Goal: Task Accomplishment & Management: Manage account settings

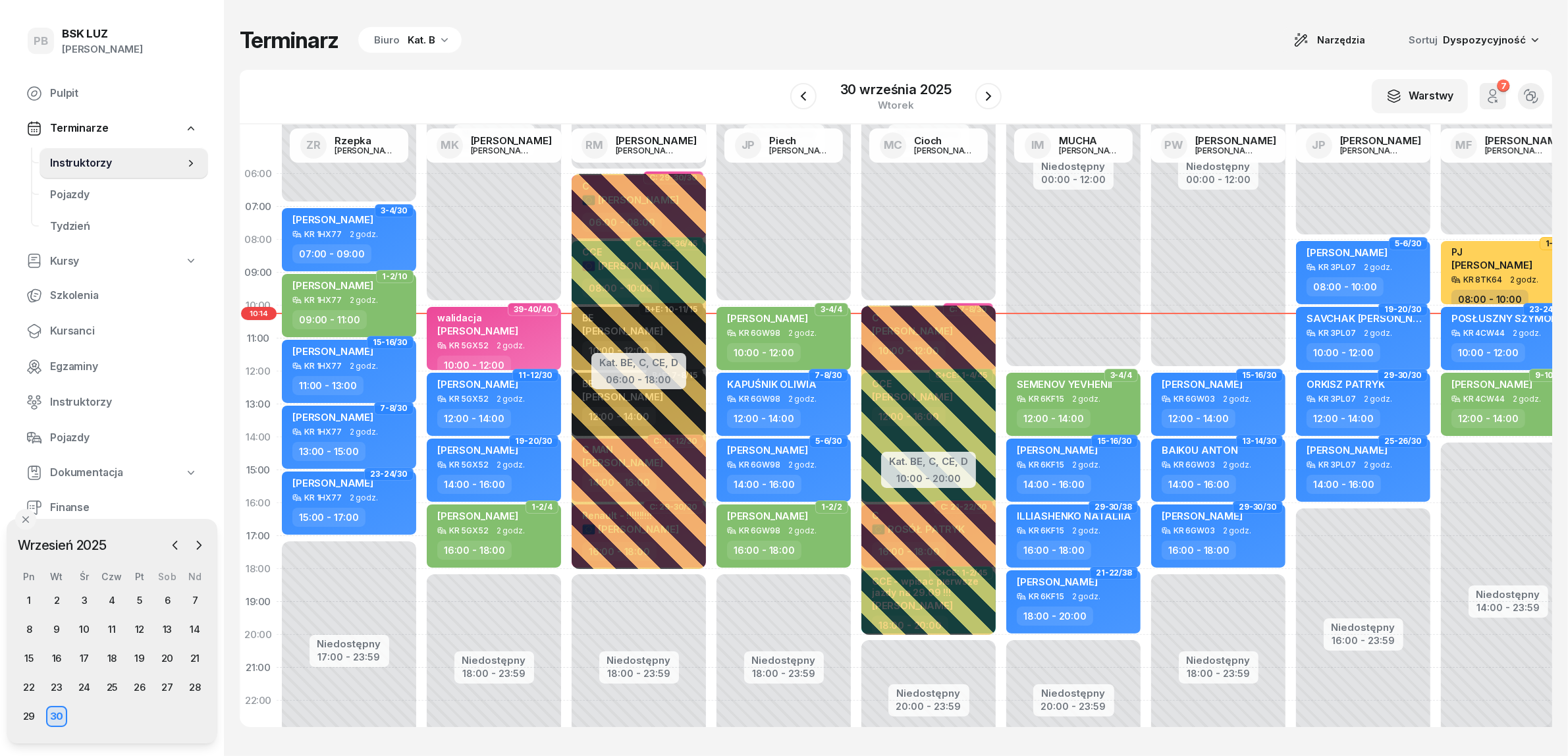
click at [597, 44] on div "Terminarz Biuro Kat. B Narzędzia Sortuj Dyspozycyjność" at bounding box center [895, 39] width 1312 height 28
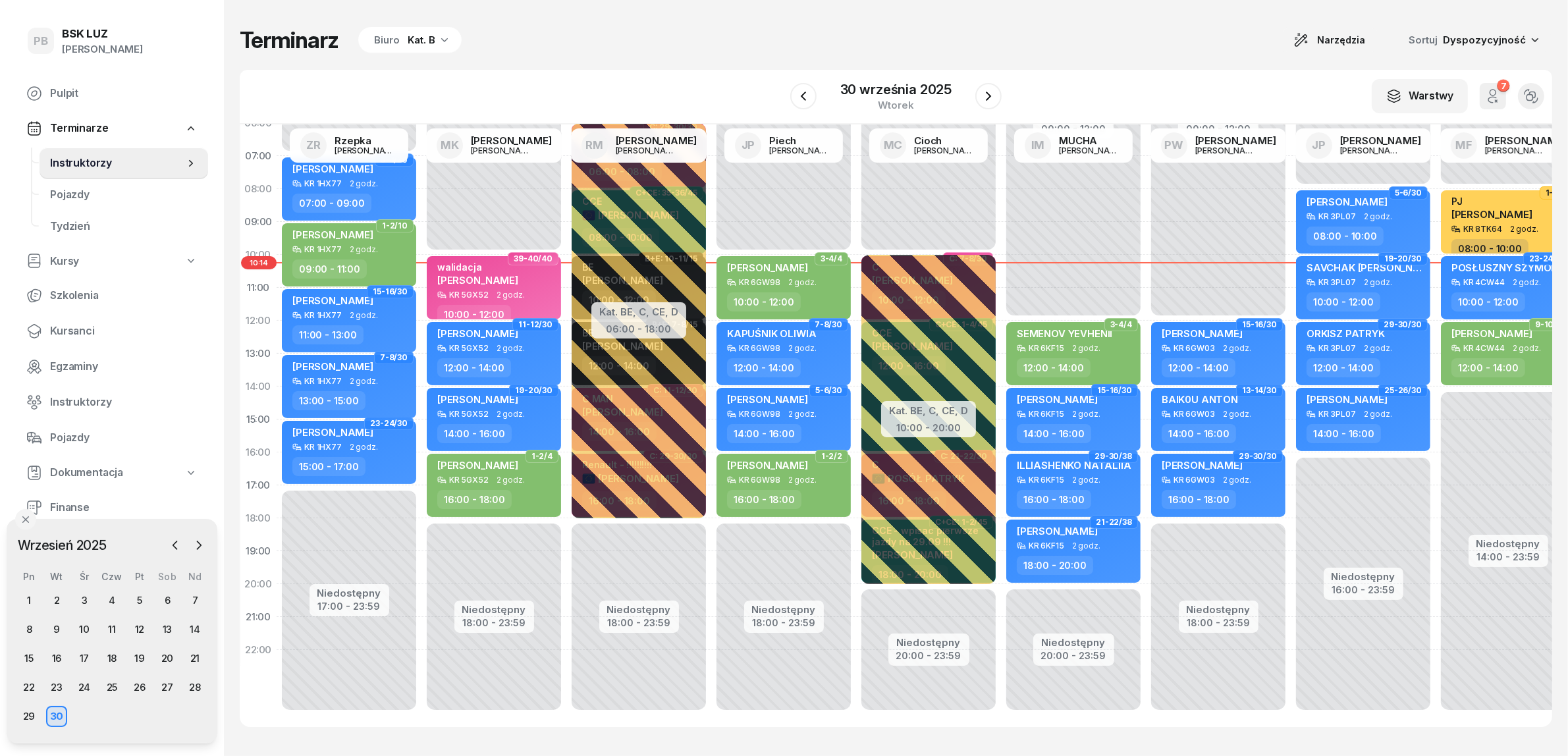
scroll to position [67, 0]
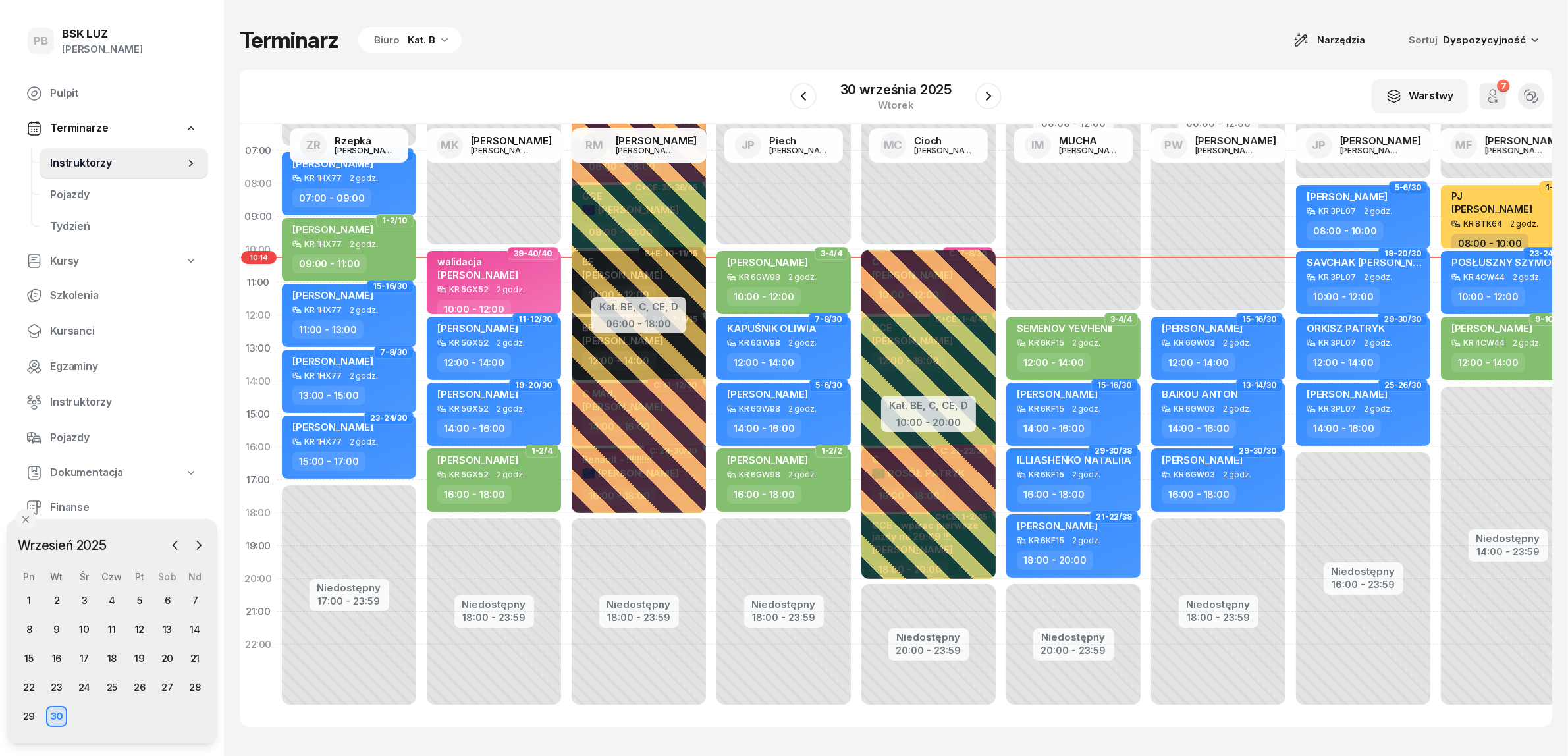
click at [1225, 66] on div "Terminarz Biuro Kat. B Narzędzia Sortuj Dyspozycyjność W Wybierz AK [PERSON_NAM…" at bounding box center [895, 377] width 1312 height 753
click at [670, 4] on div "Terminarz Biuro Kat. B Narzędzia Sortuj Dyspozycyjność W Wybierz AK [PERSON_NAM…" at bounding box center [895, 377] width 1312 height 753
click at [754, 47] on div "Terminarz Biuro Kat. B Narzędzia Sortuj Dyspozycyjność" at bounding box center [895, 39] width 1312 height 28
click at [984, 93] on icon "button" at bounding box center [988, 97] width 16 height 16
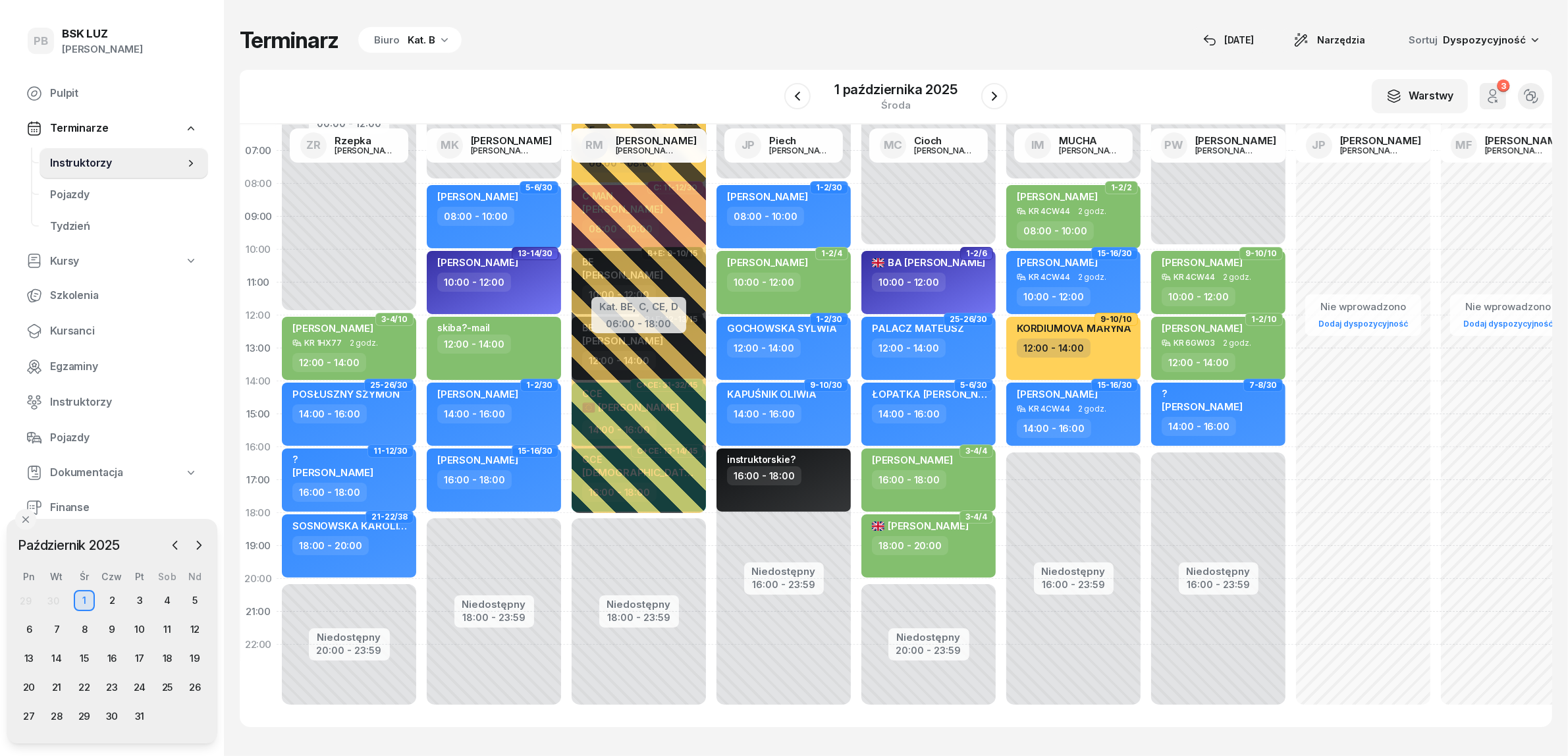
click at [443, 40] on icon "button" at bounding box center [444, 39] width 13 height 13
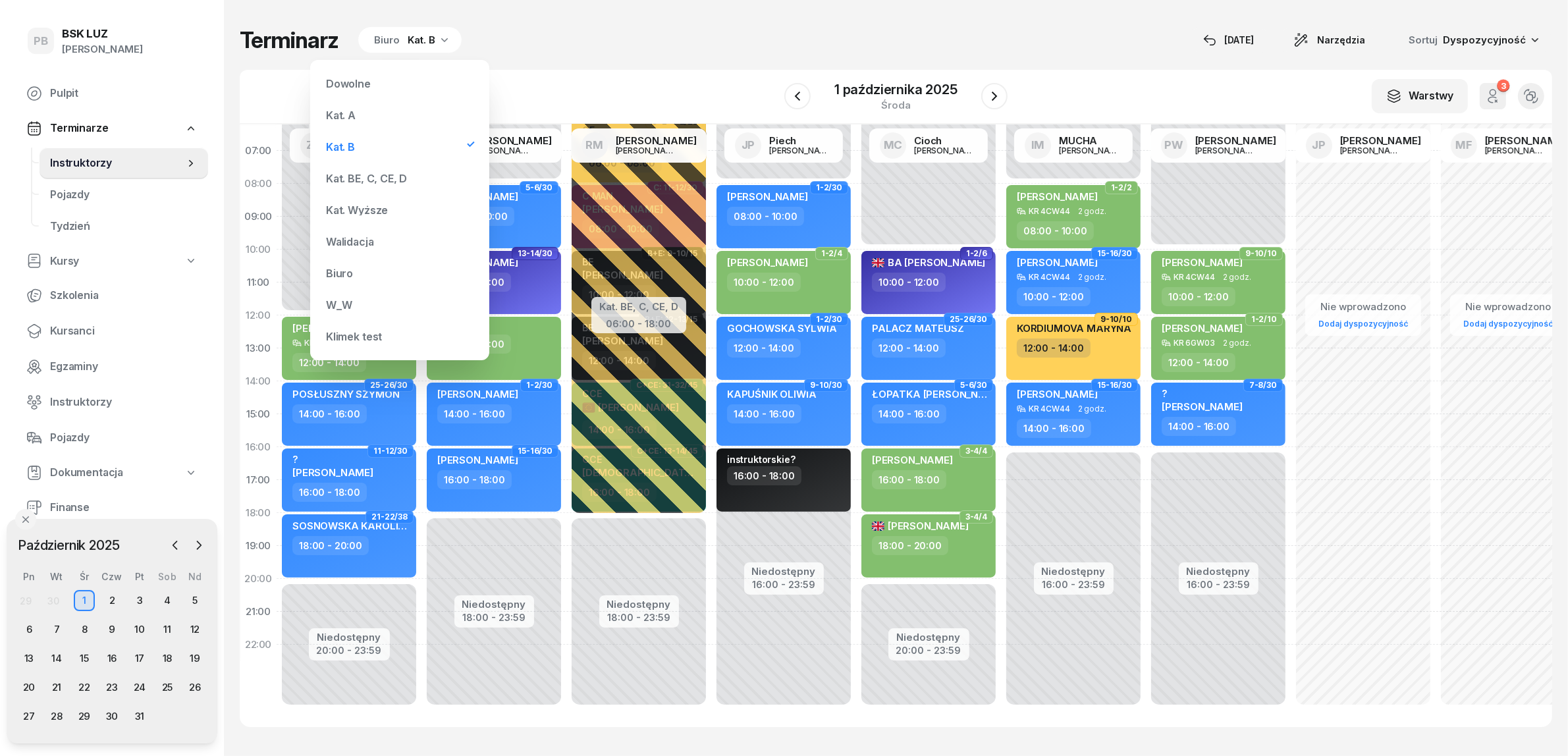
click at [364, 180] on div "Kat. BE, C, CE, D" at bounding box center [366, 179] width 81 height 11
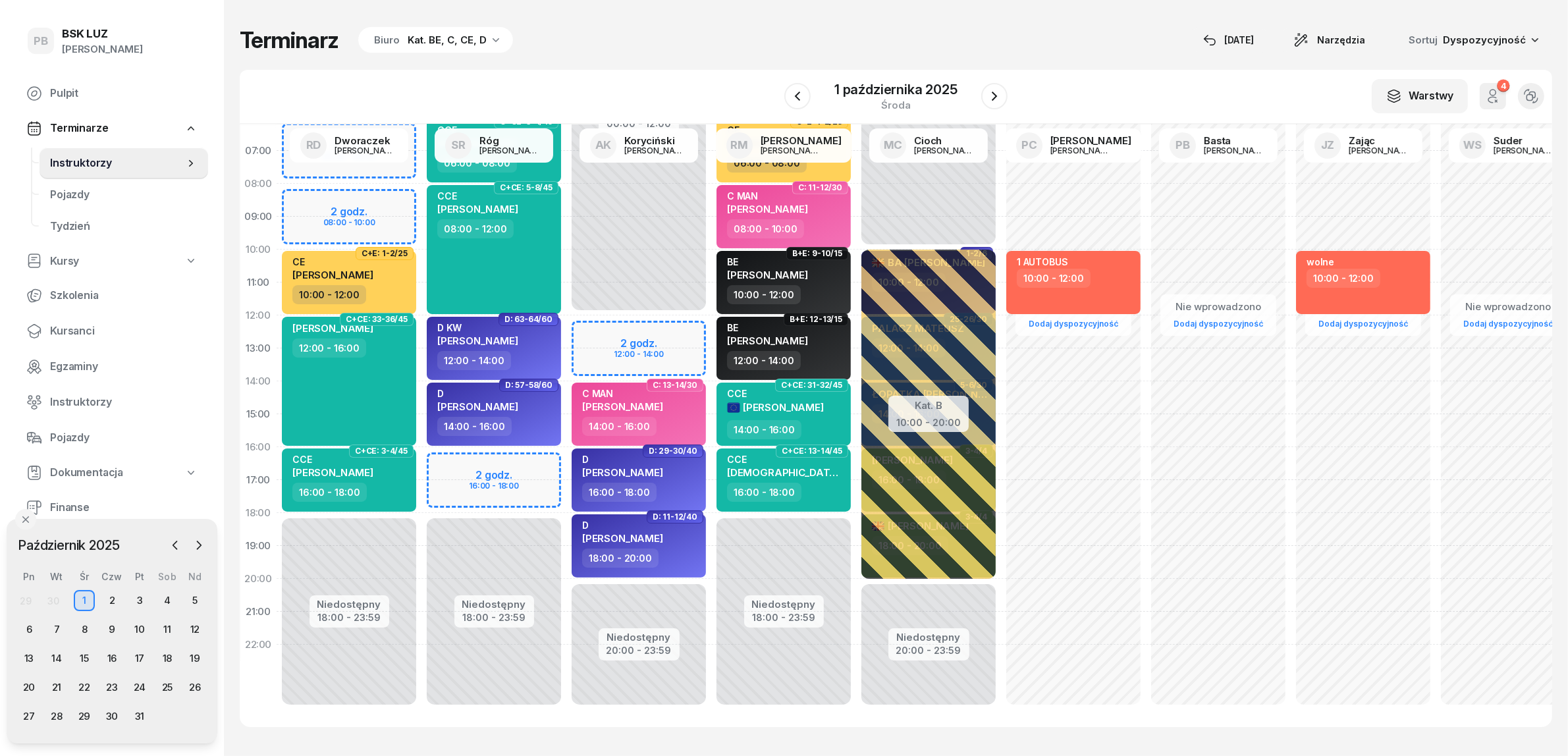
click at [1008, 27] on div "Terminarz Biuro Kat. BE, C, CE, D [DATE] Narzędzia Sortuj Dyspozycyjność" at bounding box center [895, 39] width 1312 height 28
click at [1009, 27] on div "Terminarz Biuro Kat. BE, C, CE, D [DATE] Narzędzia Sortuj Dyspozycyjność" at bounding box center [895, 39] width 1312 height 28
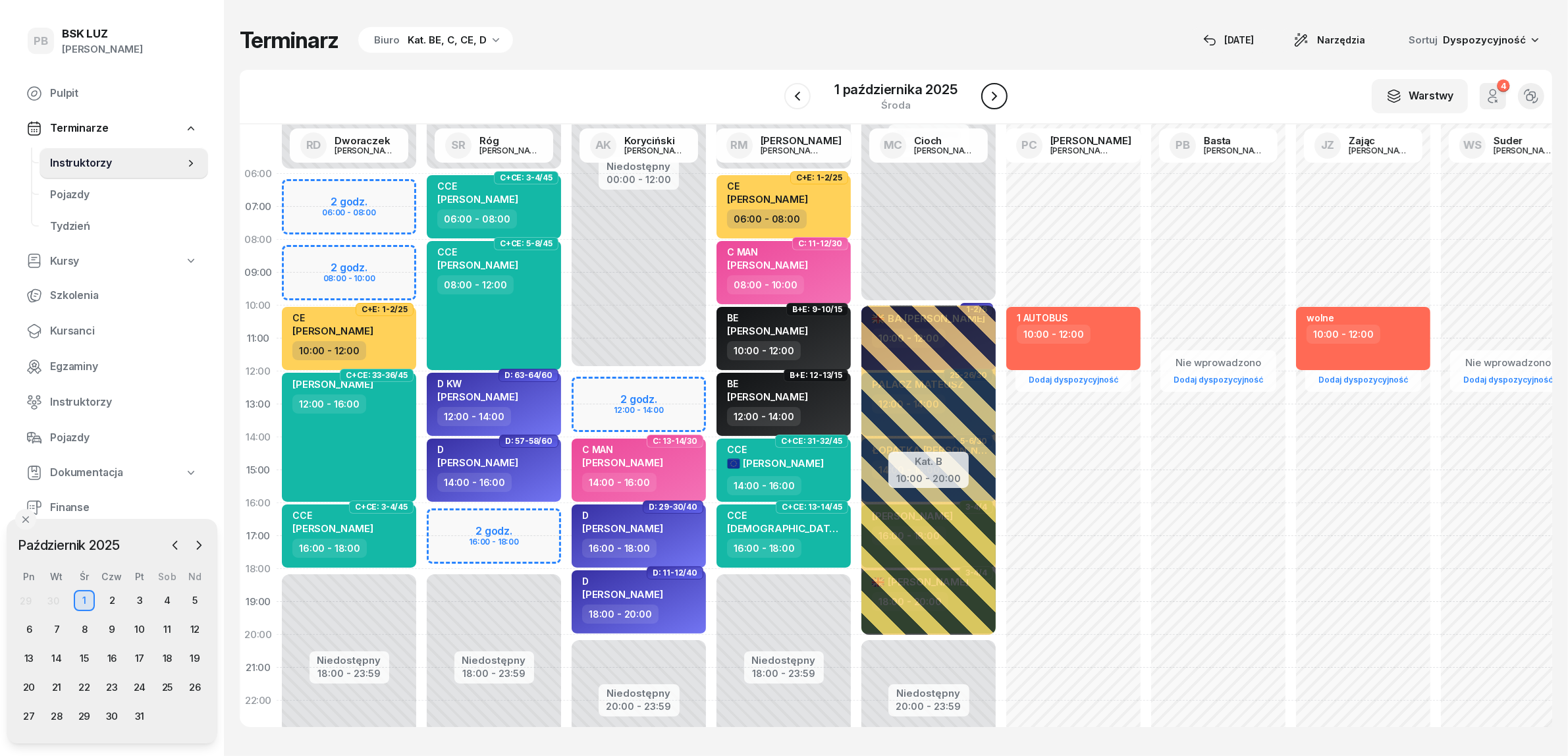
click at [994, 96] on icon "button" at bounding box center [995, 96] width 5 height 9
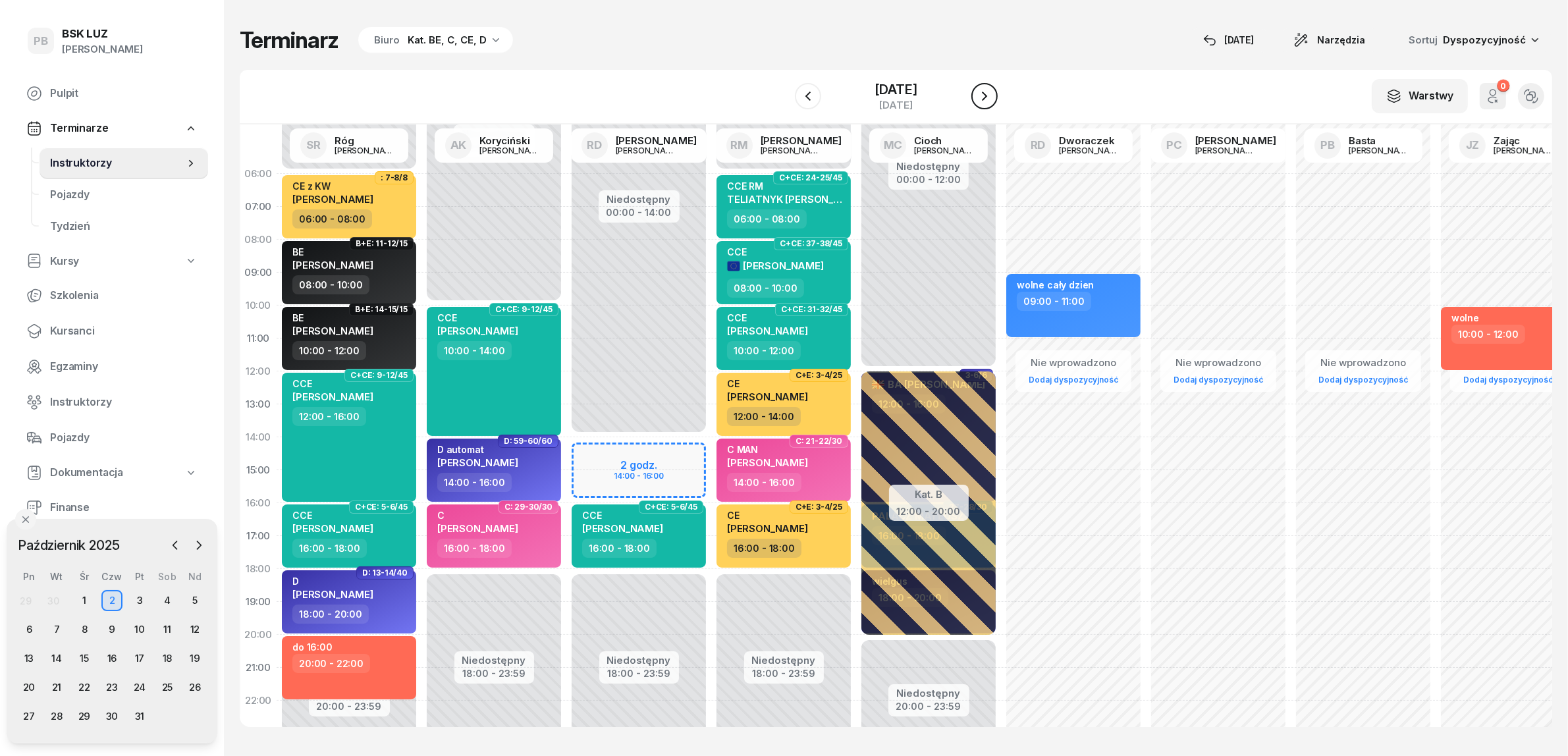
click at [992, 96] on icon "button" at bounding box center [985, 97] width 16 height 16
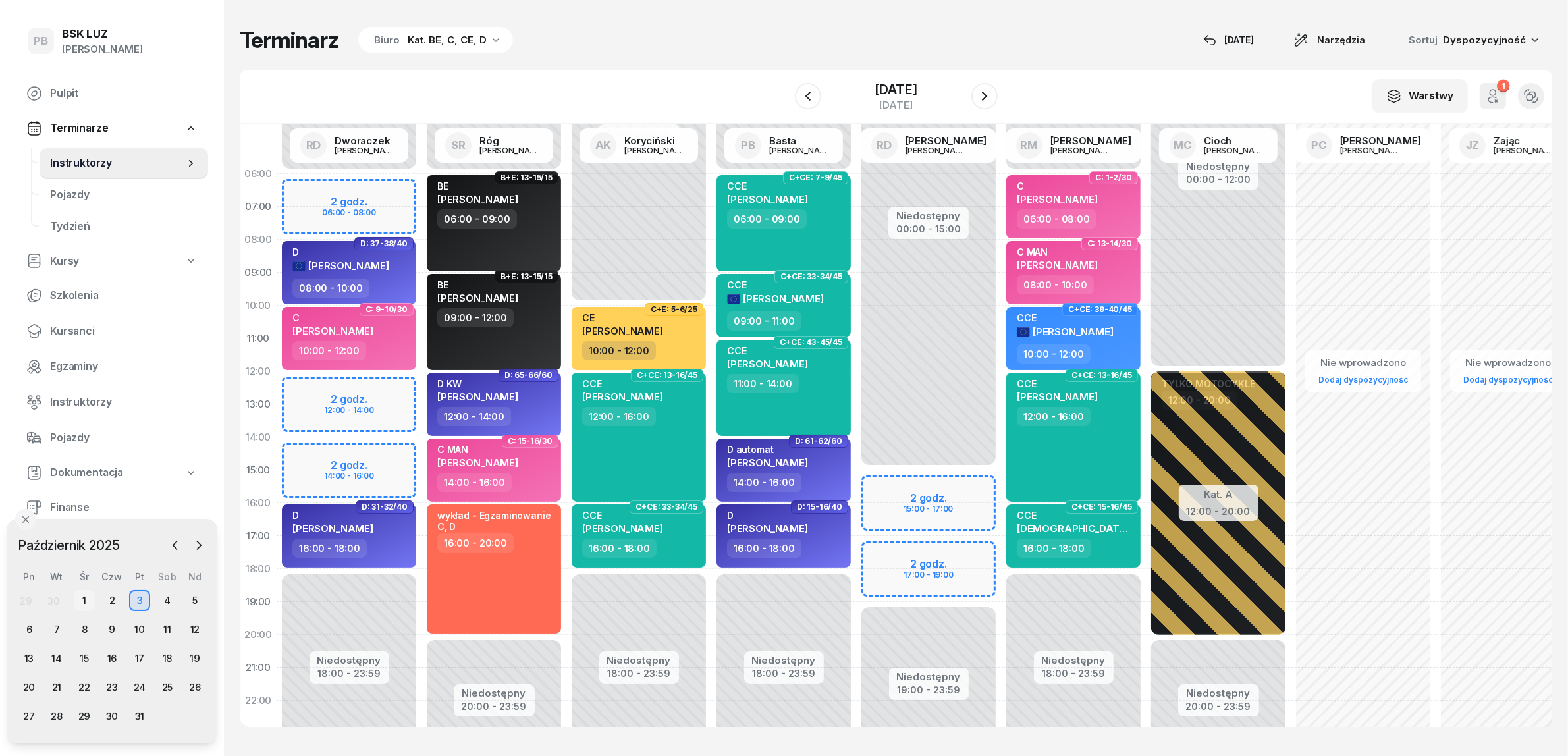
click at [83, 604] on div "1" at bounding box center [84, 601] width 21 height 21
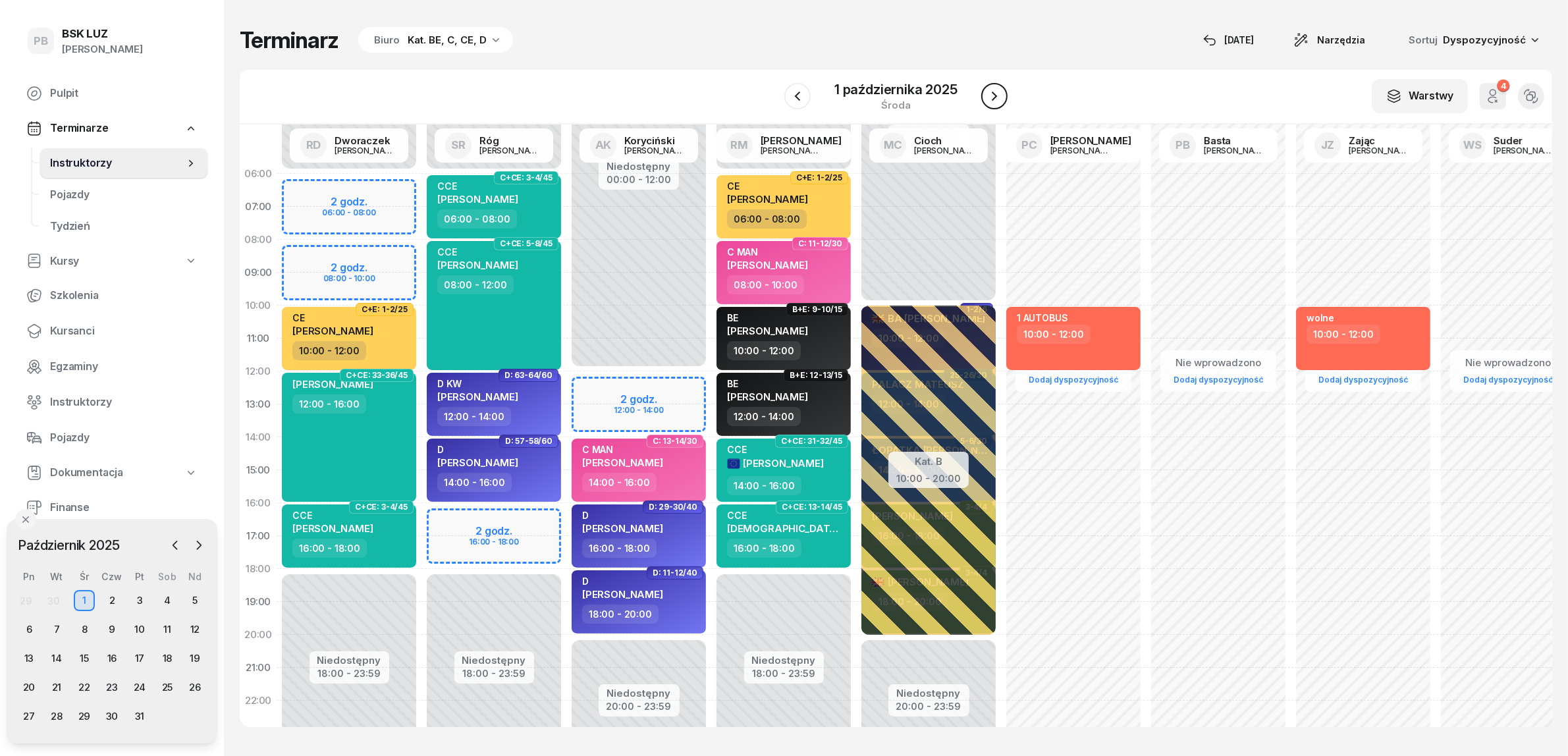
click at [993, 93] on icon "button" at bounding box center [995, 96] width 5 height 9
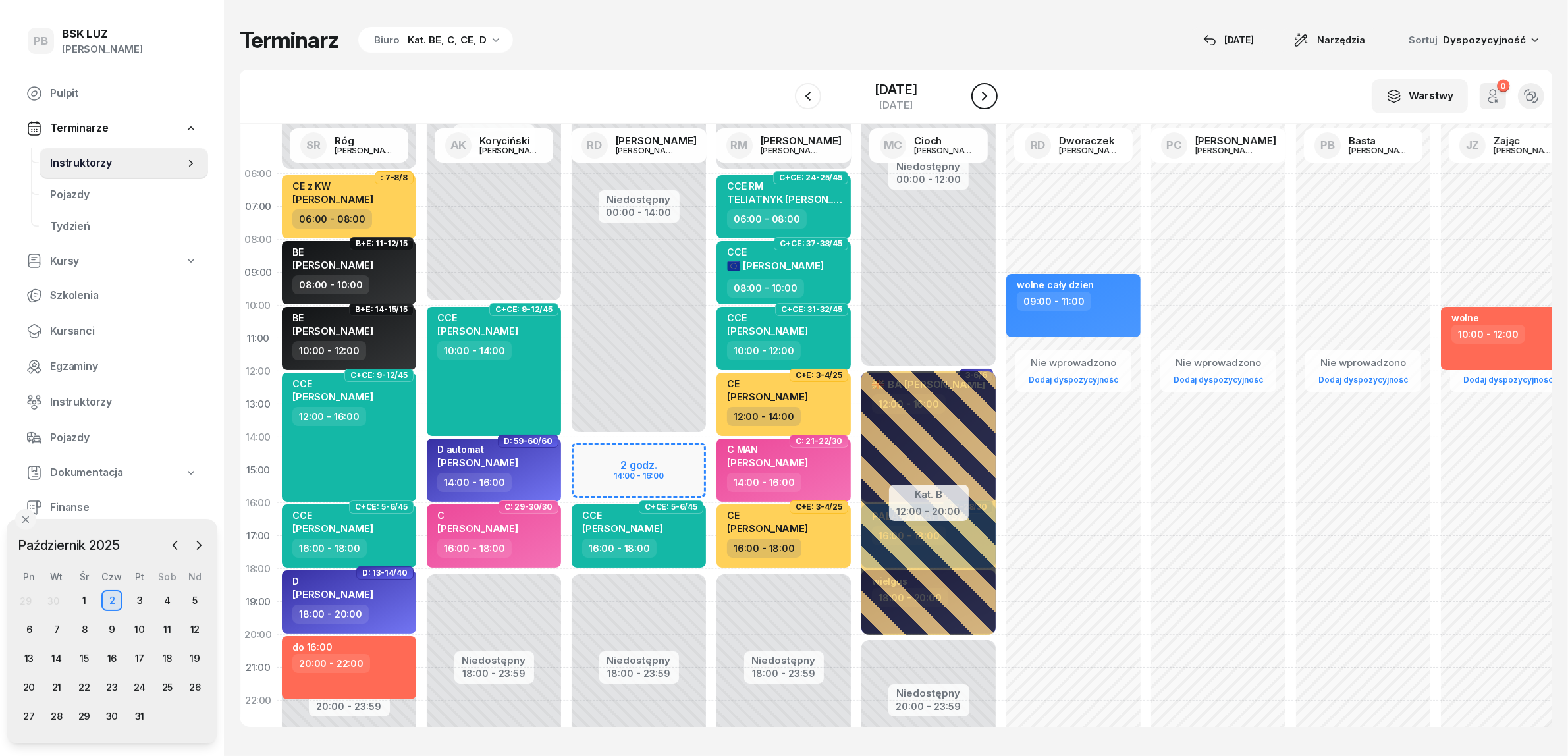
click at [987, 93] on icon "button" at bounding box center [985, 96] width 5 height 9
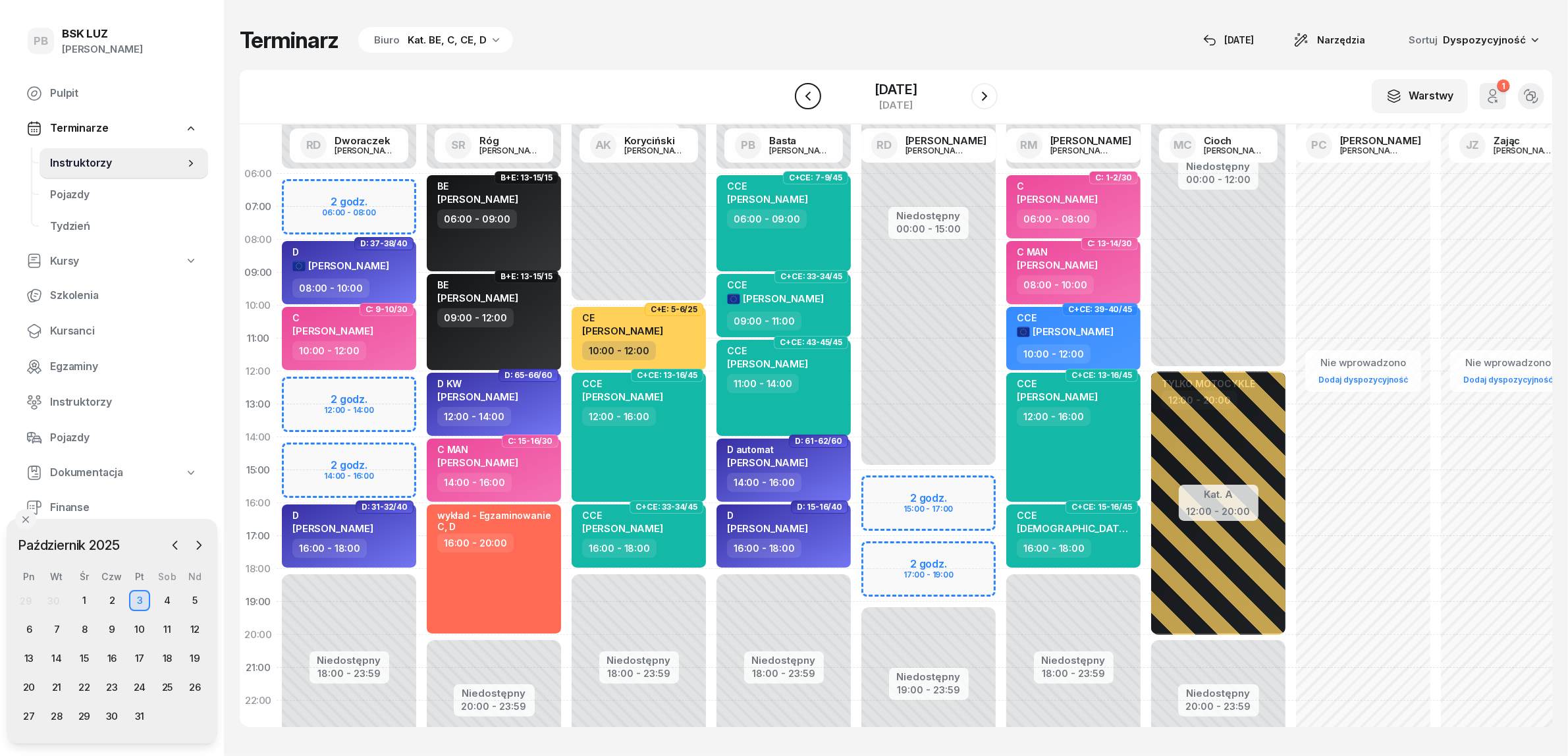
click at [804, 97] on icon "button" at bounding box center [807, 96] width 5 height 9
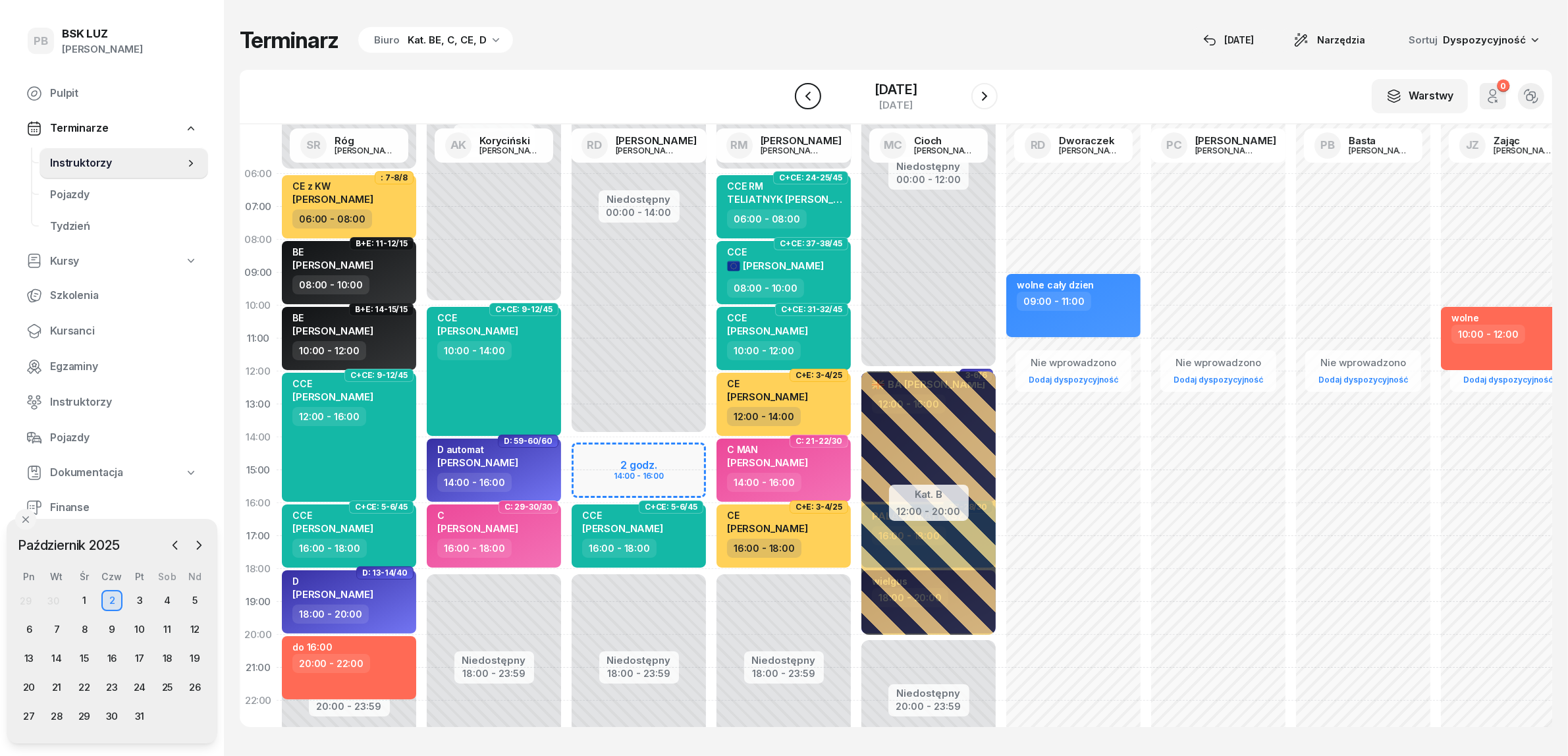
click at [804, 97] on icon "button" at bounding box center [807, 96] width 5 height 9
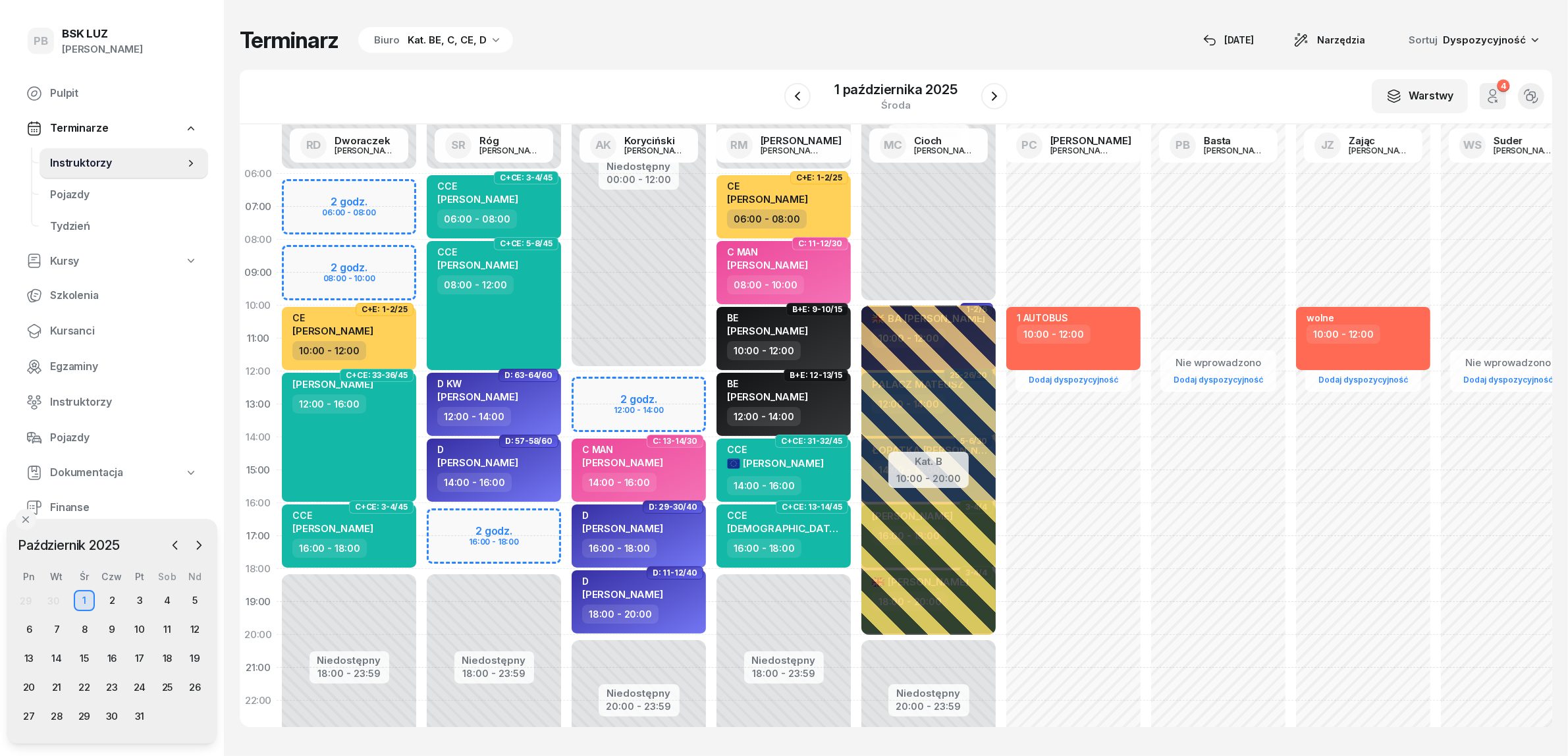
click at [597, 389] on div "Niedostępny 00:00 - 12:00 Niedostępny 20:00 - 23:59 2 godz. 12:00 - 14:00 C: 27…" at bounding box center [639, 470] width 145 height 625
select select "12"
select select "14"
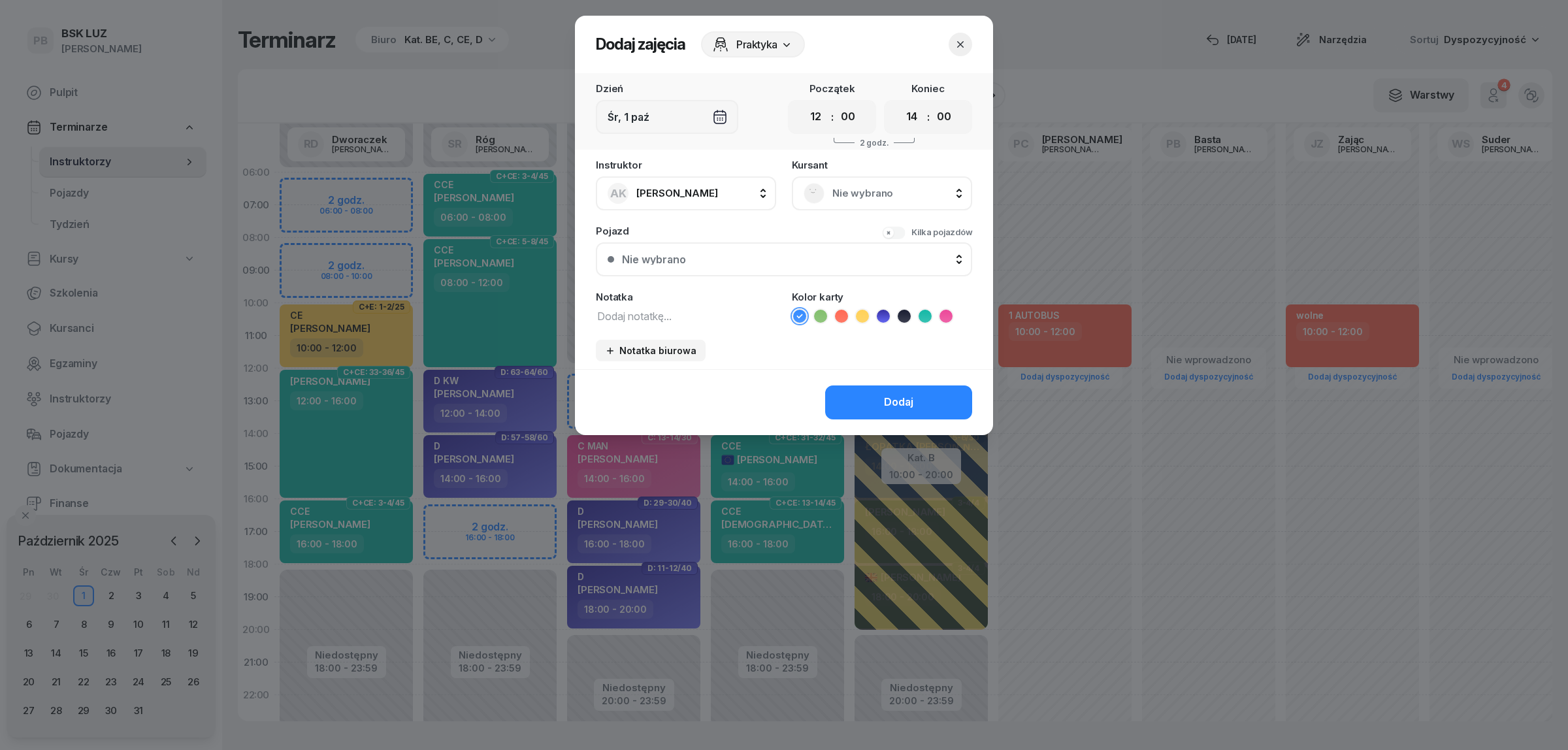
click at [860, 312] on icon at bounding box center [862, 316] width 13 height 13
click at [864, 392] on button "Dodaj" at bounding box center [899, 402] width 147 height 34
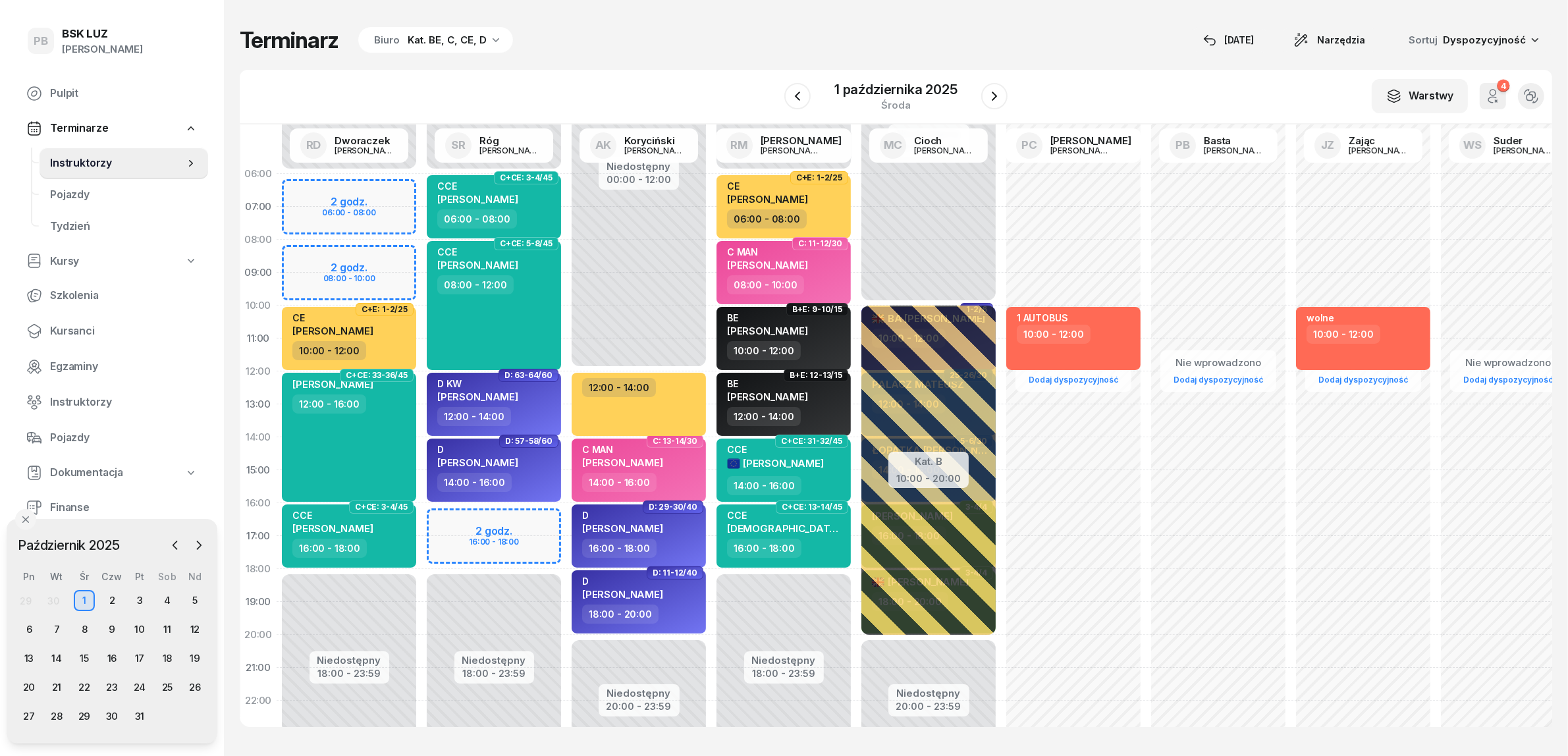
click at [968, 31] on div "Terminarz Biuro Kat. BE, C, CE, D [DATE] Narzędzia Sortuj Dyspozycyjność" at bounding box center [895, 39] width 1312 height 28
click at [692, 393] on div "12:00 - 14:00" at bounding box center [640, 387] width 116 height 19
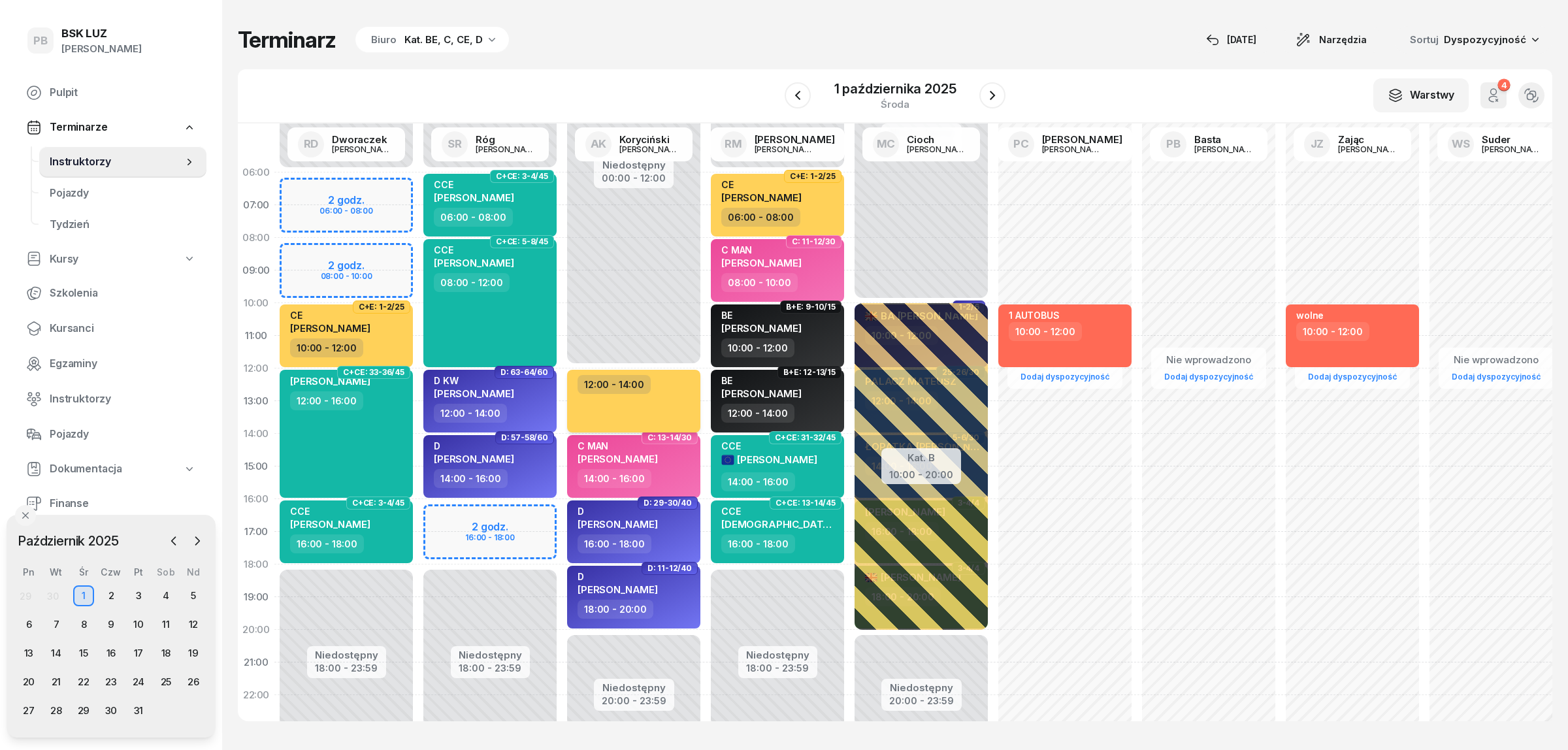
select select "12"
select select "14"
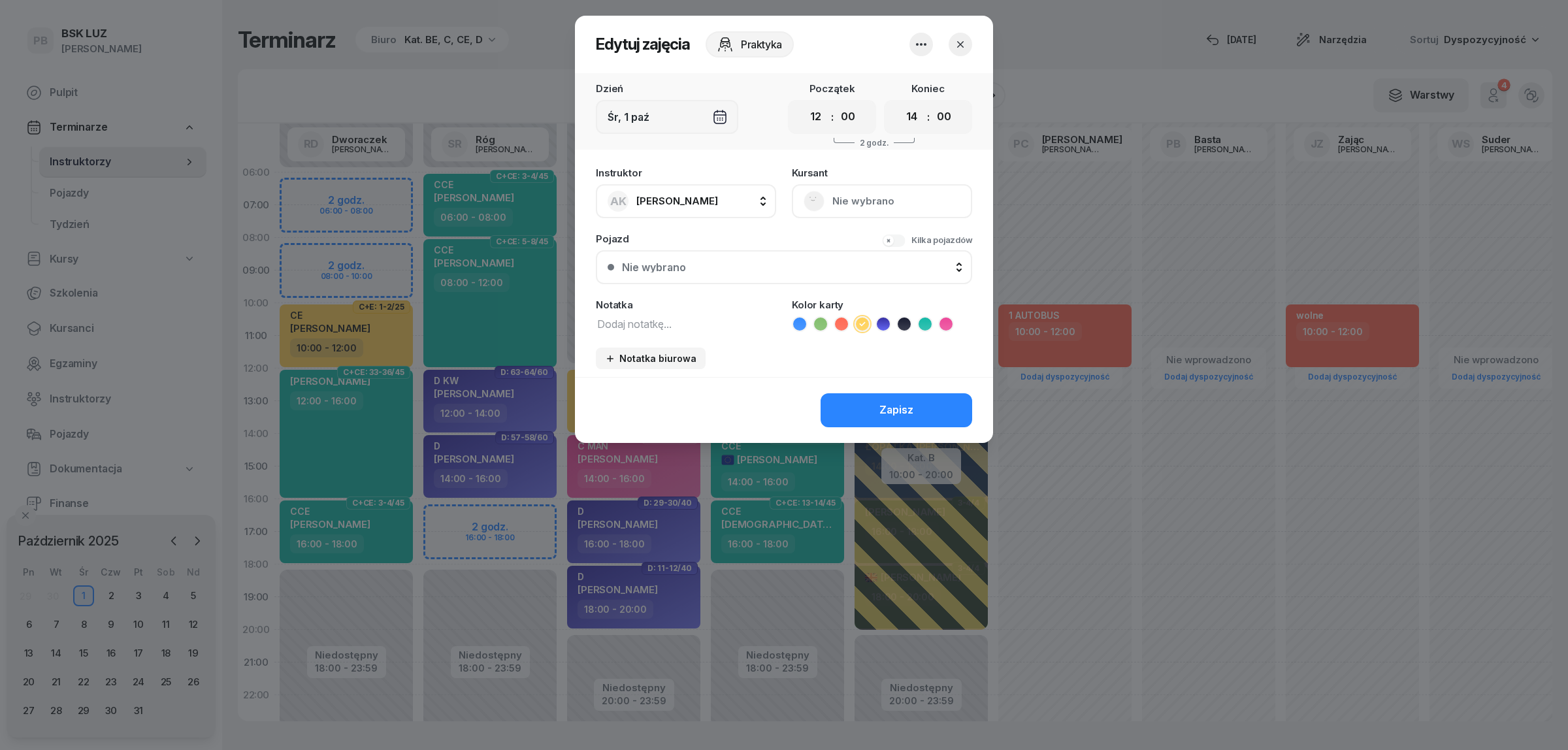
click at [964, 48] on icon "button" at bounding box center [960, 44] width 13 height 13
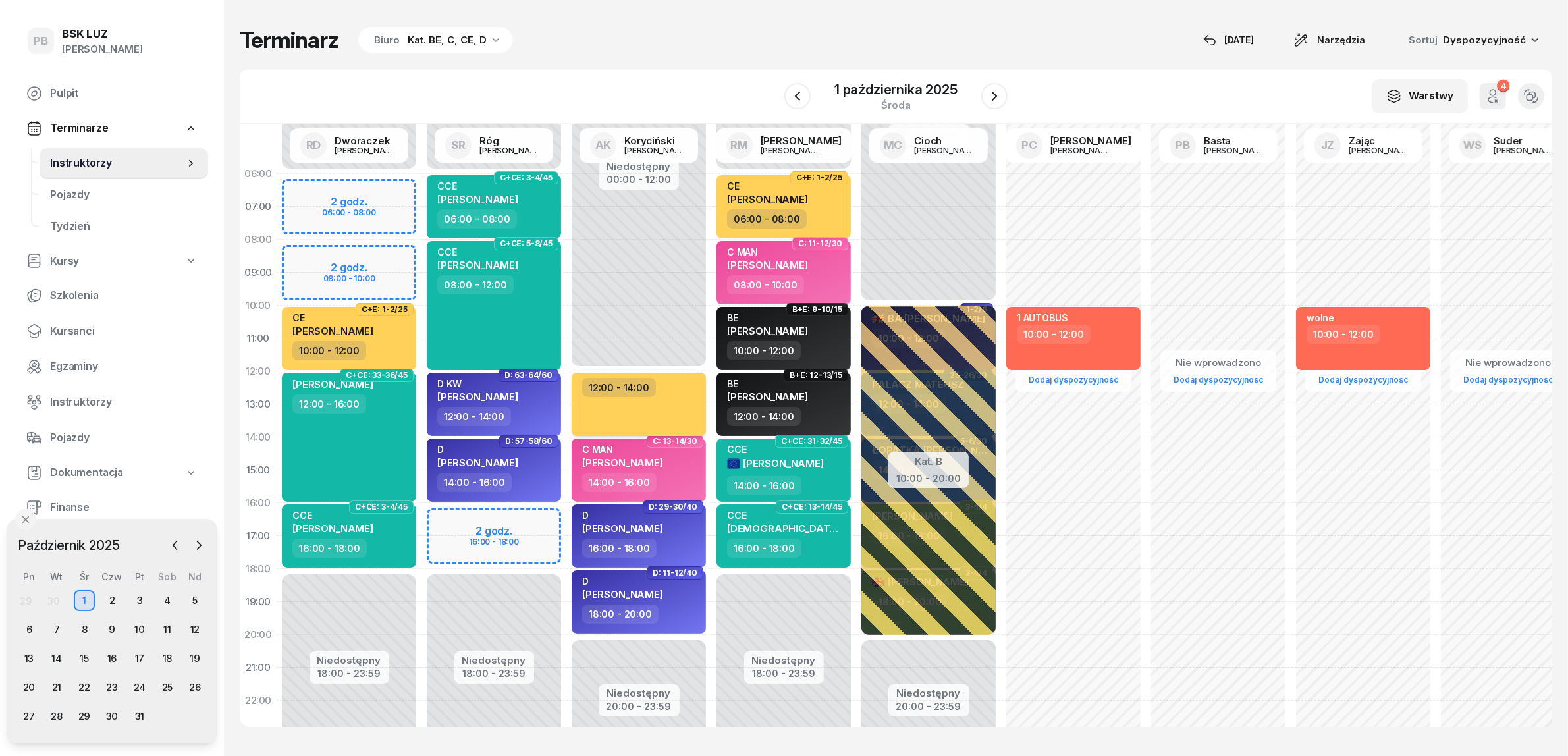
click at [672, 420] on div "12:00 - 14:00" at bounding box center [639, 404] width 134 height 64
select select "12"
select select "14"
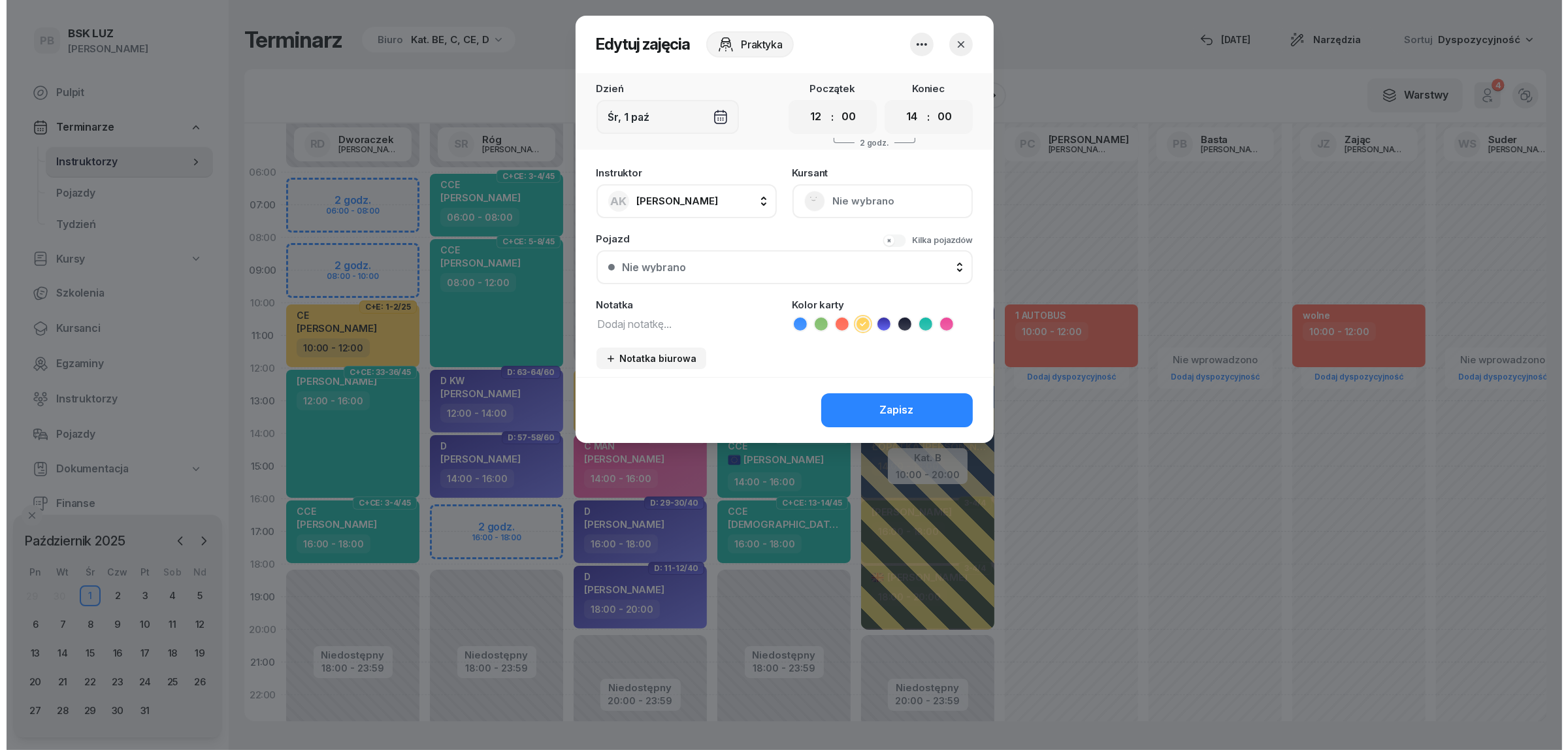
scroll to position [1, 0]
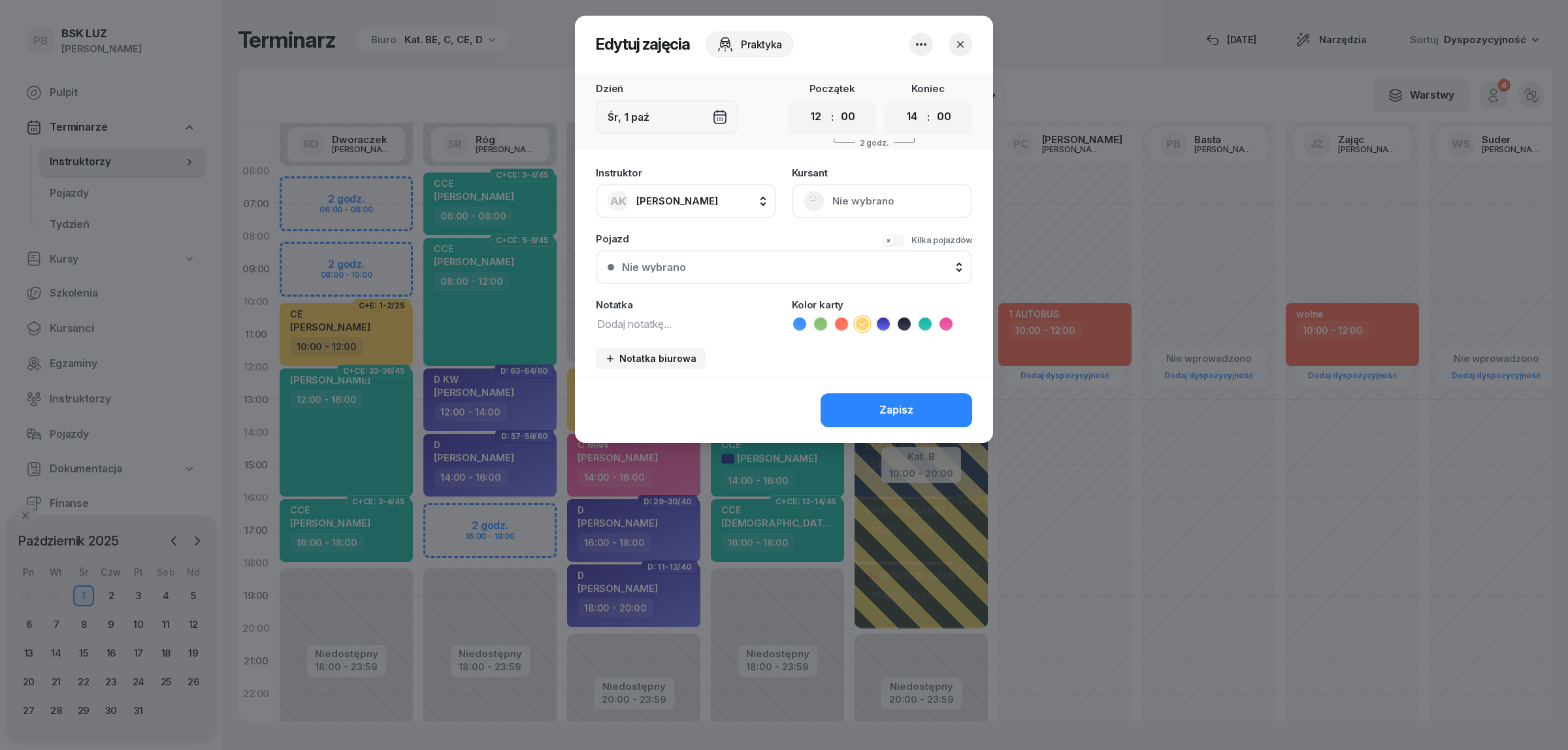
click at [912, 41] on button "button" at bounding box center [921, 44] width 23 height 23
click at [902, 86] on link "Usuń" at bounding box center [914, 83] width 172 height 33
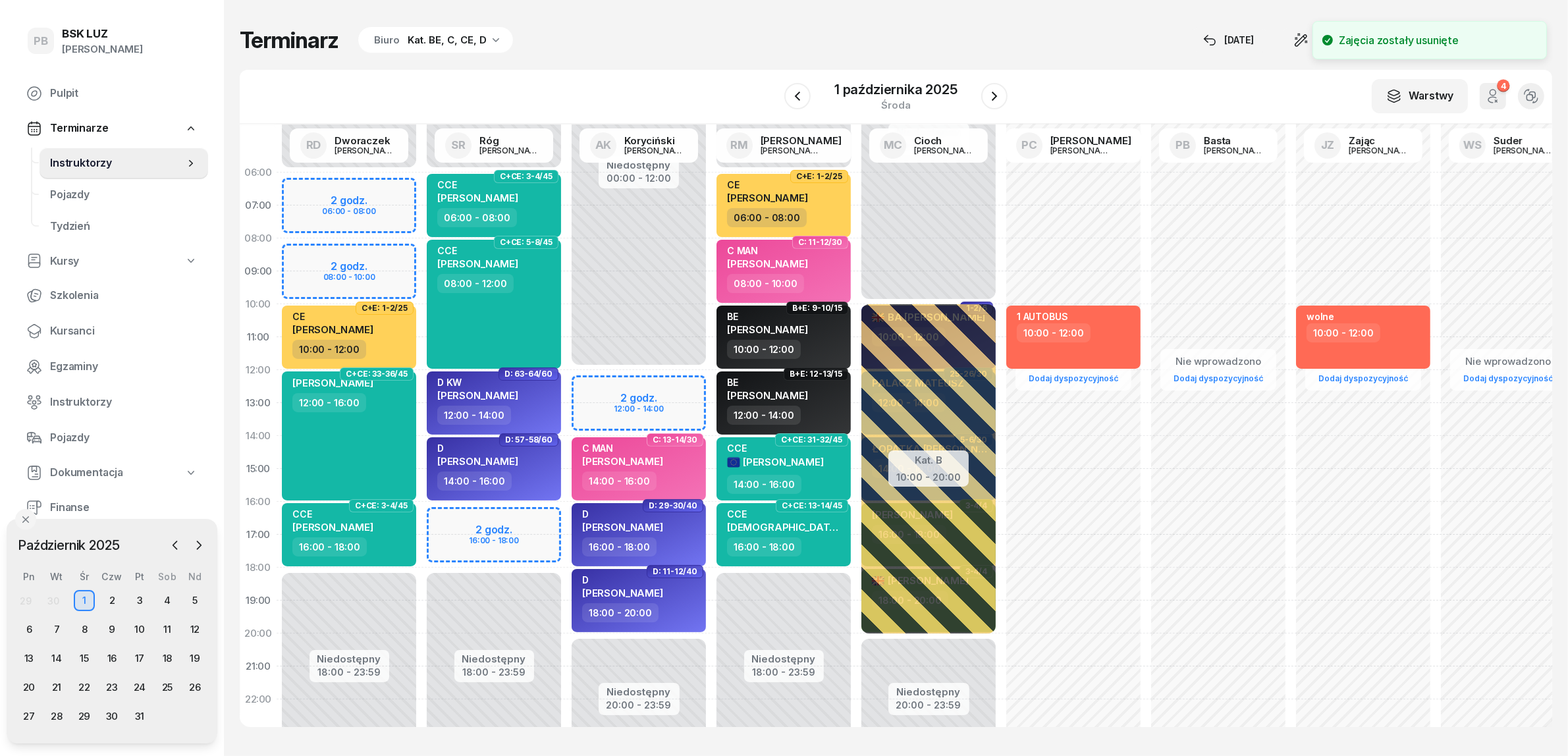
click at [598, 383] on div "Niedostępny 00:00 - 12:00 Niedostępny 20:00 - 23:59 C: 27-28/30 kursant odwołał…" at bounding box center [639, 468] width 145 height 625
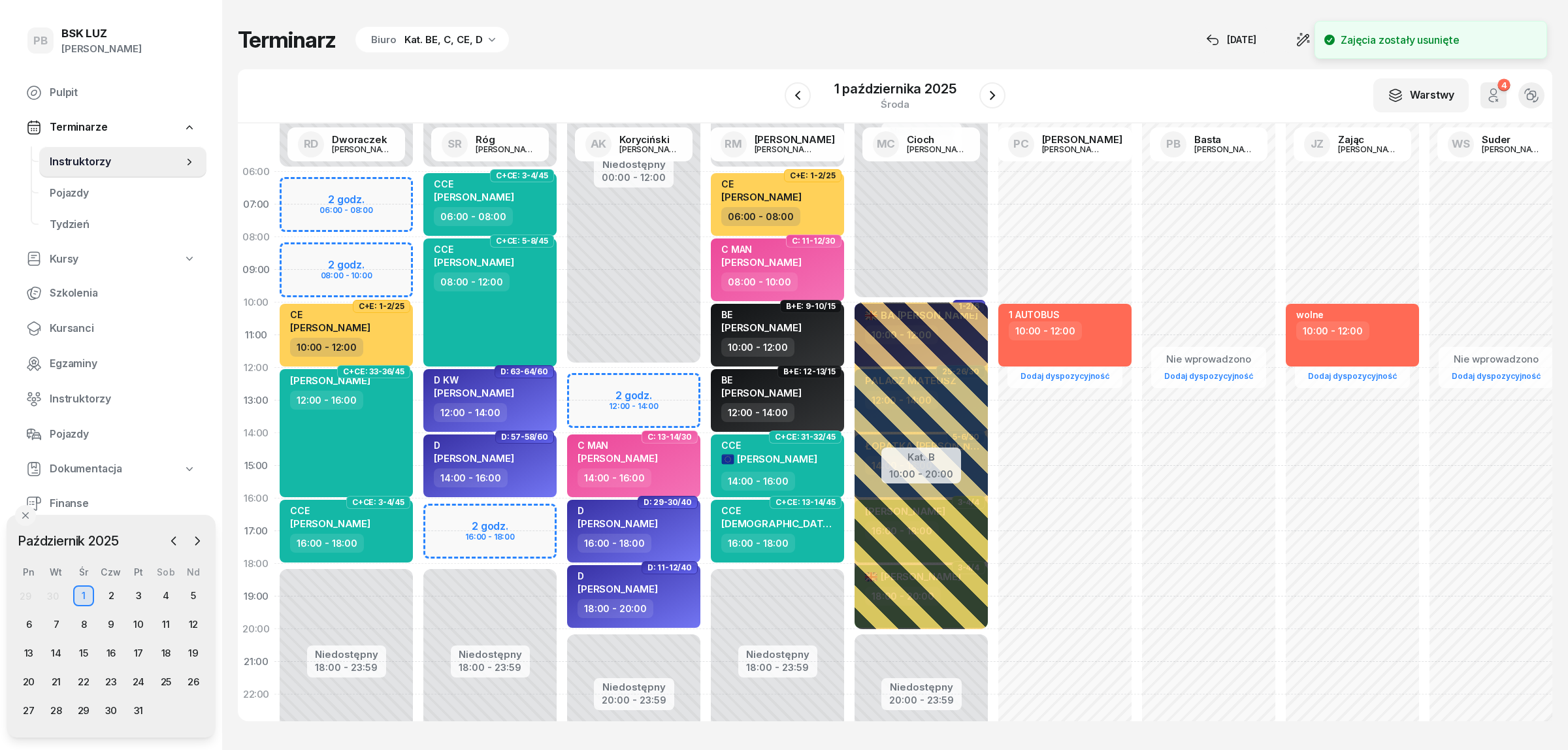
select select "12"
select select "14"
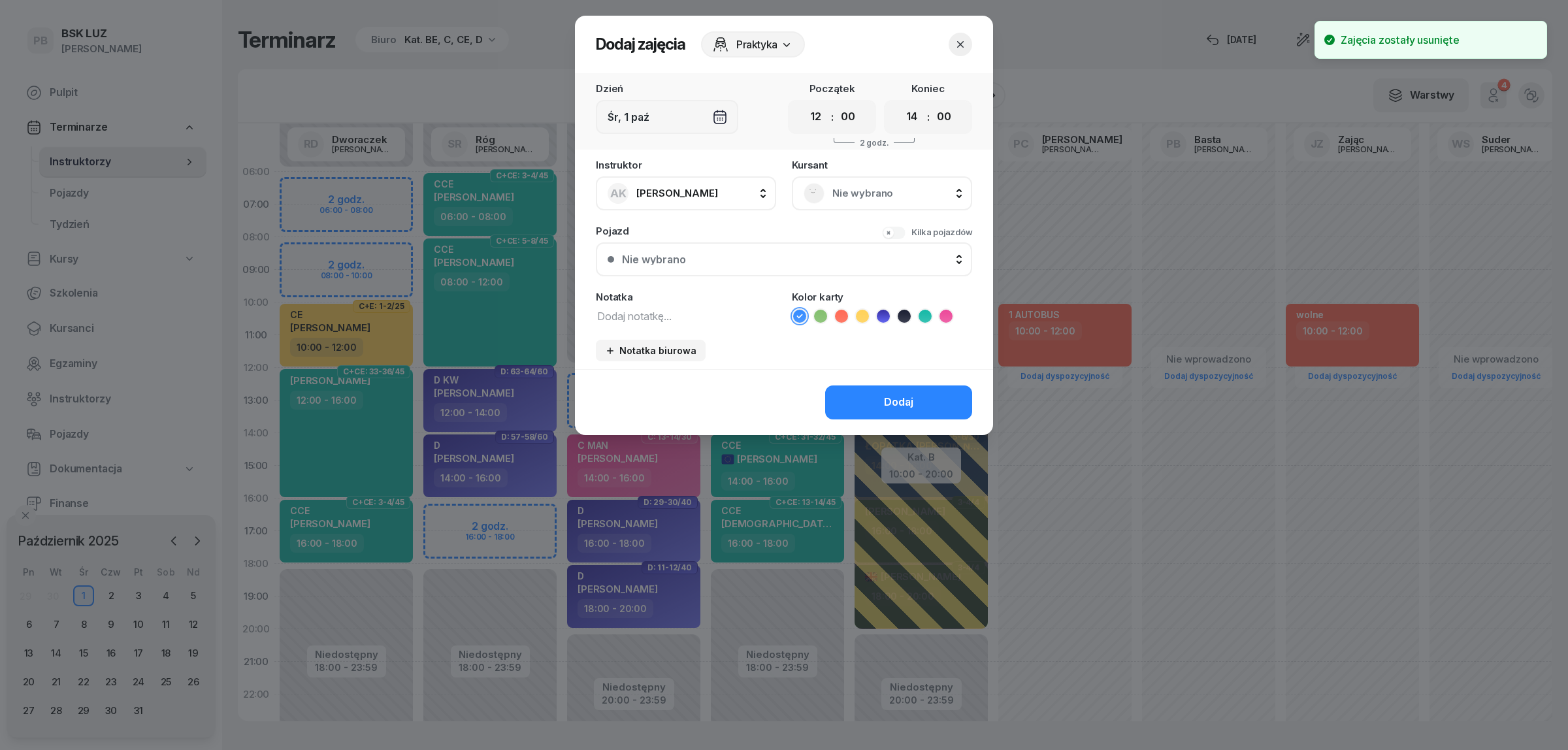
click at [958, 36] on button "button" at bounding box center [960, 44] width 23 height 23
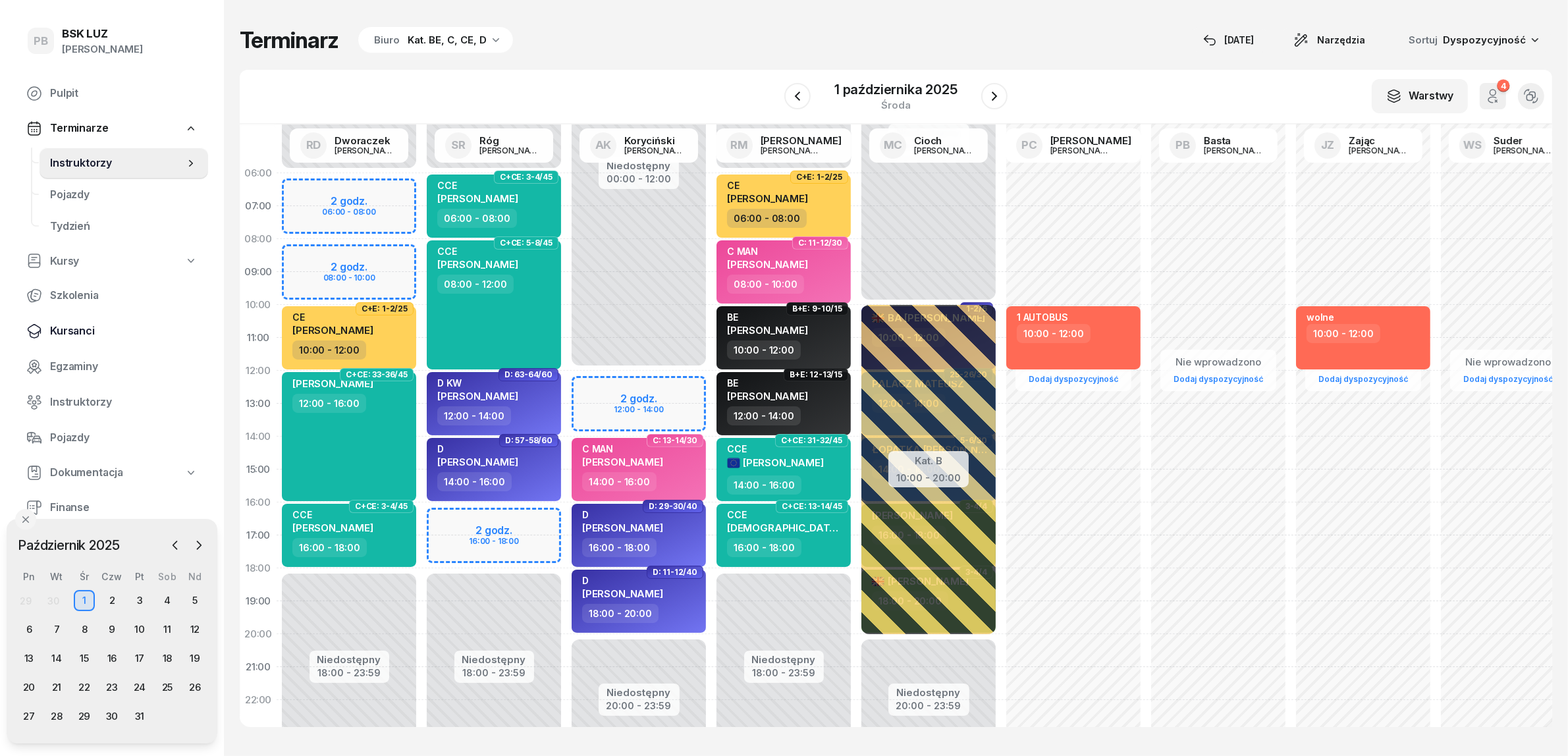
click at [81, 330] on span "Kursanci" at bounding box center [123, 331] width 148 height 17
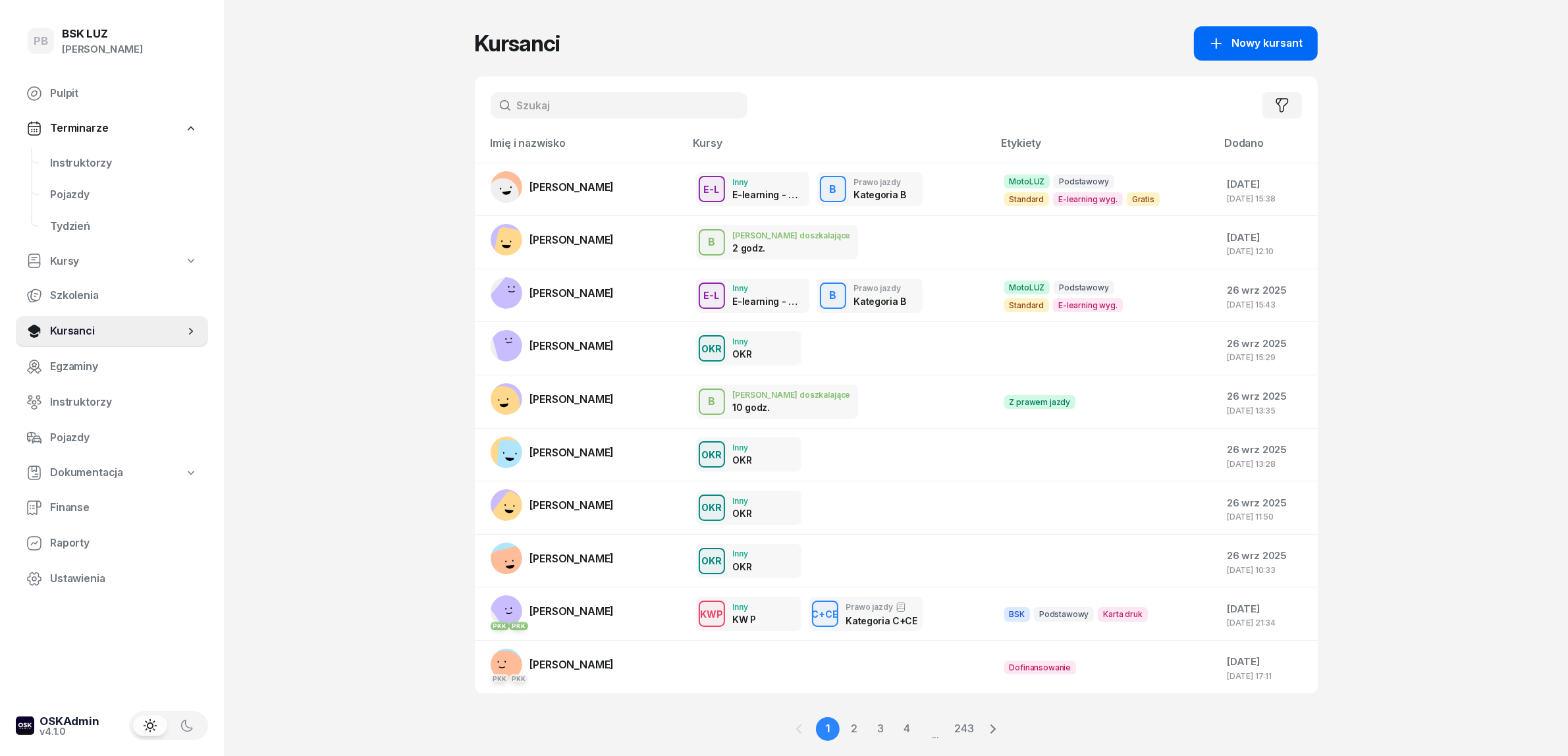
click at [1245, 47] on span "Nowy kursant" at bounding box center [1267, 43] width 71 height 17
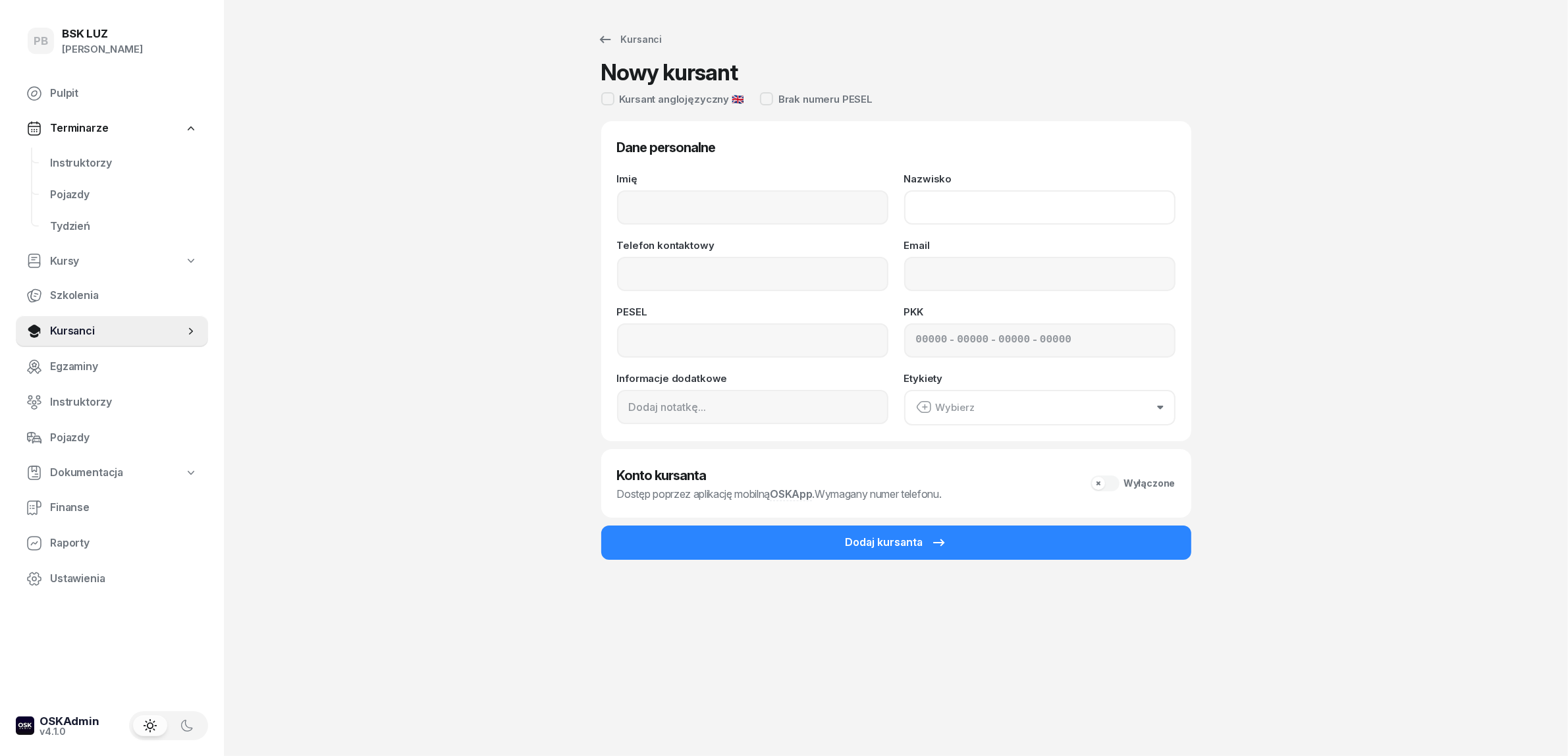
click at [940, 208] on input "Nazwisko" at bounding box center [1039, 208] width 271 height 34
paste input "SOŁTYS"
type input "SOŁTYS"
click at [794, 199] on input "Imię" at bounding box center [752, 208] width 271 height 34
paste input "[PERSON_NAME]"
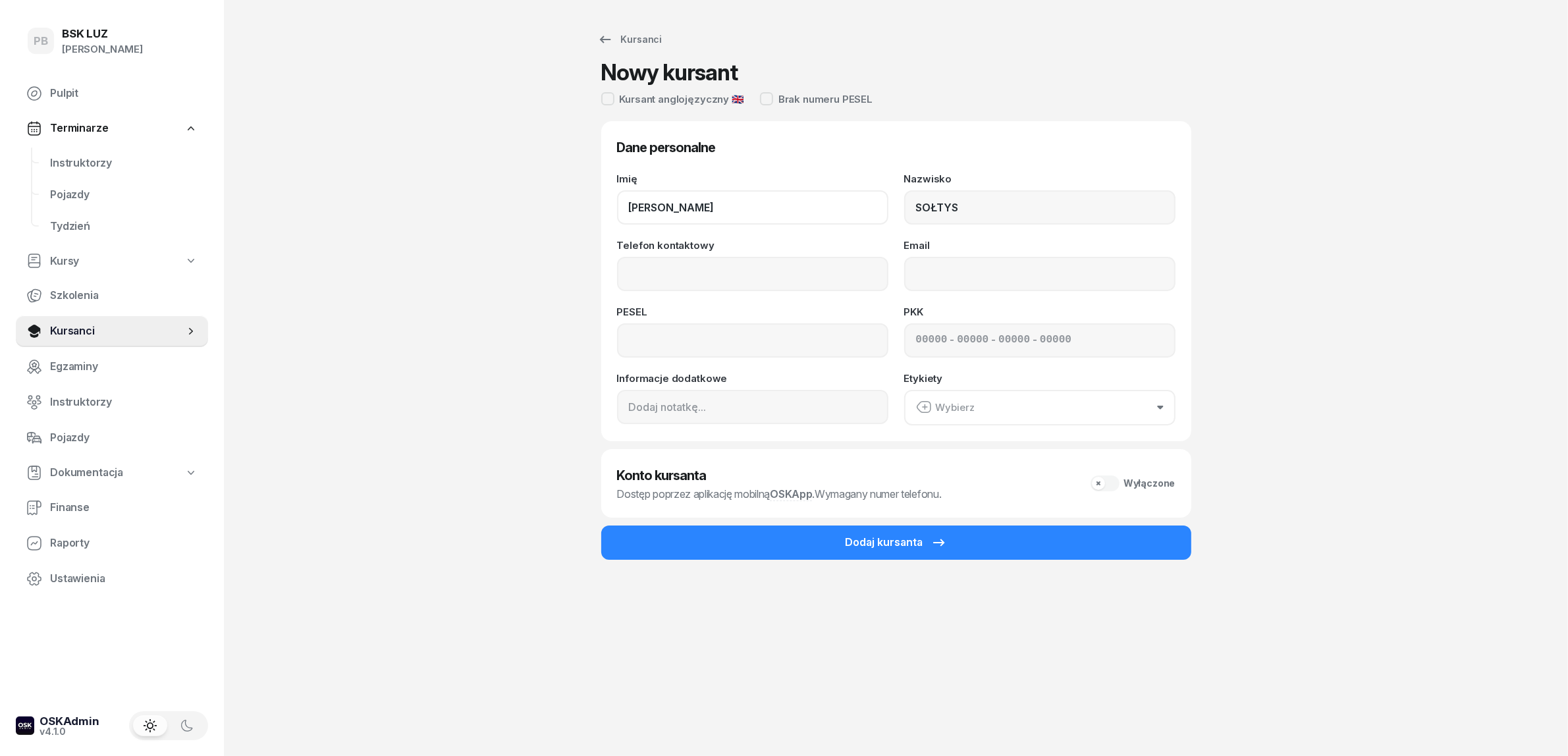
type input "[PERSON_NAME]"
click at [657, 275] on input "Telefon kontaktowy" at bounding box center [752, 274] width 271 height 34
click at [696, 335] on input at bounding box center [752, 340] width 271 height 34
paste input "90121213517"
type input "90121213517"
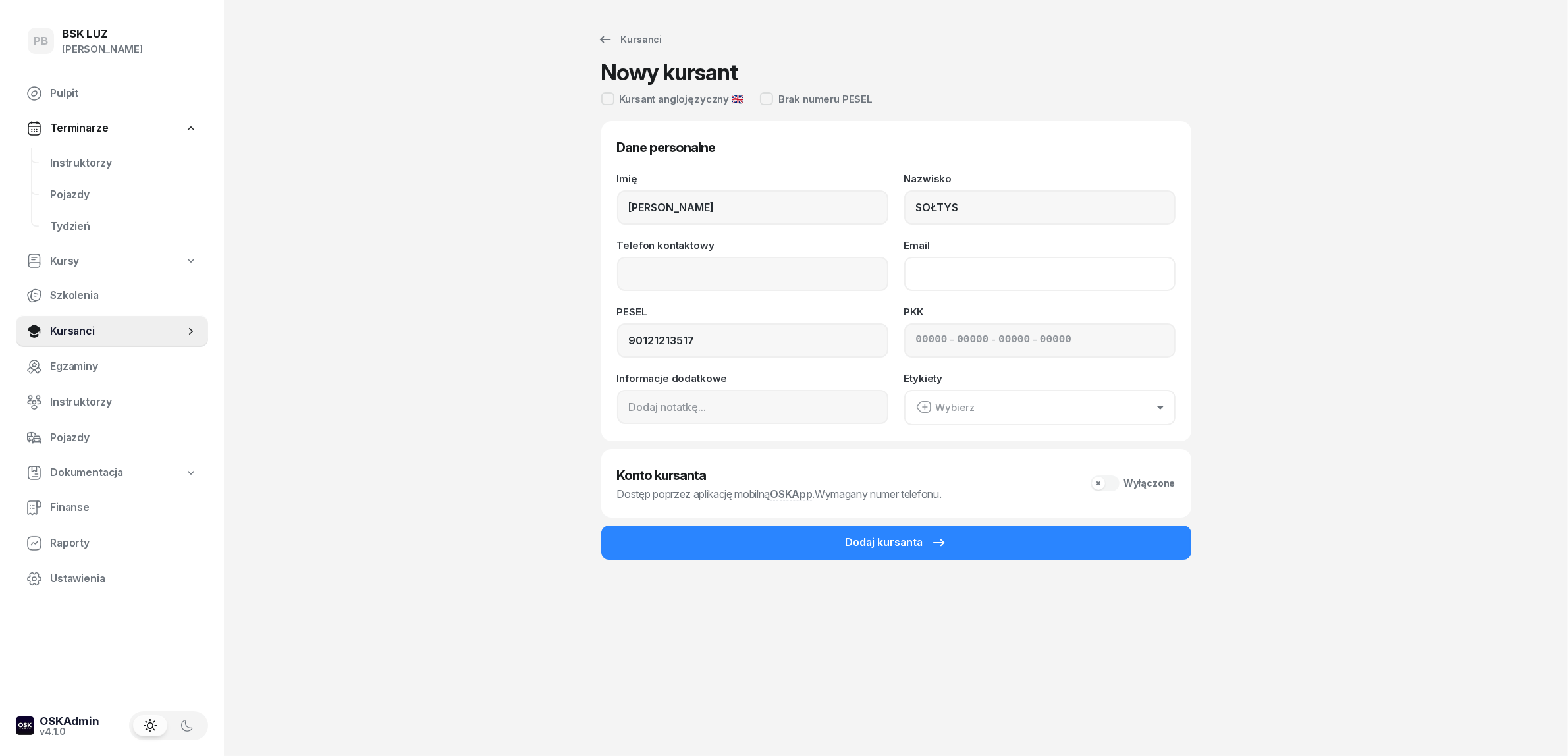
click at [959, 278] on input "Email" at bounding box center [1039, 274] width 271 height 34
click at [754, 276] on input "Telefon kontaktowy" at bounding box center [752, 274] width 271 height 34
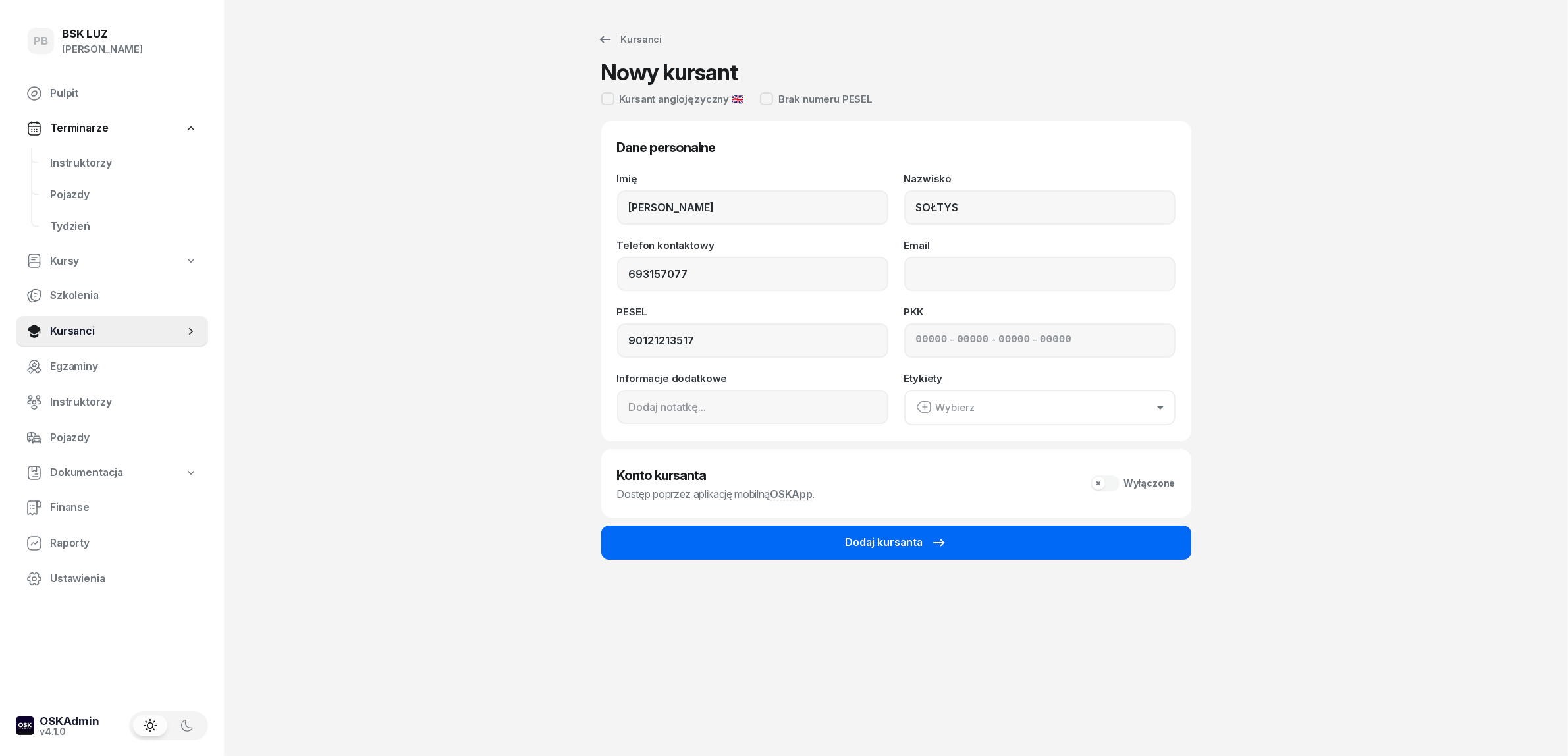
type input "693 157 077"
click at [801, 544] on button "Dodaj kursanta" at bounding box center [896, 542] width 590 height 34
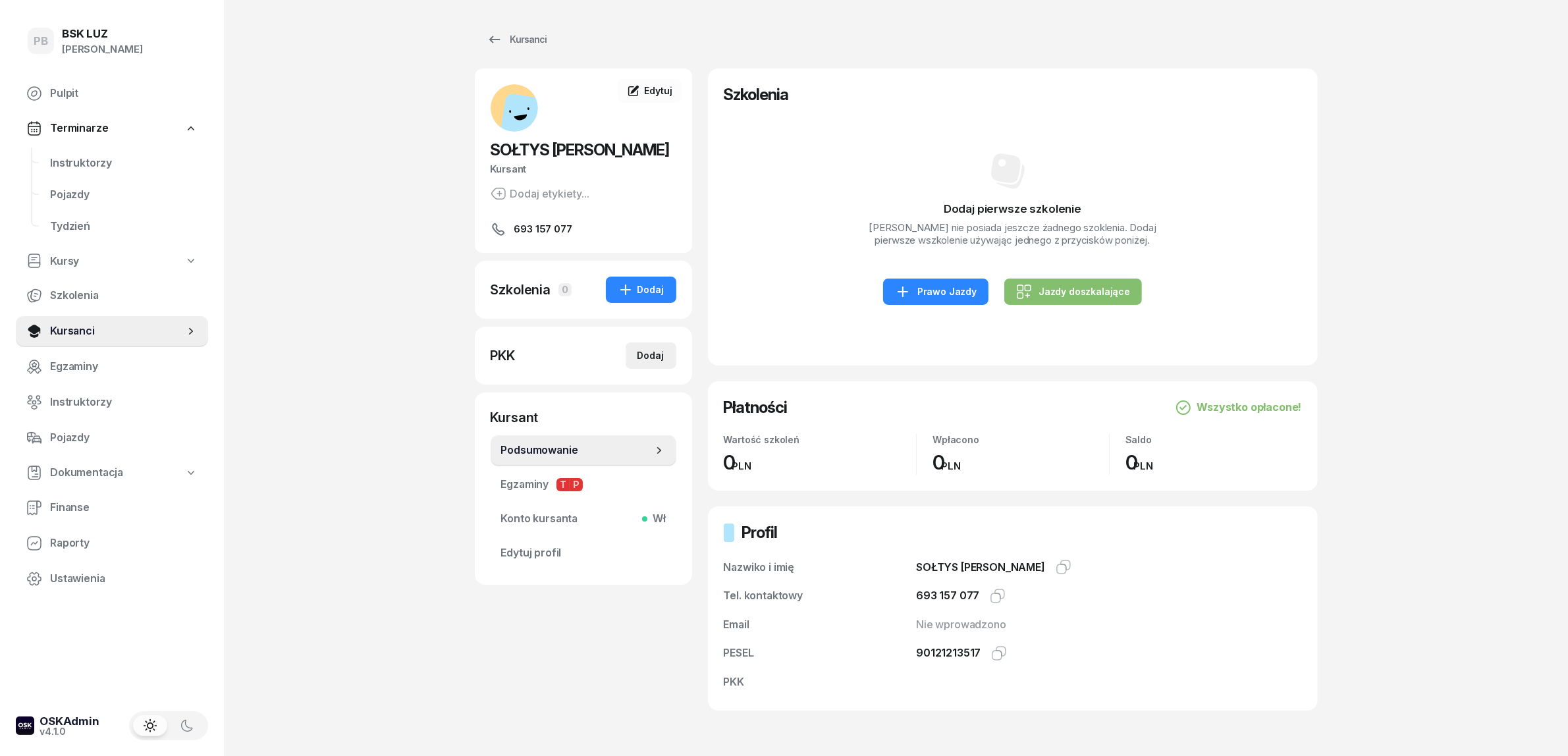
click at [652, 358] on div "Dodaj" at bounding box center [651, 356] width 27 height 16
select select
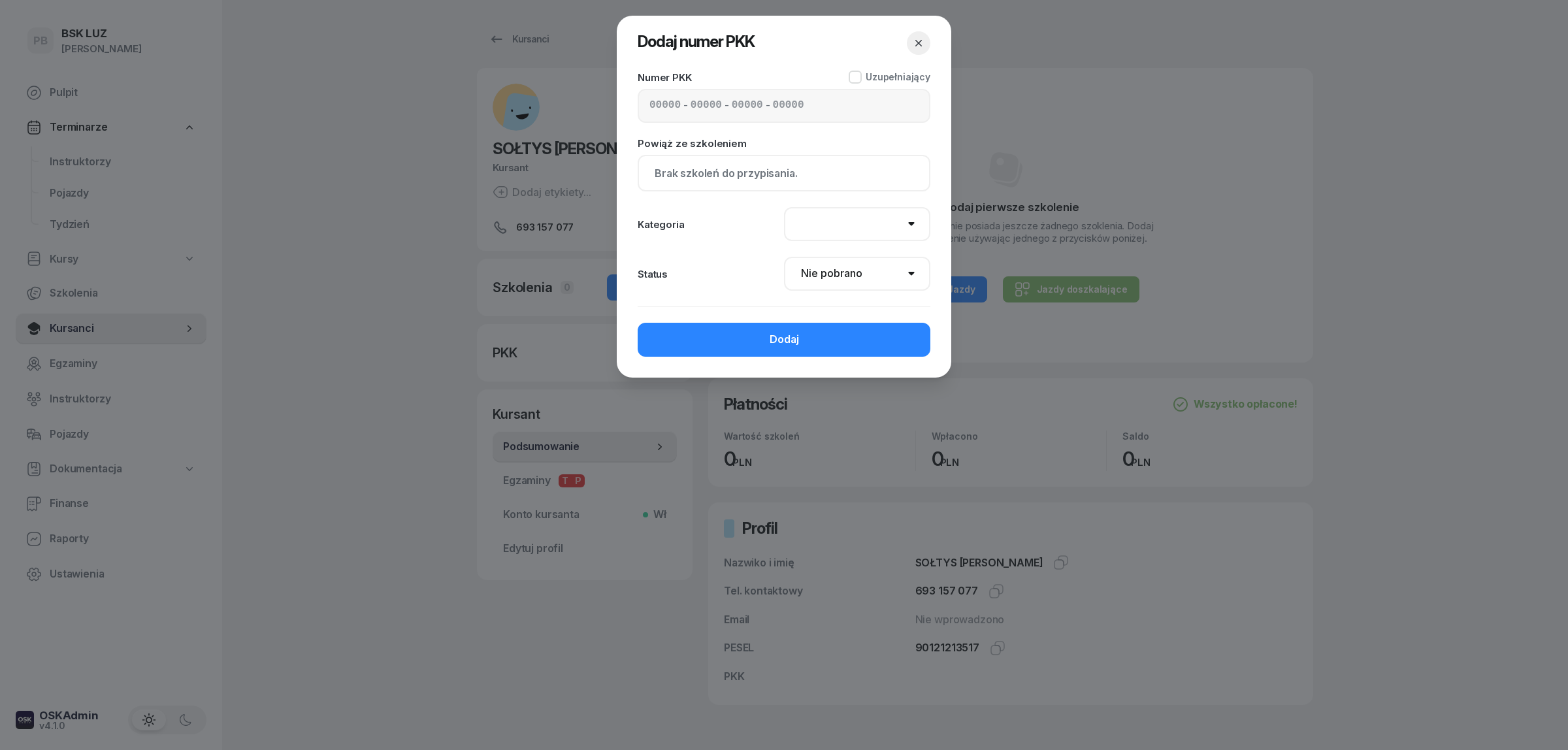
click at [791, 106] on input at bounding box center [788, 106] width 31 height 17
click at [652, 106] on input at bounding box center [665, 106] width 31 height 17
click at [916, 46] on icon "button" at bounding box center [918, 43] width 13 height 13
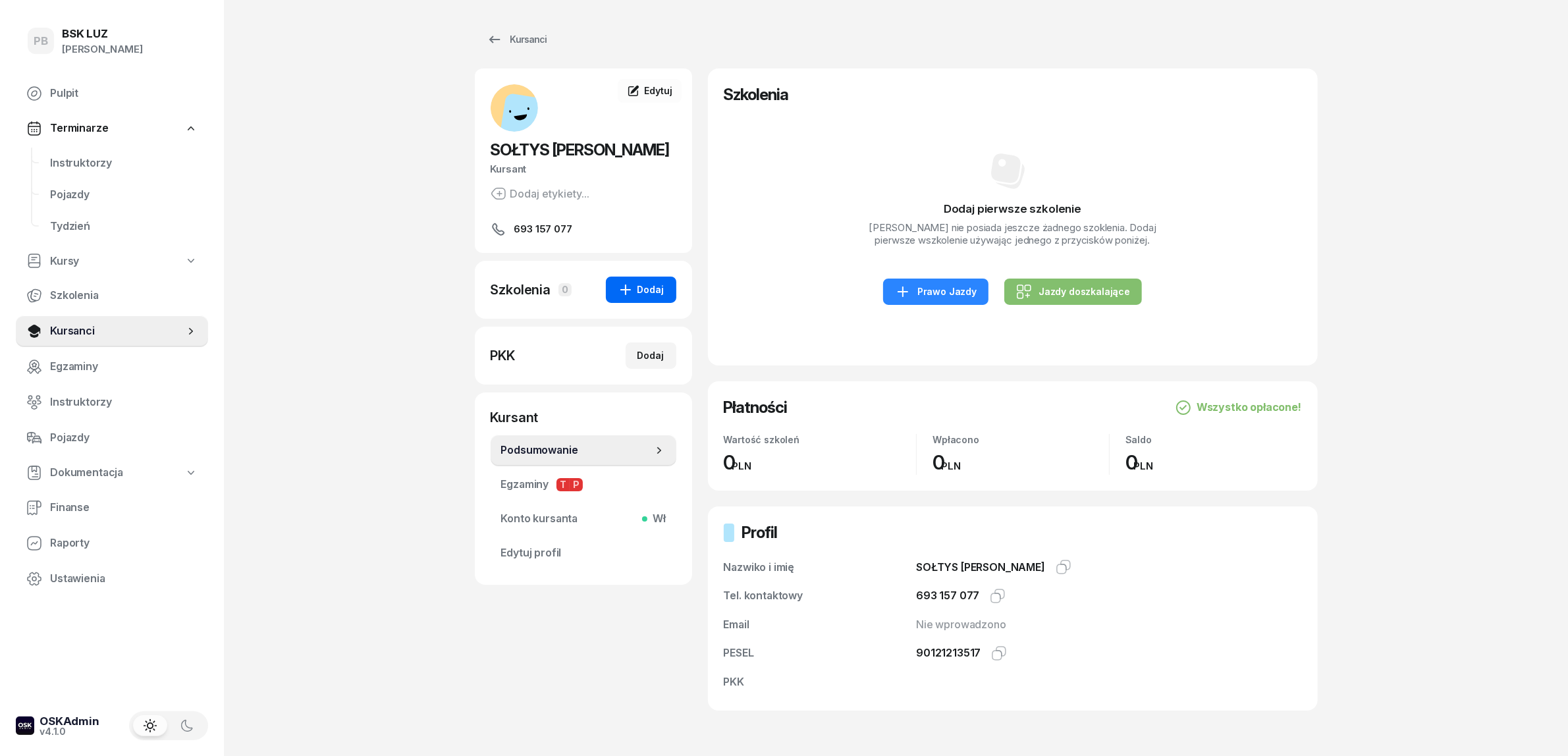
click at [644, 284] on div "Dodaj" at bounding box center [640, 290] width 47 height 16
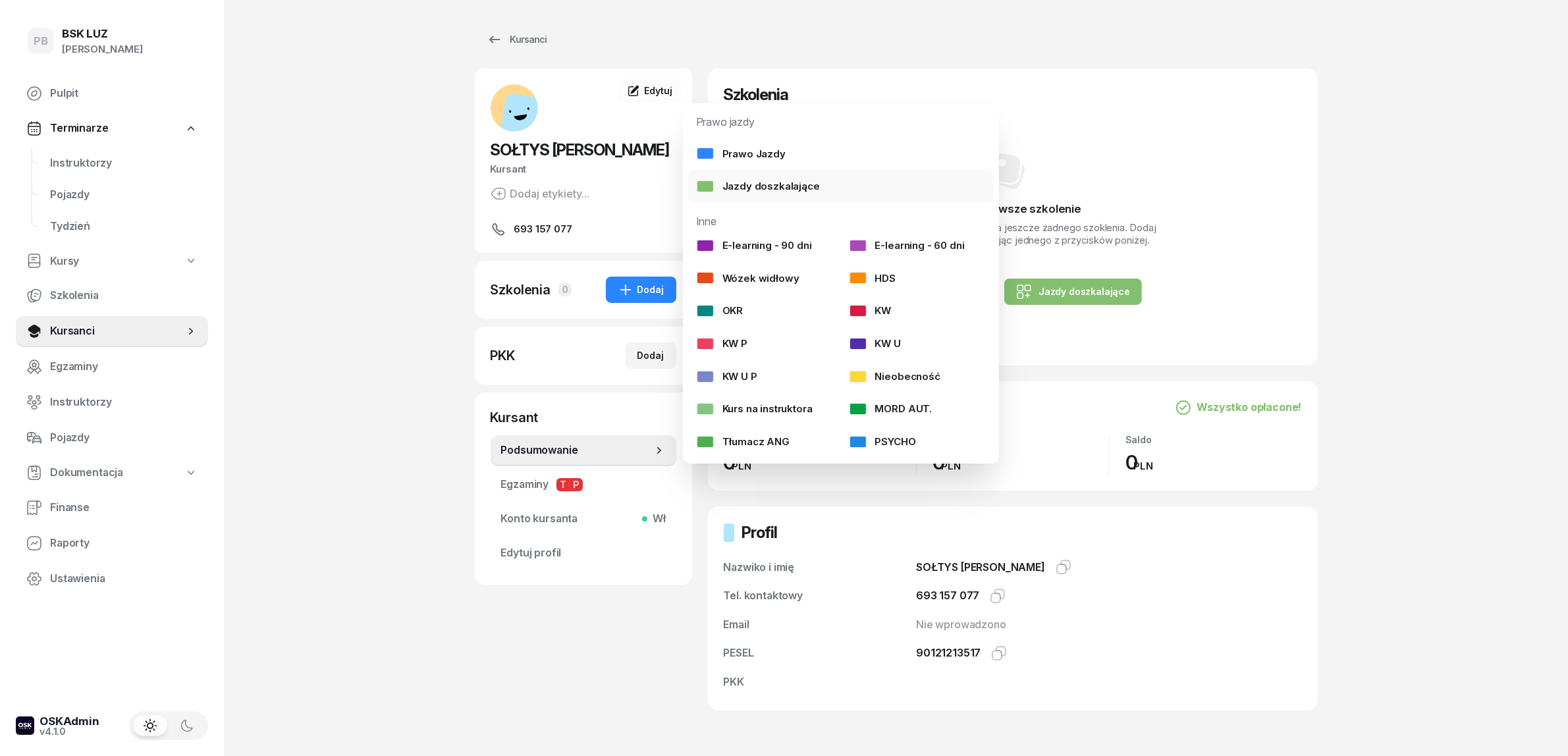
click at [752, 183] on div "Jazdy doszkalające" at bounding box center [758, 186] width 123 height 17
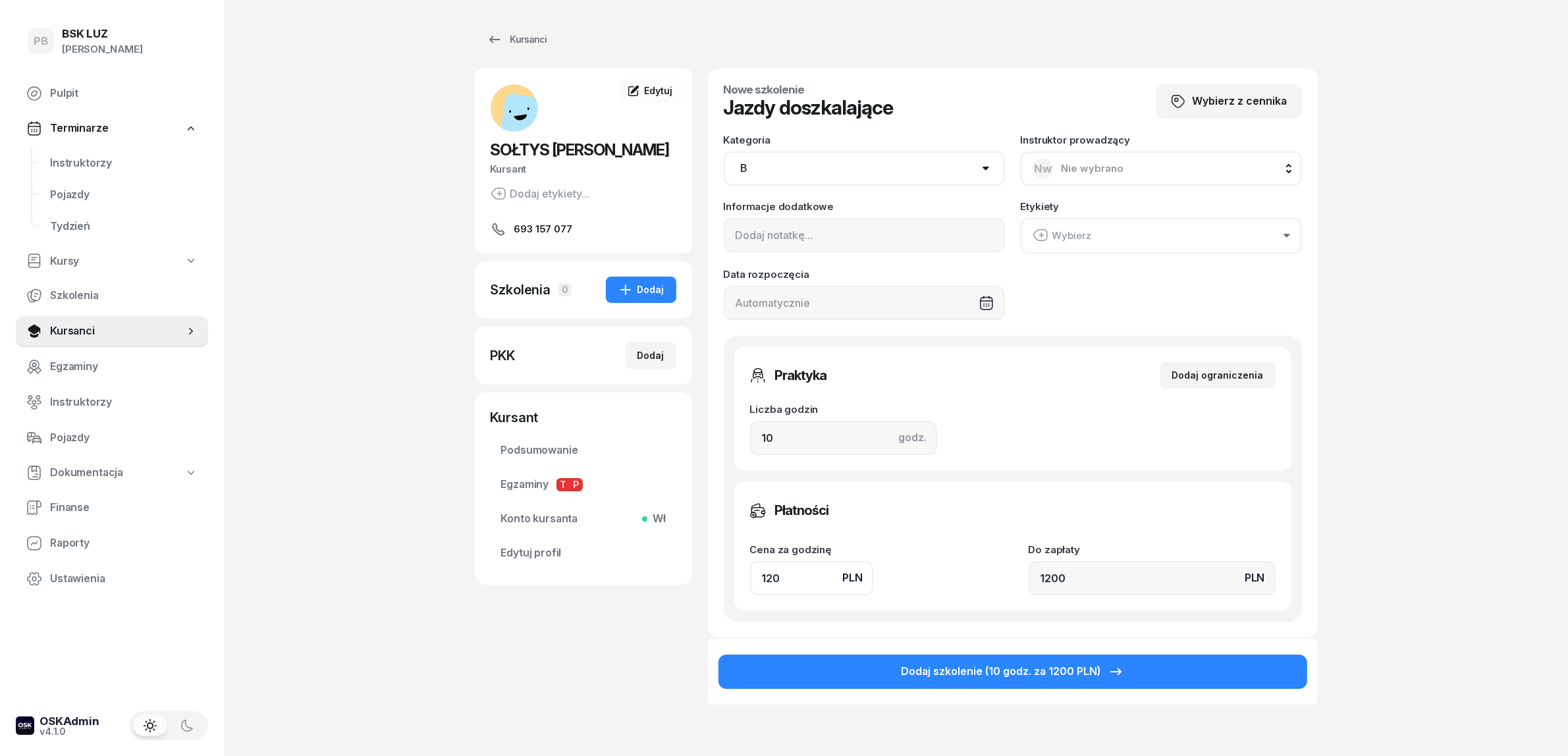
click at [793, 166] on select "AM A1 A2 A B1 B B+E C1 C1+E C C+E D1 D1+E D D+E T Tram C+CE C+D" at bounding box center [864, 168] width 281 height 34
select select "C+E"
click at [724, 151] on select "AM A1 A2 A B1 B B+E C1 C1+E C C+E D1 D1+E D D+E T Tram C+CE C+D" at bounding box center [864, 168] width 281 height 34
drag, startPoint x: 788, startPoint y: 441, endPoint x: 699, endPoint y: 437, distance: 89.1
click at [699, 437] on div "SOŁTYS [PERSON_NAME] Dodaj etykiety... 693 157 077 DS [PERSON_NAME] Kursant Edy…" at bounding box center [896, 422] width 843 height 708
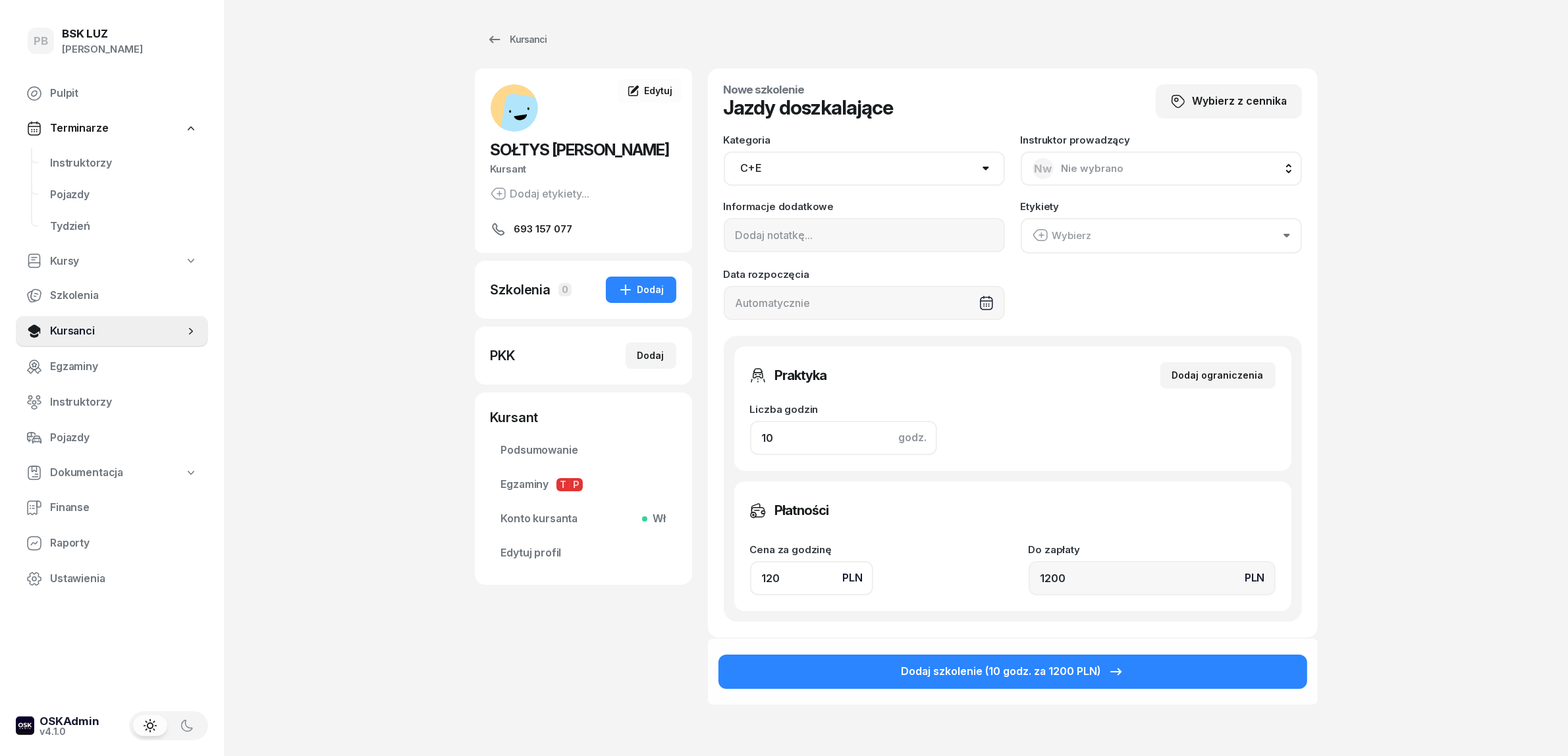
type input "2"
type input "240"
type input "2"
drag, startPoint x: 792, startPoint y: 578, endPoint x: 728, endPoint y: 583, distance: 64.2
click at [728, 583] on div "Praktyka Dodaj ograniczenia Liczba godzin godz. 2 Ograniczenia zajęć praktyczny…" at bounding box center [1013, 478] width 578 height 285
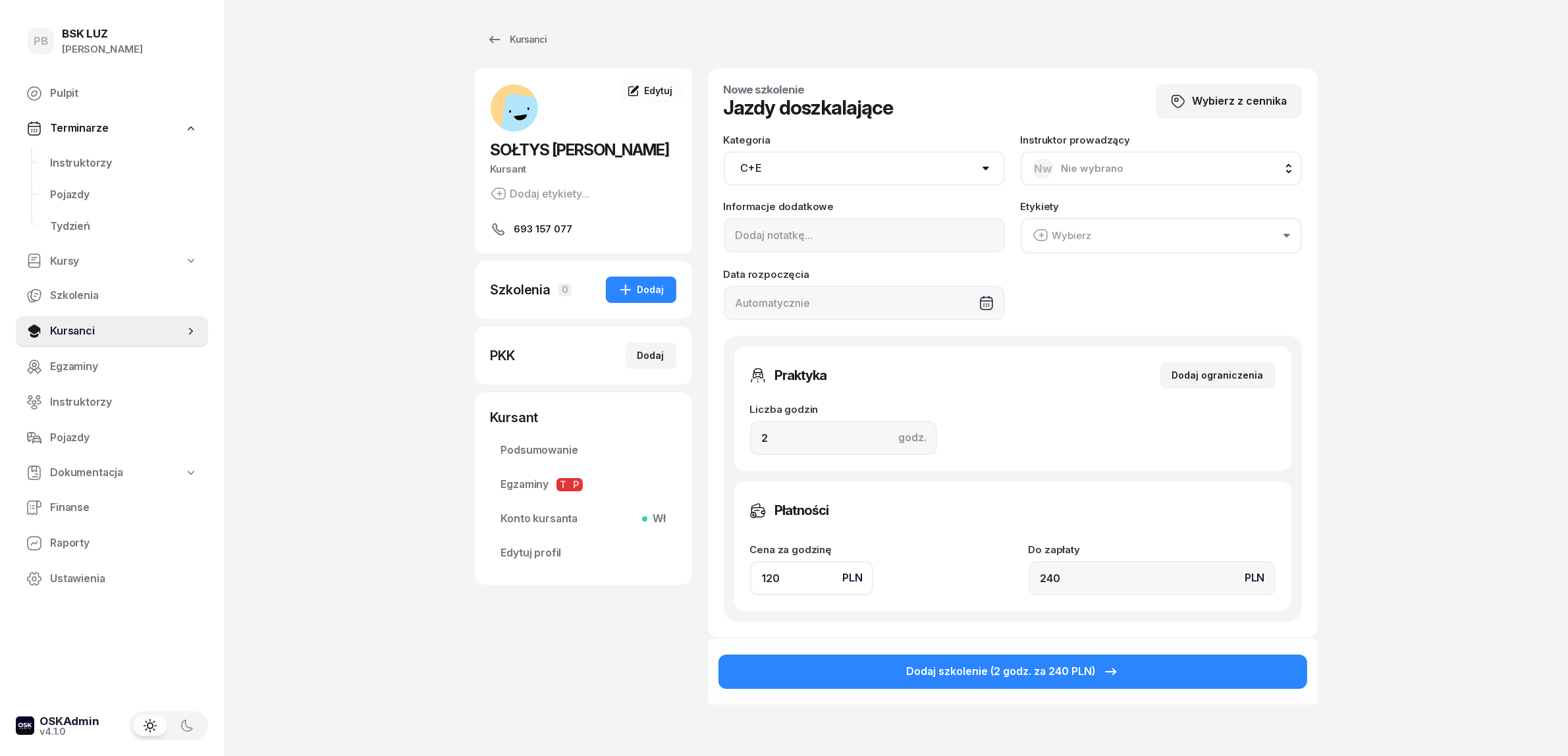
type input "2"
type input "4"
type input "20"
type input "40"
type input "200"
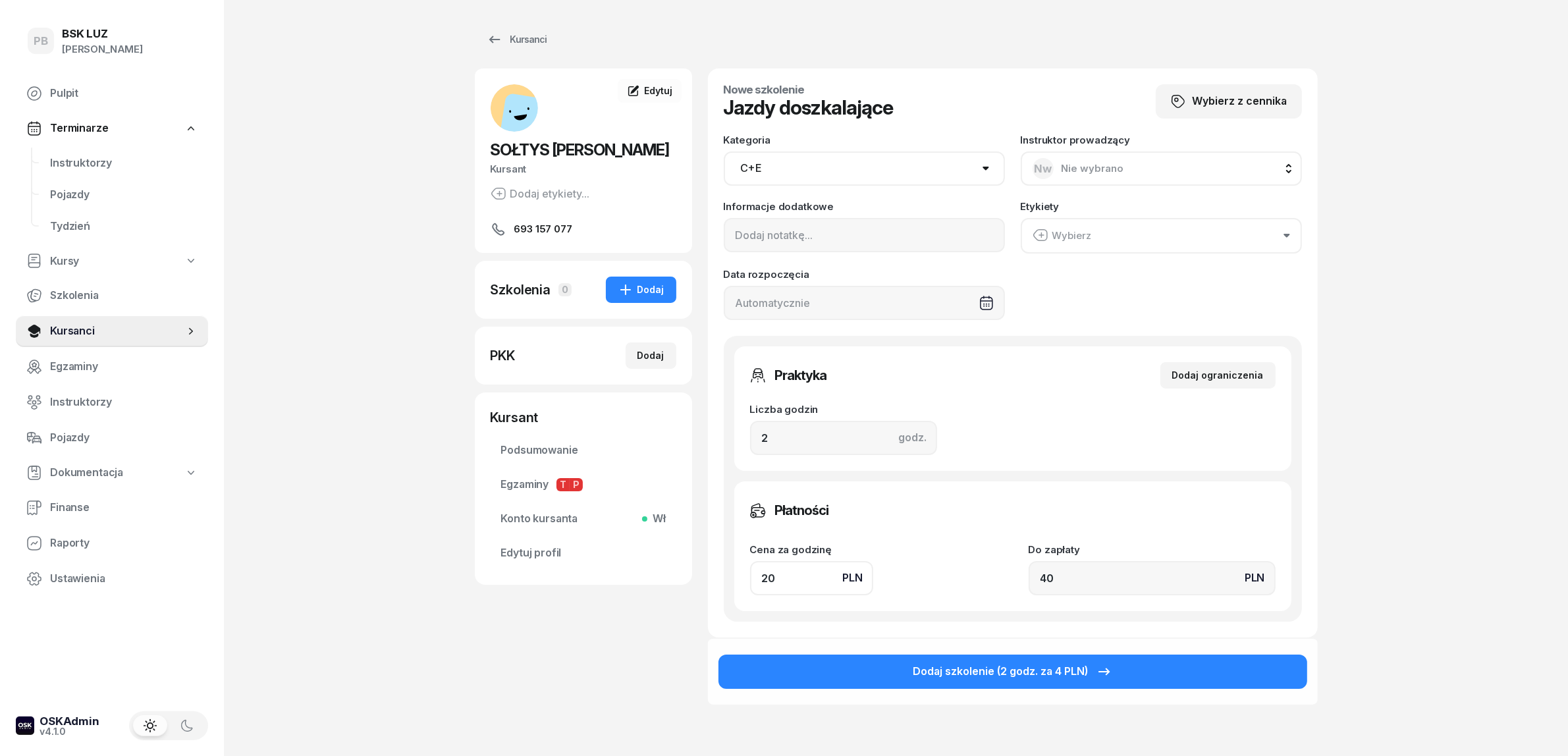
type input "400"
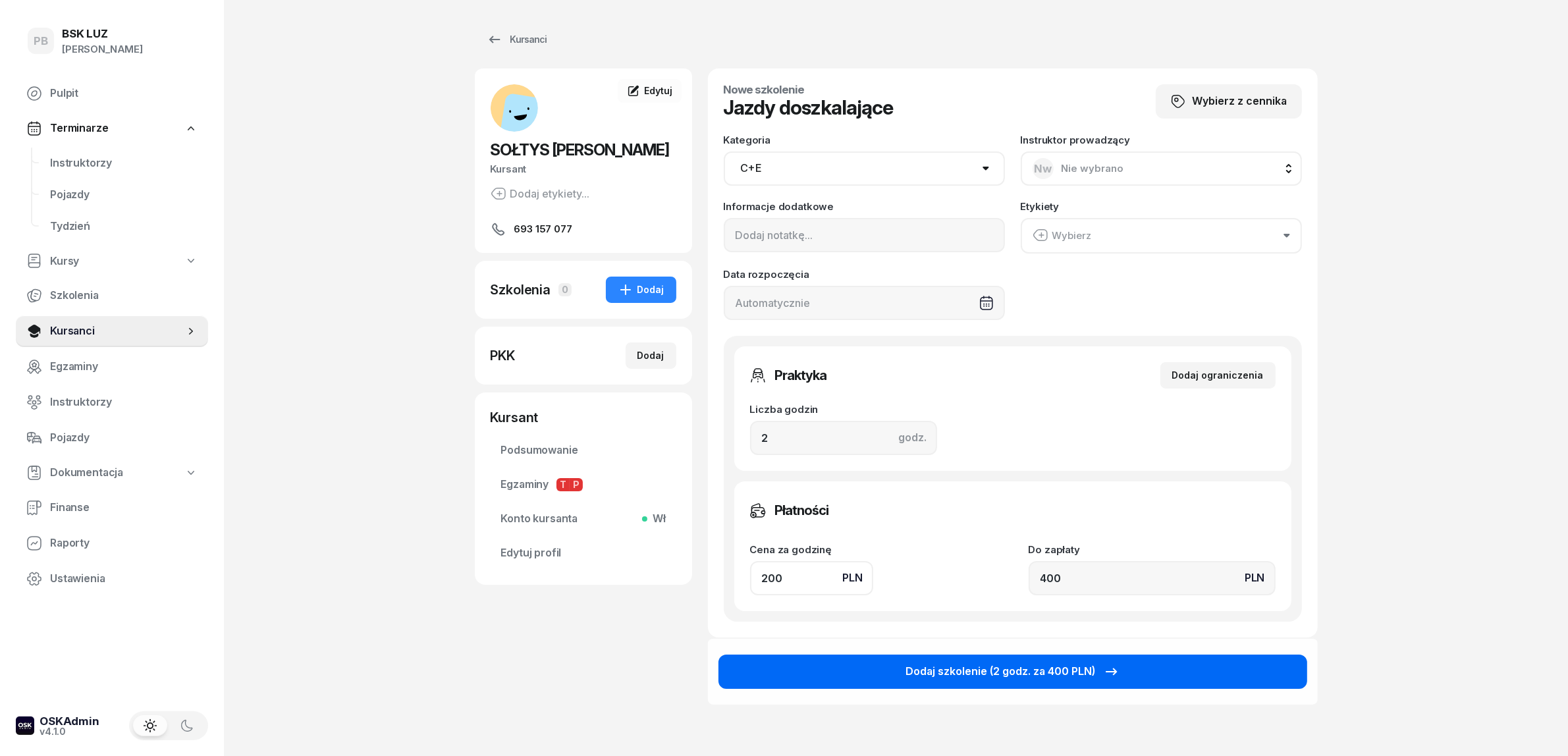
type input "200"
click at [875, 673] on button "Dodaj szkolenie (2 godz. za 400 PLN)" at bounding box center [1013, 672] width 589 height 34
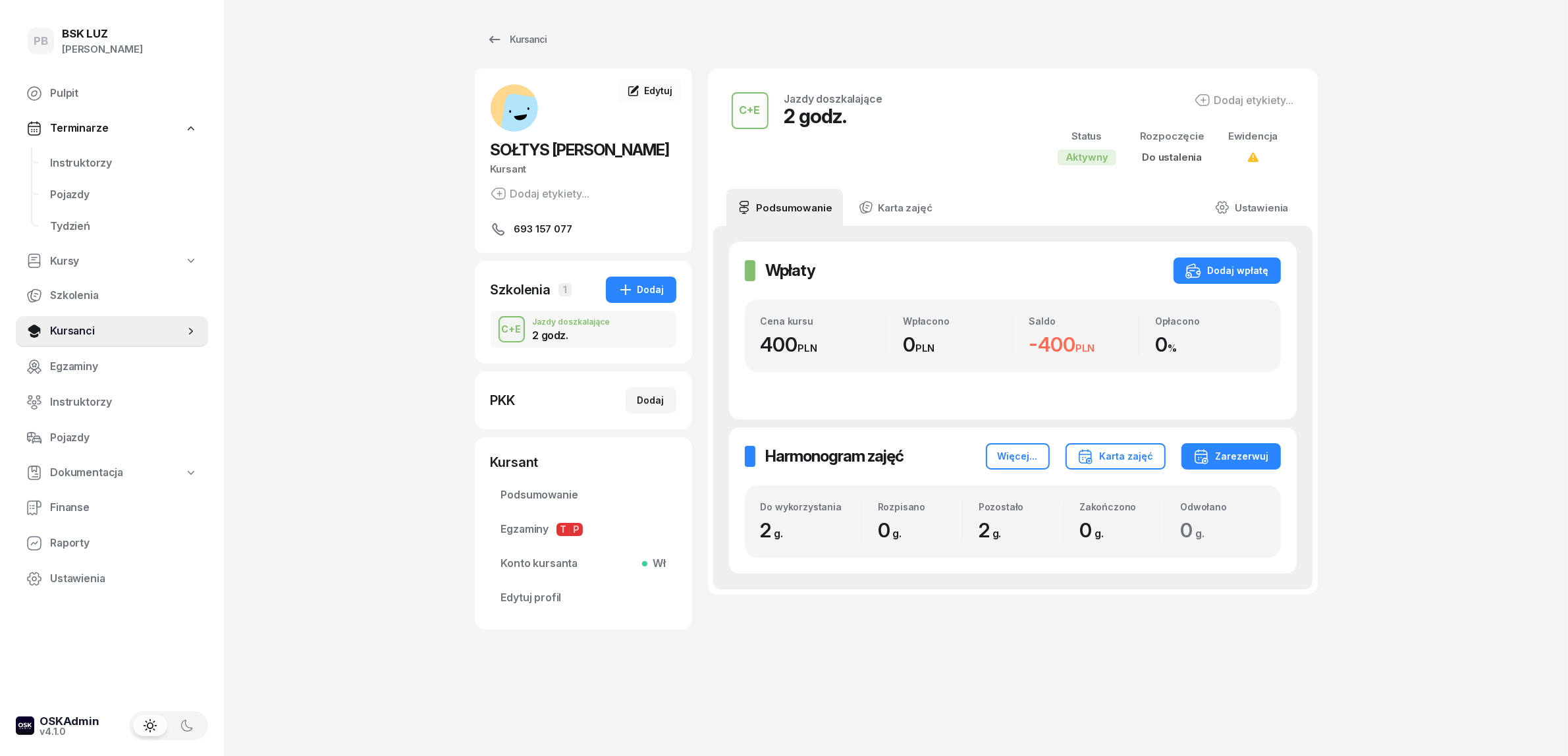
click at [1390, 326] on div "PB BSK [PERSON_NAME] Terminarze Instruktorzy Pojazdy Tydzień Kursy Szkolenia Ku…" at bounding box center [784, 378] width 1568 height 756
click at [1225, 454] on div "Zarezerwuj" at bounding box center [1231, 456] width 76 height 16
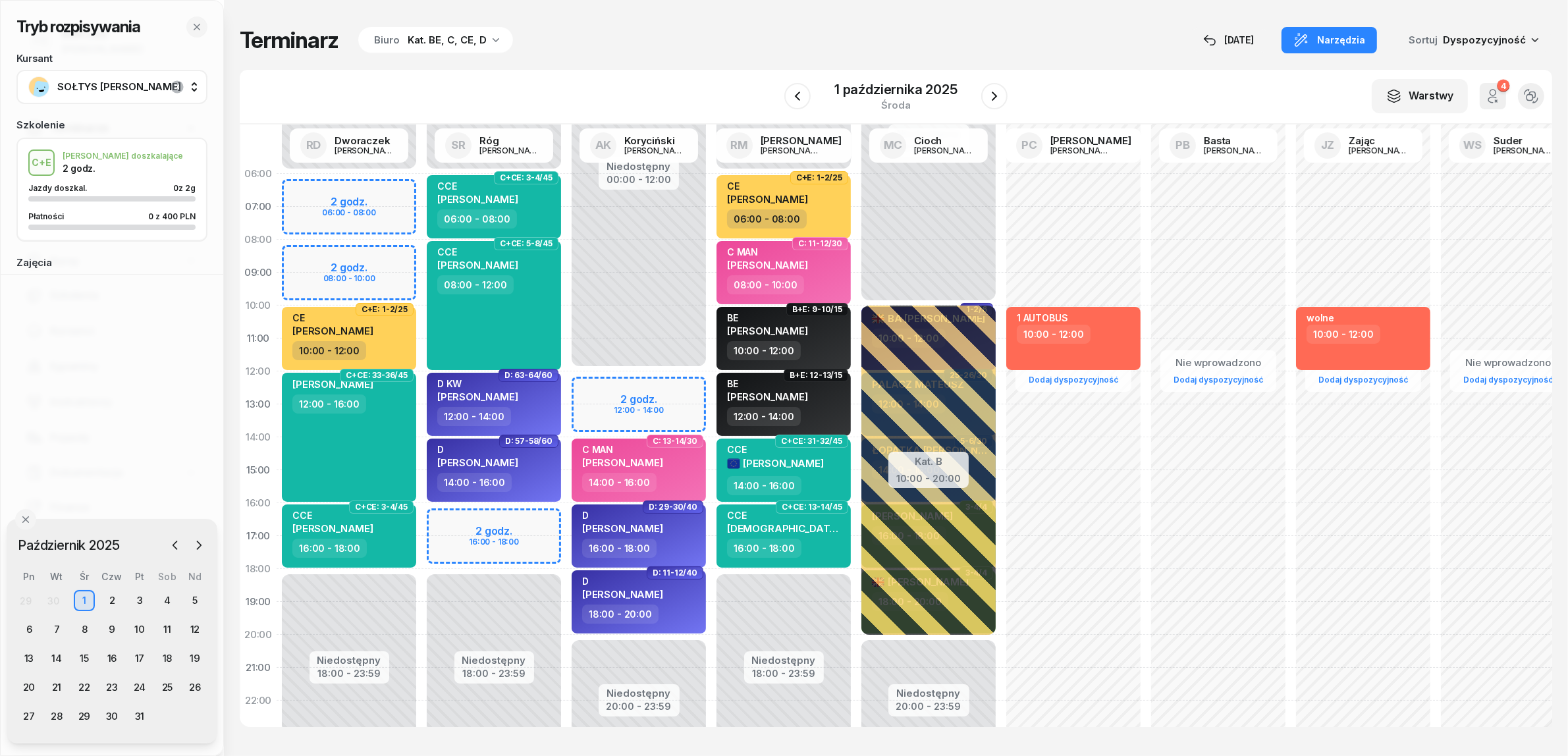
click at [686, 388] on div "Niedostępny 00:00 - 12:00 Niedostępny 20:00 - 23:59 2 godz. 12:00 - 14:00 C: 27…" at bounding box center [639, 470] width 145 height 625
select select "12"
select select "14"
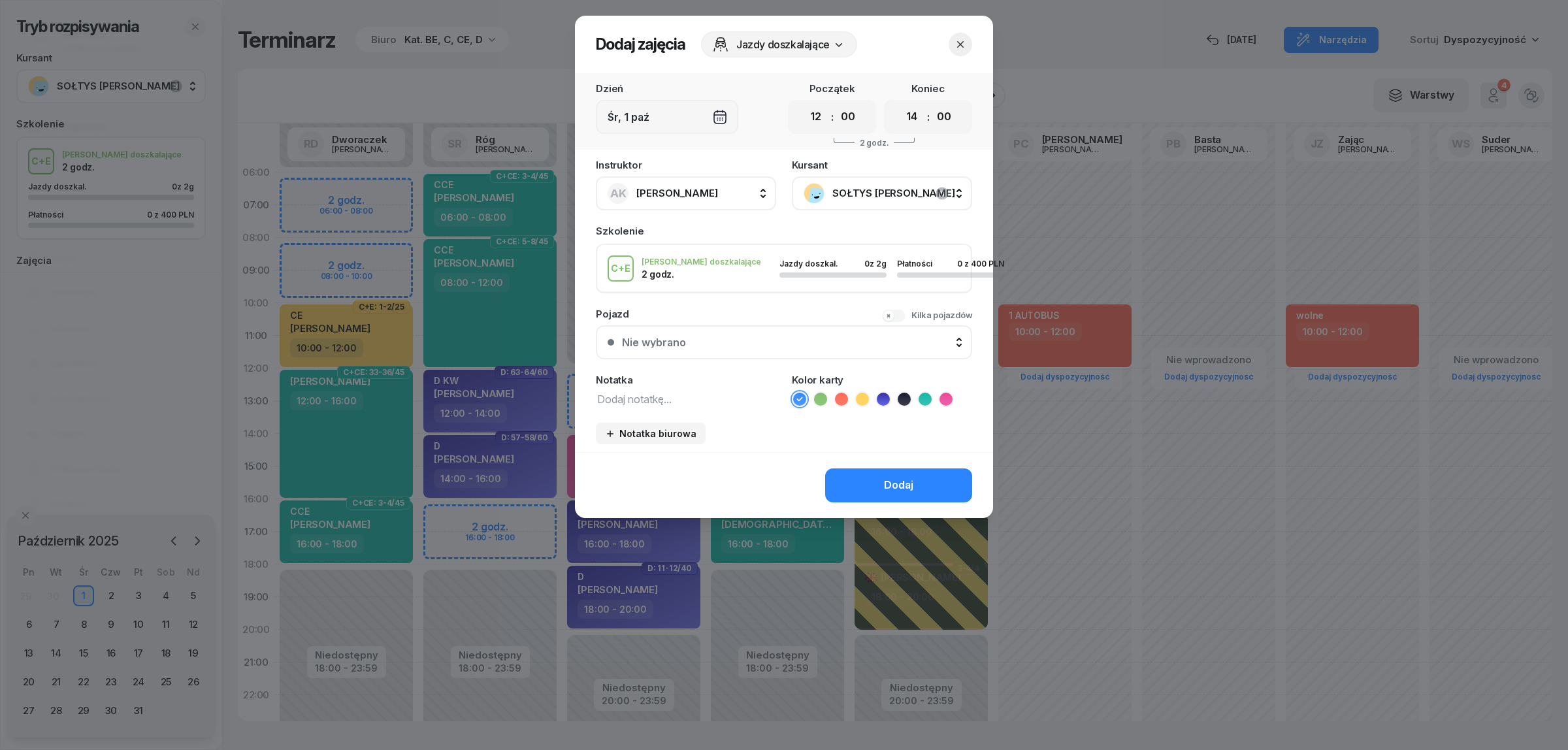
click at [648, 390] on textarea at bounding box center [685, 398] width 180 height 17
click at [865, 393] on icon at bounding box center [862, 399] width 13 height 13
click at [694, 390] on textarea at bounding box center [685, 398] width 180 height 17
type textarea "2h"
click at [893, 478] on div "Dodaj" at bounding box center [898, 485] width 29 height 17
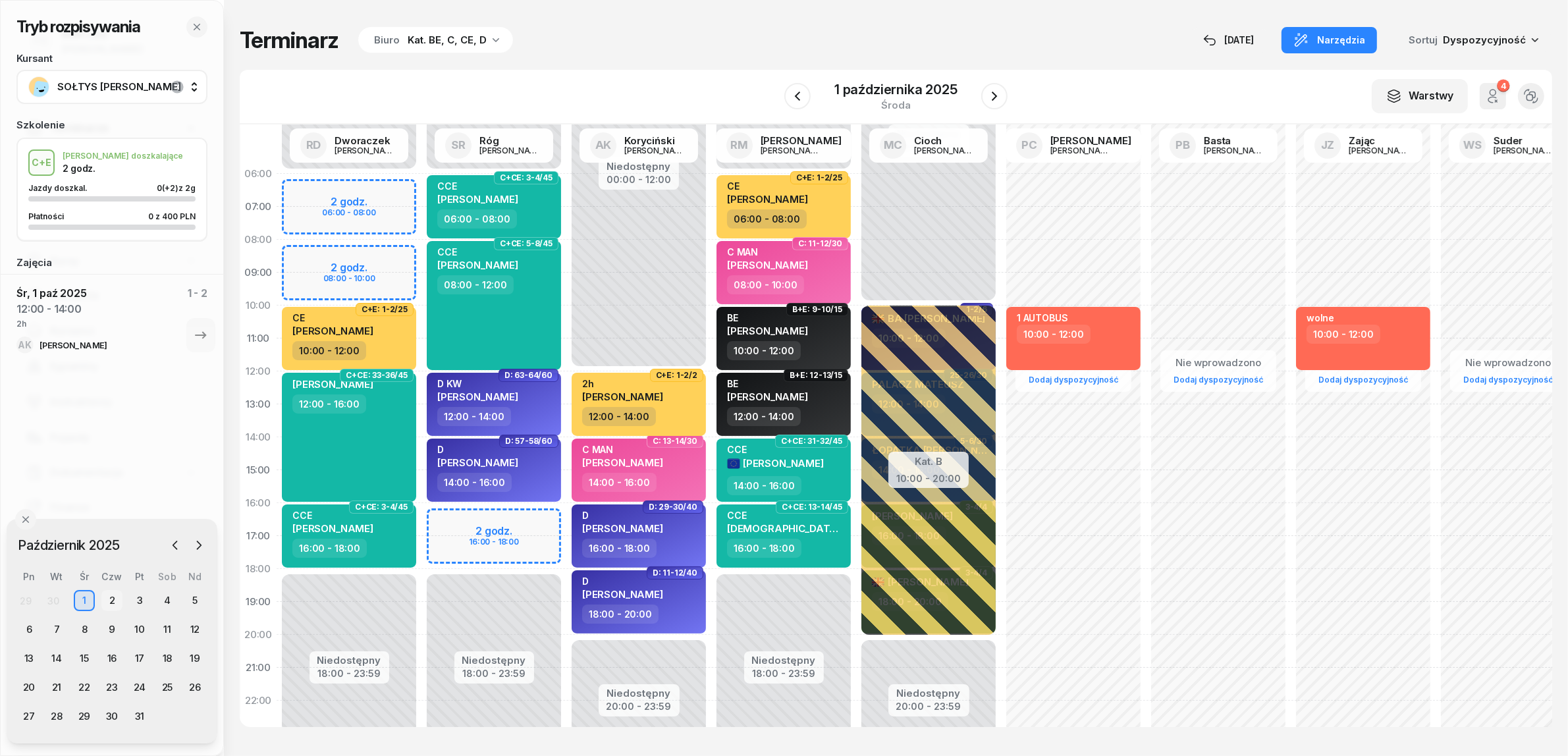
click at [108, 594] on div "2" at bounding box center [112, 601] width 21 height 21
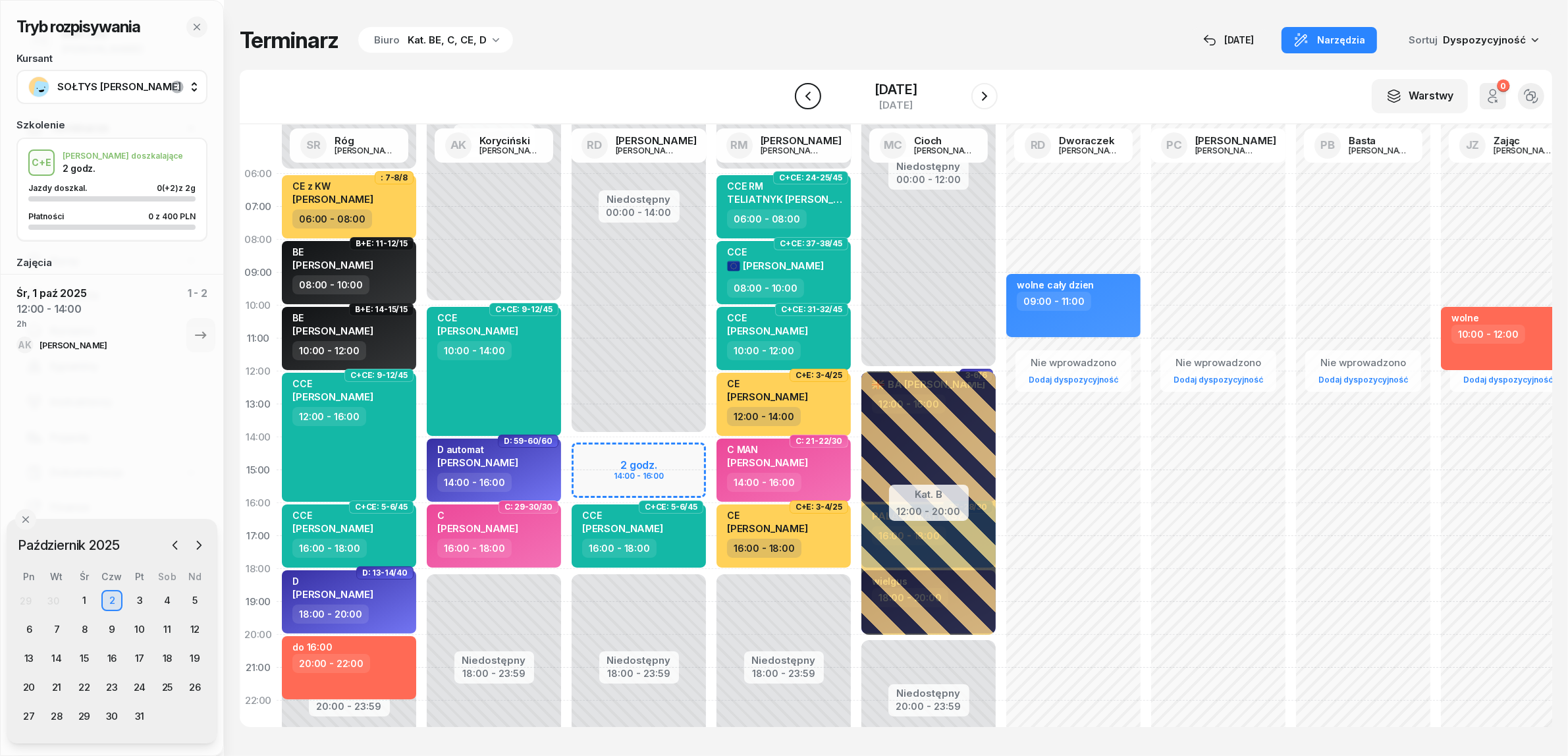
click at [802, 102] on icon "button" at bounding box center [808, 97] width 16 height 16
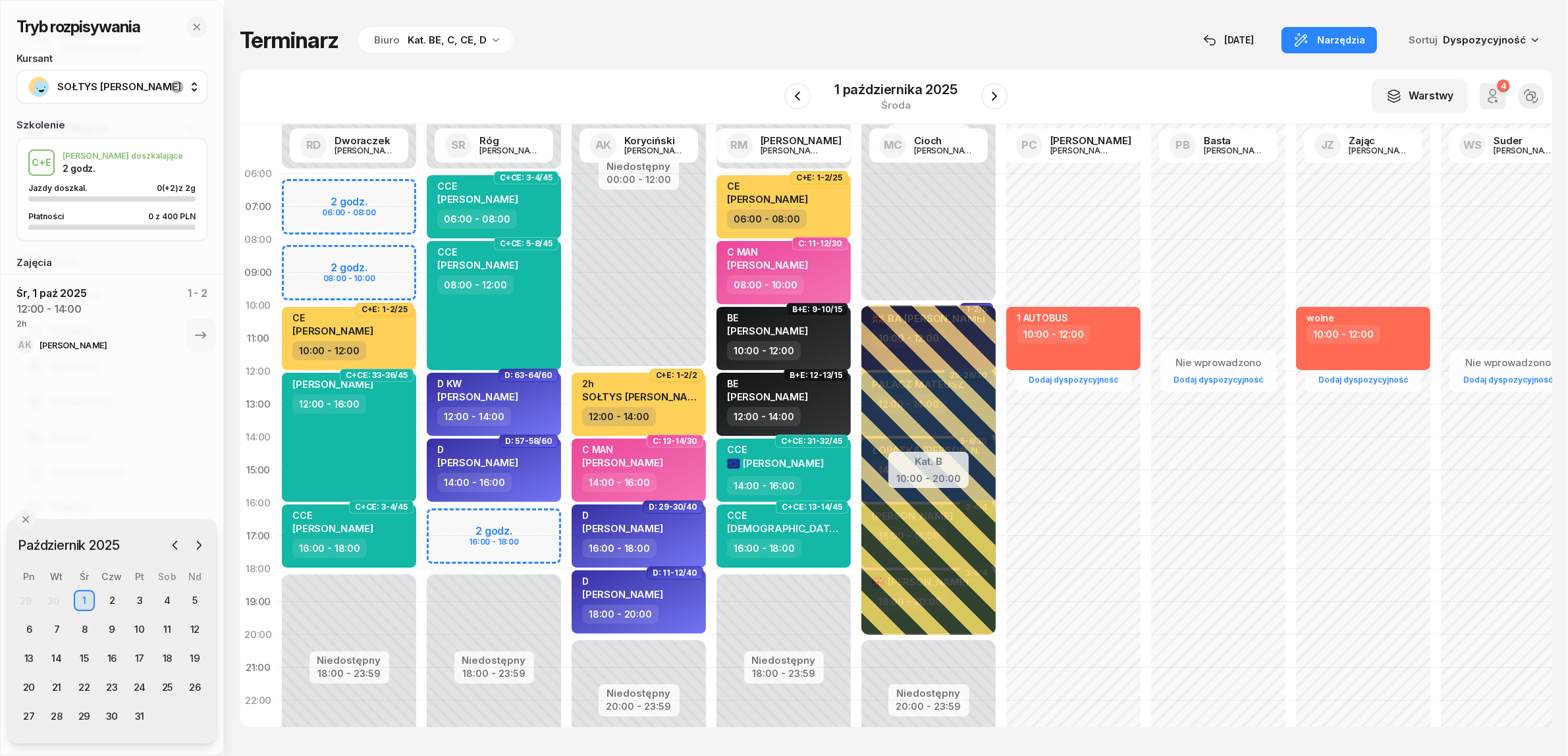
click at [829, 26] on div "Tryb rozpisywania Kursant SOŁTYS DAMIAN Szkolenie C+E J. doszkalające 2 godz. J…" at bounding box center [895, 377] width 1312 height 753
click at [1288, 673] on div "Nie wprowadzono Dodaj dyspozycyjność" at bounding box center [1218, 470] width 145 height 625
select select "21"
select select "23"
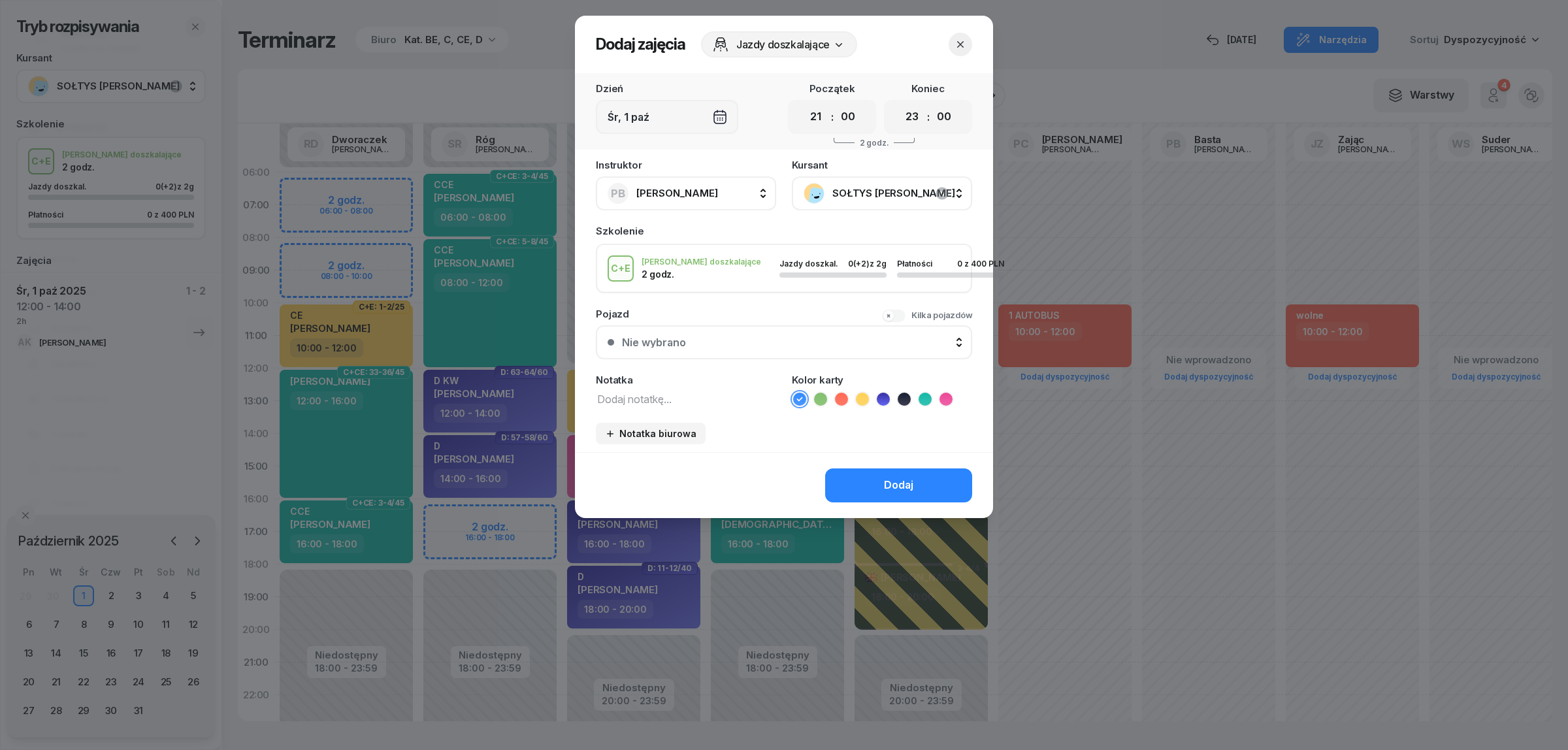
click at [957, 43] on icon "button" at bounding box center [960, 44] width 13 height 13
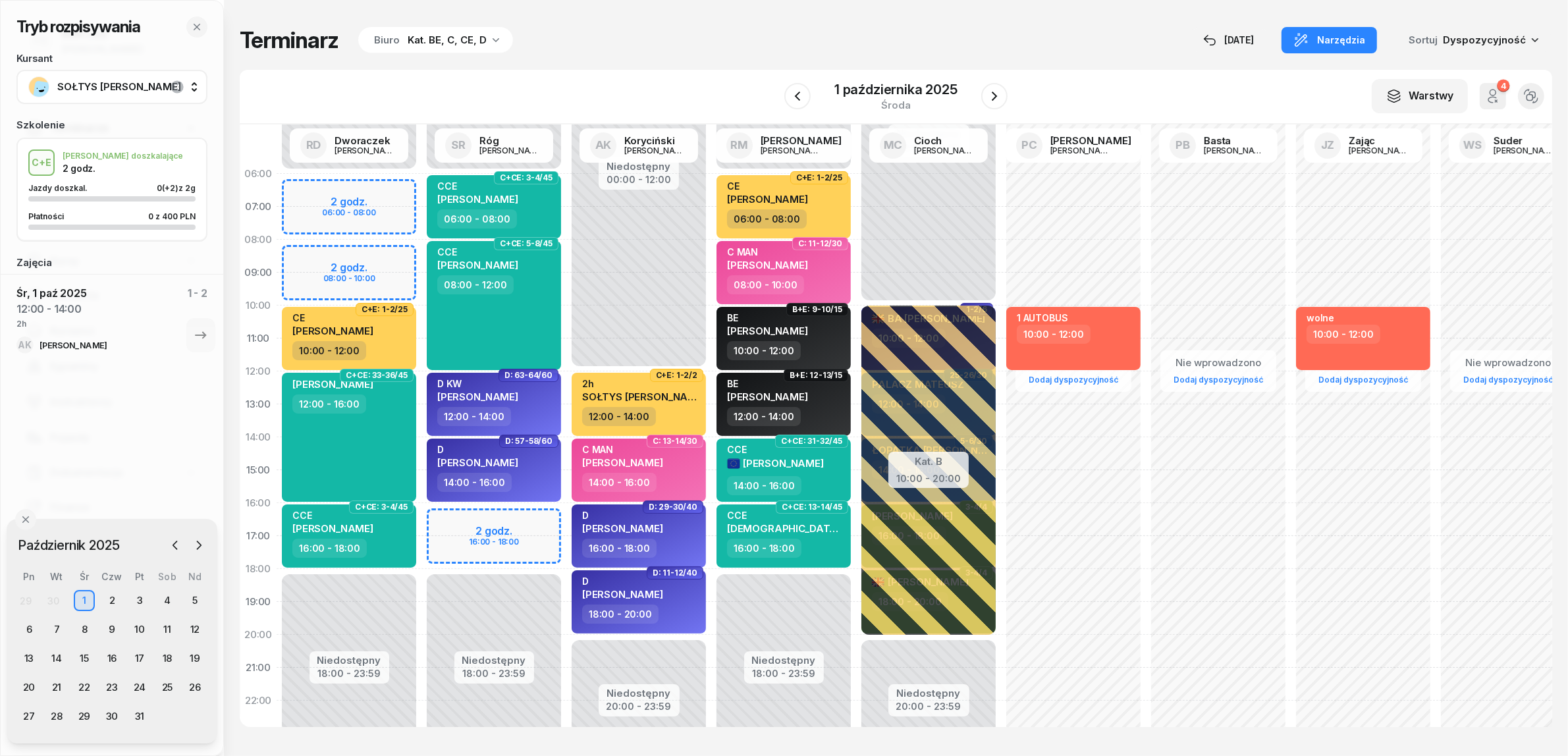
click at [992, 31] on div "Terminarz Biuro Kat. BE, C, CE, D [DATE] Narzędzia Sortuj Dyspozycyjność" at bounding box center [895, 39] width 1312 height 28
click at [738, 38] on div "Terminarz Biuro Kat. BE, C, CE, D [DATE] Narzędzia Sortuj Dyspozycyjność" at bounding box center [895, 39] width 1312 height 28
click at [867, 72] on div "W Wybierz AK [PERSON_NAME] BP [PERSON_NAME] DP [PERSON_NAME] GS [PERSON_NAME] I…" at bounding box center [895, 97] width 1312 height 55
click at [794, 94] on icon "button" at bounding box center [798, 97] width 16 height 16
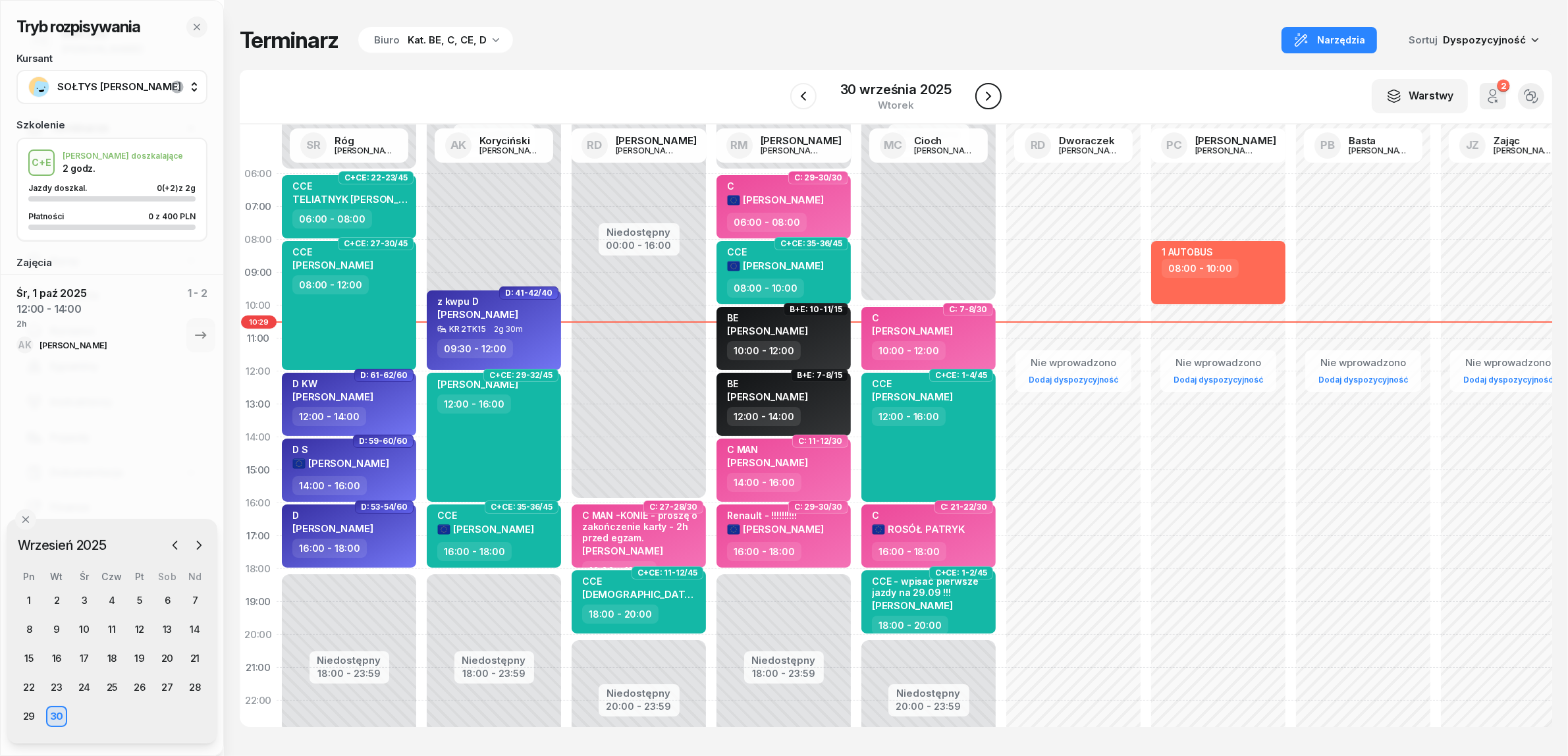
click at [997, 90] on button "button" at bounding box center [987, 96] width 26 height 26
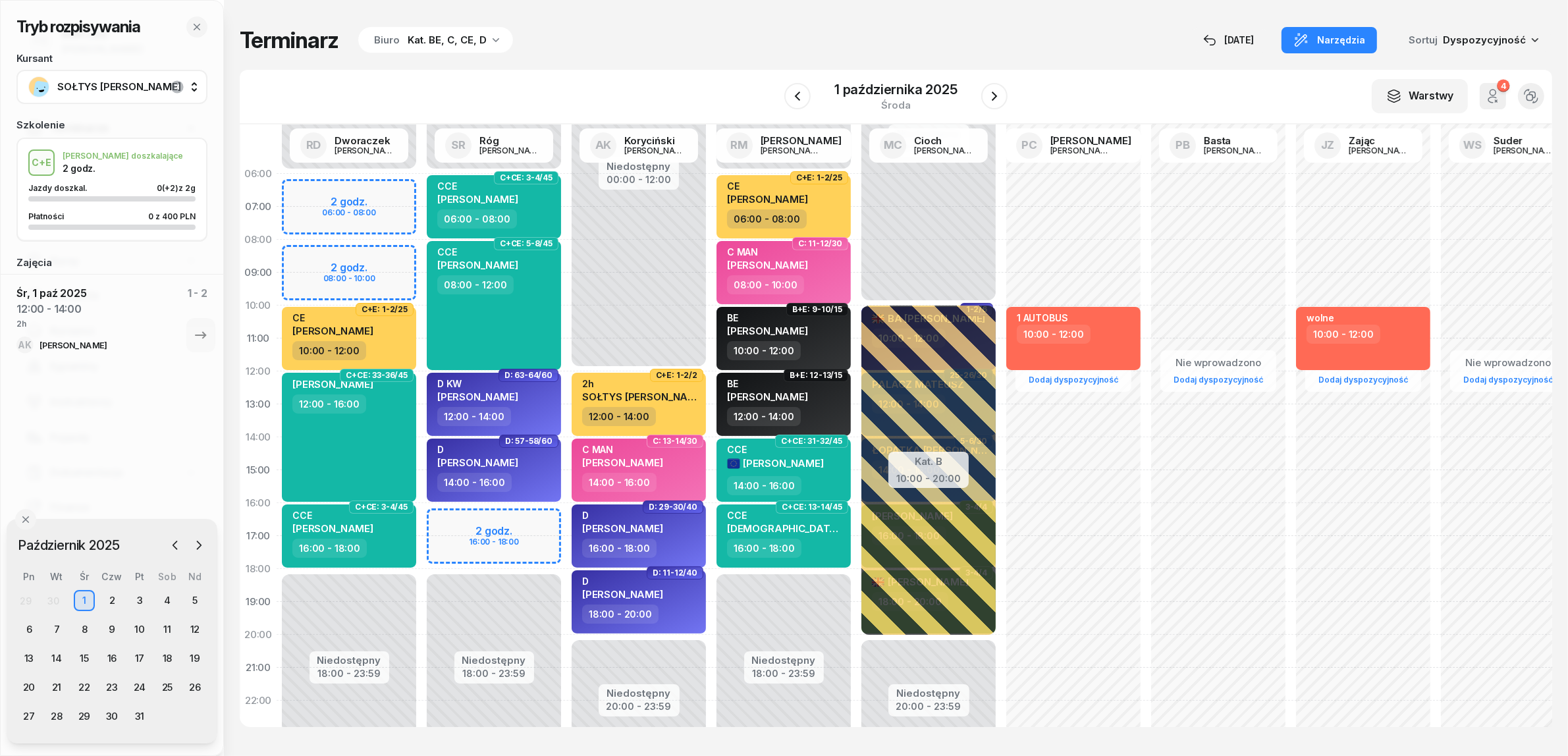
click at [306, 253] on div "Niedostępny 00:00 - 06:00 Niedostępny 18:00 - 23:59 2 godz. 06:00 - 08:00 2 god…" at bounding box center [349, 470] width 145 height 625
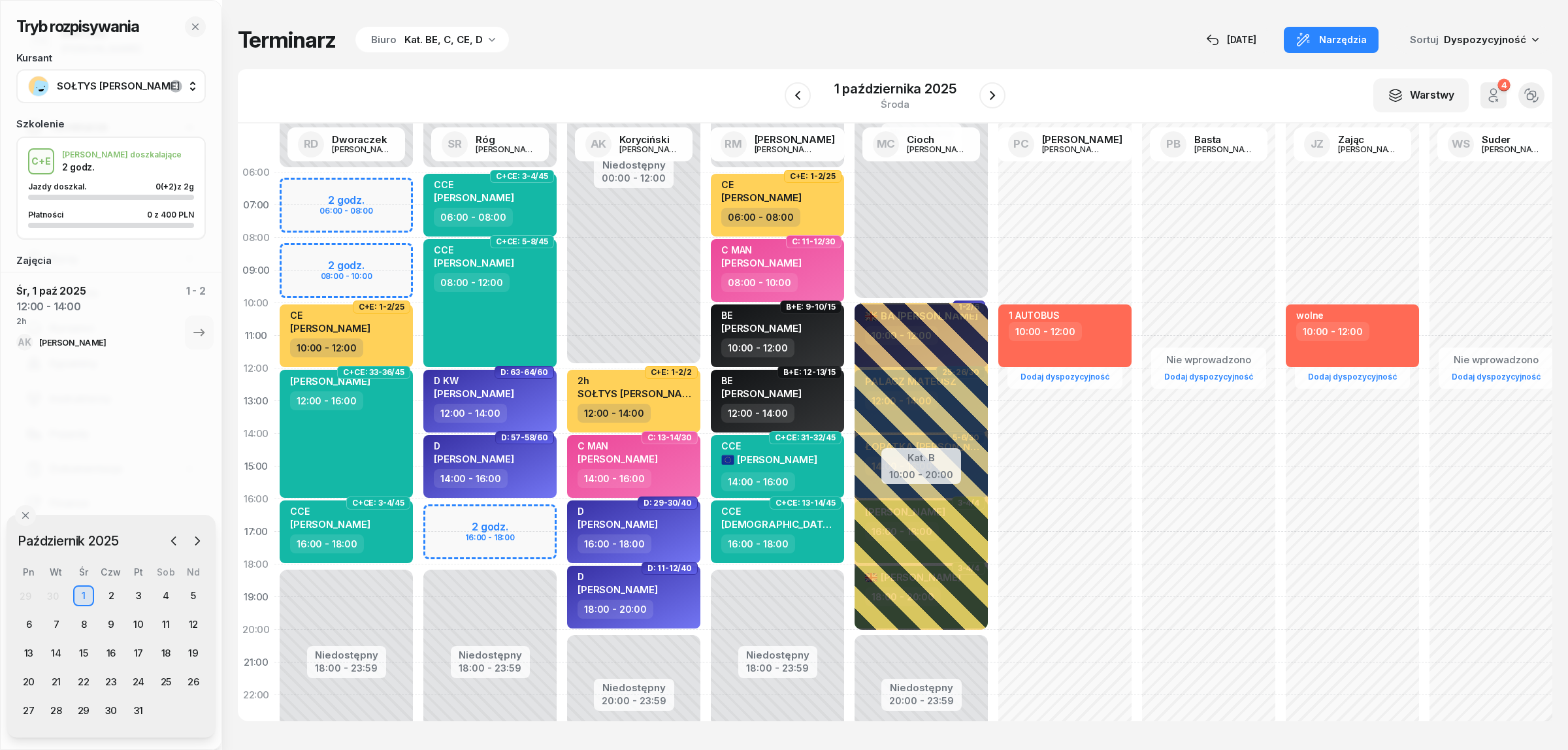
select select "08"
select select "10"
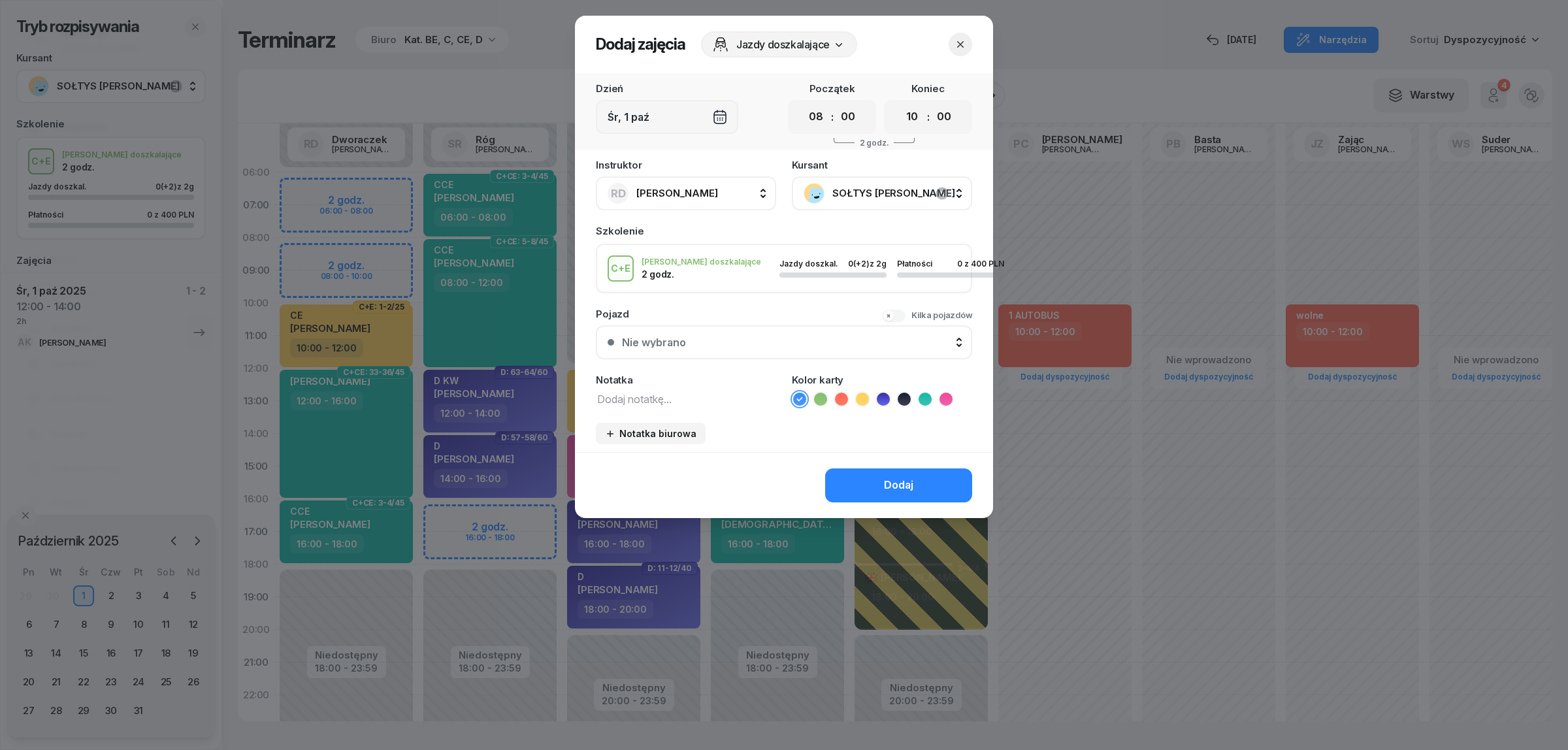
click at [844, 189] on span "SOŁTYS [PERSON_NAME]" at bounding box center [896, 193] width 128 height 17
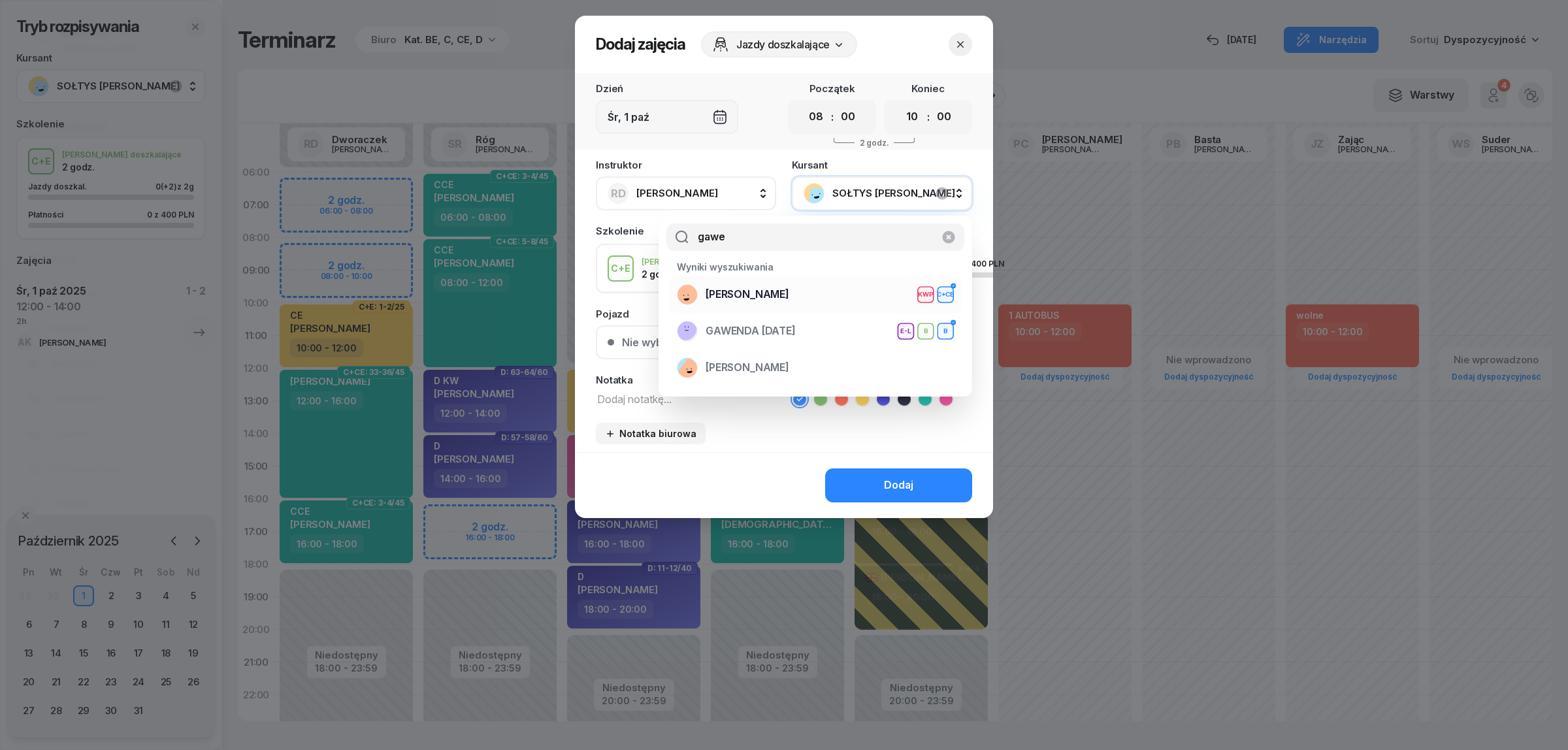
type input "gawe"
click at [808, 296] on div "[PERSON_NAME] KWP C+CE" at bounding box center [816, 295] width 277 height 21
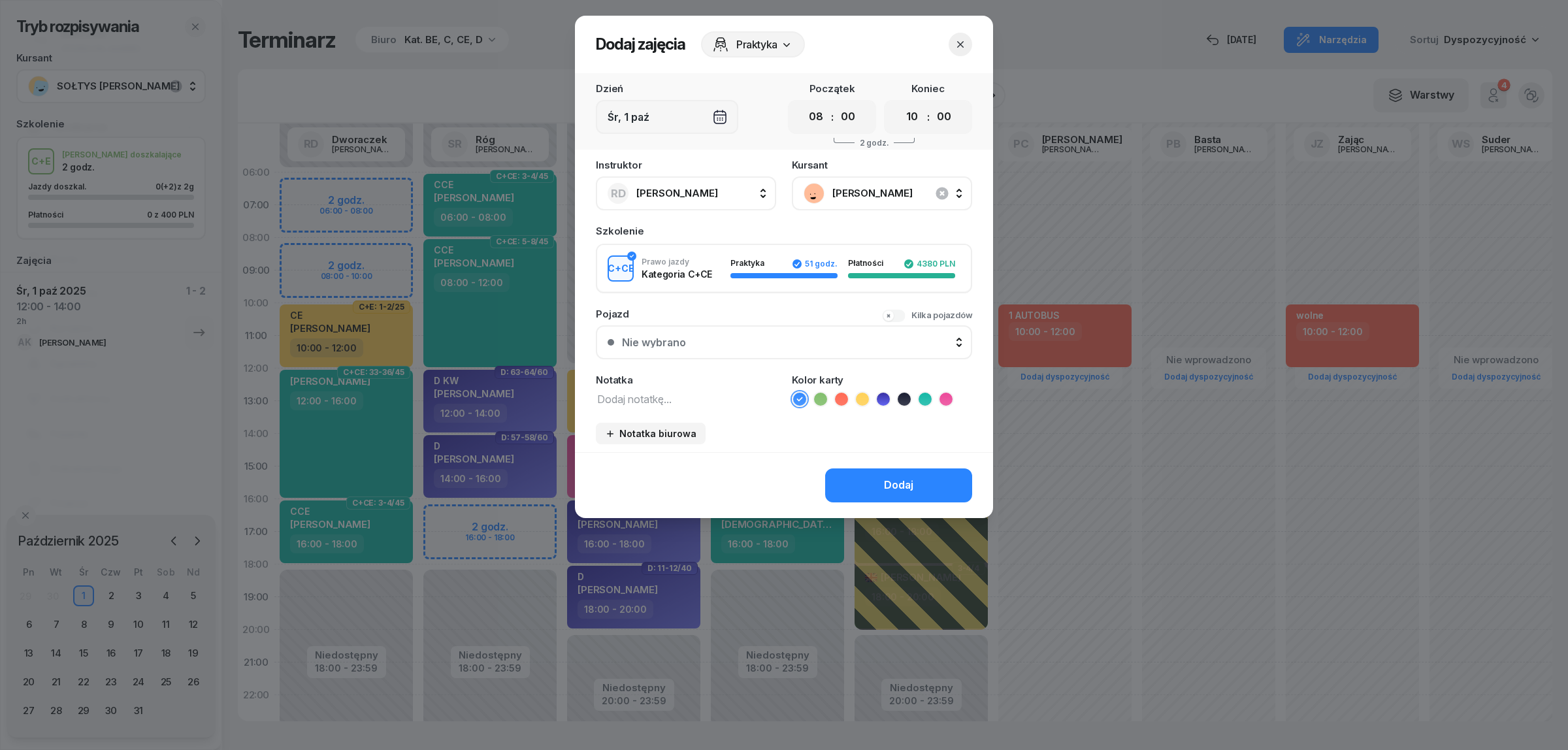
click at [948, 395] on icon at bounding box center [945, 399] width 13 height 13
click at [682, 395] on textarea at bounding box center [685, 398] width 180 height 17
type textarea "CKW"
click at [919, 476] on button "Dodaj" at bounding box center [899, 486] width 147 height 34
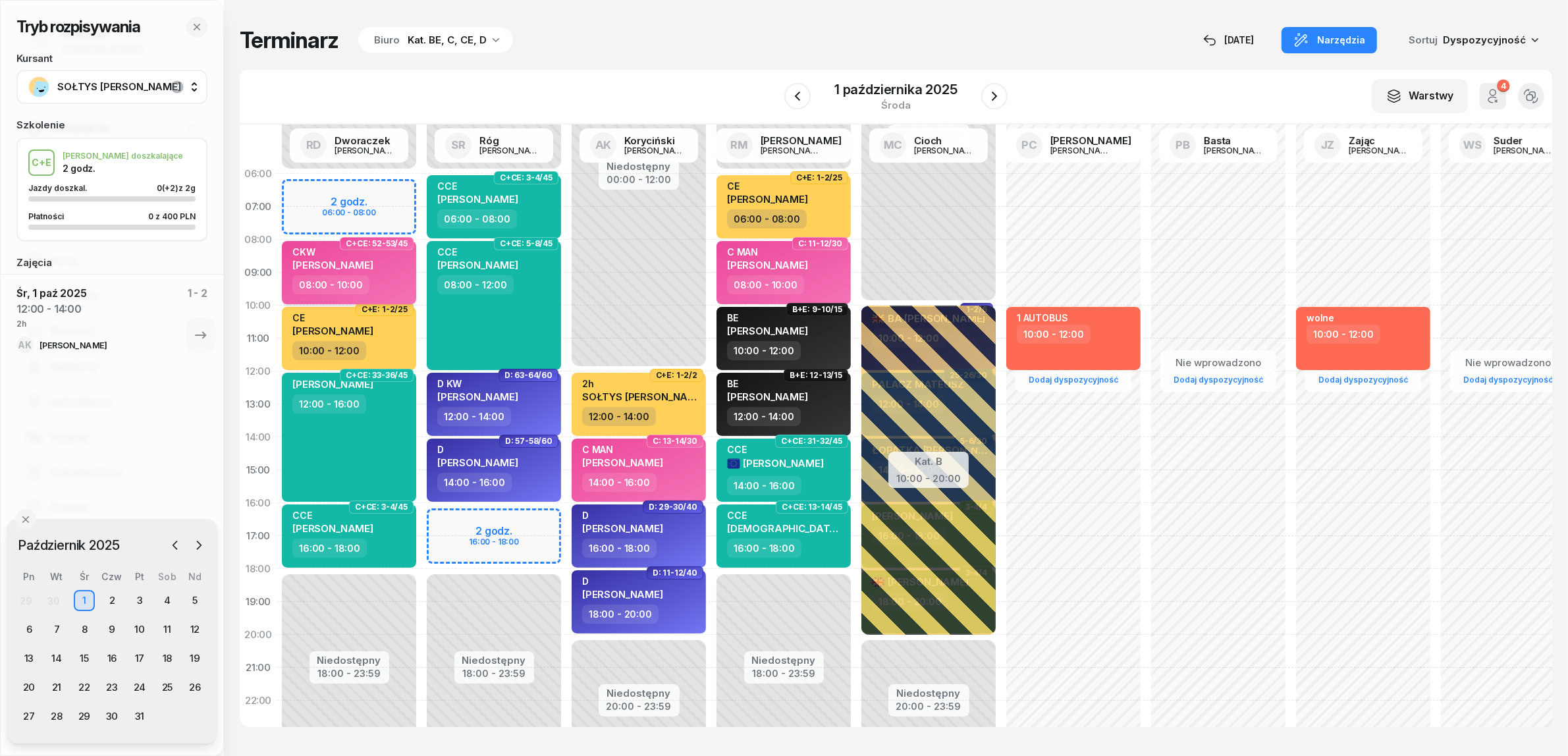
click at [395, 271] on div "CKW [PERSON_NAME]" at bounding box center [351, 260] width 116 height 29
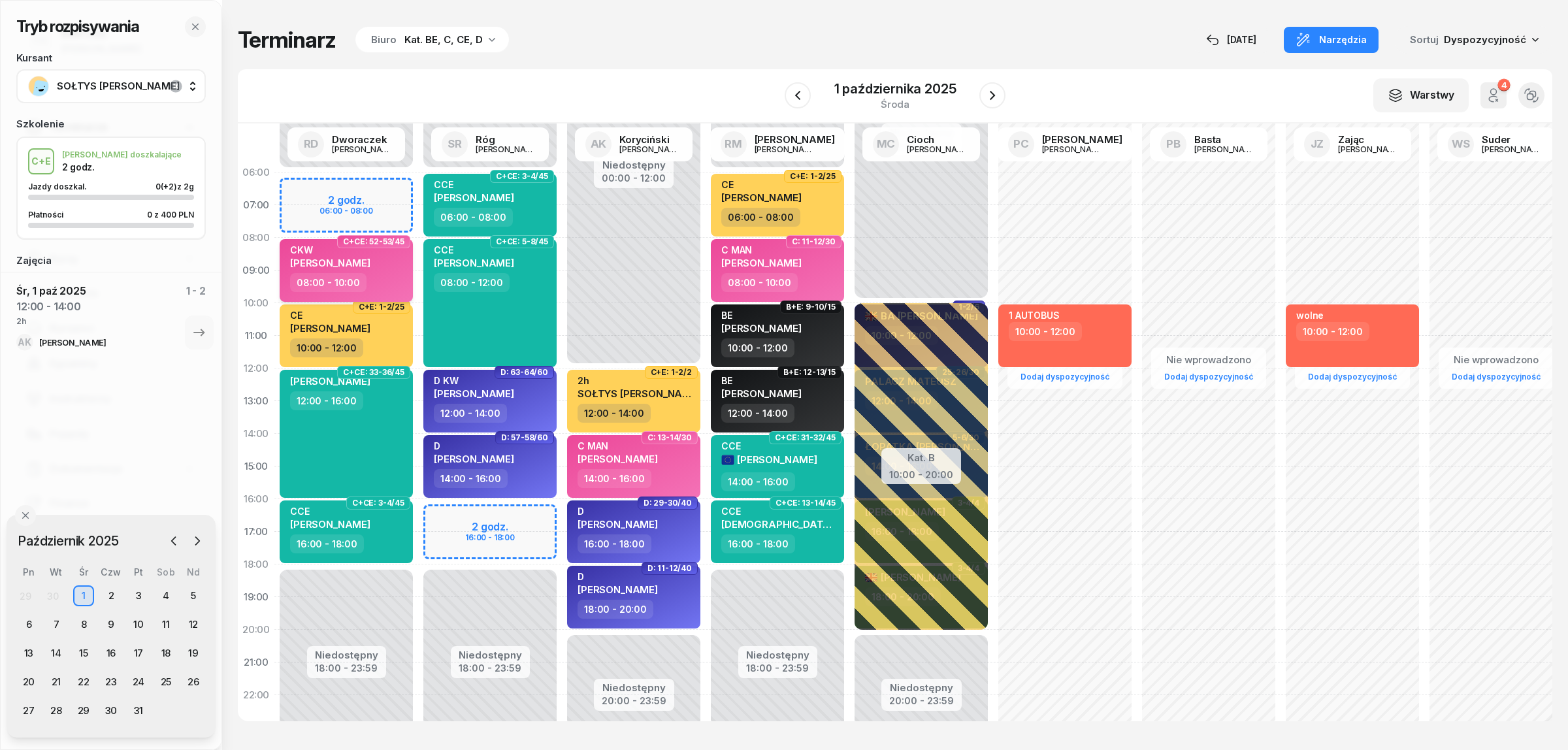
select select "08"
select select "10"
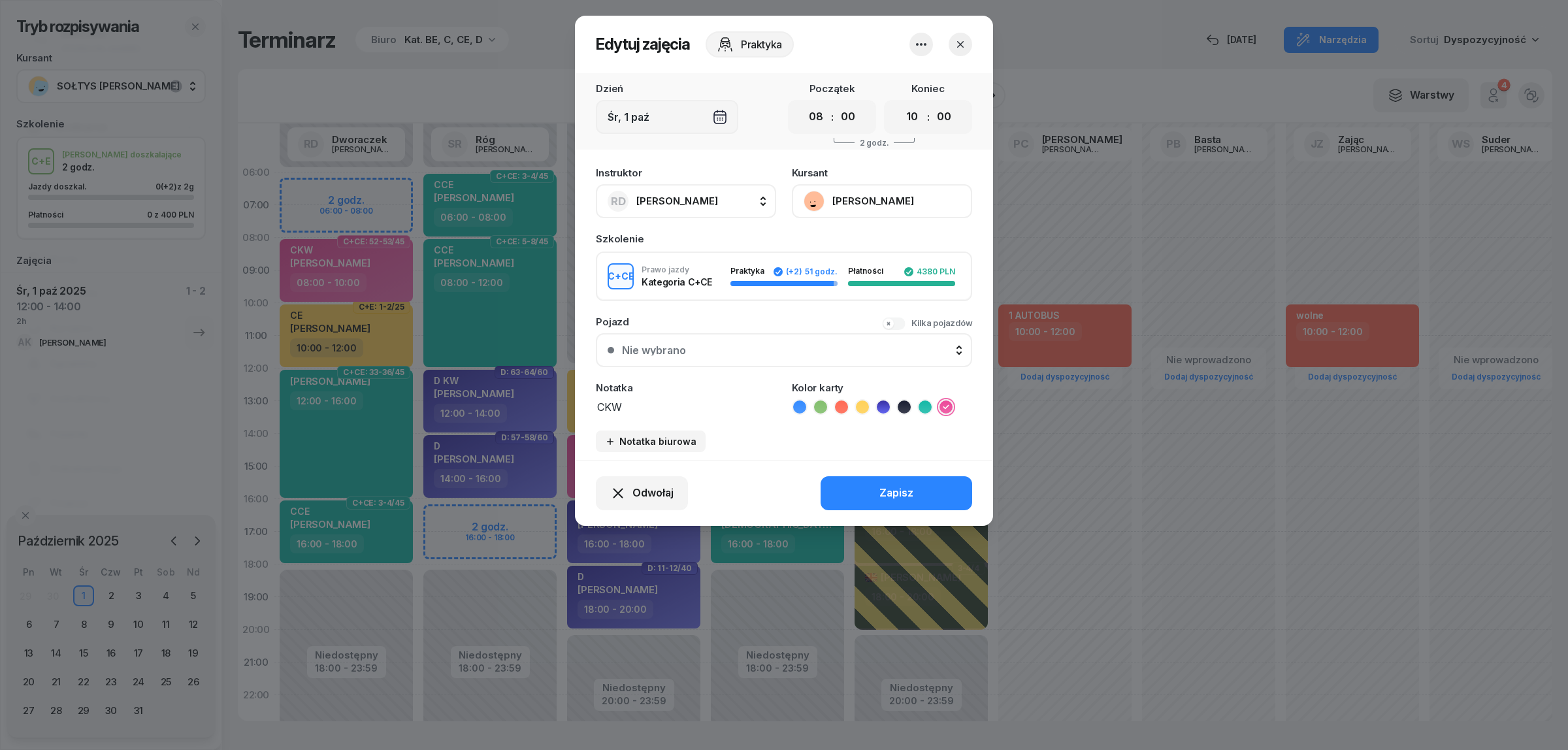
click at [959, 46] on icon "button" at bounding box center [960, 44] width 13 height 13
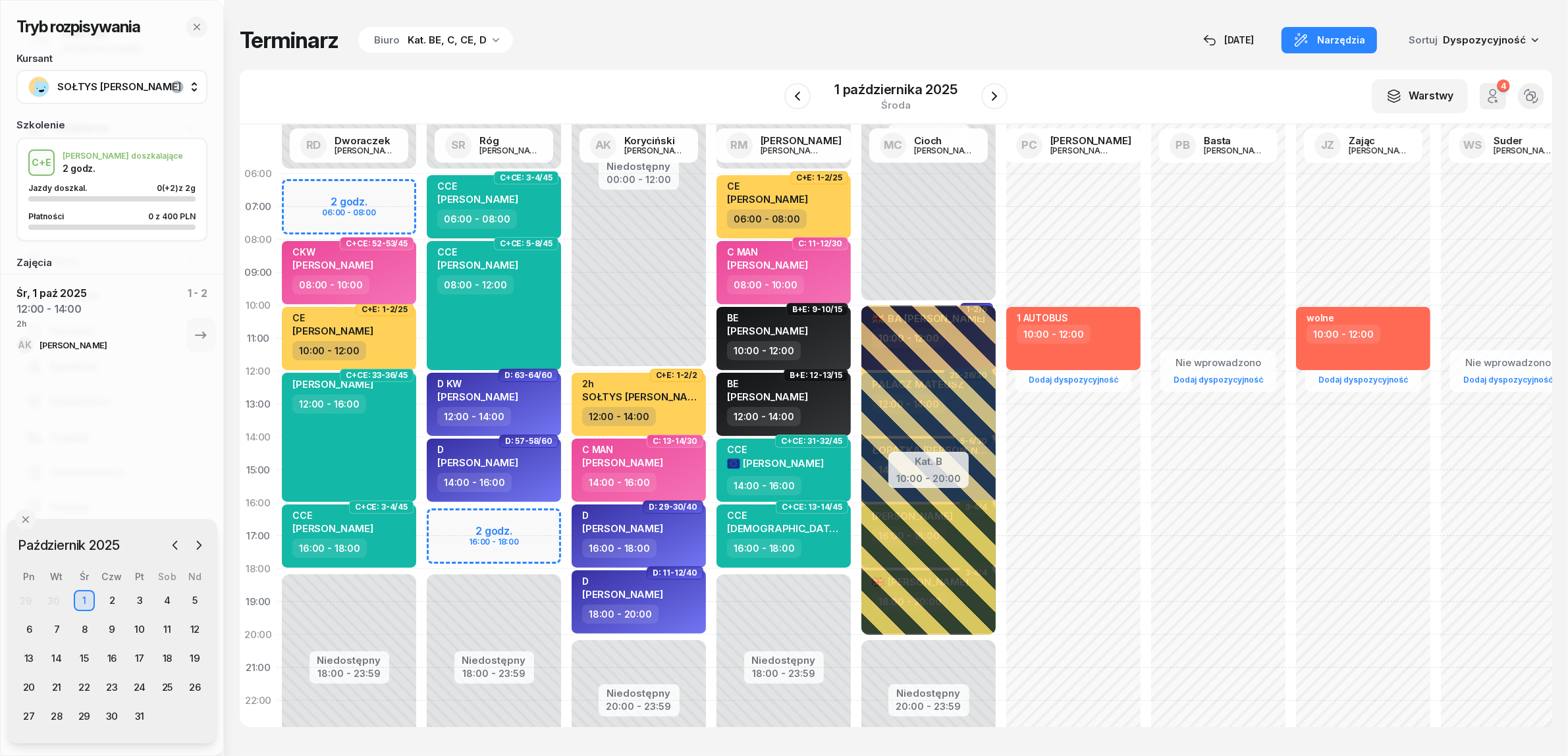
click at [827, 61] on div "Tryb rozpisywania Kursant SOŁTYS DAMIAN Szkolenie C+E J. doszkalające 2 godz. J…" at bounding box center [895, 377] width 1312 height 753
click at [707, 38] on div "Terminarz Biuro Kat. BE, C, CE, D [DATE] Narzędzia Sortuj Dyspozycyjność" at bounding box center [895, 39] width 1312 height 28
click at [192, 26] on icon "button" at bounding box center [197, 27] width 11 height 11
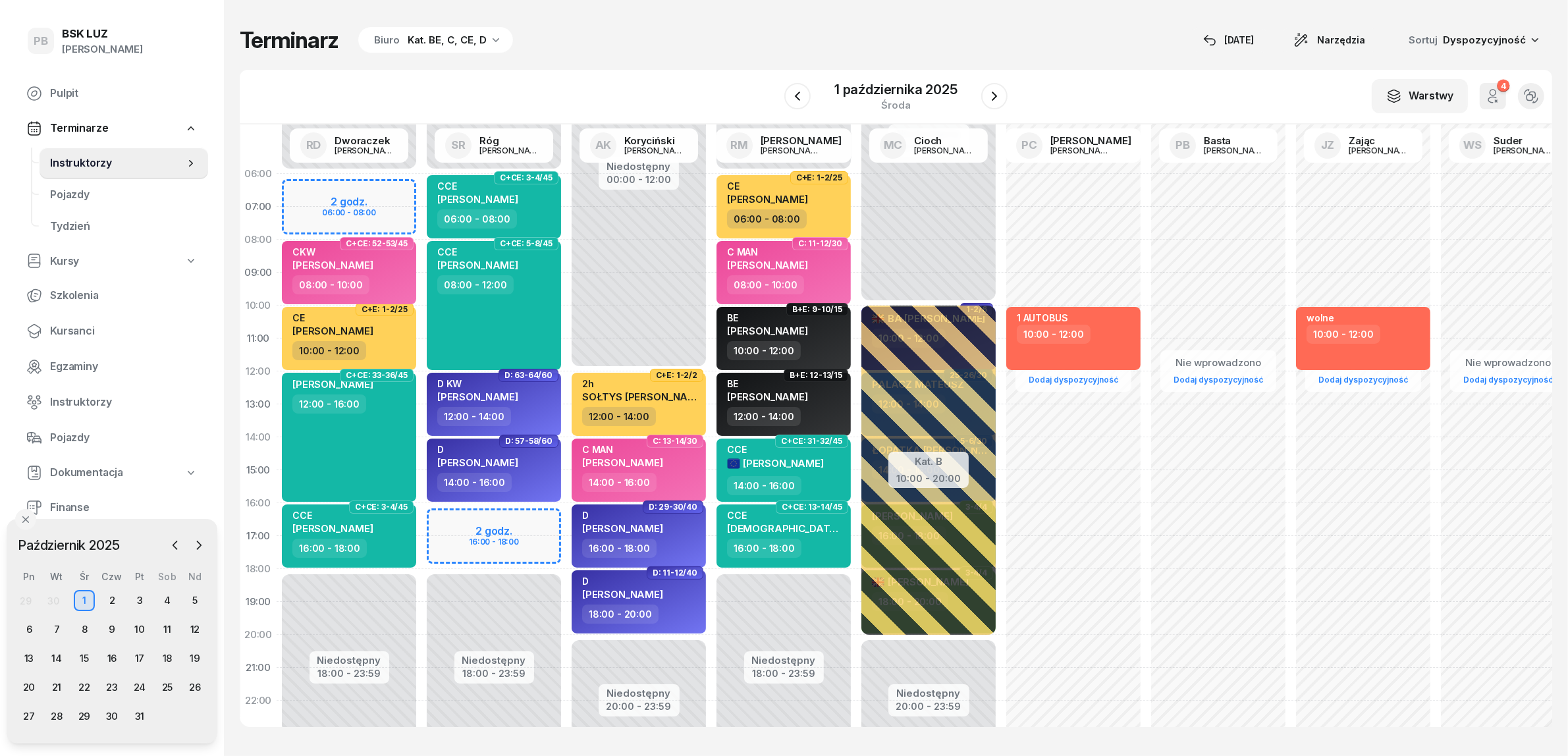
click at [483, 77] on div "W Wybierz AK [PERSON_NAME] BP [PERSON_NAME] DP [PERSON_NAME] GS [PERSON_NAME] I…" at bounding box center [895, 97] width 1312 height 55
click at [106, 331] on span "Kursanci" at bounding box center [123, 331] width 148 height 17
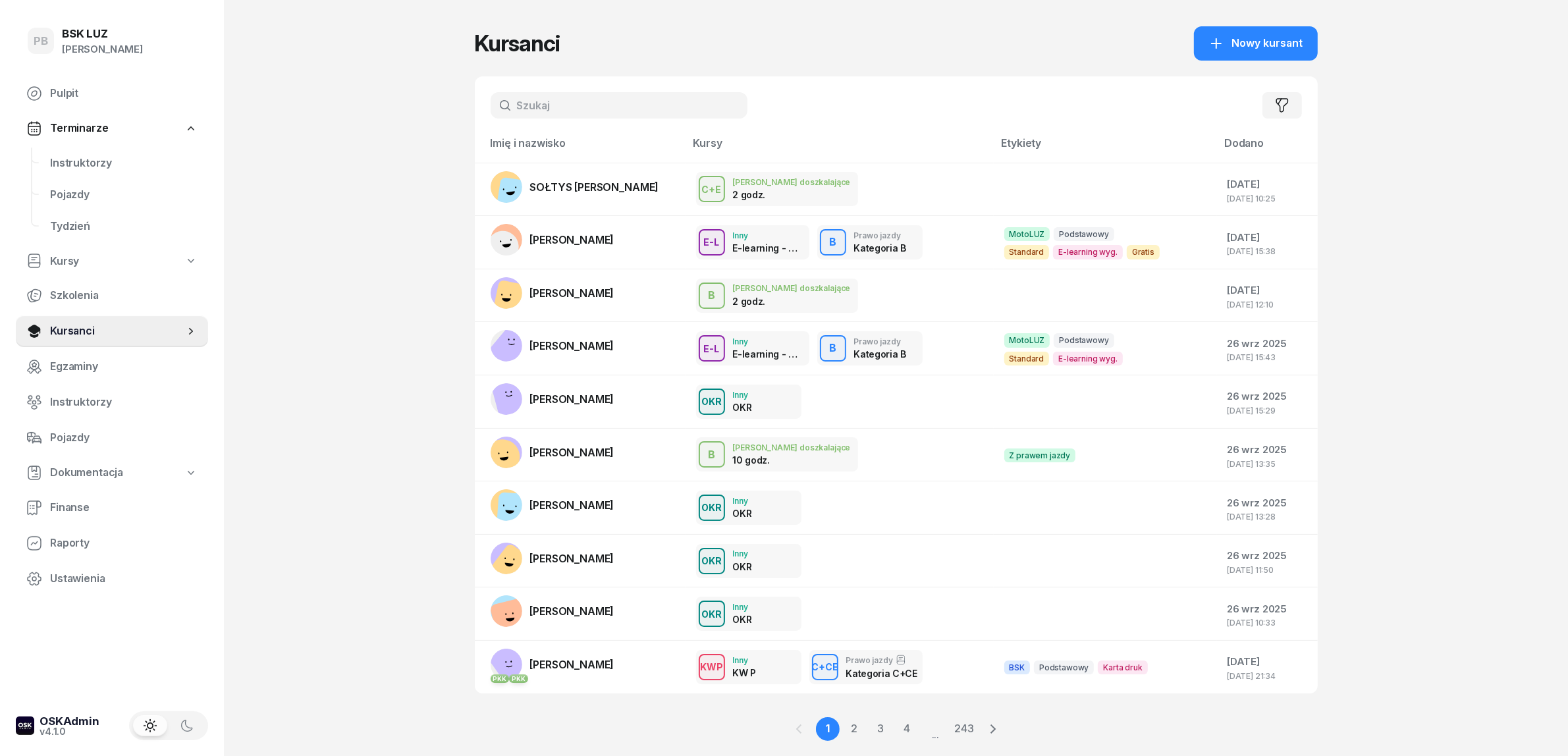
click at [595, 109] on input "text" at bounding box center [618, 105] width 257 height 26
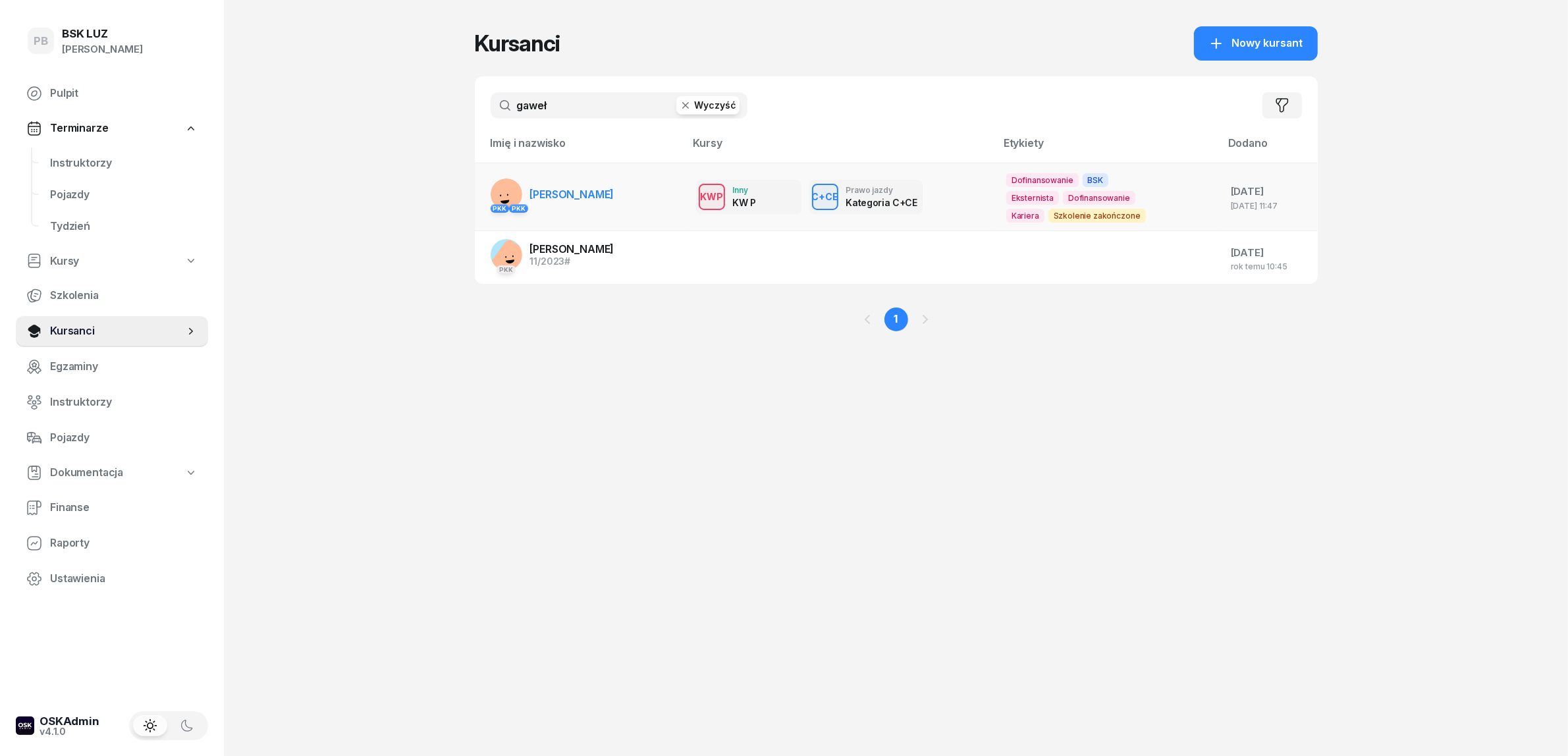
type input "gaweł"
click at [557, 194] on span "[PERSON_NAME]" at bounding box center [572, 194] width 84 height 13
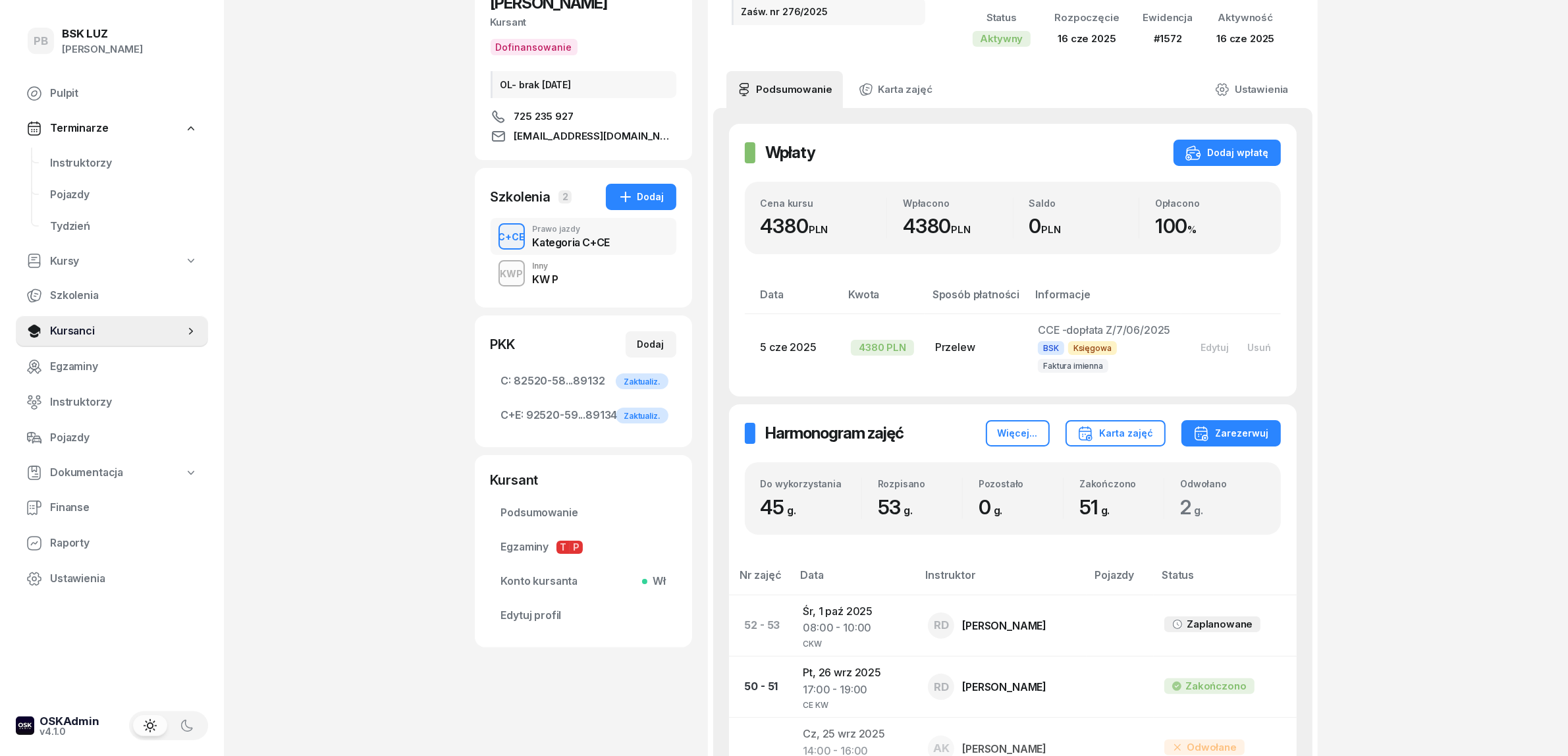
scroll to position [165, 0]
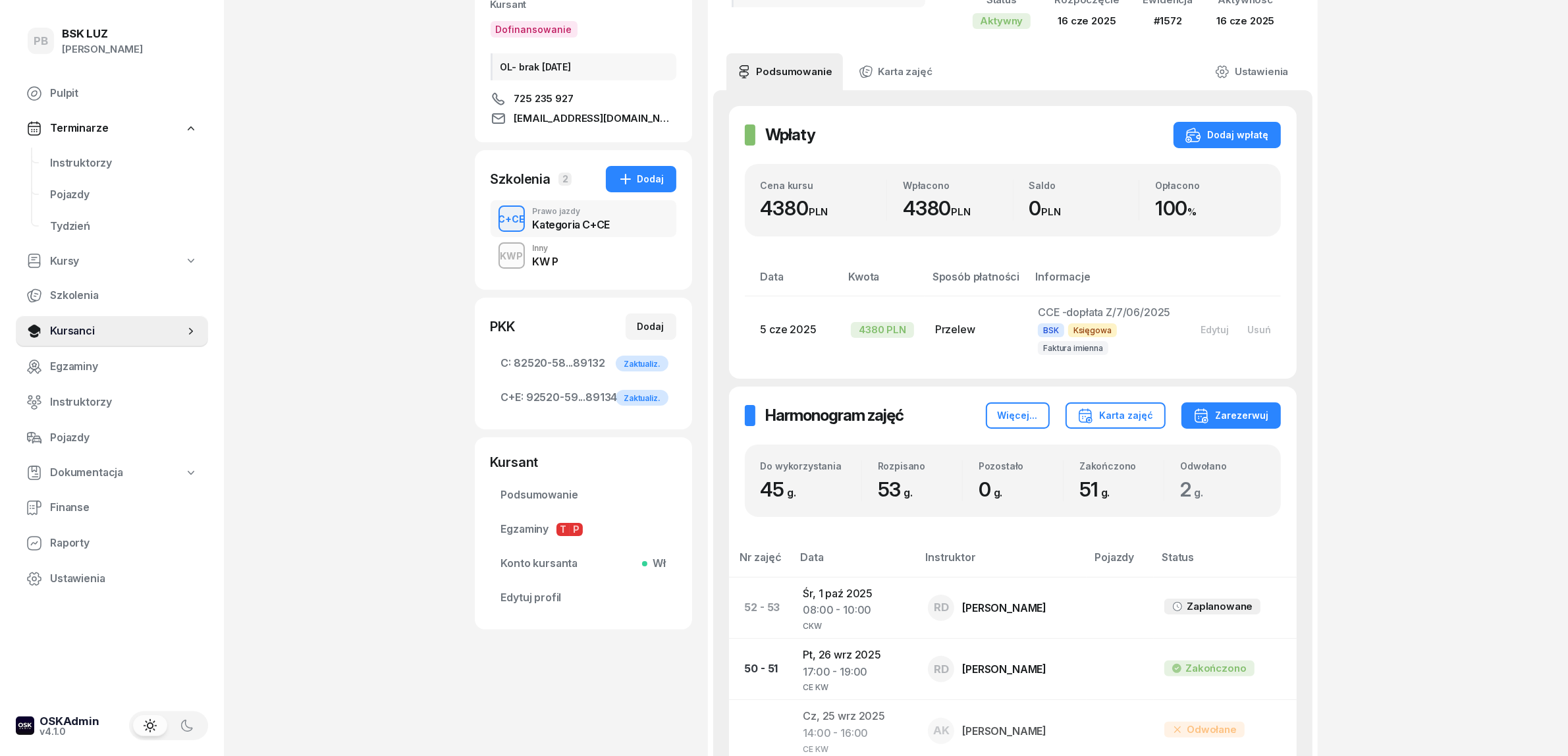
click at [591, 268] on div "KWP Inny KW P" at bounding box center [583, 255] width 186 height 37
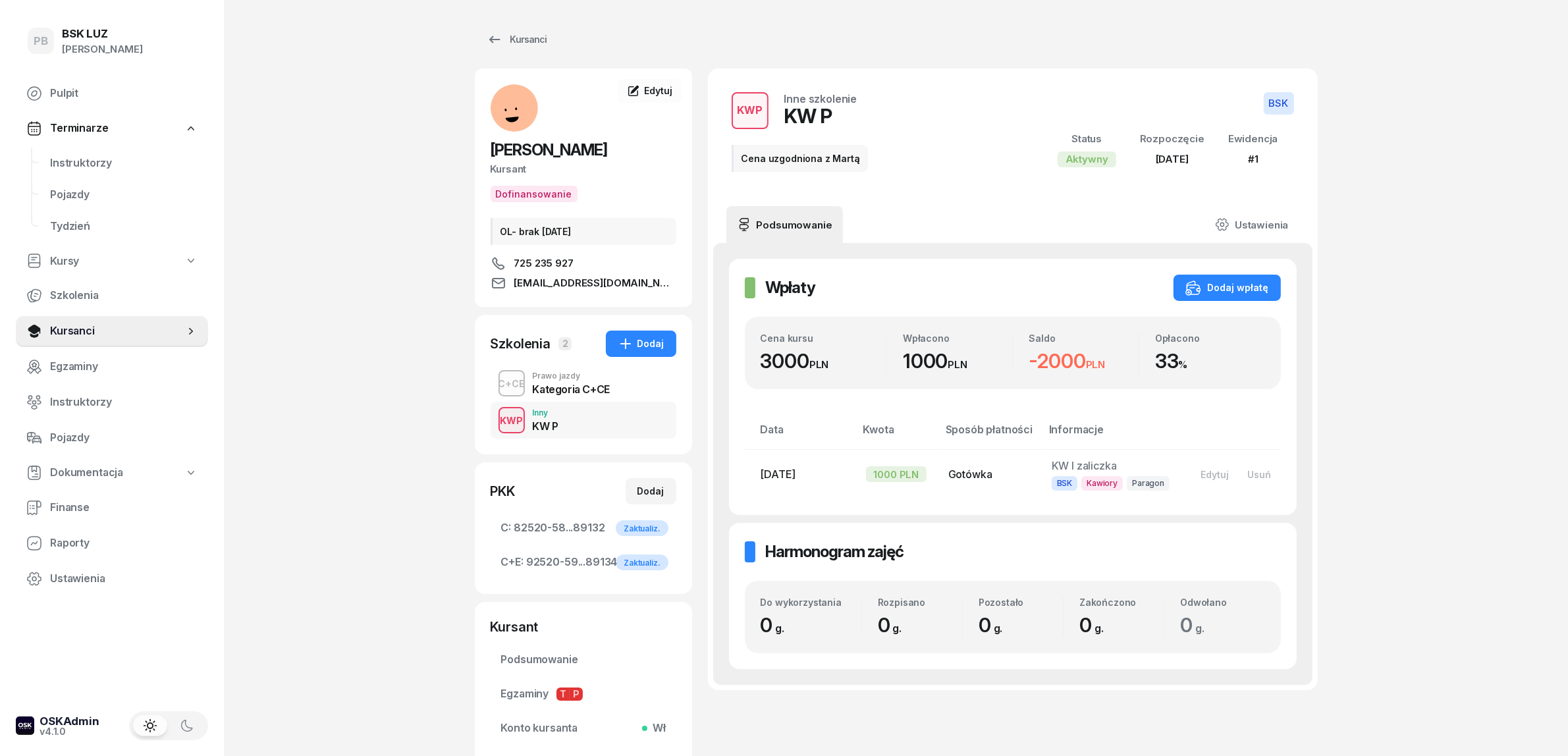
drag, startPoint x: 1419, startPoint y: 114, endPoint x: 1233, endPoint y: 119, distance: 186.1
click at [1418, 114] on div "PB BSK [PERSON_NAME] Terminarze Instruktorzy Pojazdy Tydzień Kursy Szkolenia Ku…" at bounding box center [784, 442] width 1568 height 884
click at [66, 162] on span "Instruktorzy" at bounding box center [123, 163] width 148 height 17
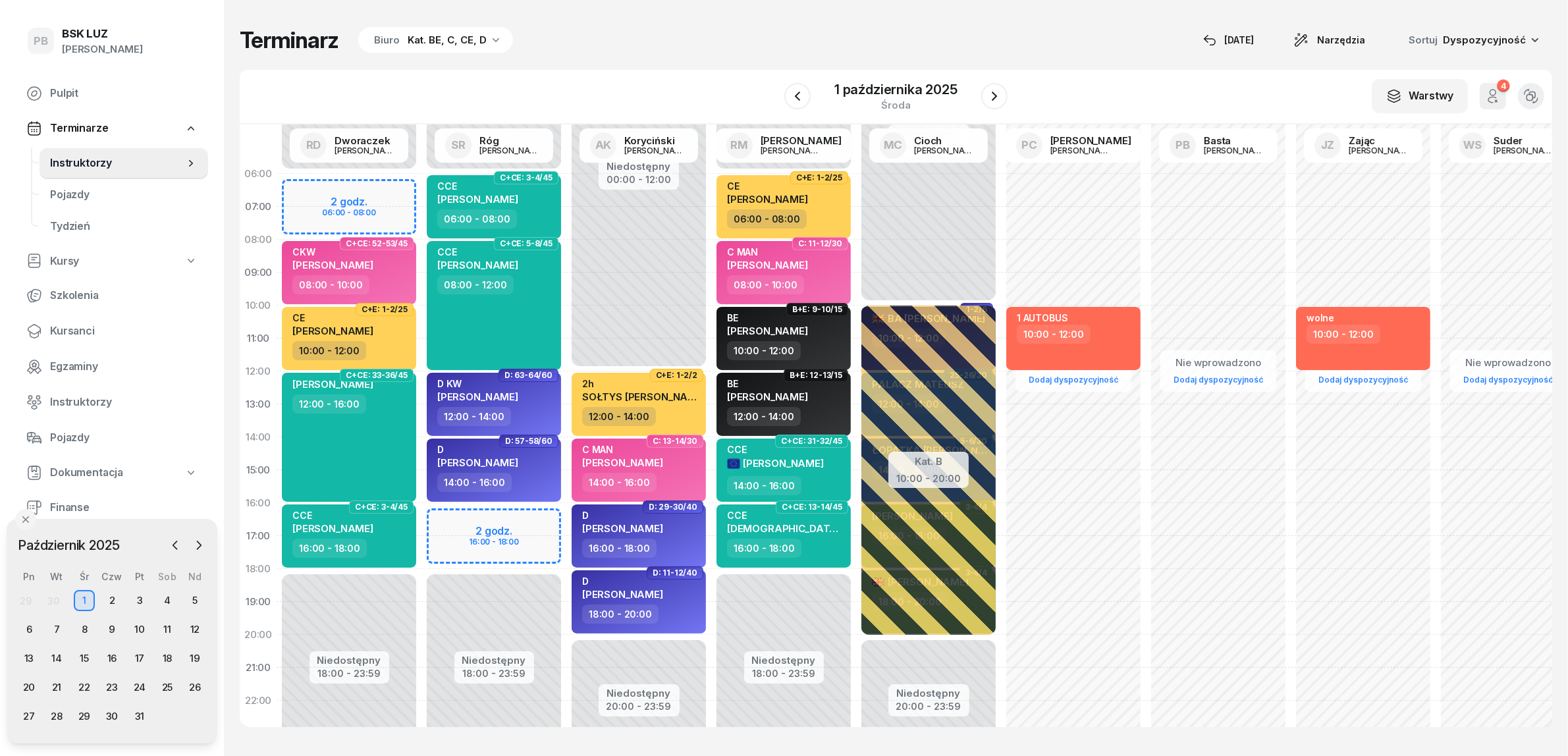
click at [627, 59] on div "Terminarz Biuro Kat. BE, C, CE, D [DATE] Narzędzia Sortuj Dyspozycyjność W Wybi…" at bounding box center [895, 377] width 1312 height 753
click at [663, 50] on div "Terminarz Biuro Kat. BE, C, CE, D [DATE] Narzędzia Sortuj Dyspozycyjność" at bounding box center [895, 39] width 1312 height 28
click at [676, 402] on div "2h SOŁTYS DAMIAN" at bounding box center [640, 393] width 116 height 29
select select "12"
select select "14"
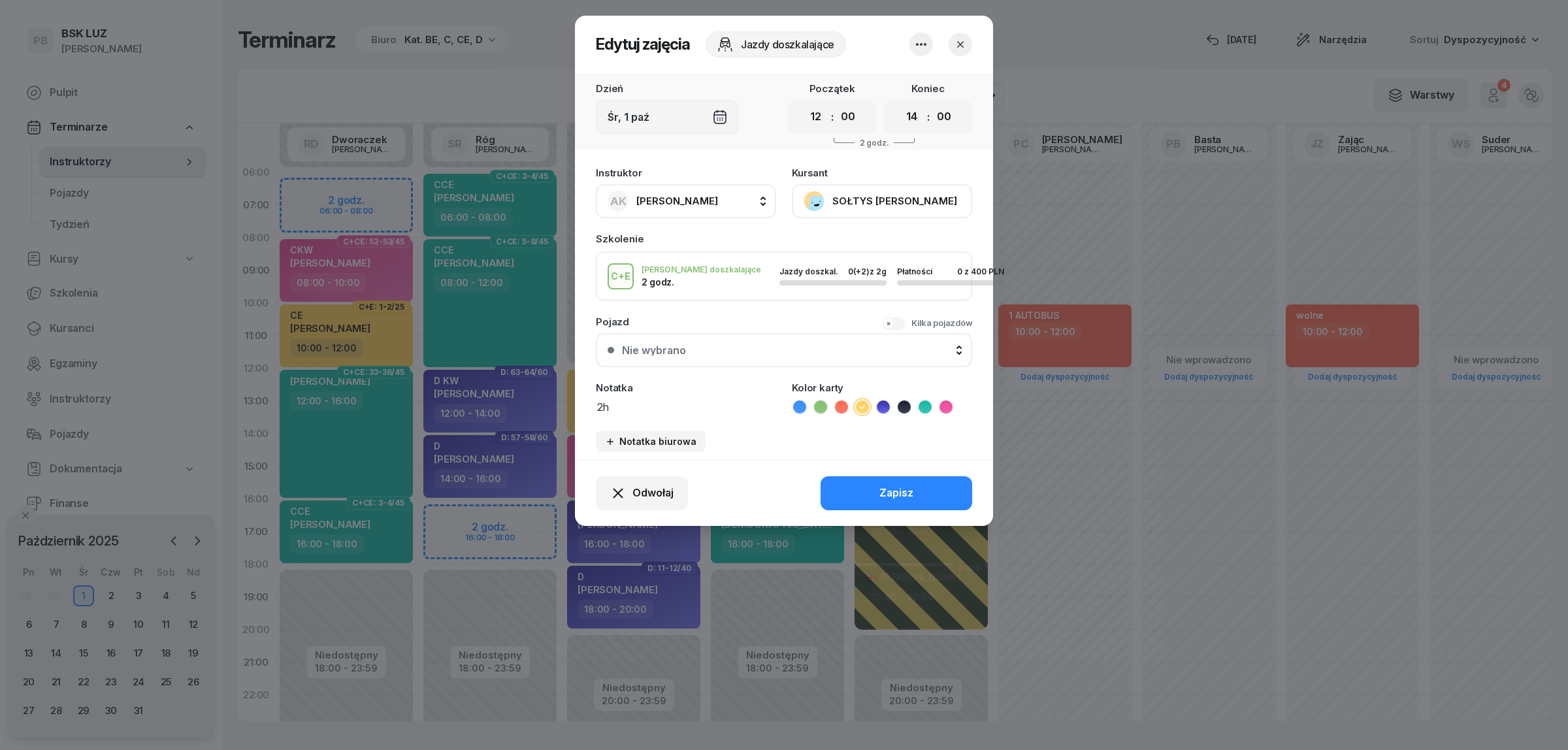
click at [633, 402] on textarea "2h" at bounding box center [685, 406] width 180 height 17
type textarea "2h CE"
click at [926, 484] on button "Zapisz" at bounding box center [896, 493] width 152 height 34
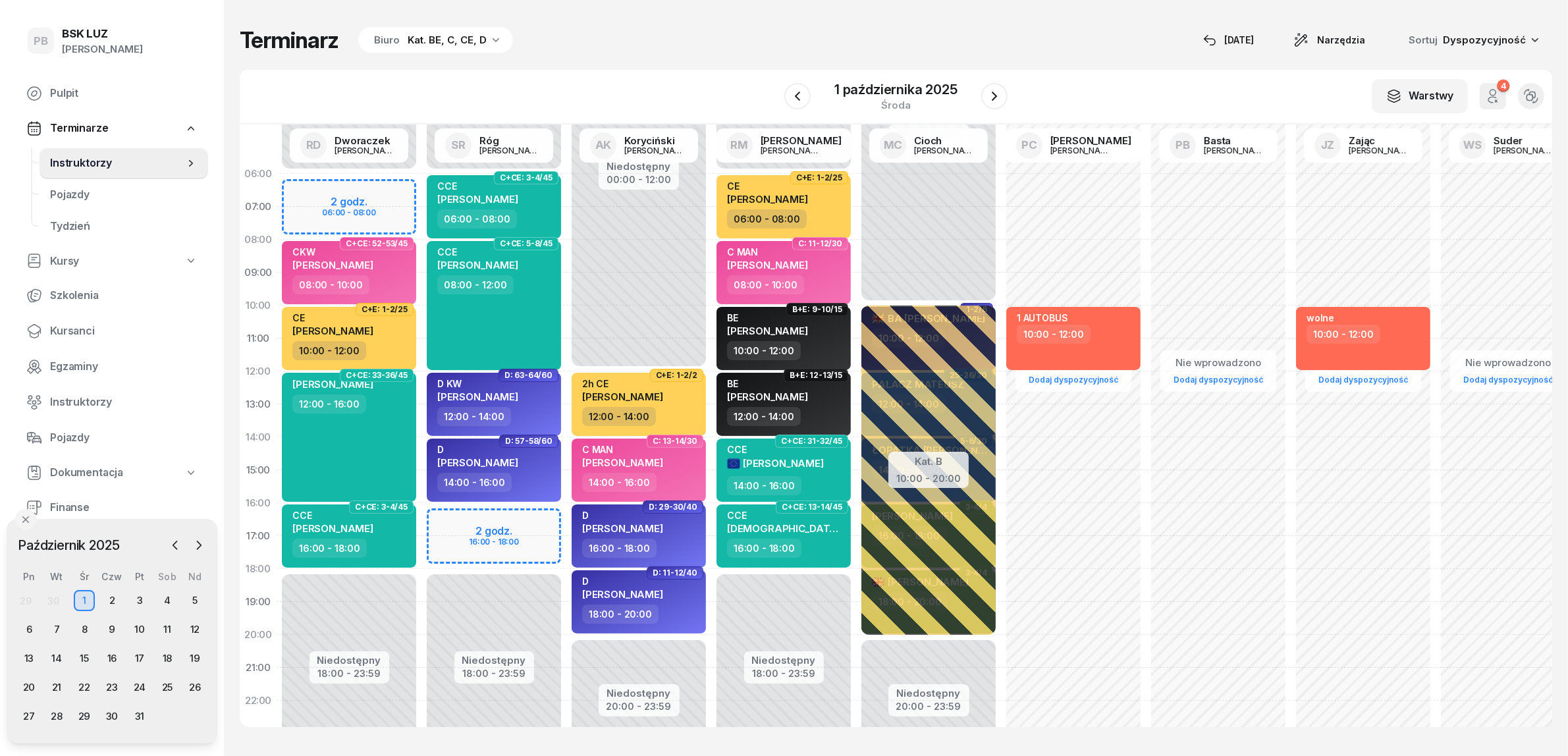
click at [792, 51] on div "Terminarz Biuro Kat. BE, C, CE, D [DATE] Narzędzia Sortuj Dyspozycyjność" at bounding box center [895, 39] width 1312 height 28
click at [689, 38] on div "Terminarz Biuro Kat. BE, C, CE, D [DATE] Narzędzia Sortuj Dyspozycyjność" at bounding box center [895, 39] width 1312 height 28
click at [634, 92] on div "W Wybierz AK [PERSON_NAME] BP [PERSON_NAME] DP [PERSON_NAME] GS [PERSON_NAME] I…" at bounding box center [895, 97] width 1312 height 55
click at [1076, 43] on div "Terminarz Biuro Kat. BE, C, CE, D [DATE] Narzędzia Sortuj Dyspozycyjność" at bounding box center [895, 39] width 1312 height 28
click at [111, 597] on div "2" at bounding box center [112, 601] width 21 height 21
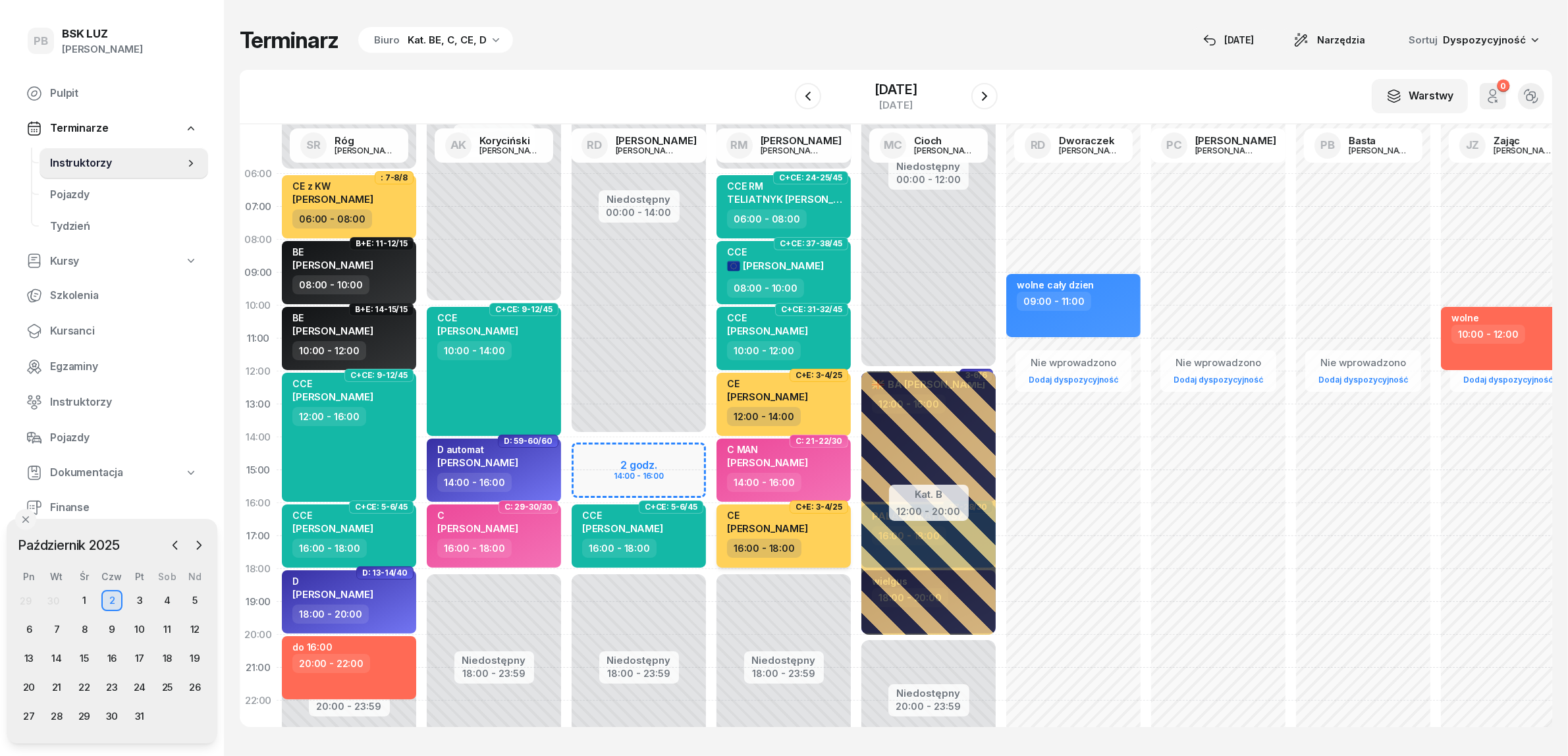
click at [815, 542] on div "16:00 - 18:00" at bounding box center [785, 548] width 116 height 19
select select "16"
select select "18"
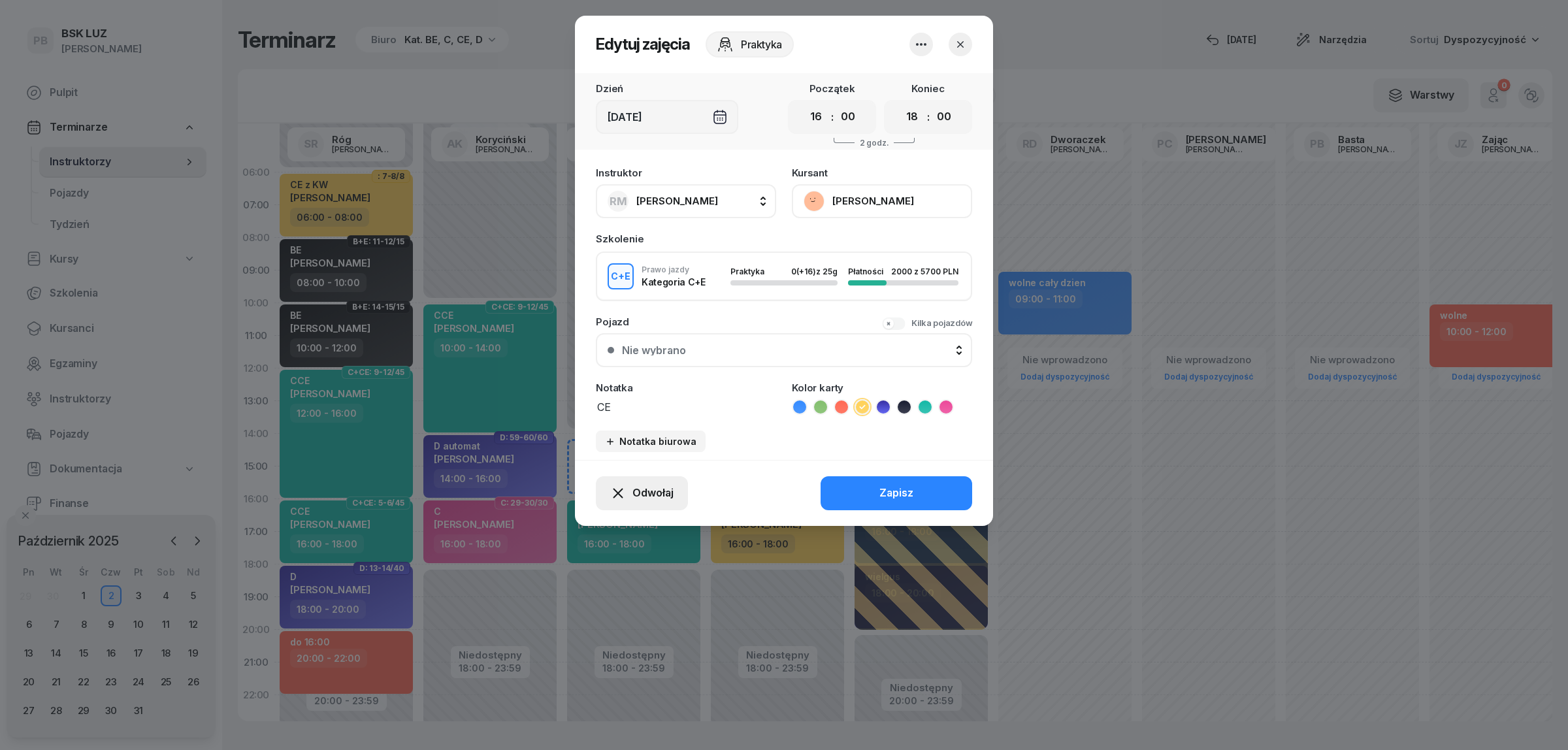
click at [648, 487] on span "Odwołaj" at bounding box center [653, 493] width 41 height 17
click at [657, 410] on link "Kursant odwołał" at bounding box center [634, 412] width 172 height 33
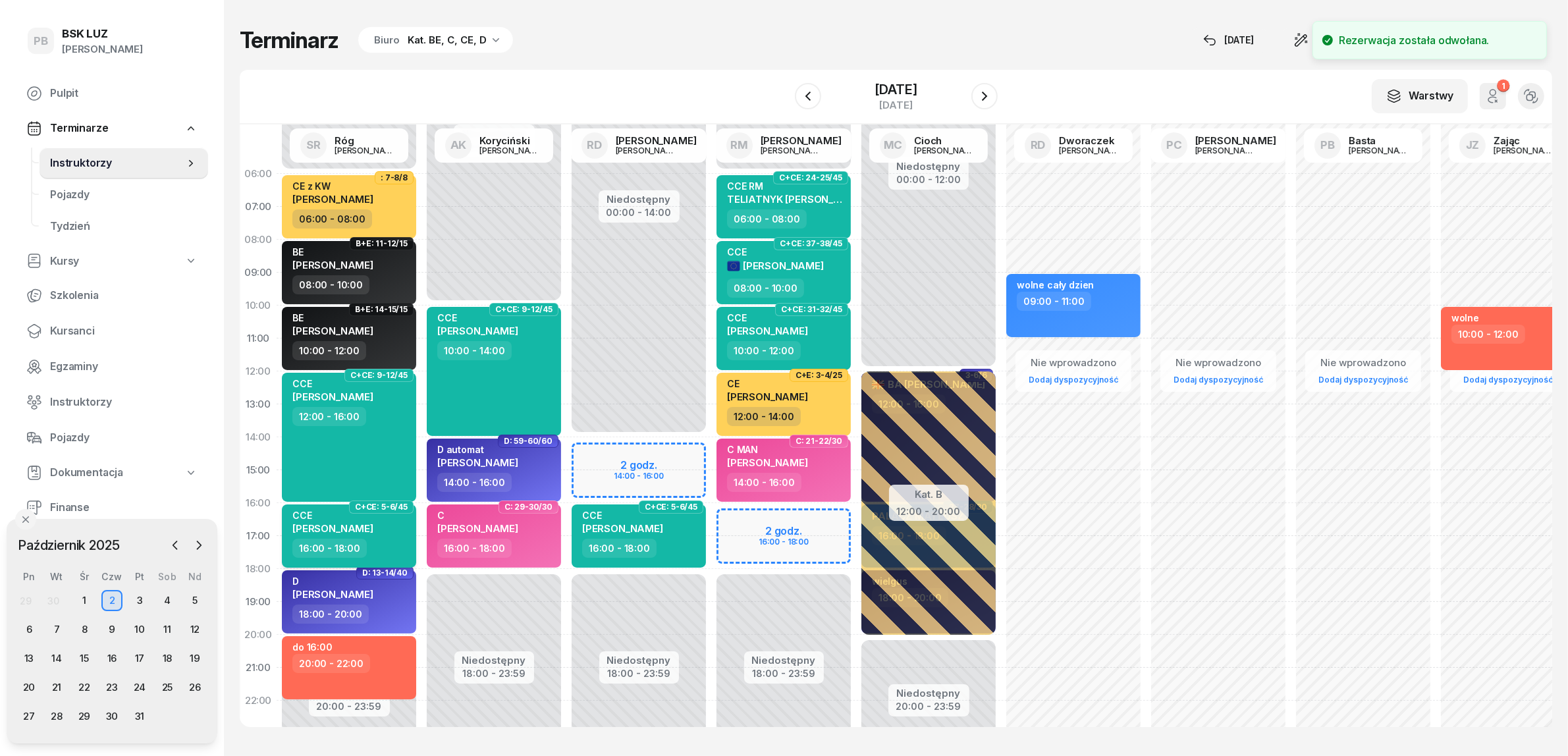
click at [386, 548] on div "16:00 - 18:00" at bounding box center [351, 548] width 116 height 19
select select "16"
select select "18"
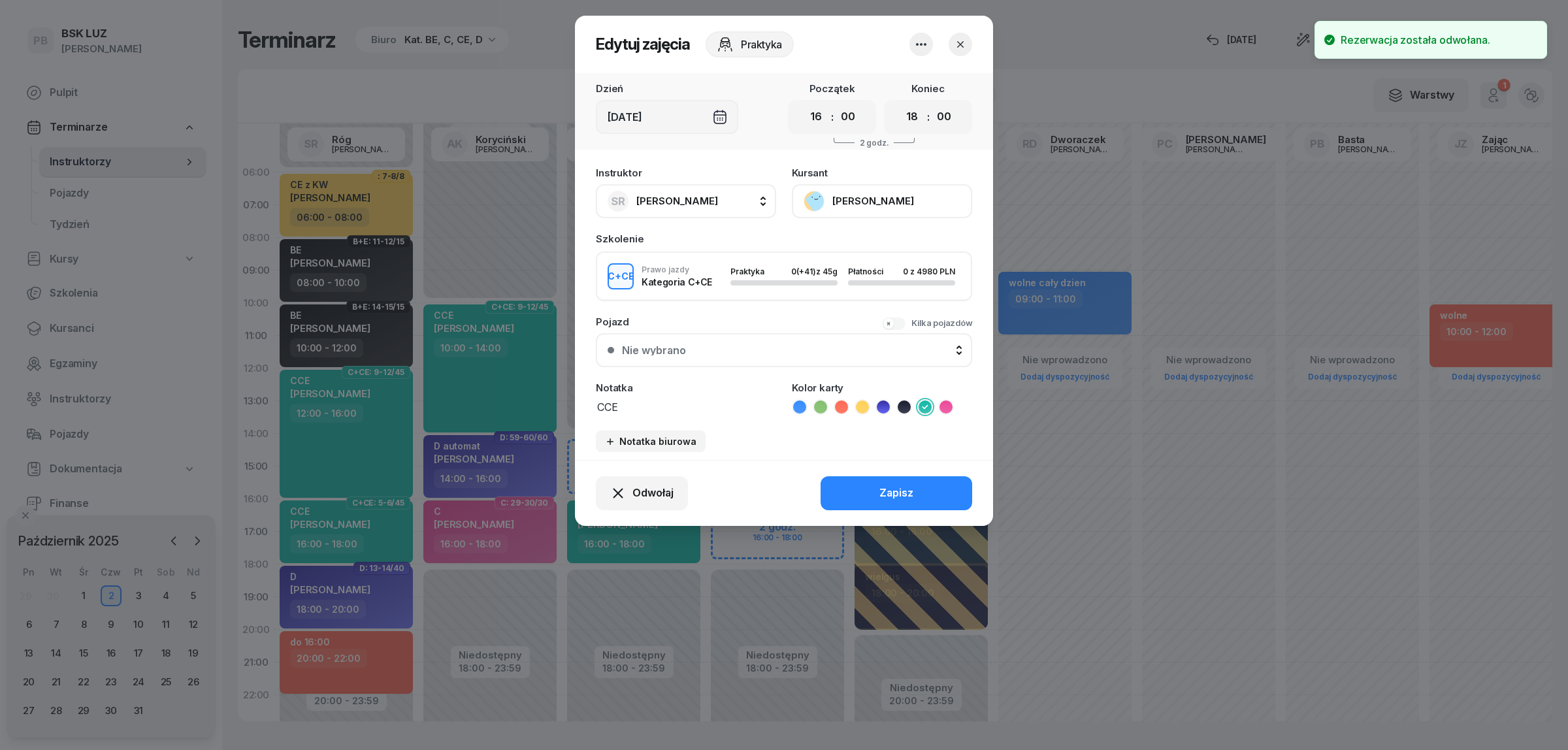
click at [683, 198] on span "[PERSON_NAME]" at bounding box center [677, 201] width 82 height 12
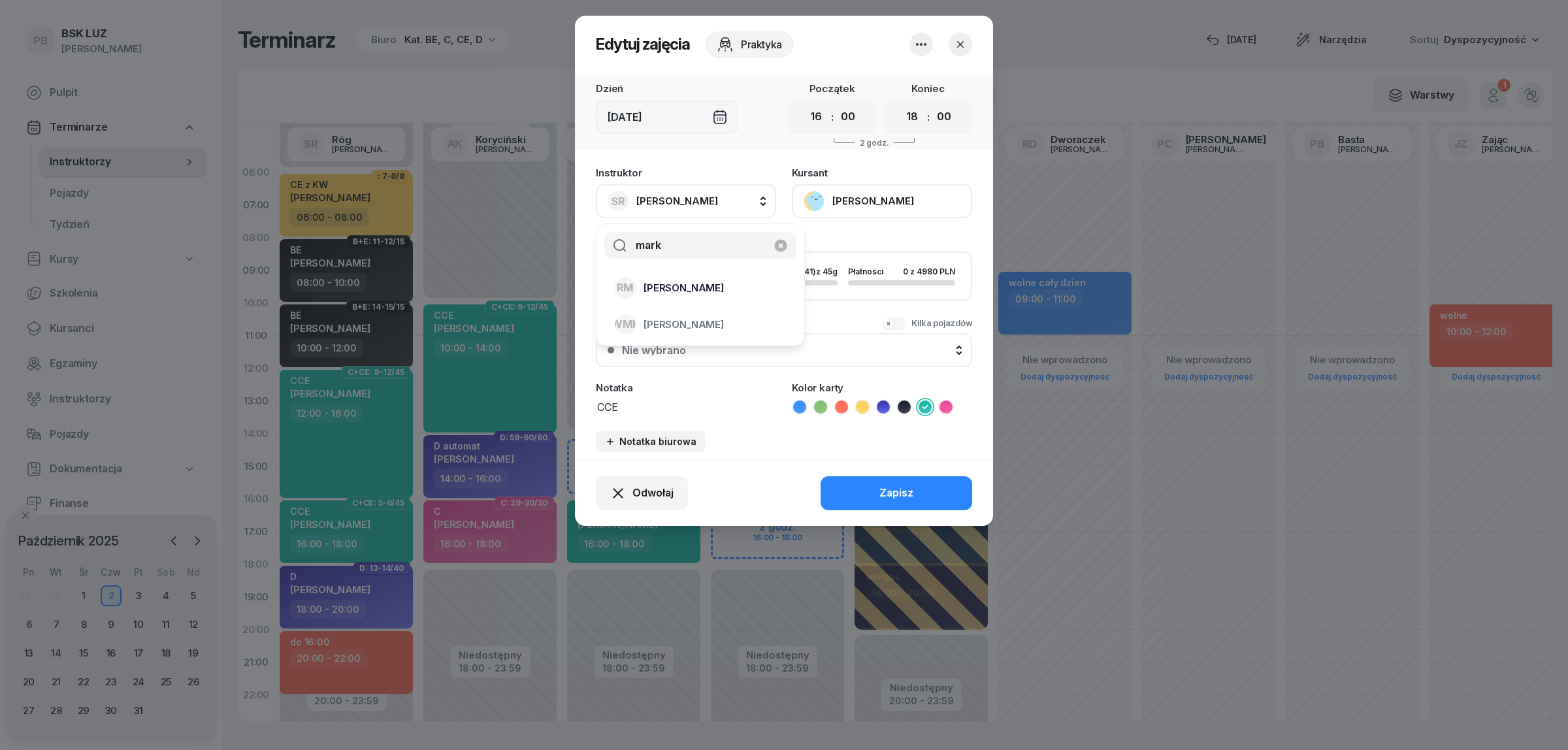
type input "mark"
click at [706, 280] on span "[PERSON_NAME]" at bounding box center [683, 288] width 81 height 17
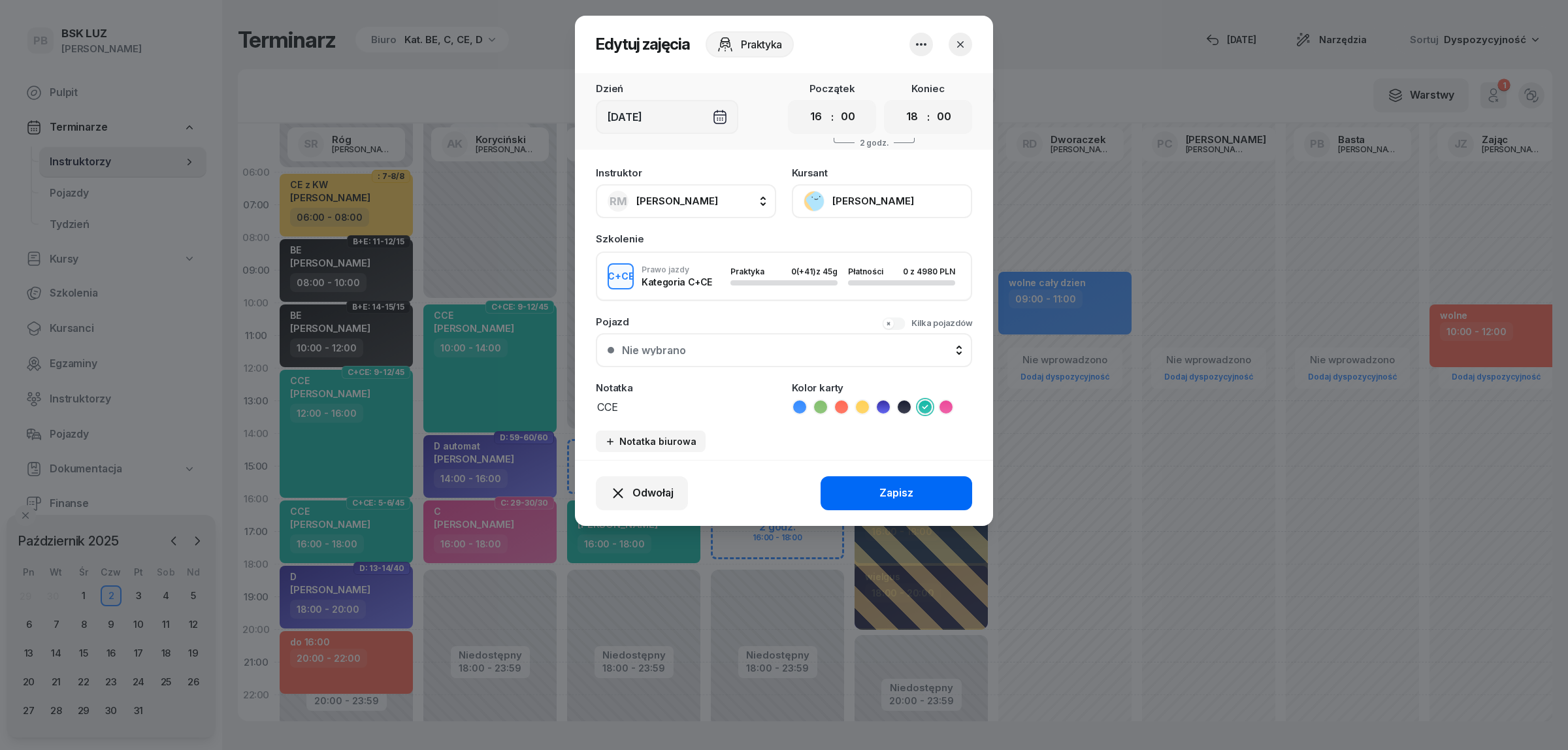
click at [882, 506] on button "Zapisz" at bounding box center [896, 493] width 152 height 34
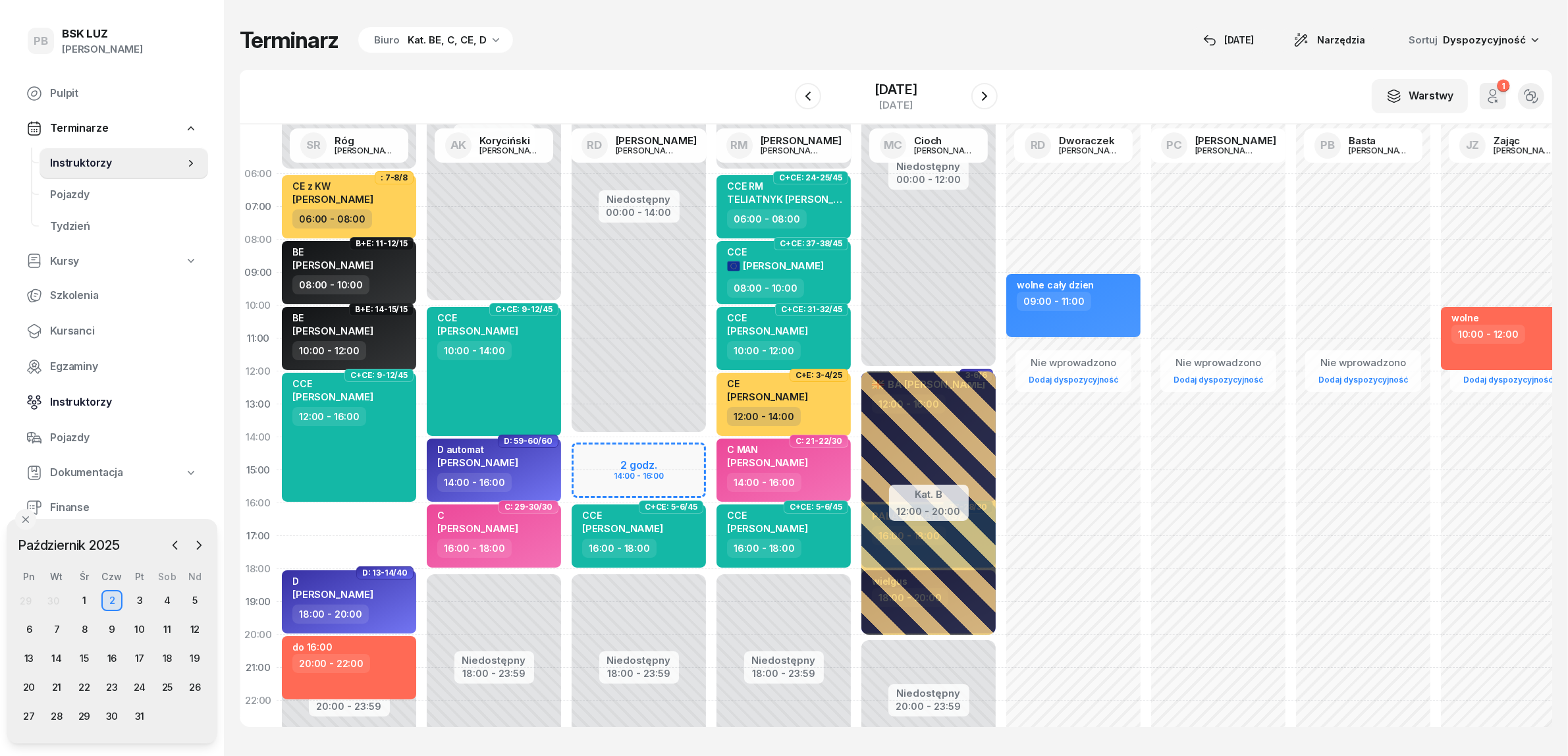
click at [80, 403] on span "Instruktorzy" at bounding box center [123, 402] width 148 height 17
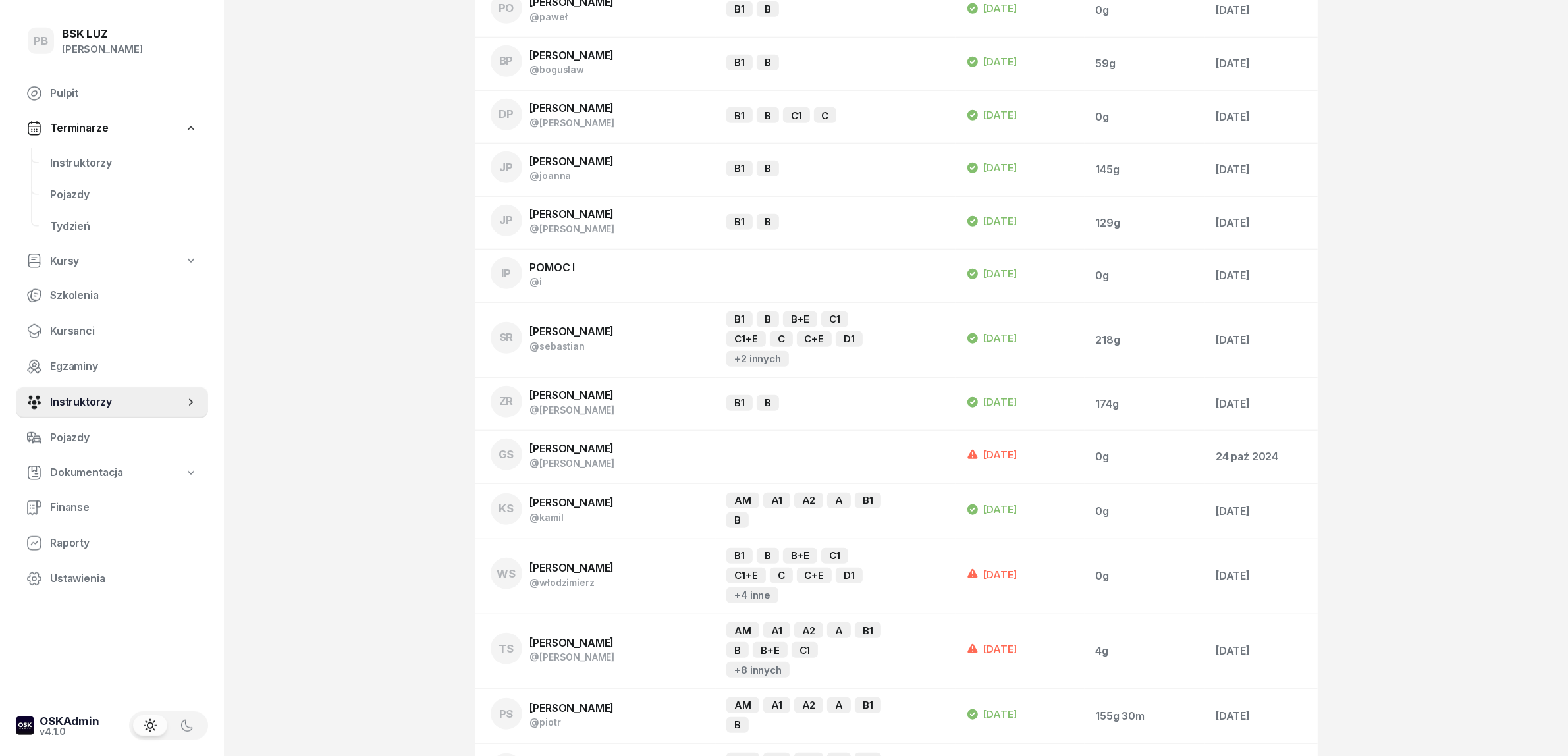
scroll to position [1440, 0]
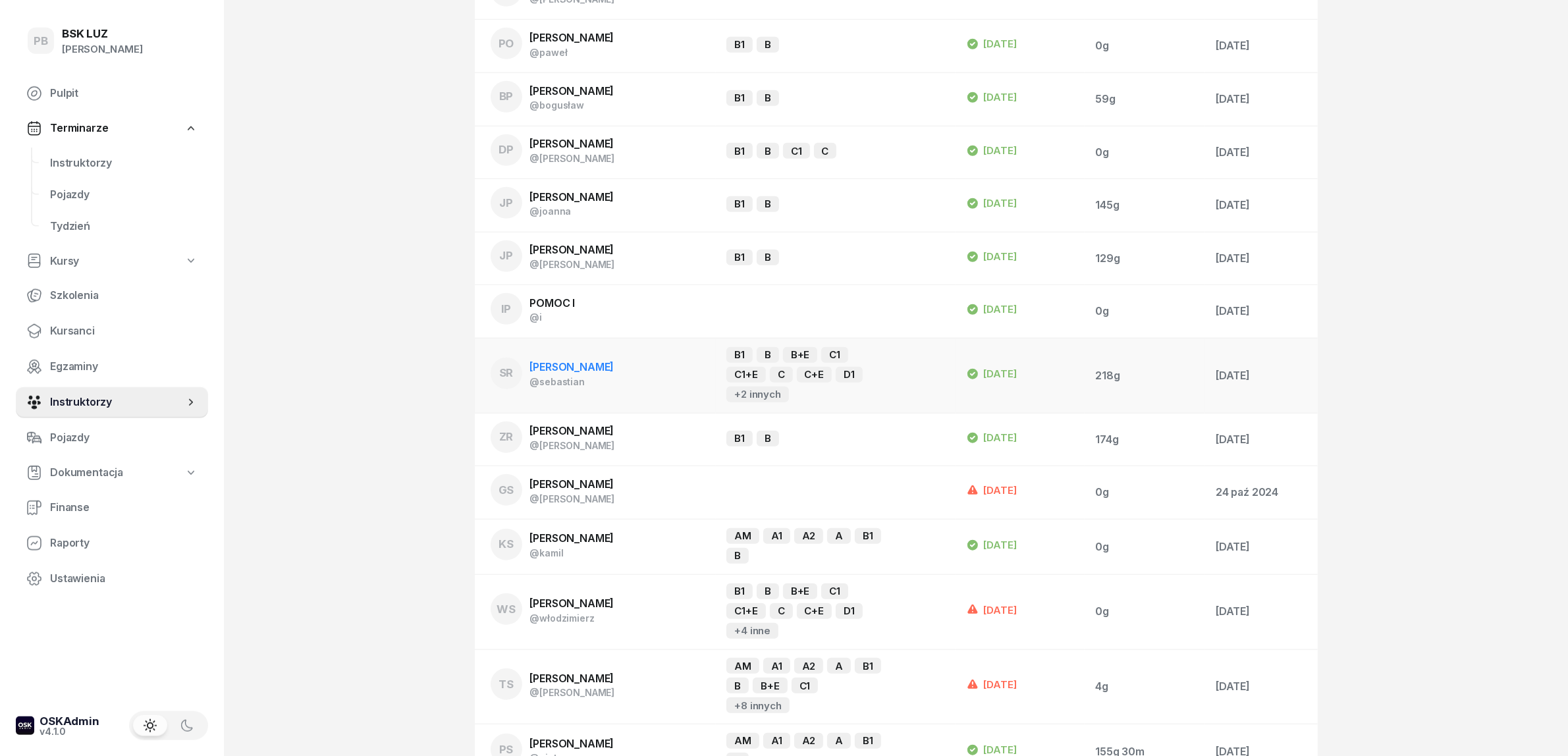
click at [584, 359] on div "[PERSON_NAME]" at bounding box center [572, 367] width 84 height 17
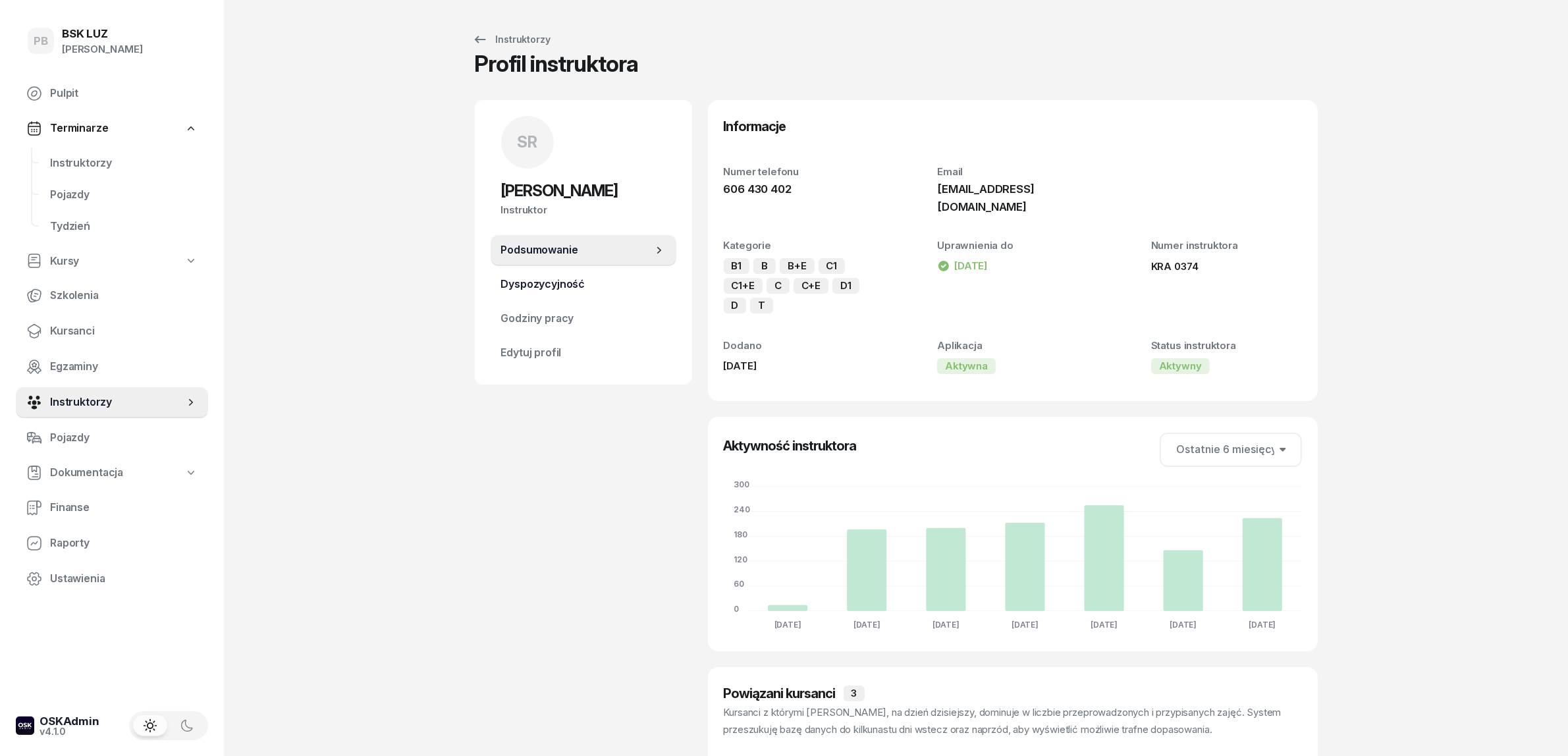
click at [555, 276] on span "Dyspozycyjność" at bounding box center [583, 284] width 165 height 17
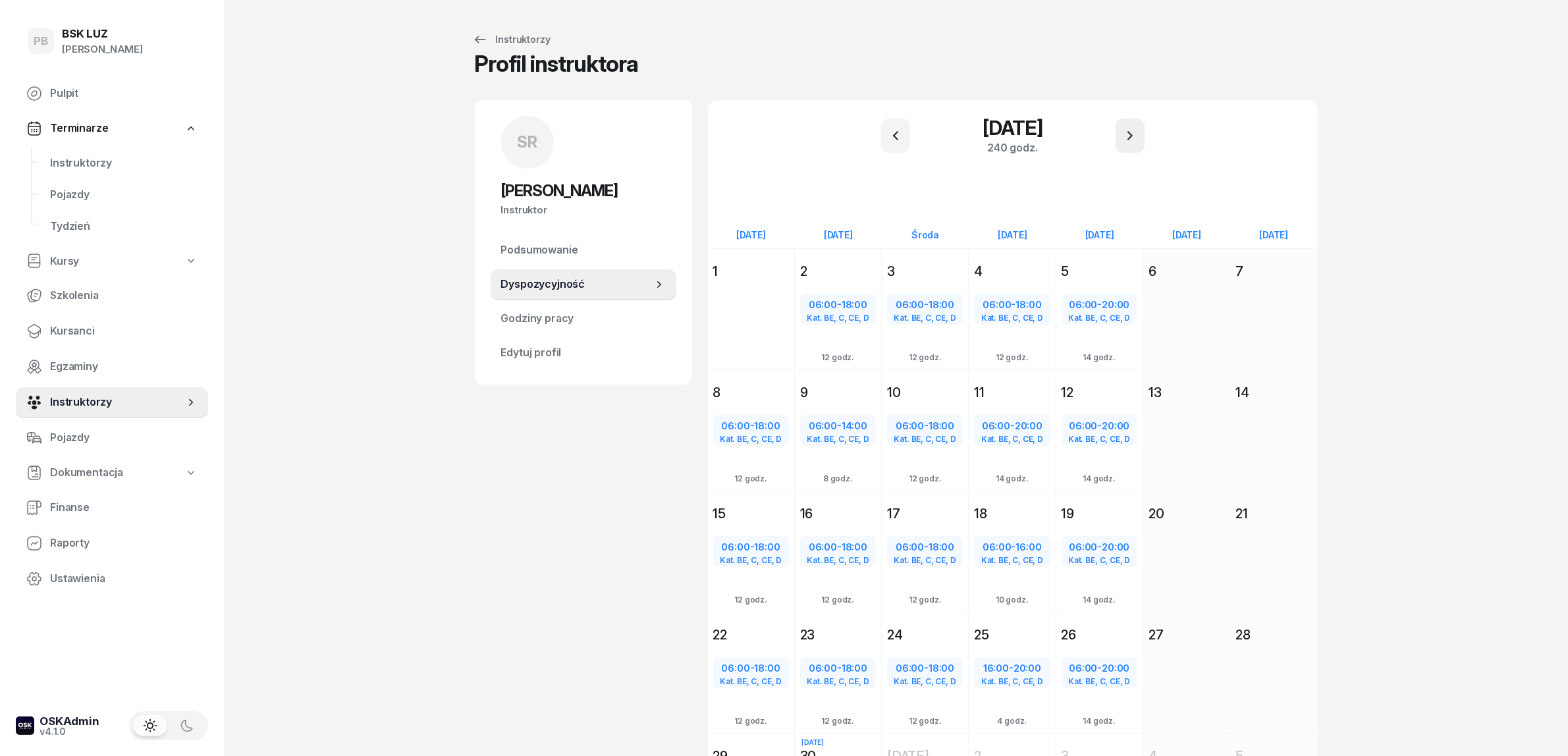
click at [1123, 126] on button "button" at bounding box center [1130, 135] width 29 height 34
click at [1034, 301] on span "20:00" at bounding box center [1028, 304] width 28 height 13
select select "06"
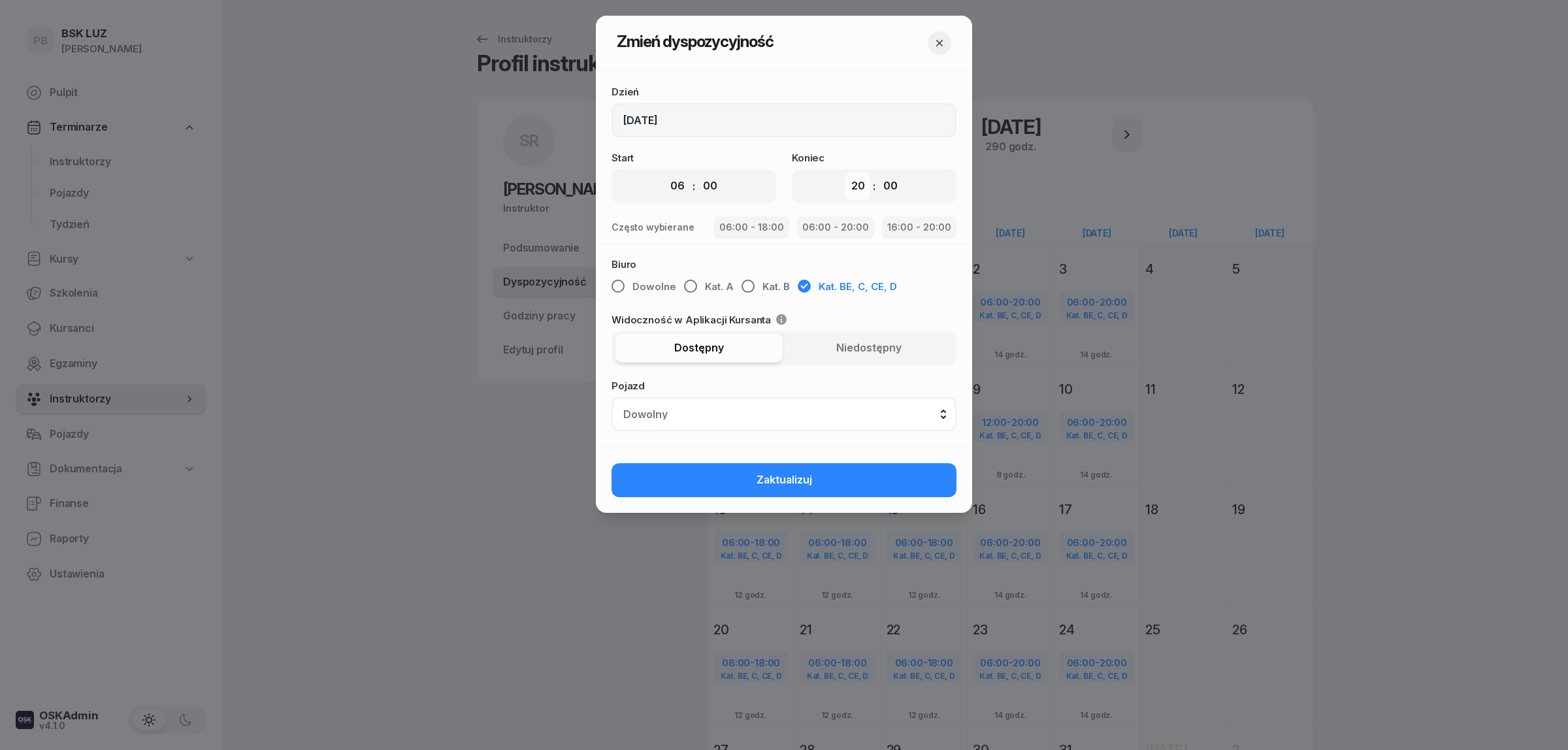
click at [856, 190] on select "00 01 02 03 04 05 06 07 08 09 10 11 12 13 14 15 16 17 18 19 20 21 22 23" at bounding box center [857, 186] width 25 height 28
select select "16"
click at [845, 172] on select "00 01 02 03 04 05 06 07 08 09 10 11 12 13 14 15 16 17 18 19 20 21 22 23" at bounding box center [857, 186] width 25 height 28
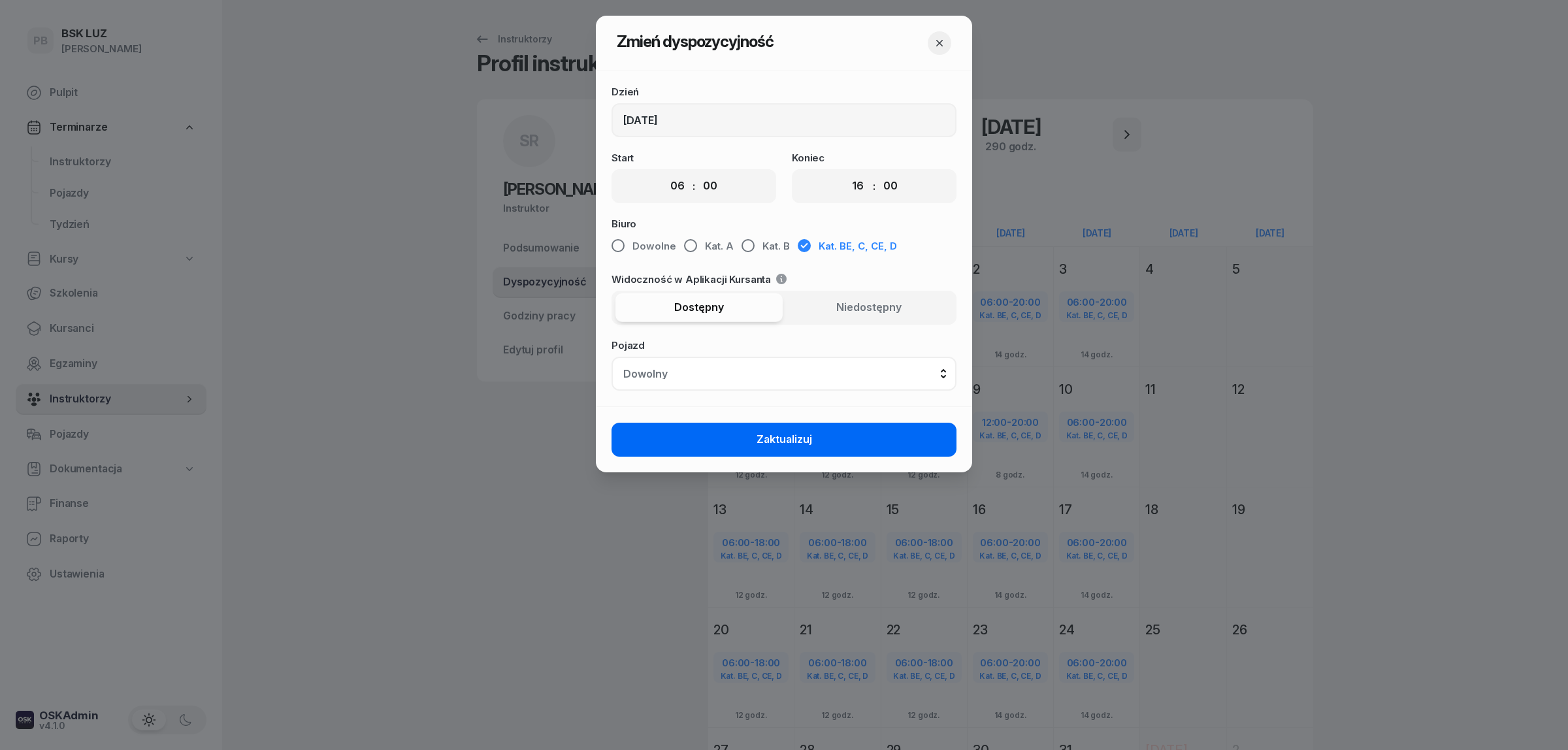
click at [880, 438] on button "Zaktualizuj" at bounding box center [784, 439] width 345 height 34
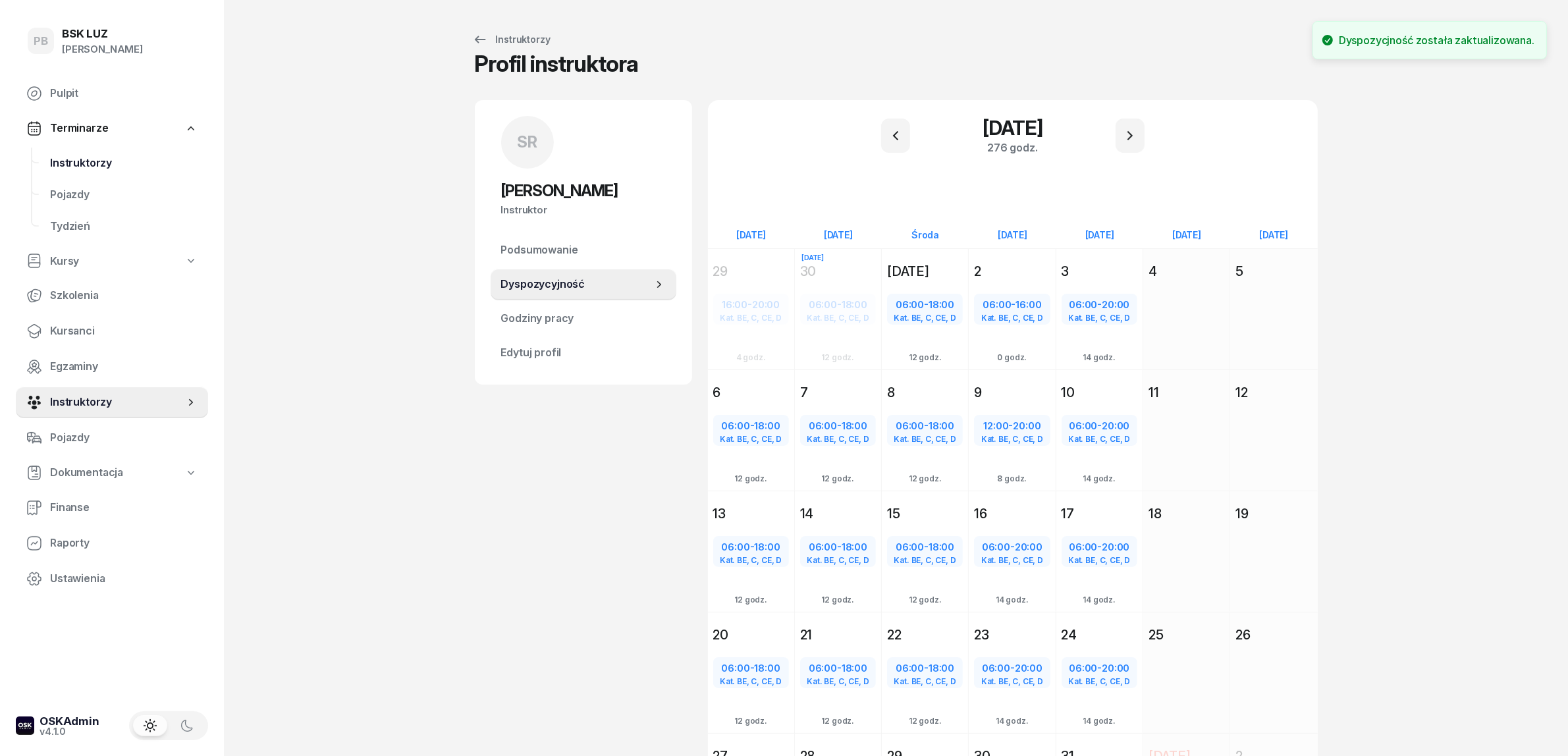
click at [64, 156] on span "Instruktorzy" at bounding box center [123, 163] width 148 height 17
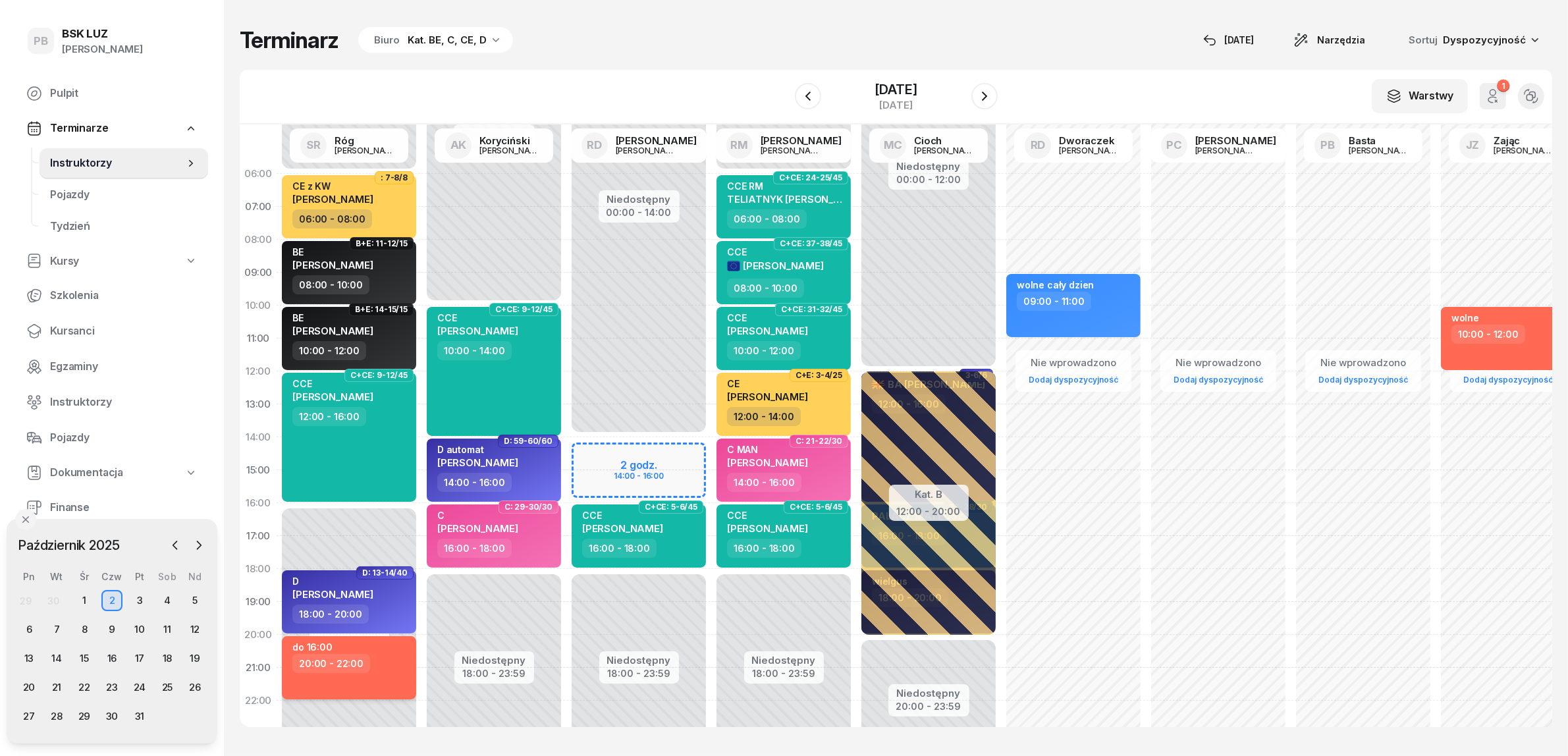
click at [380, 673] on div "20:00 - 22:00" at bounding box center [351, 663] width 116 height 19
select select "20"
select select "22"
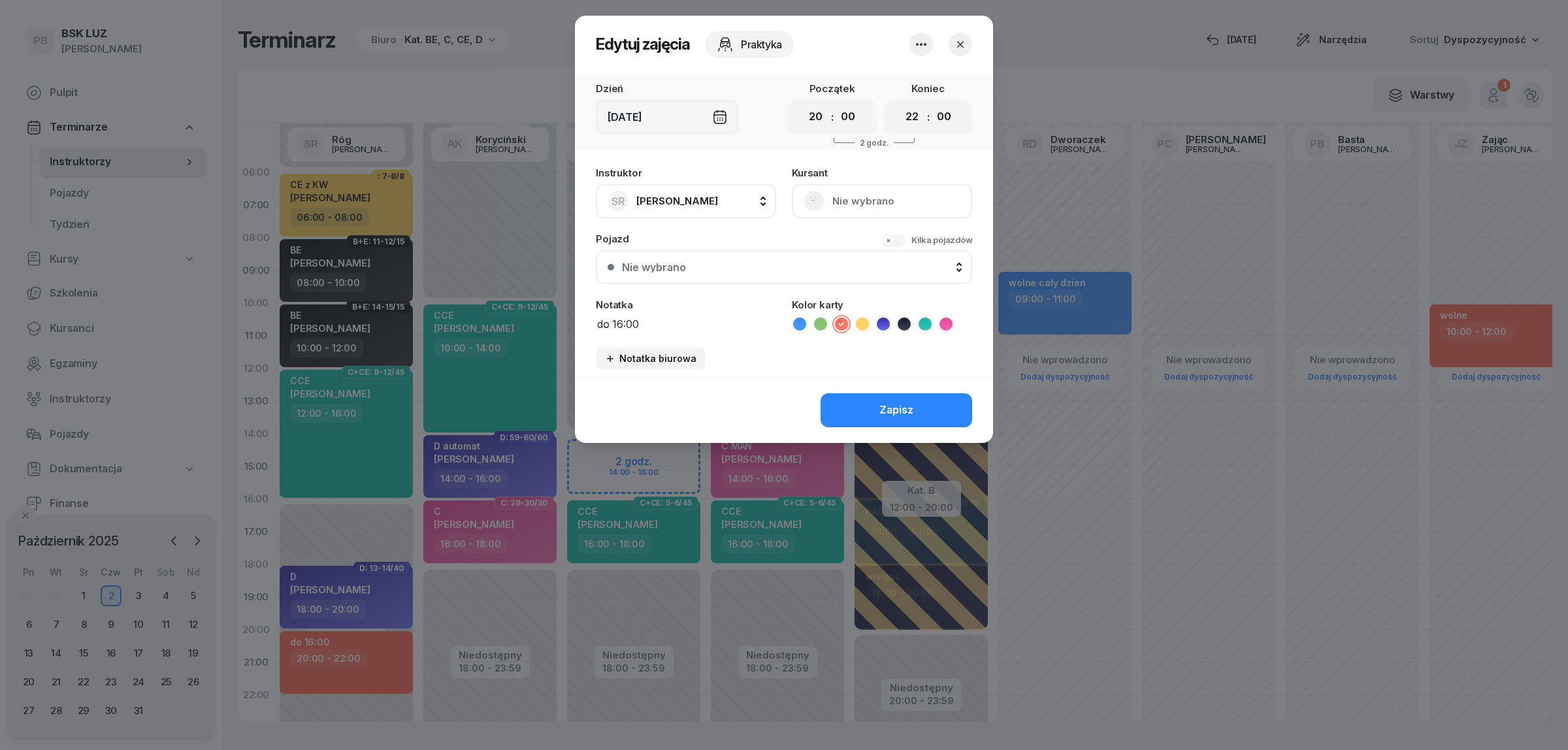
click at [926, 46] on icon "button" at bounding box center [921, 44] width 16 height 16
click at [910, 85] on link "Usuń" at bounding box center [914, 83] width 172 height 33
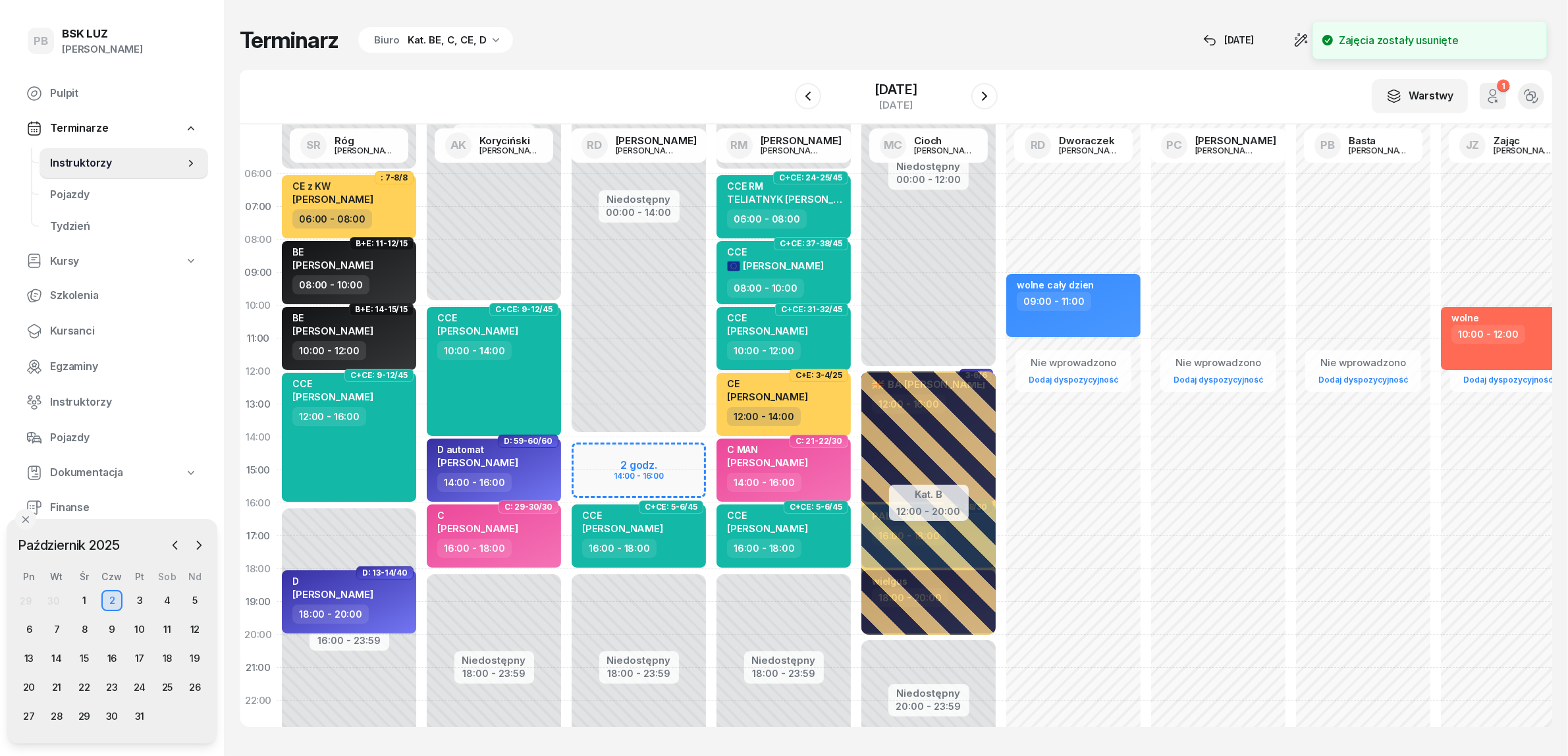
click at [657, 64] on div "Terminarz Biuro Kat. BE, C, CE, D [DATE] Narzędzia Sortuj Dyspozycyjność W Wybi…" at bounding box center [895, 377] width 1312 height 753
click at [678, 51] on div "Terminarz Biuro Kat. BE, C, CE, D [DATE] Narzędzia Sortuj Dyspozycyjność" at bounding box center [895, 39] width 1312 height 28
click at [399, 601] on div "D [PERSON_NAME]" at bounding box center [351, 590] width 116 height 29
select select "18"
select select "20"
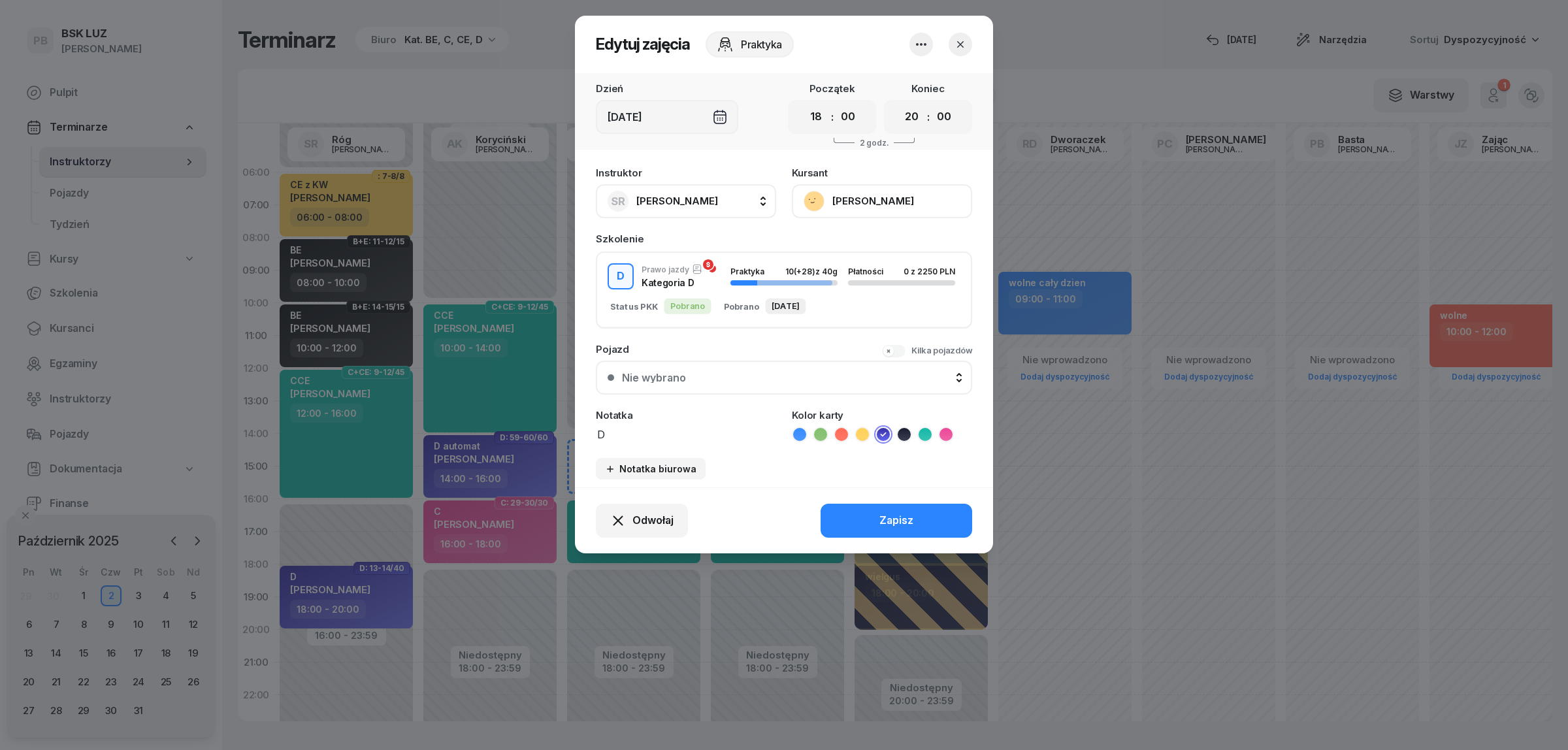
click at [958, 43] on icon "button" at bounding box center [959, 43] width 6 height 6
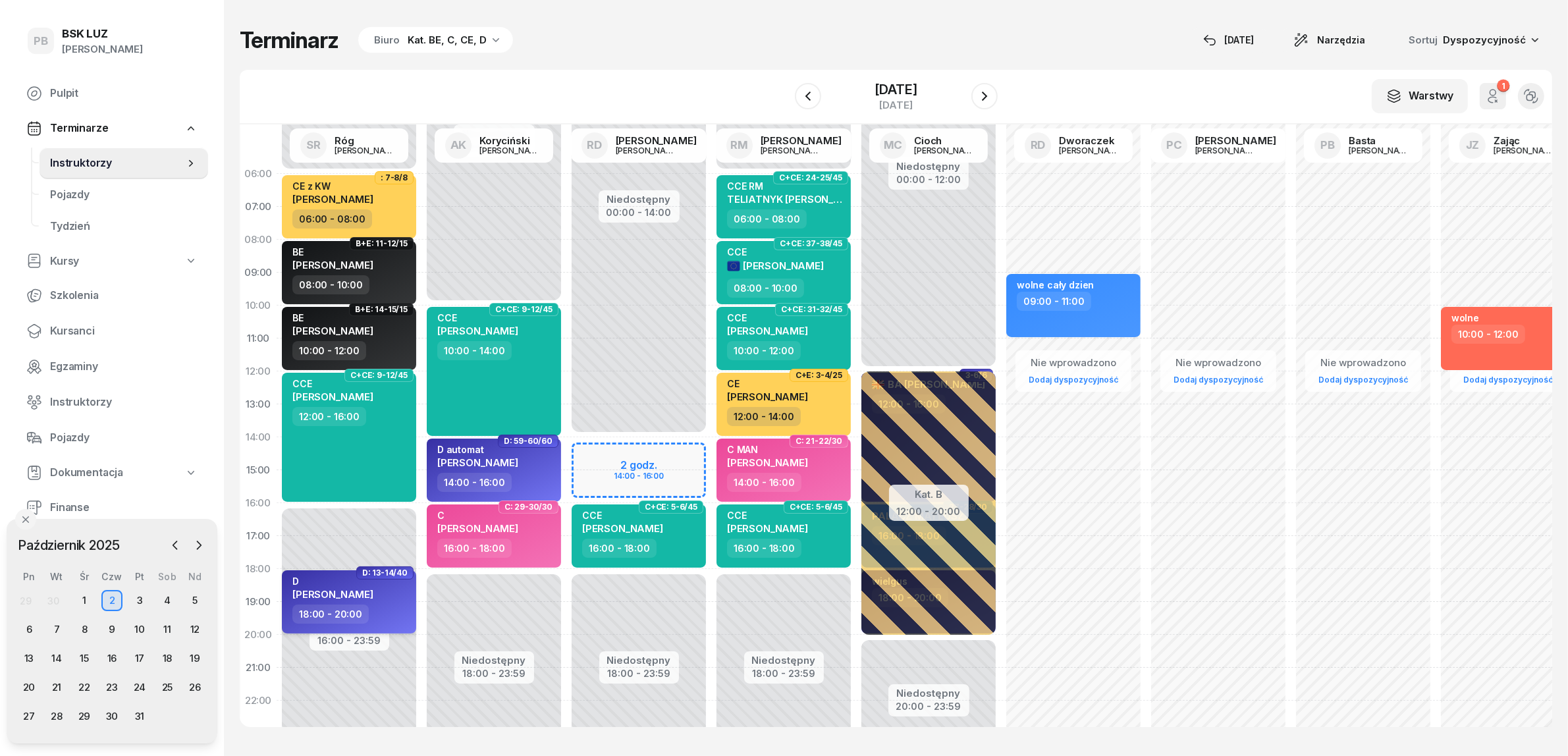
click at [396, 610] on div "18:00 - 20:00" at bounding box center [351, 614] width 116 height 19
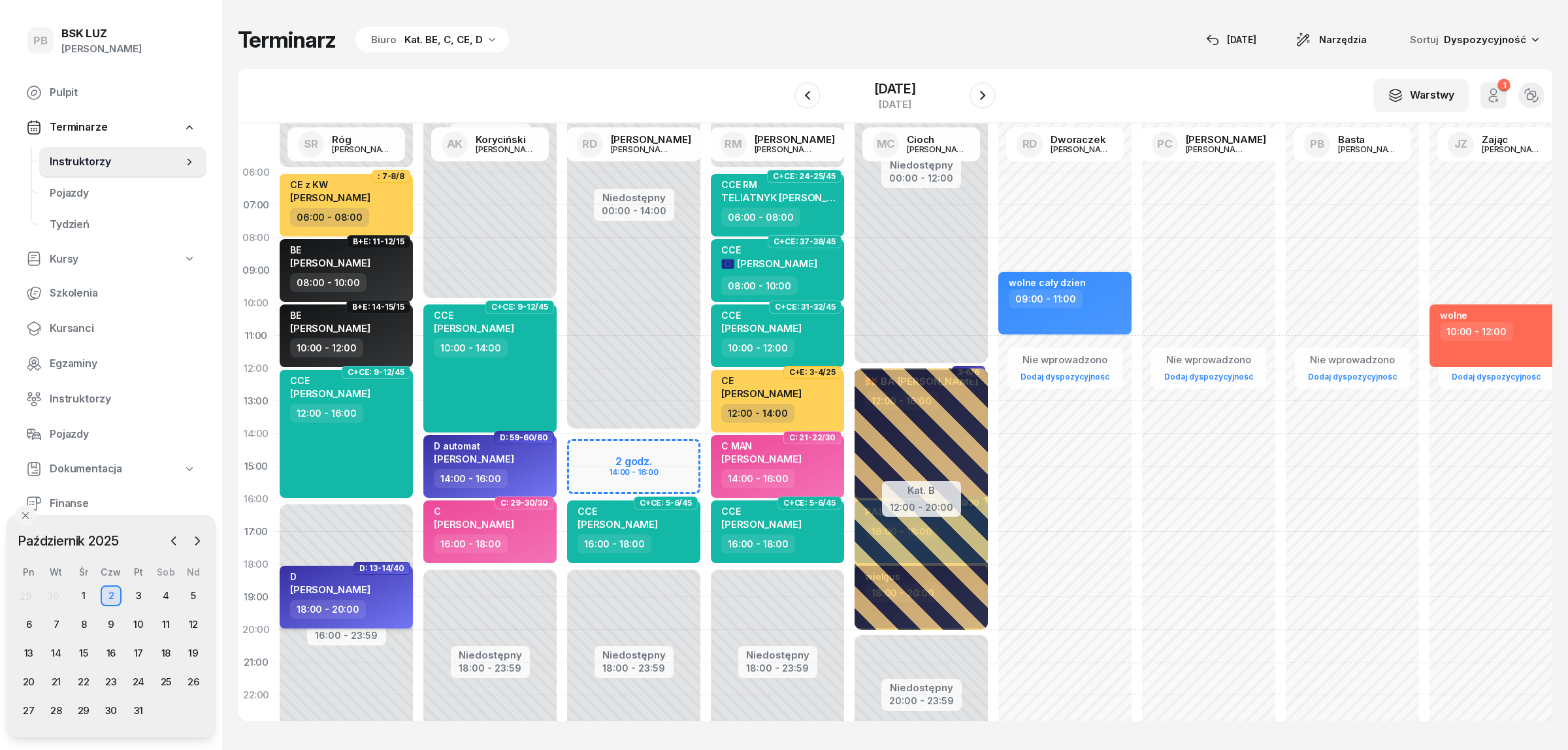
select select "18"
select select "20"
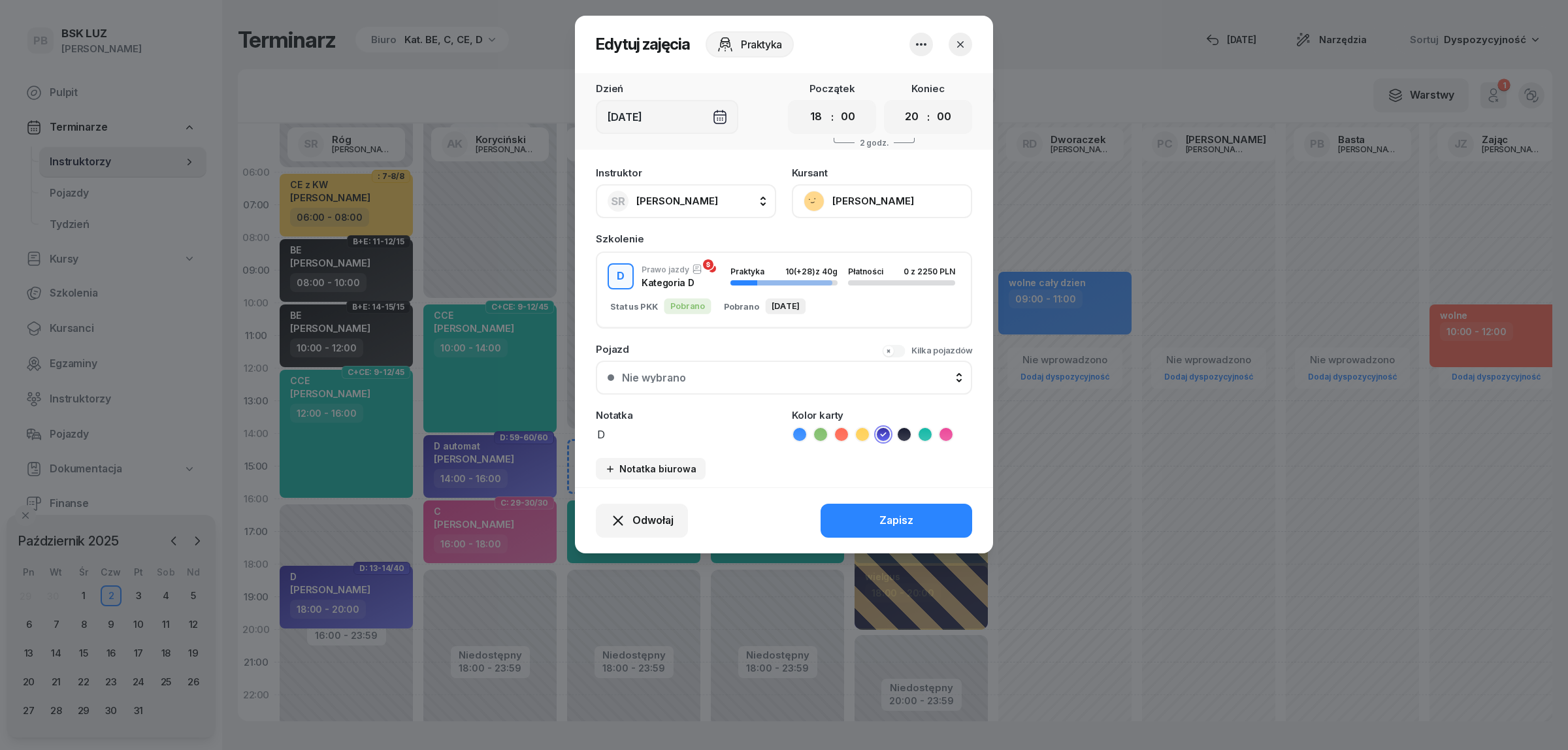
click at [964, 40] on icon "button" at bounding box center [960, 44] width 13 height 13
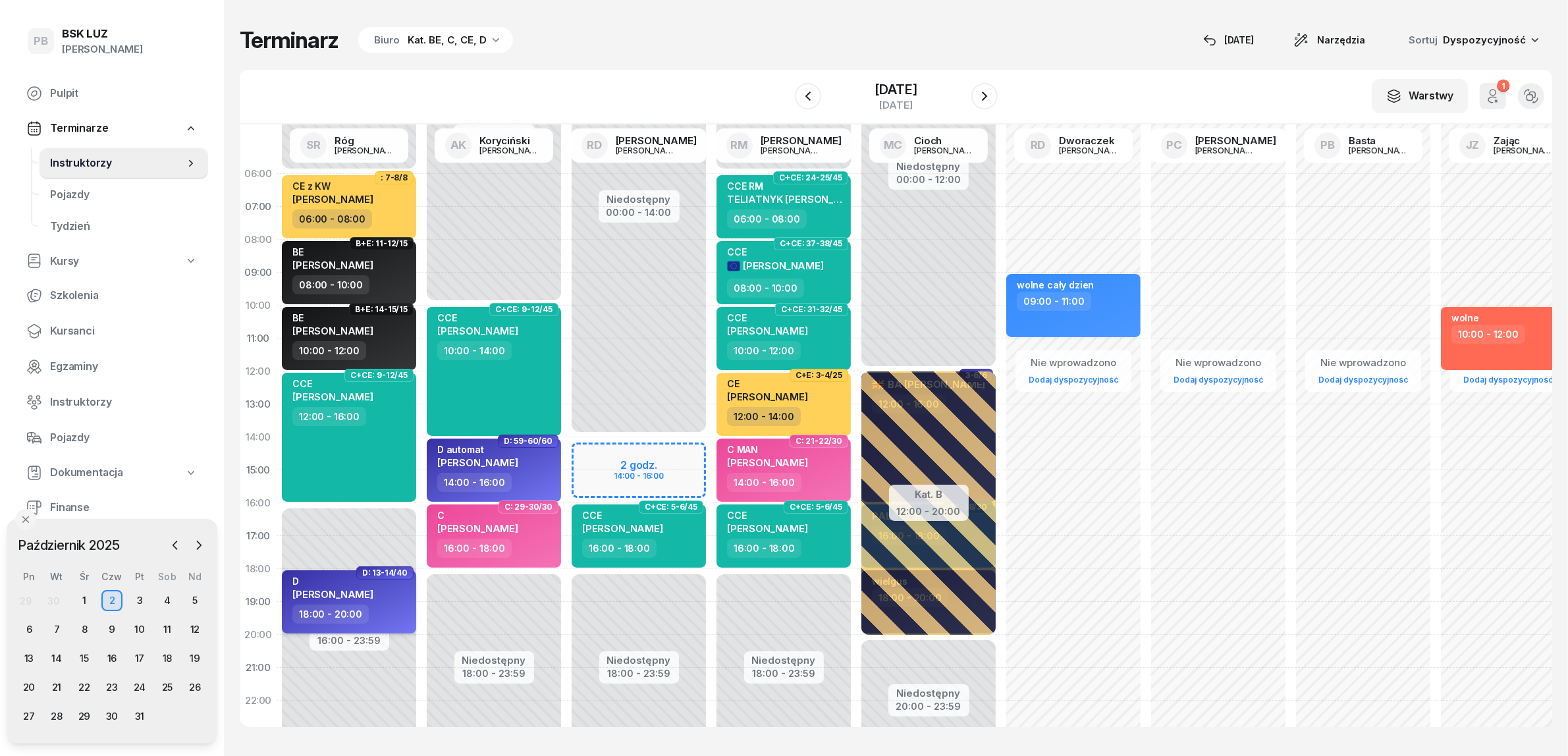
click at [395, 599] on div "D [PERSON_NAME]" at bounding box center [351, 590] width 116 height 29
select select "18"
select select "20"
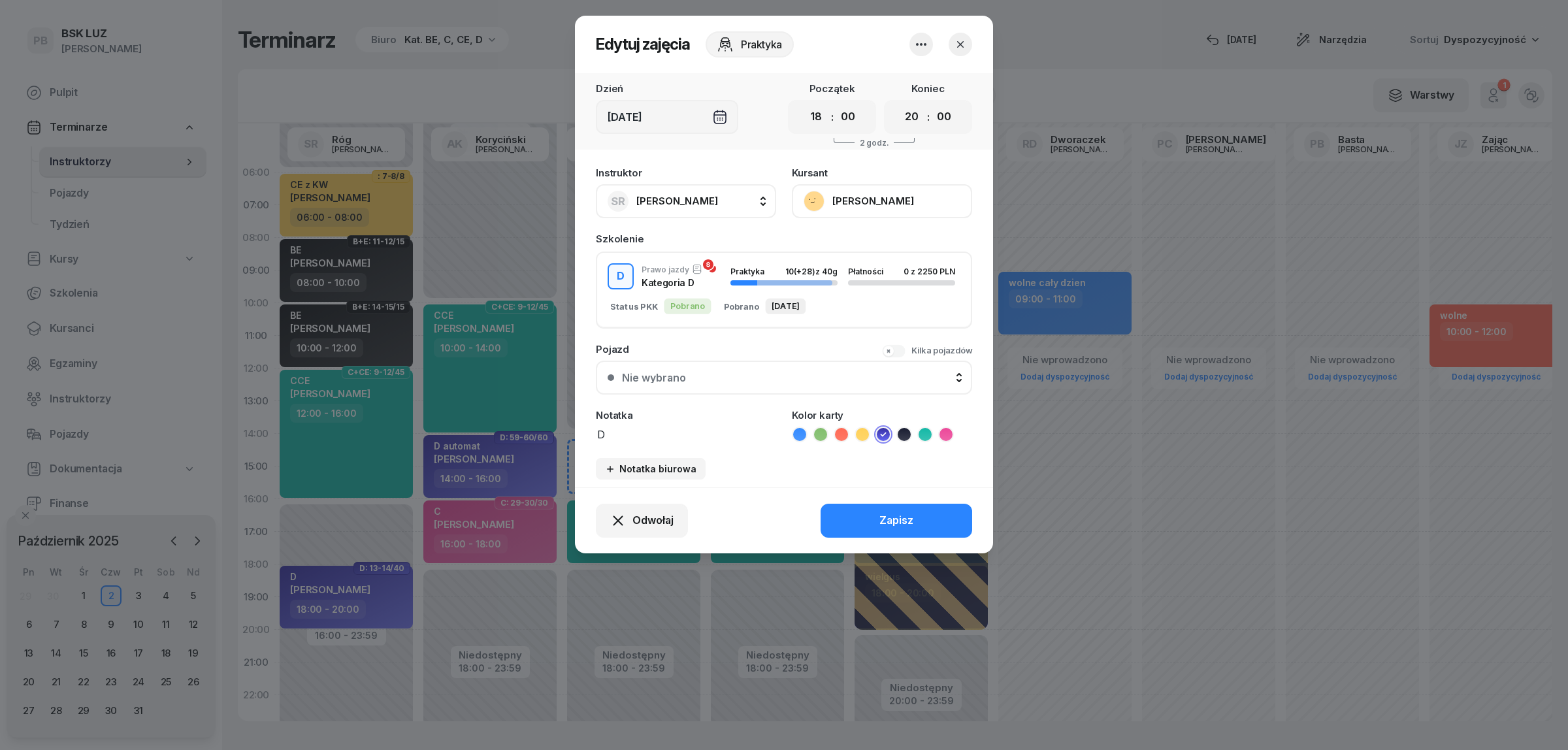
click at [681, 214] on button "SR Róg [PERSON_NAME]" at bounding box center [685, 201] width 180 height 34
type input "darm"
click at [716, 288] on div "RD [PERSON_NAME]" at bounding box center [692, 288] width 155 height 21
click at [869, 520] on button "Zapisz" at bounding box center [896, 521] width 152 height 34
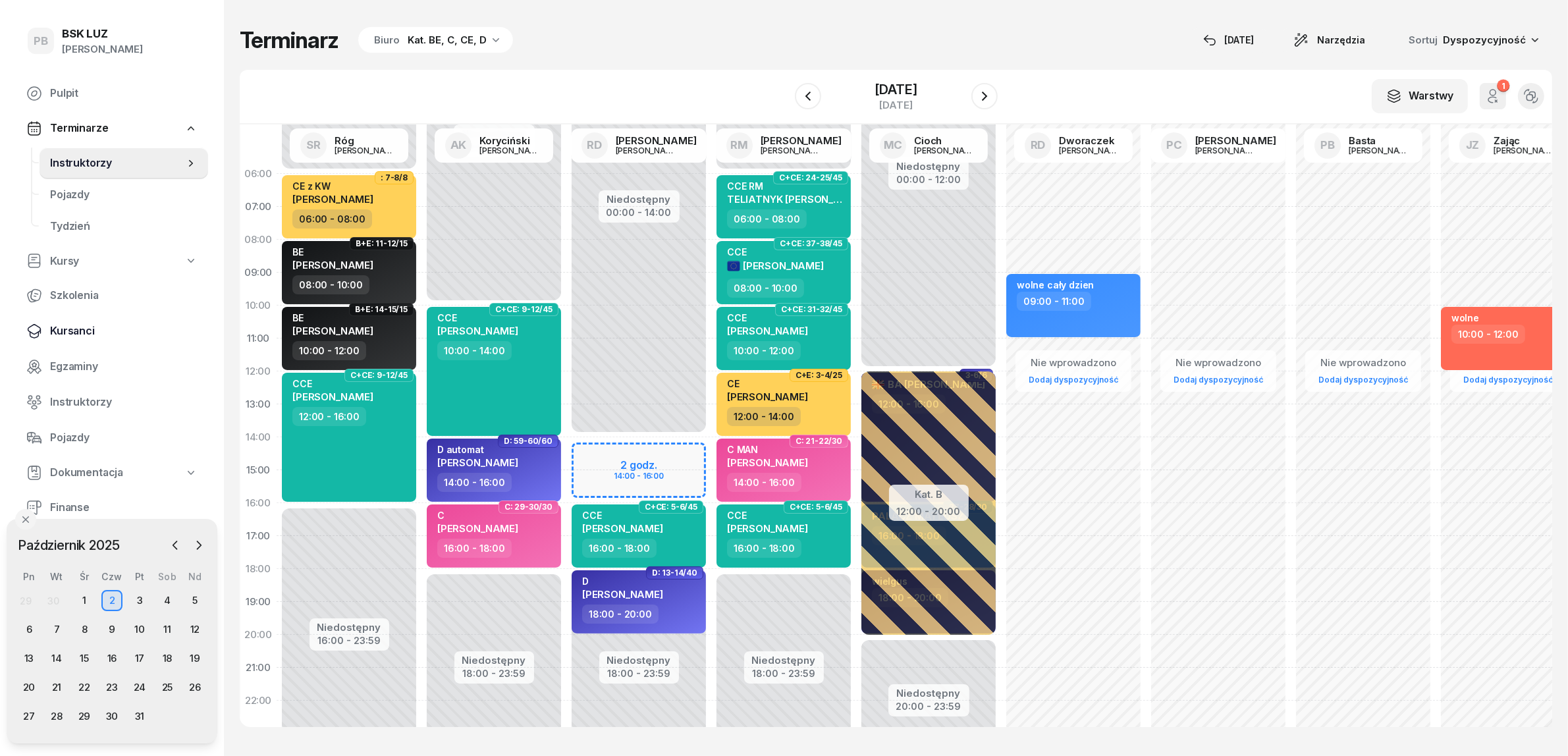
click at [50, 325] on span "Kursanci" at bounding box center [123, 331] width 148 height 17
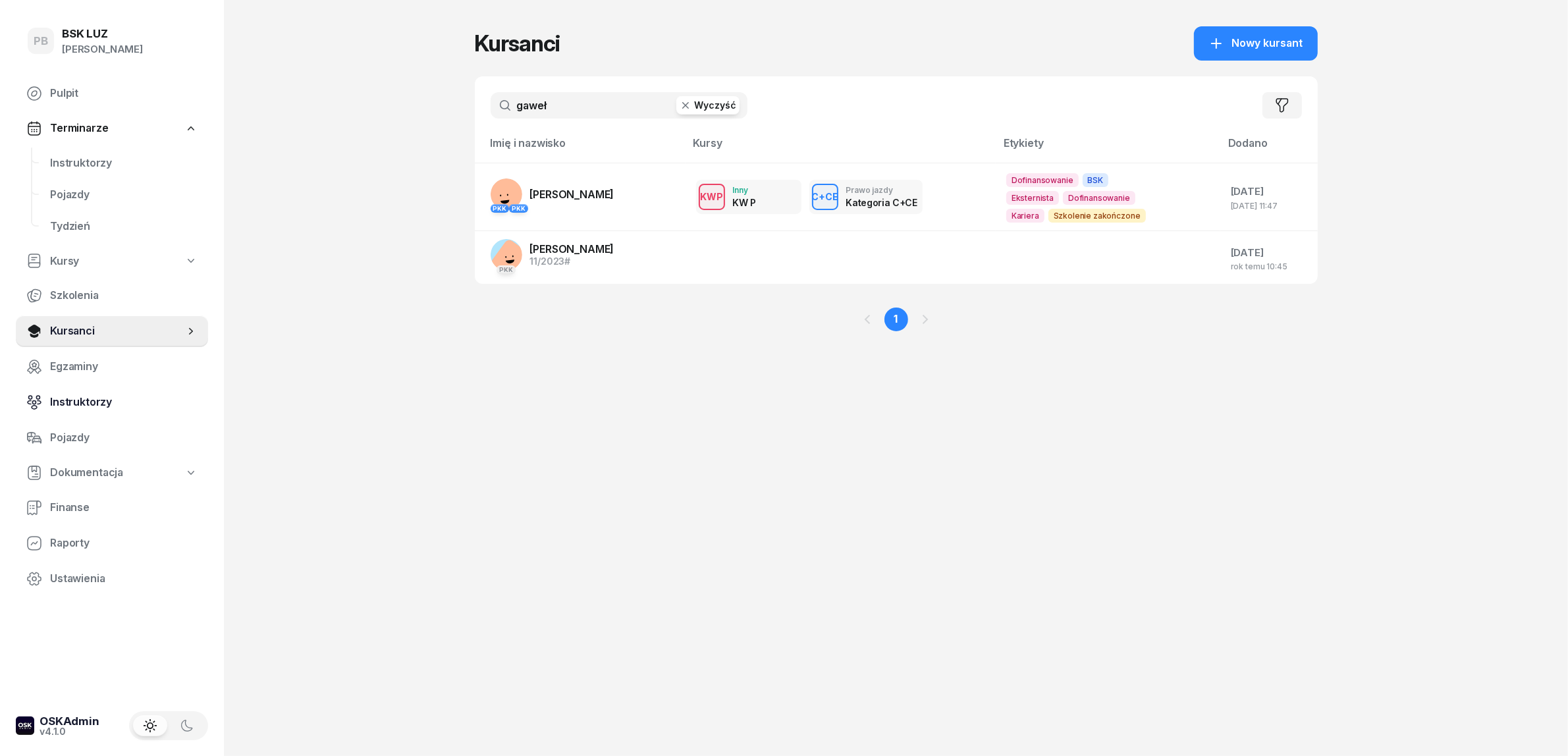
click at [79, 407] on span "Instruktorzy" at bounding box center [123, 402] width 148 height 17
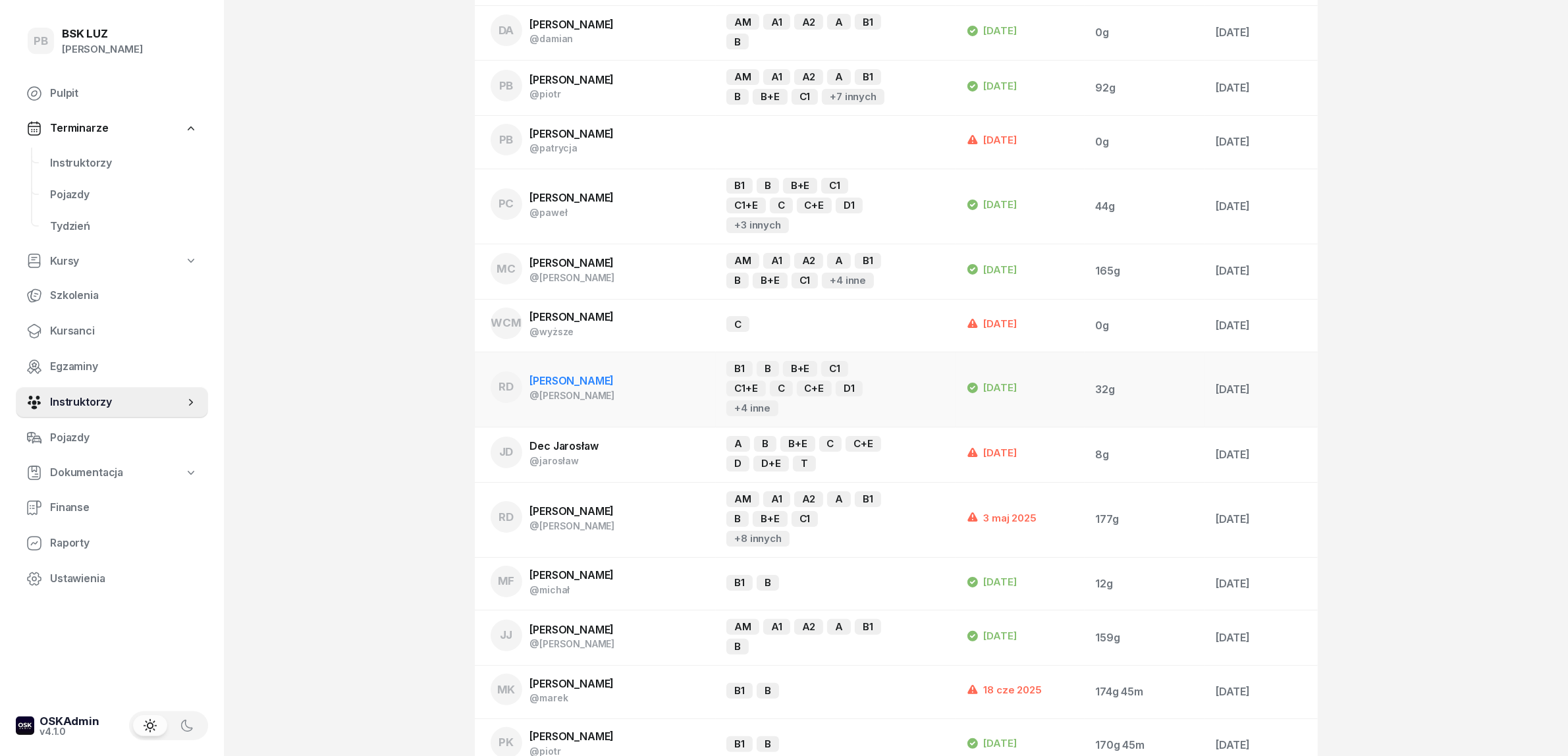
scroll to position [247, 0]
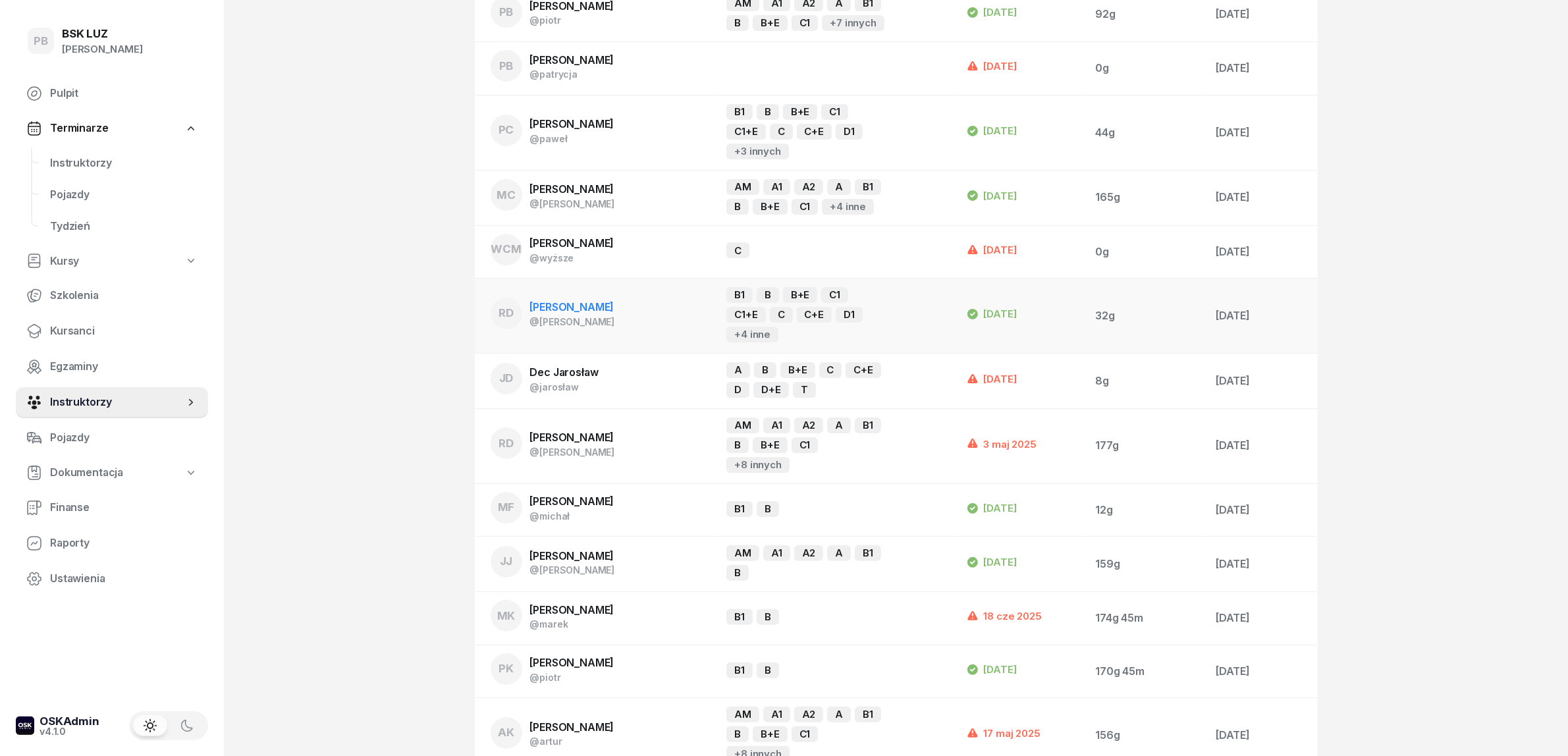
click at [578, 313] on span "[PERSON_NAME]" at bounding box center [572, 307] width 84 height 13
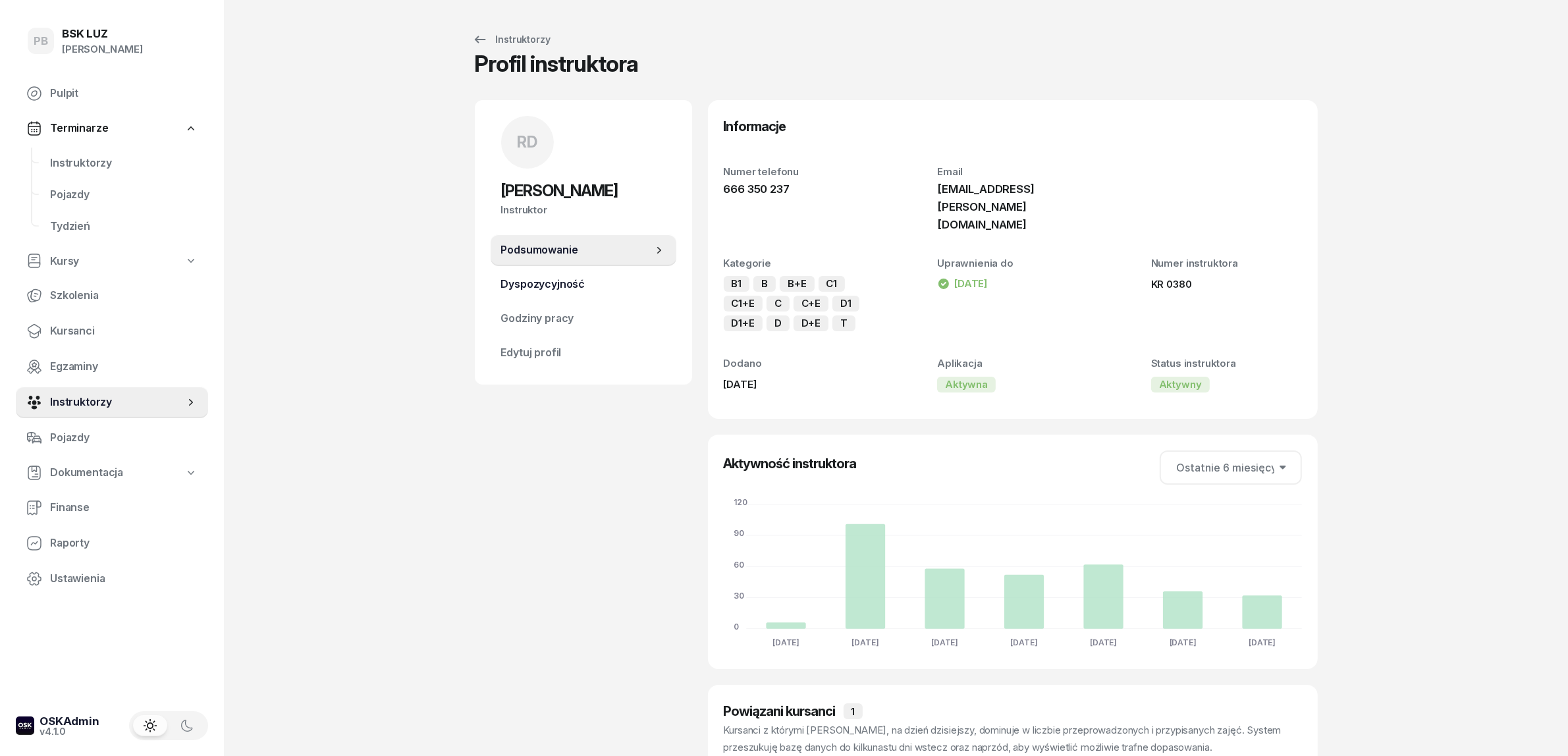
click at [562, 282] on span "Dyspozycyjność" at bounding box center [583, 284] width 165 height 17
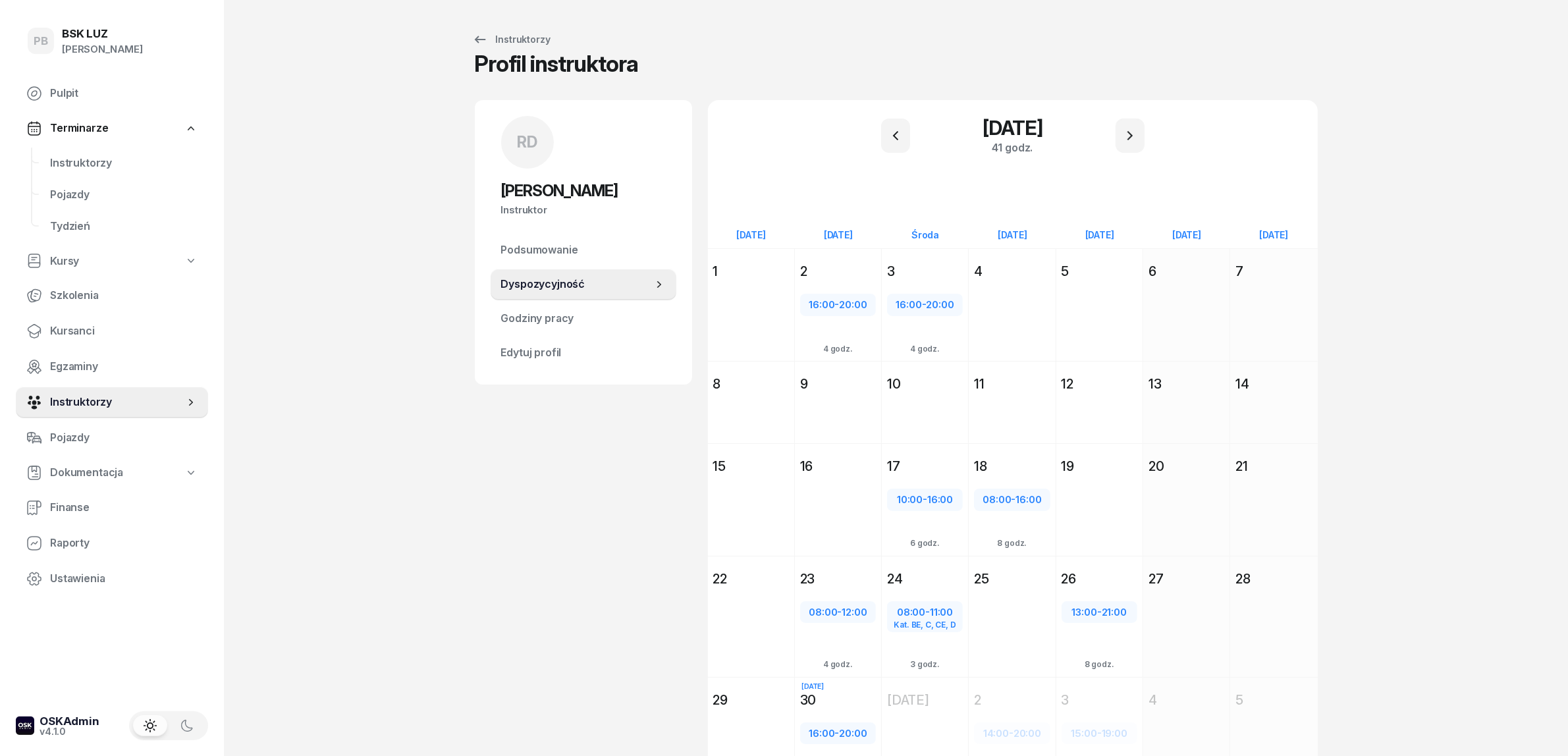
scroll to position [87, 0]
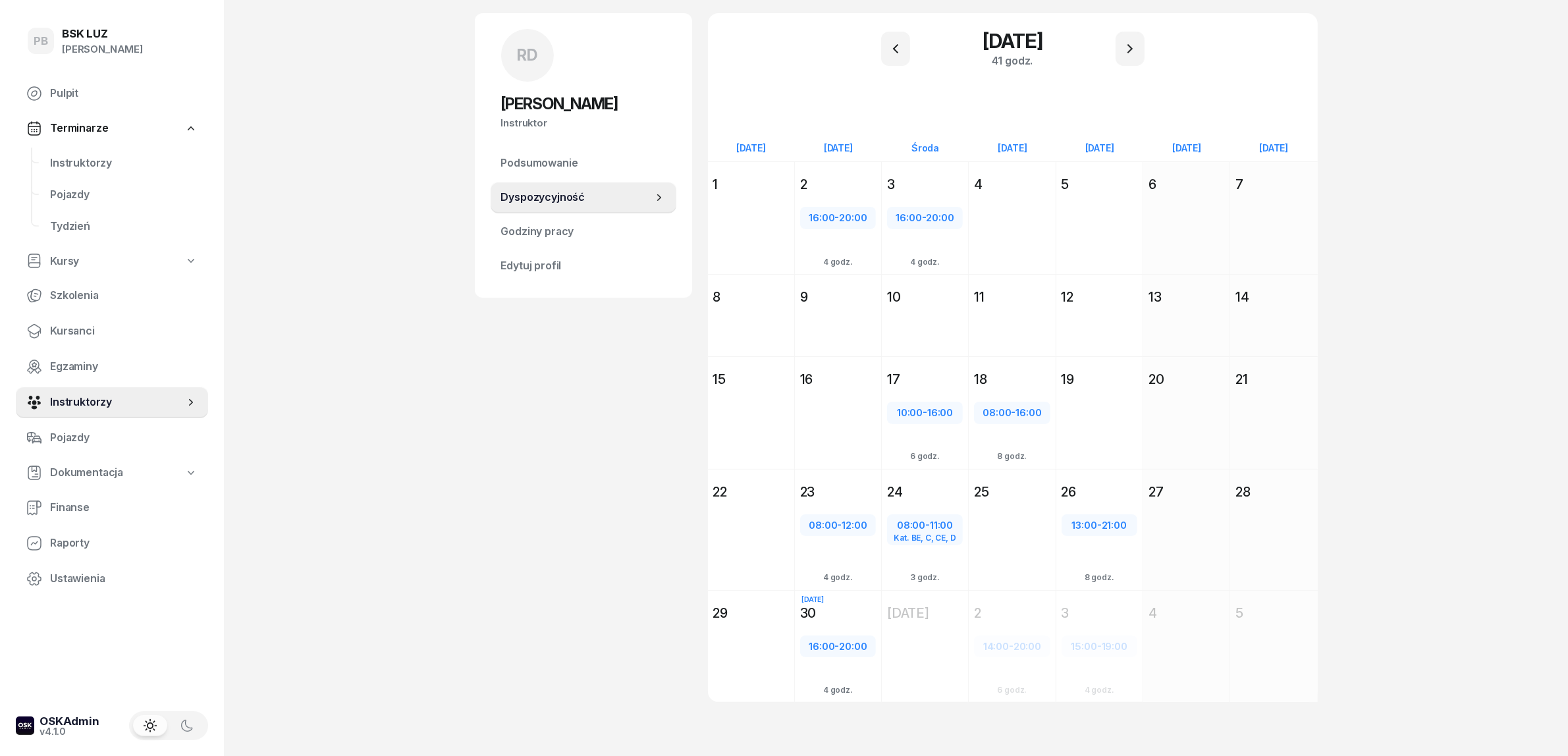
click at [588, 396] on div "RD [PERSON_NAME] Instruktor RD [PERSON_NAME] @[PERSON_NAME] wiadomość RD [PERSO…" at bounding box center [583, 373] width 217 height 720
click at [82, 155] on span "Instruktorzy" at bounding box center [123, 163] width 148 height 17
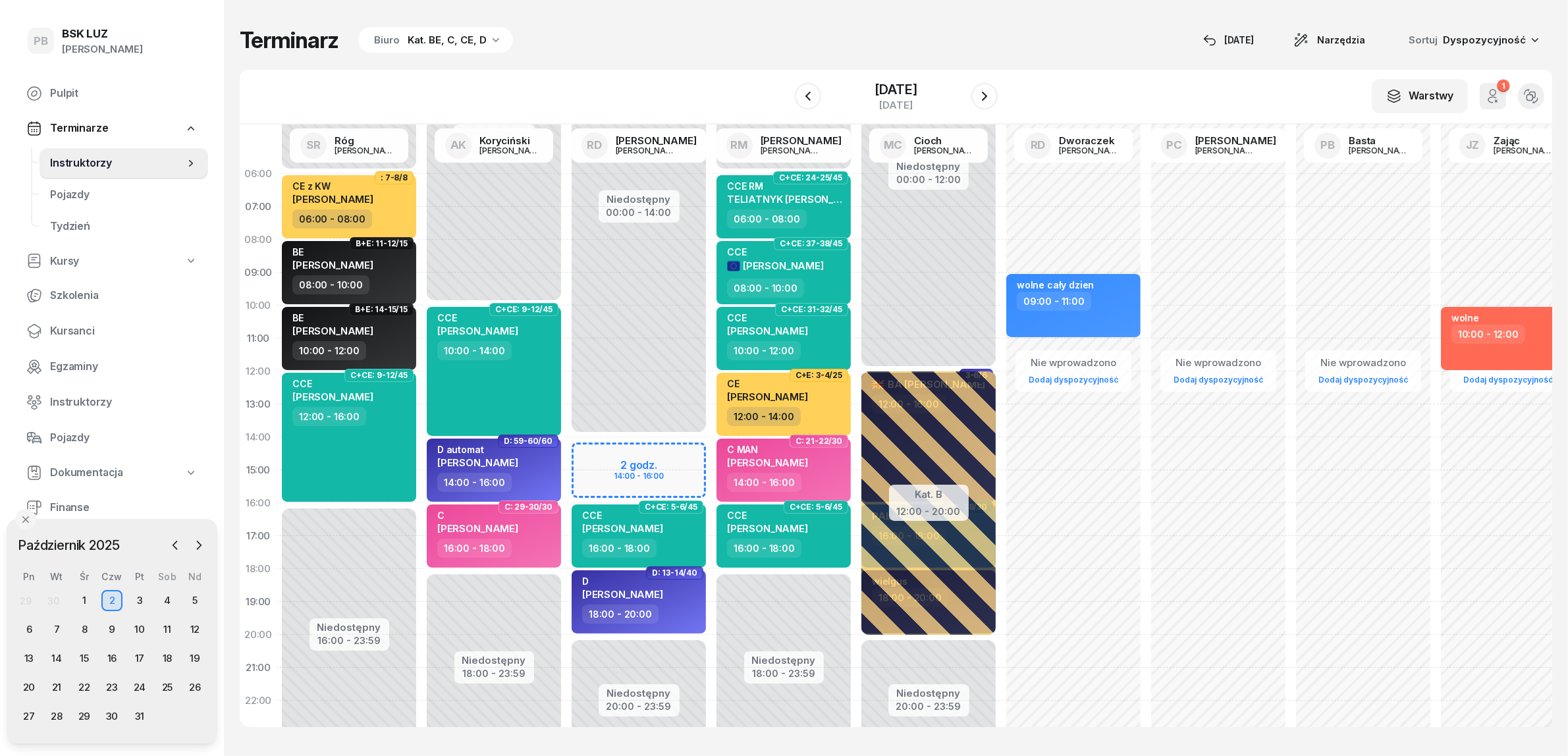
click at [693, 64] on div "Terminarz Biuro Kat. BE, C, CE, D [DATE] Narzędzia Sortuj Dyspozycyjność W Wybi…" at bounding box center [895, 377] width 1312 height 753
click at [802, 96] on icon "button" at bounding box center [808, 97] width 16 height 16
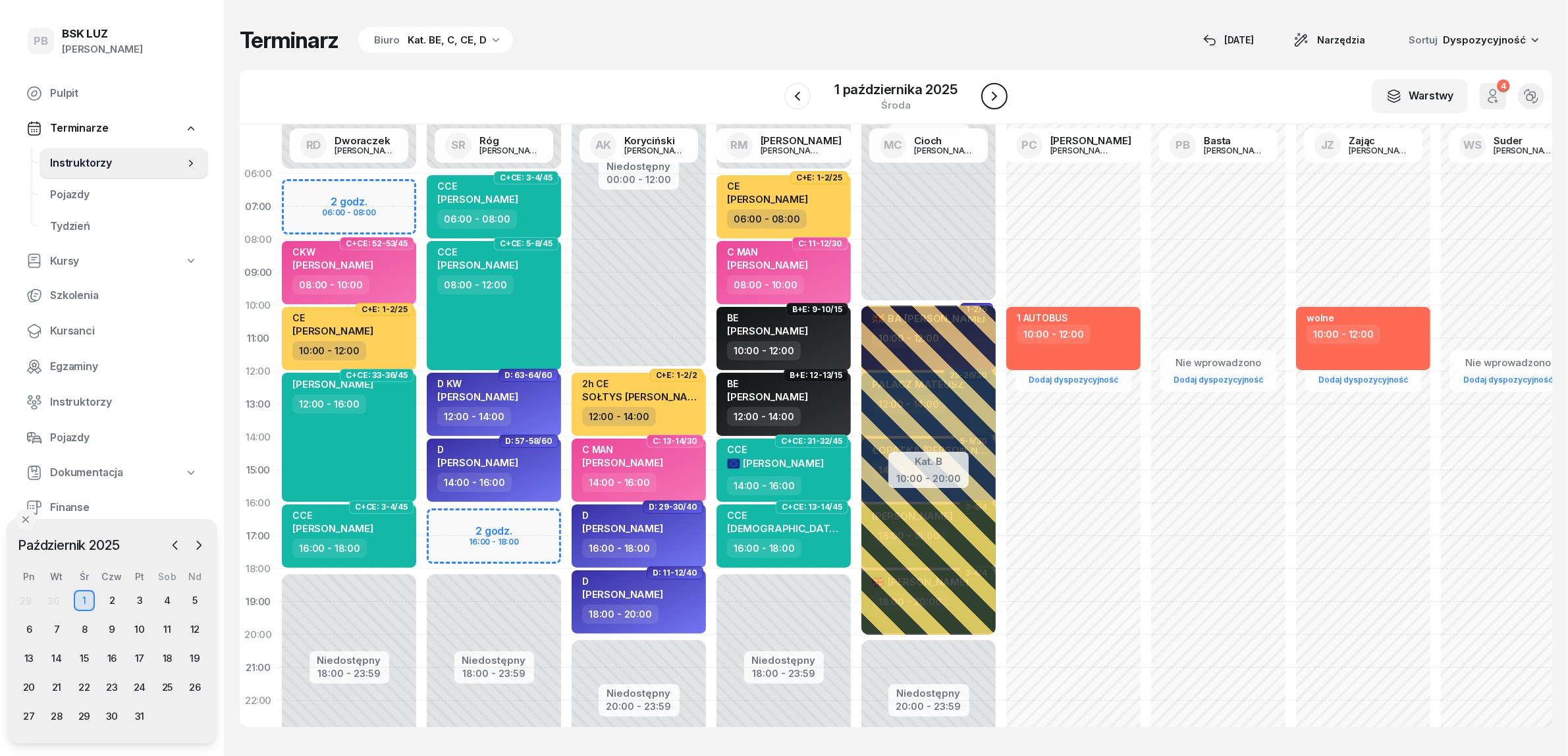
click at [999, 92] on icon "button" at bounding box center [995, 97] width 16 height 16
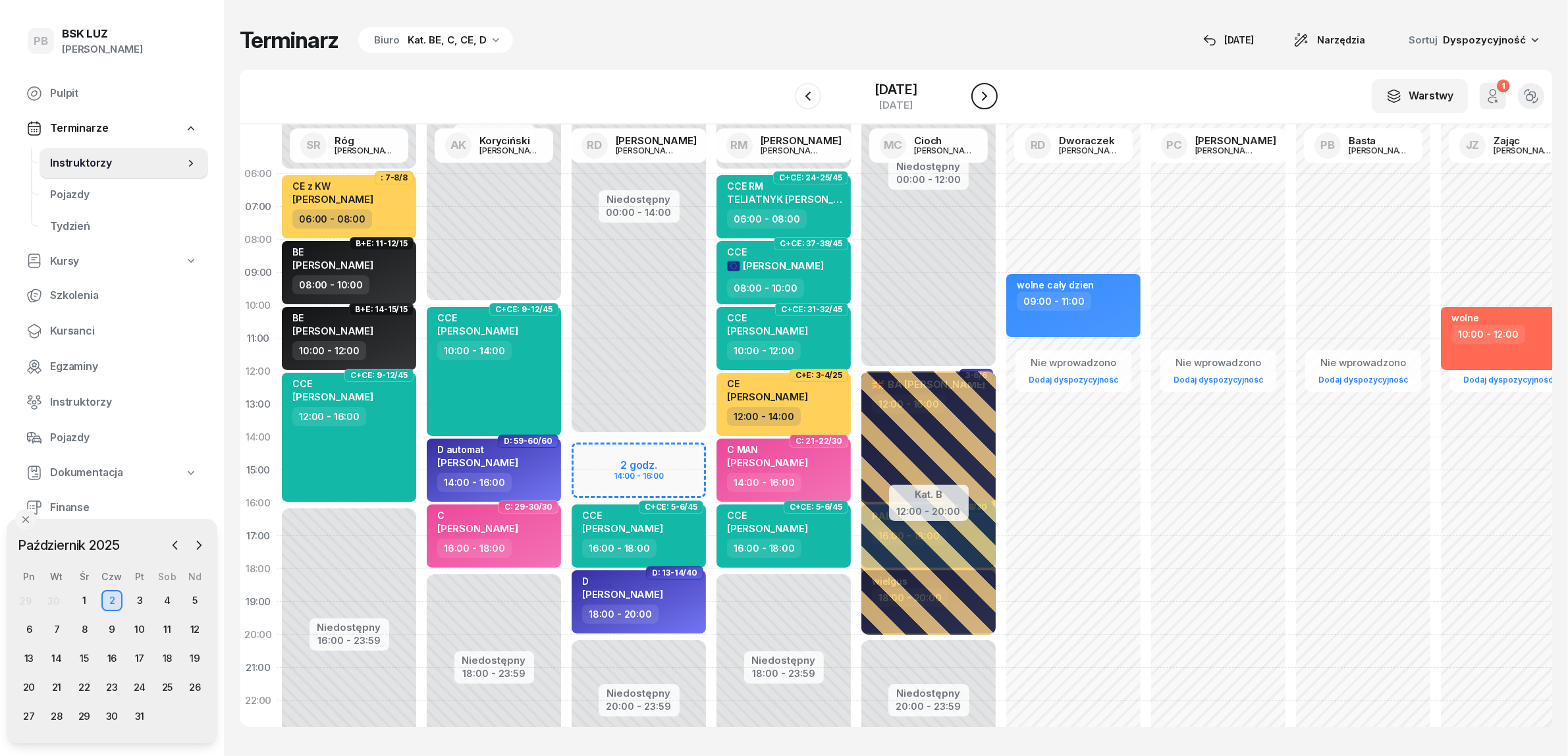
click at [992, 92] on icon "button" at bounding box center [985, 97] width 16 height 16
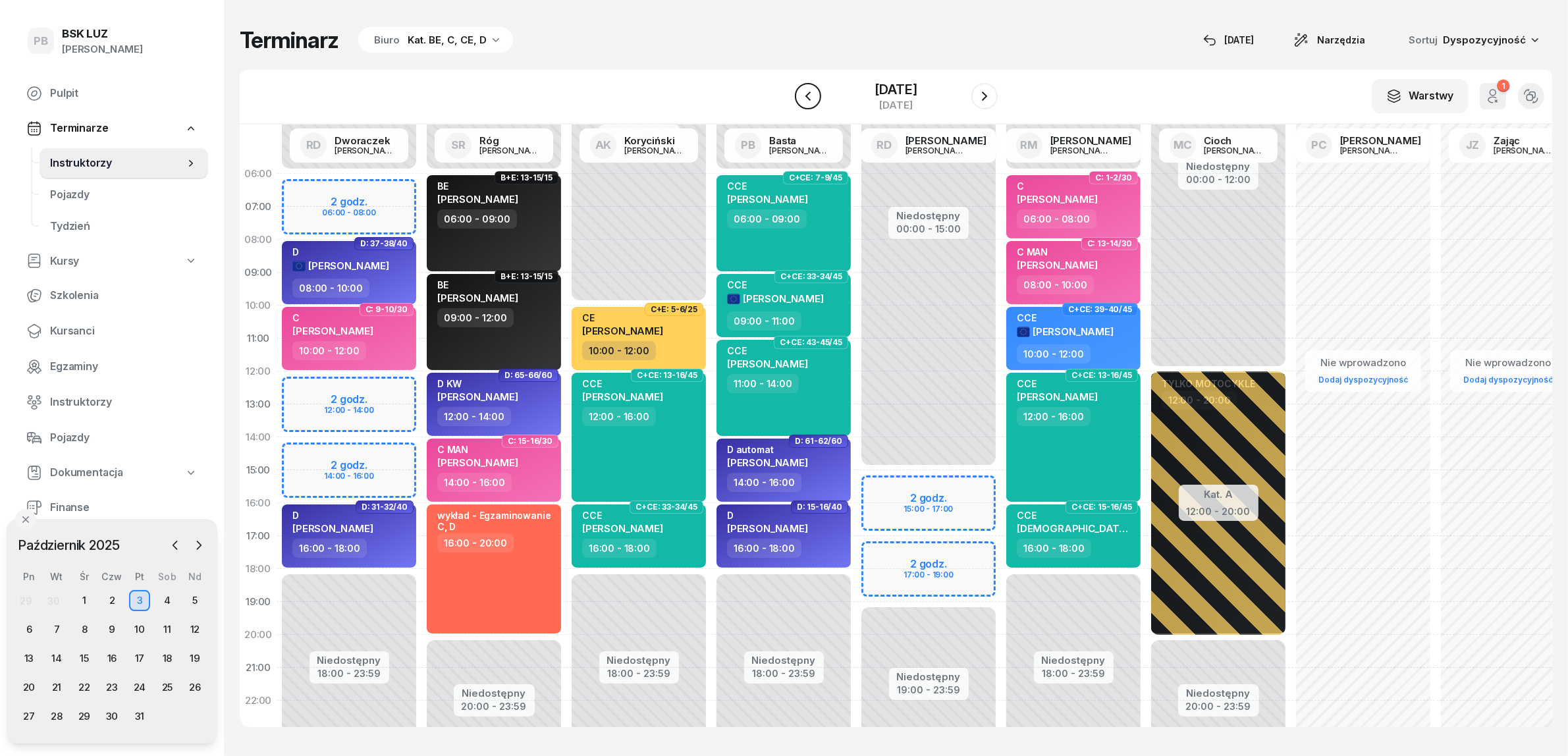
click at [800, 96] on icon "button" at bounding box center [808, 97] width 16 height 16
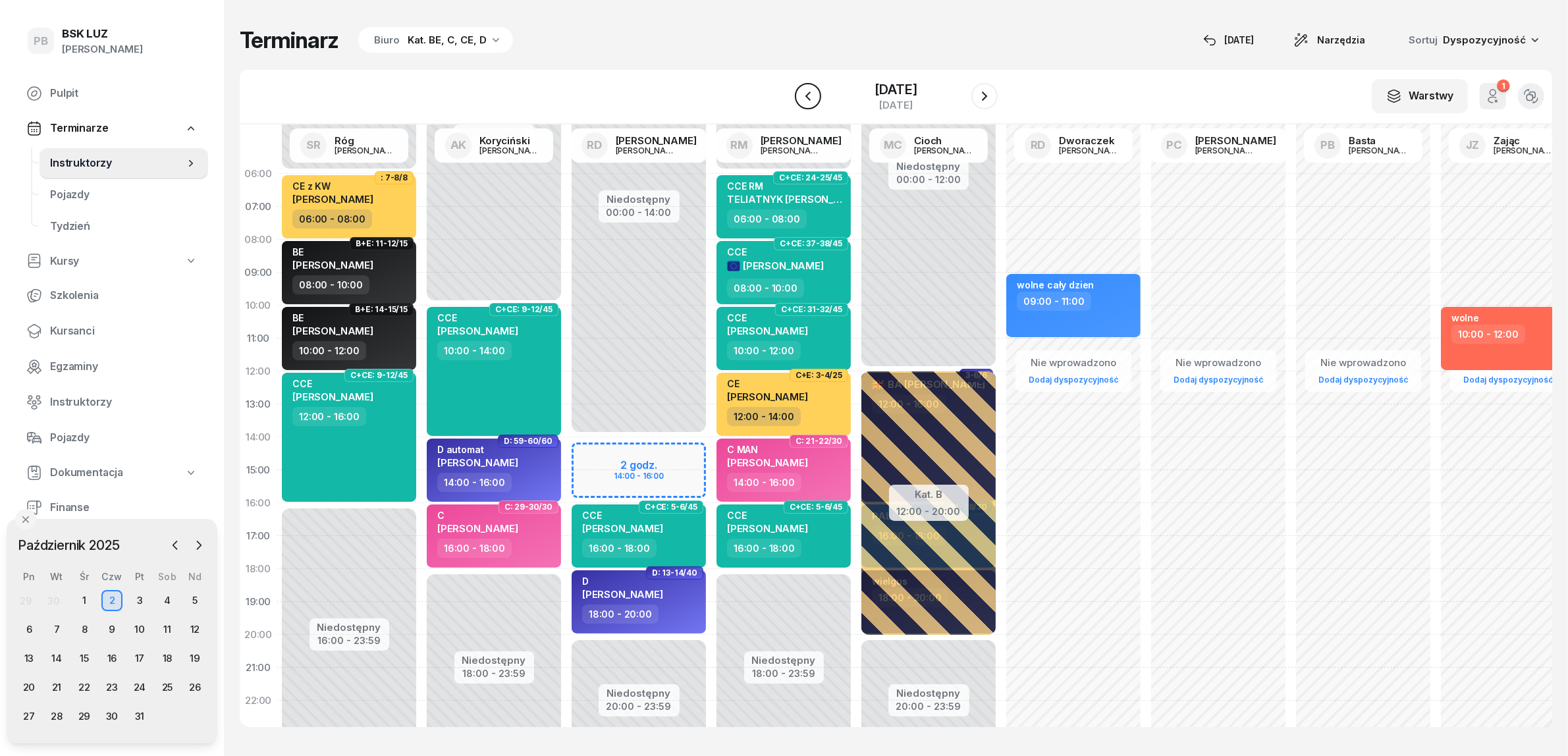
click at [800, 96] on icon "button" at bounding box center [808, 97] width 16 height 16
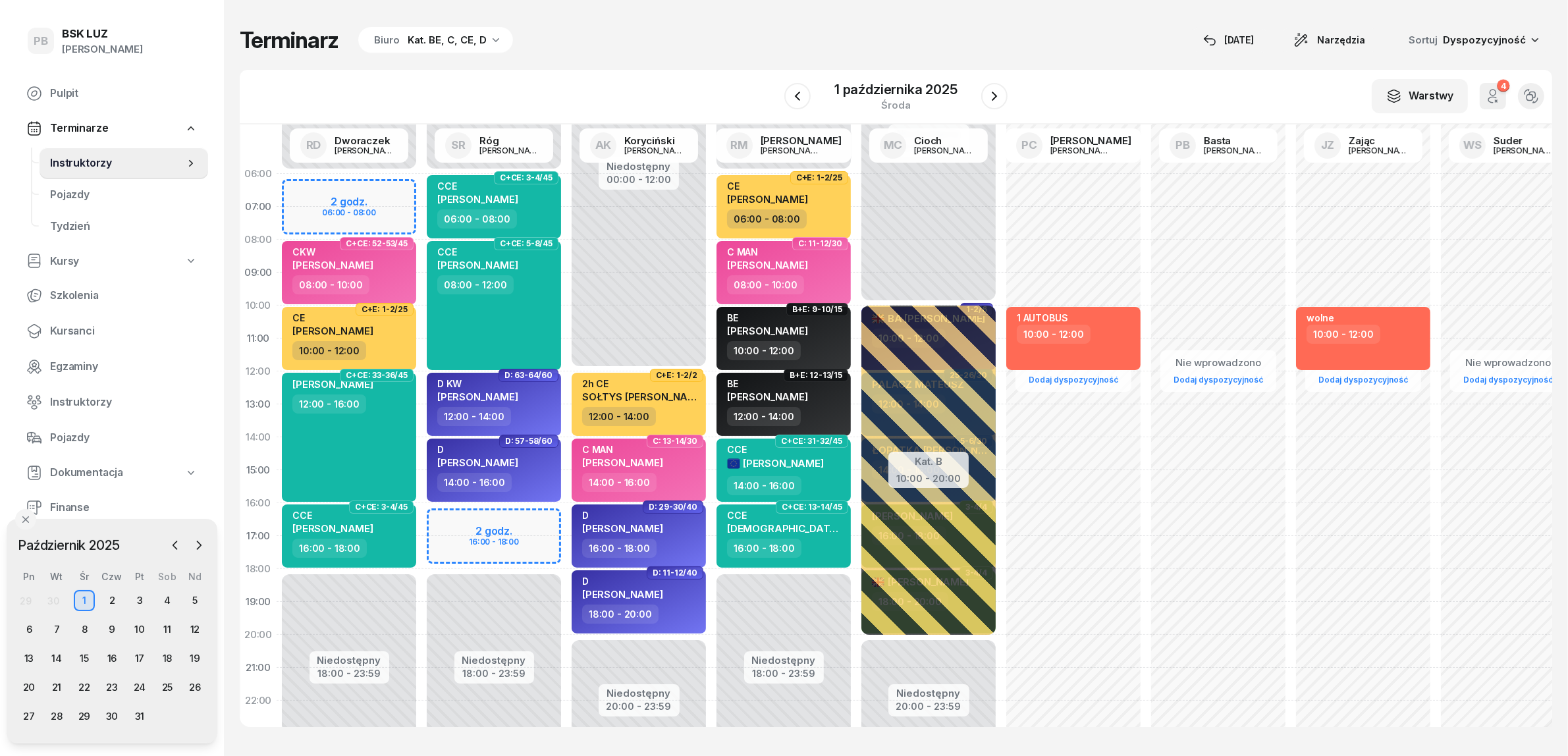
drag, startPoint x: 798, startPoint y: 96, endPoint x: 639, endPoint y: 73, distance: 160.7
click at [639, 73] on div "W Wybierz AK [PERSON_NAME] BP [PERSON_NAME] DP [PERSON_NAME] GS [PERSON_NAME] I…" at bounding box center [895, 97] width 1312 height 55
click at [114, 603] on div "2" at bounding box center [112, 601] width 21 height 21
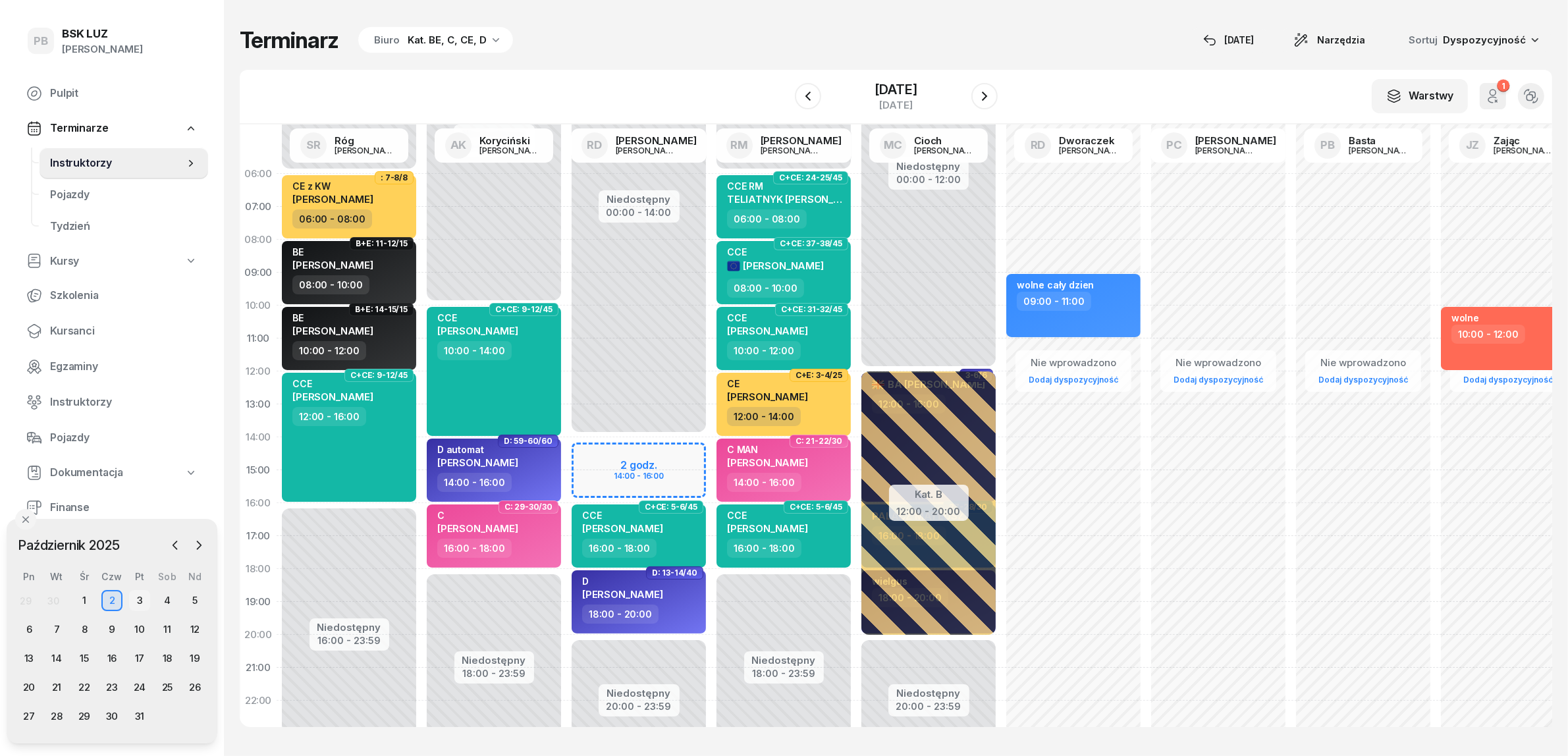
click at [140, 600] on div "3" at bounding box center [140, 601] width 21 height 21
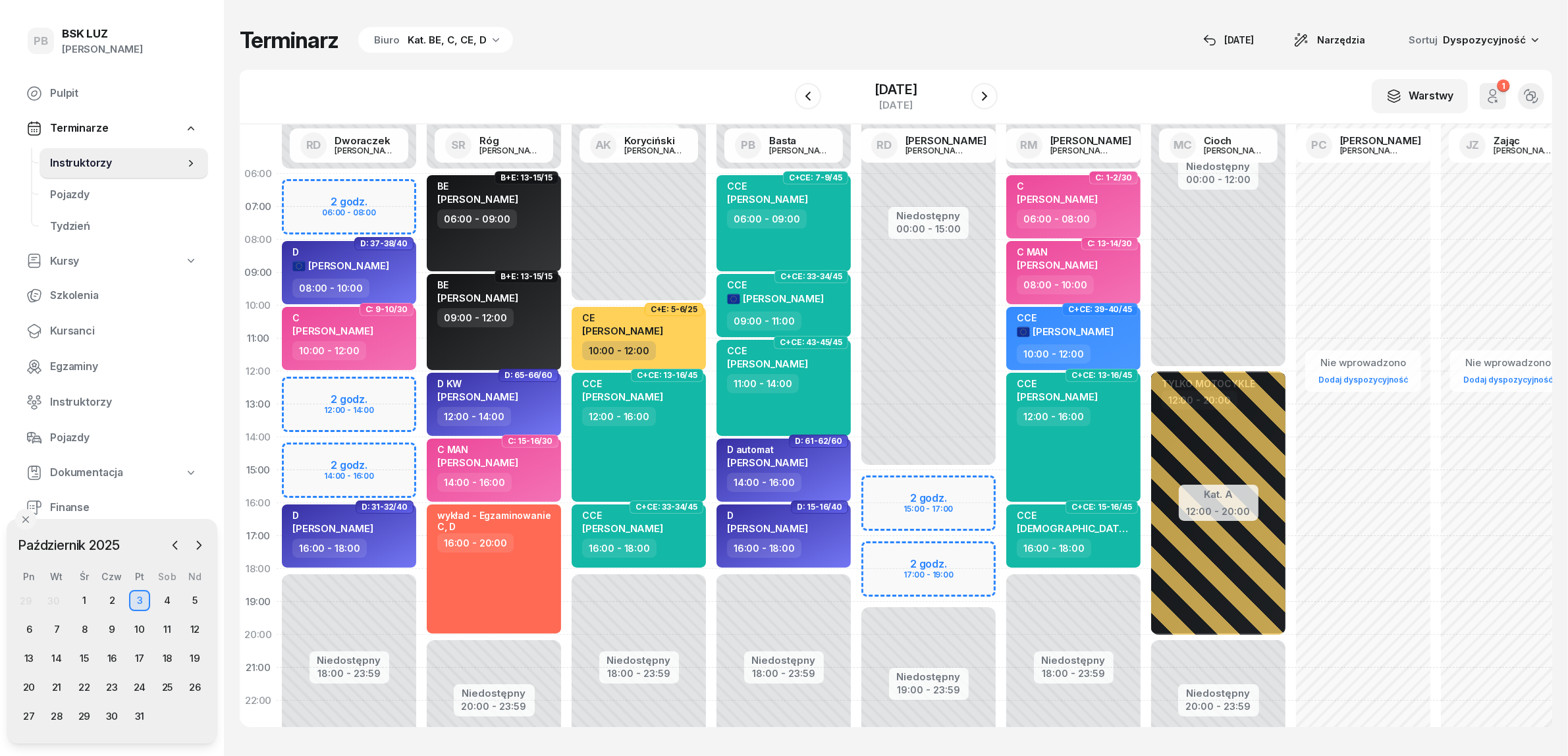
click at [676, 77] on div "W Wybierz AK [PERSON_NAME] BP [PERSON_NAME] DP [PERSON_NAME] GS [PERSON_NAME] I…" at bounding box center [895, 97] width 1312 height 55
click at [889, 31] on div "Terminarz Biuro Kat. BE, C, CE, D [DATE] Narzędzia Sortuj Dyspozycyjność" at bounding box center [895, 39] width 1312 height 28
click at [623, 47] on div "Terminarz Biuro Kat. BE, C, CE, D [DATE] Narzędzia Sortuj Dyspozycyjność" at bounding box center [895, 39] width 1312 height 28
click at [660, 76] on div "W Wybierz AK [PERSON_NAME] BP [PERSON_NAME] DP [PERSON_NAME] GS [PERSON_NAME] I…" at bounding box center [895, 97] width 1312 height 55
click at [178, 547] on icon "button" at bounding box center [174, 545] width 13 height 13
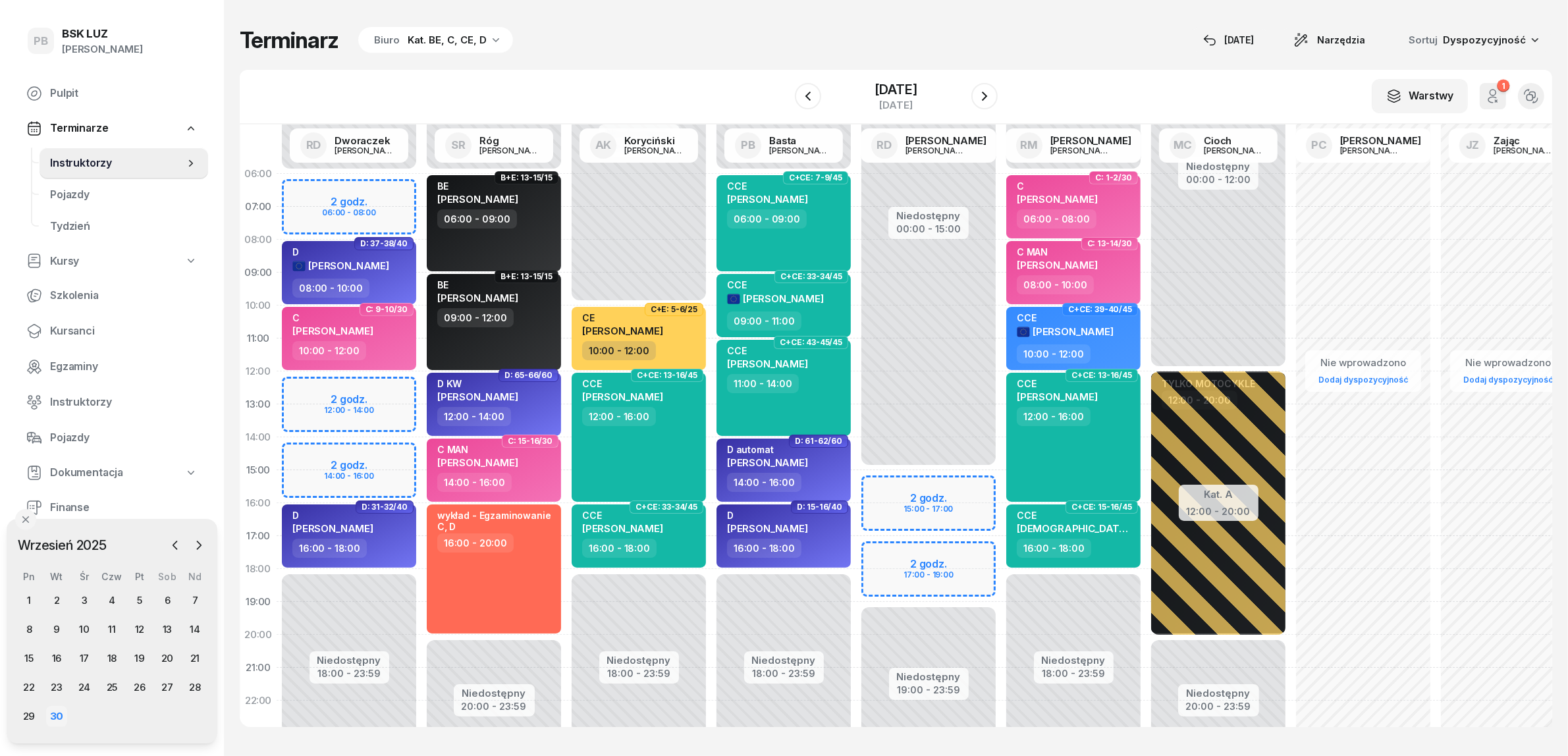
click at [53, 711] on div "30" at bounding box center [57, 717] width 21 height 21
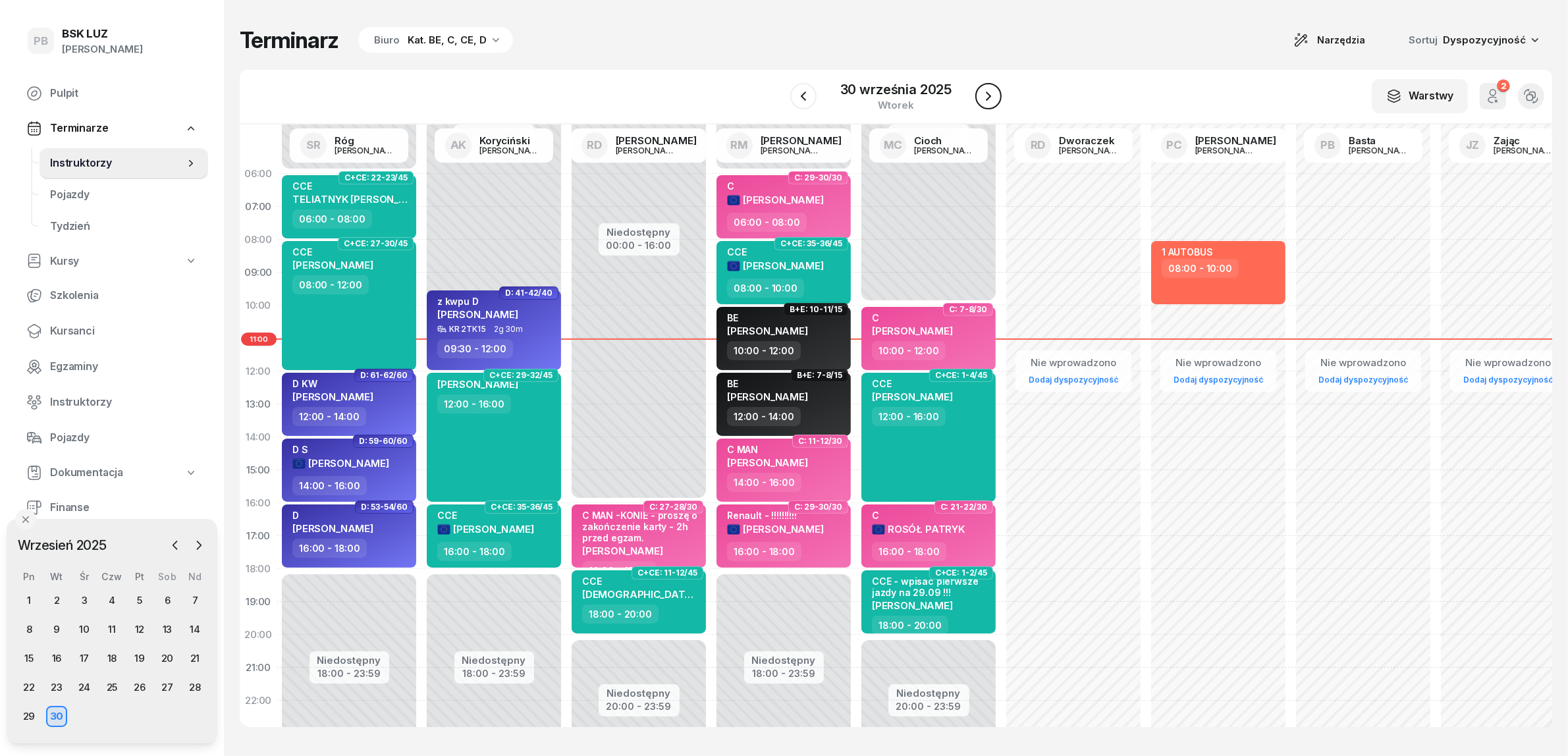
click at [994, 98] on icon "button" at bounding box center [988, 97] width 16 height 16
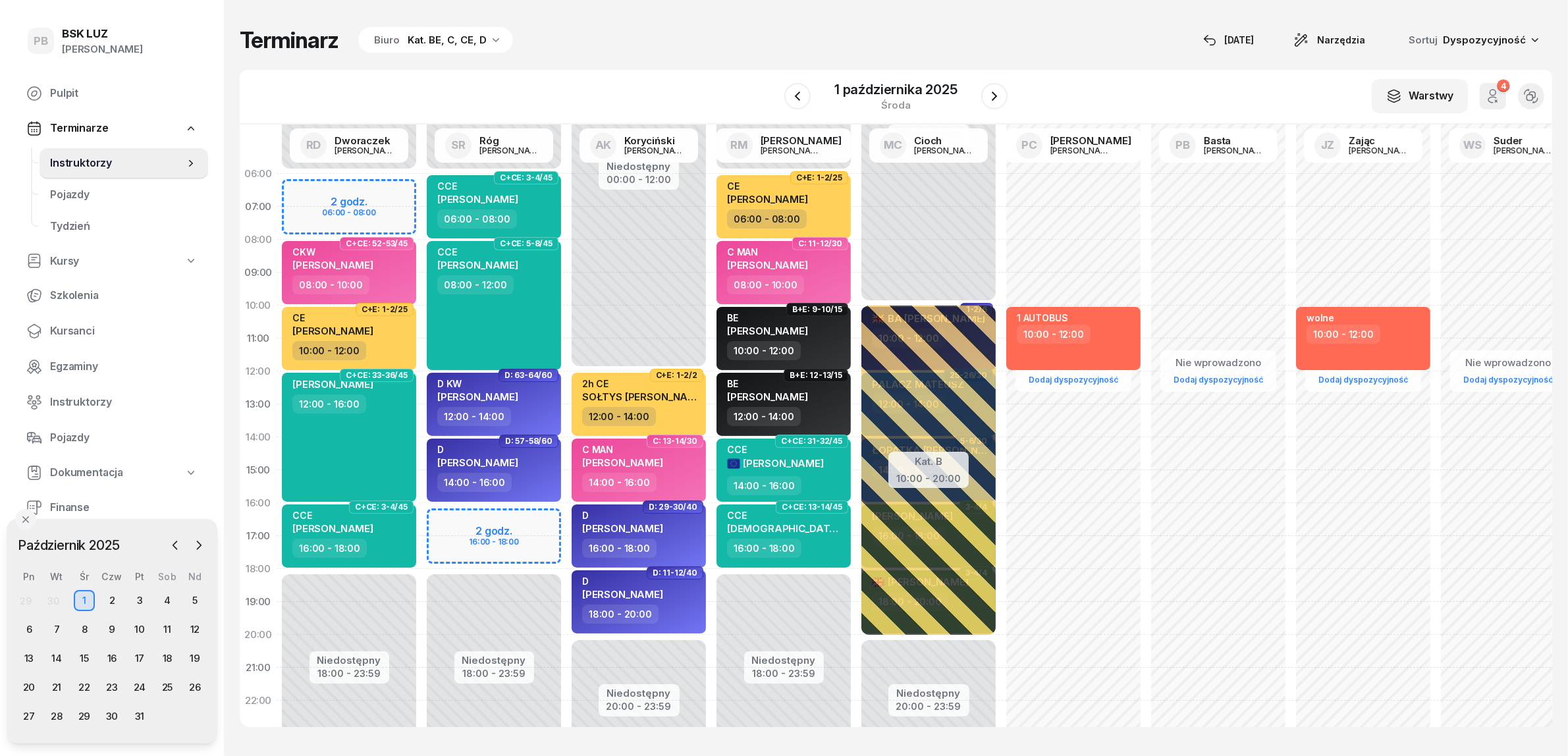
click at [736, 53] on div "Terminarz Biuro Kat. BE, C, CE, D [DATE] Narzędzia Sortuj Dyspozycyjność" at bounding box center [895, 39] width 1312 height 28
click at [1122, 84] on div "W Wybierz AK [PERSON_NAME] BP [PERSON_NAME] DP [PERSON_NAME] GS [PERSON_NAME] I…" at bounding box center [895, 97] width 1312 height 55
click at [1104, 98] on div "W Wybierz AK [PERSON_NAME] BP [PERSON_NAME] DP [PERSON_NAME] GS [PERSON_NAME] I…" at bounding box center [895, 97] width 1312 height 55
click at [1118, 71] on div "W Wybierz AK [PERSON_NAME] BP [PERSON_NAME] DP [PERSON_NAME] GS [PERSON_NAME] I…" at bounding box center [895, 97] width 1312 height 55
click at [1119, 71] on div "W Wybierz AK [PERSON_NAME] BP [PERSON_NAME] DP [PERSON_NAME] GS [PERSON_NAME] I…" at bounding box center [895, 97] width 1312 height 55
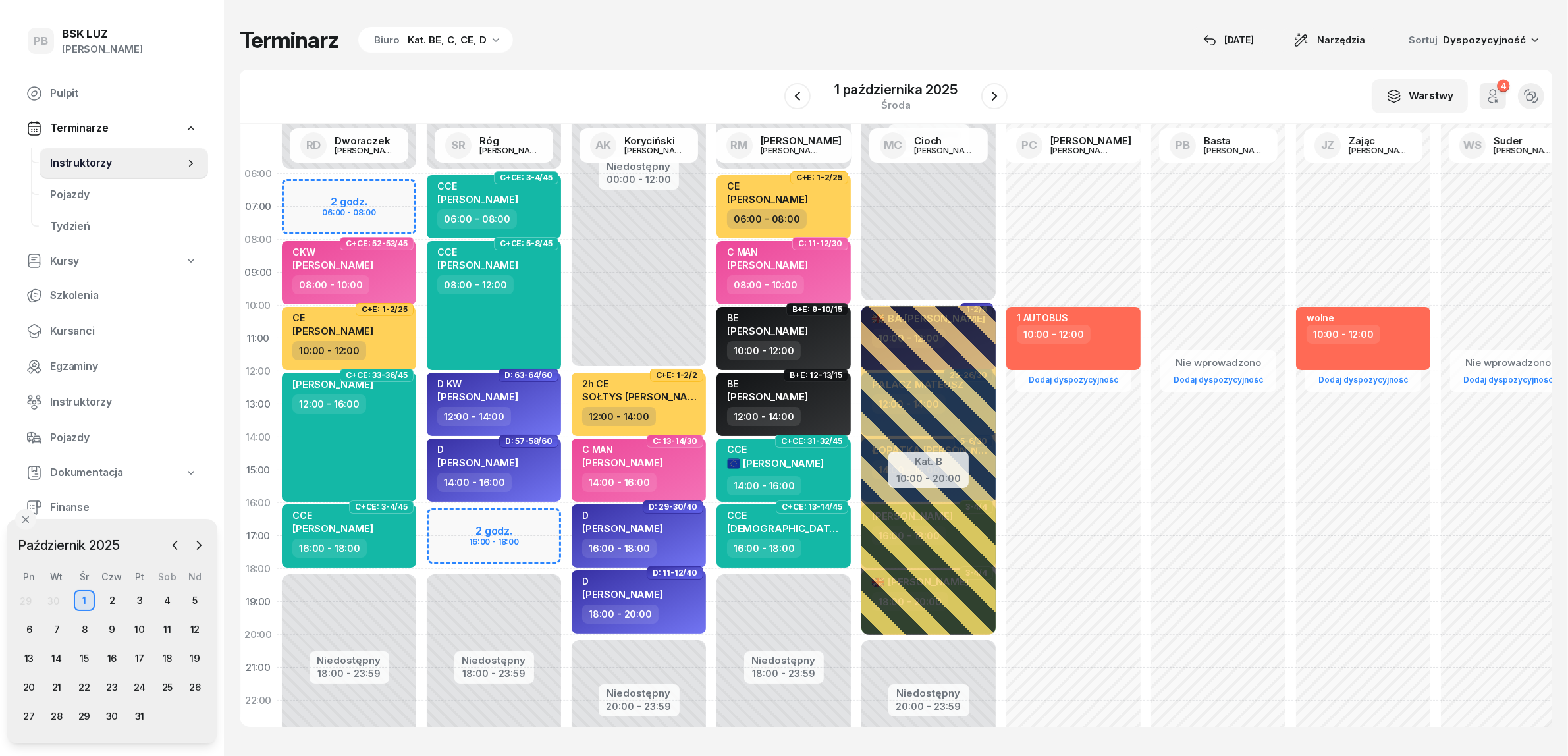
click at [1163, 76] on div "W Wybierz AK [PERSON_NAME] BP [PERSON_NAME] DP [PERSON_NAME] GS [PERSON_NAME] I…" at bounding box center [895, 97] width 1312 height 55
click at [876, 47] on div "Terminarz Biuro Kat. BE, C, CE, D [DATE] Narzędzia Sortuj Dyspozycyjność" at bounding box center [895, 39] width 1312 height 28
click at [1075, 59] on div "Terminarz Biuro Kat. BE, C, CE, D [DATE] Narzędzia Sortuj Dyspozycyjność W Wybi…" at bounding box center [895, 377] width 1312 height 753
click at [695, 40] on div "Terminarz Biuro Kat. BE, C, CE, D [DATE] Narzędzia Sortuj Dyspozycyjność" at bounding box center [895, 39] width 1312 height 28
click at [992, 16] on div "Terminarz Biuro Kat. BE, C, CE, D [DATE] Narzędzia Sortuj Dyspozycyjność W Wybi…" at bounding box center [895, 377] width 1312 height 753
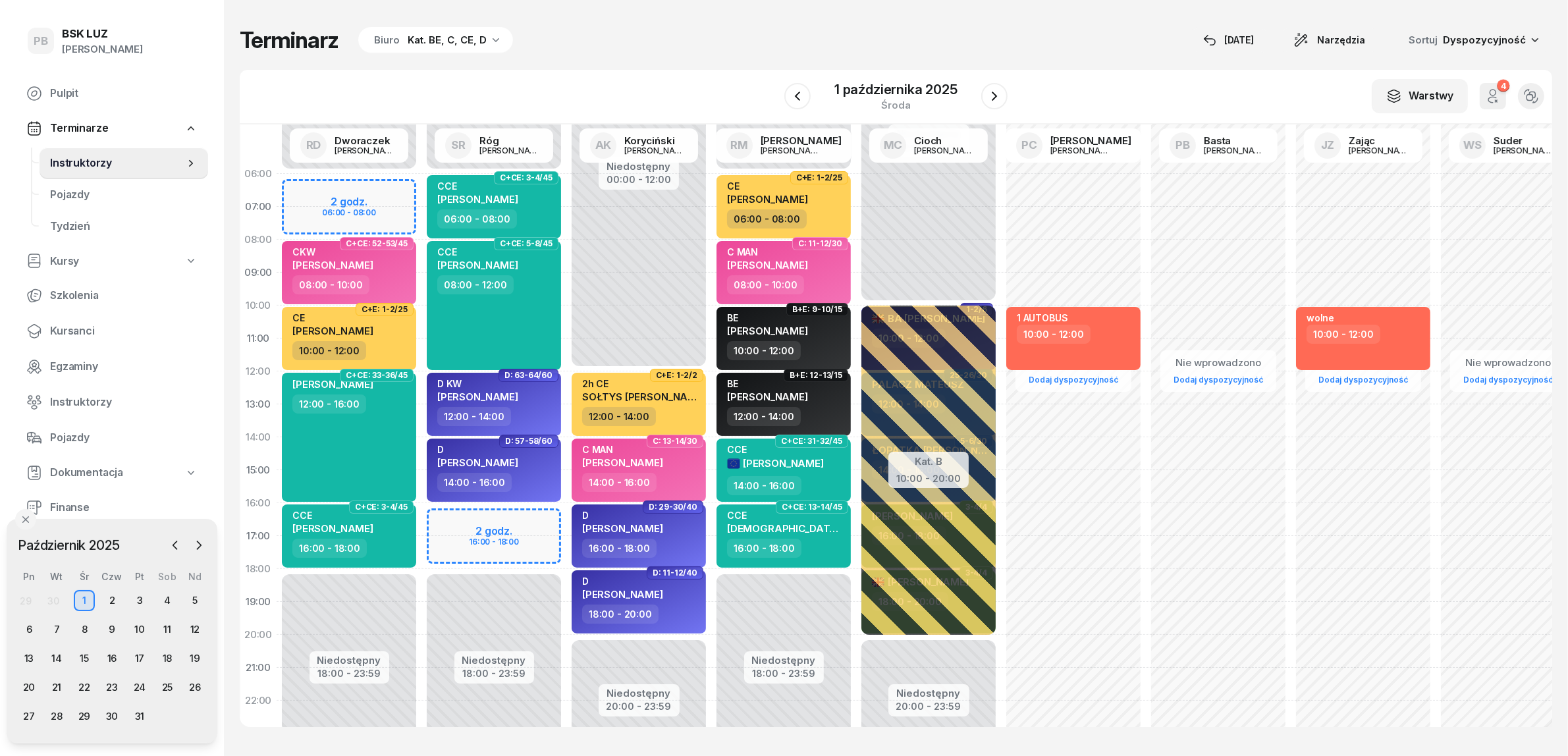
click at [1149, 70] on div "W Wybierz AK [PERSON_NAME] BP [PERSON_NAME] DP [PERSON_NAME] GS [PERSON_NAME] I…" at bounding box center [895, 97] width 1312 height 55
click at [86, 625] on div "8" at bounding box center [84, 630] width 21 height 21
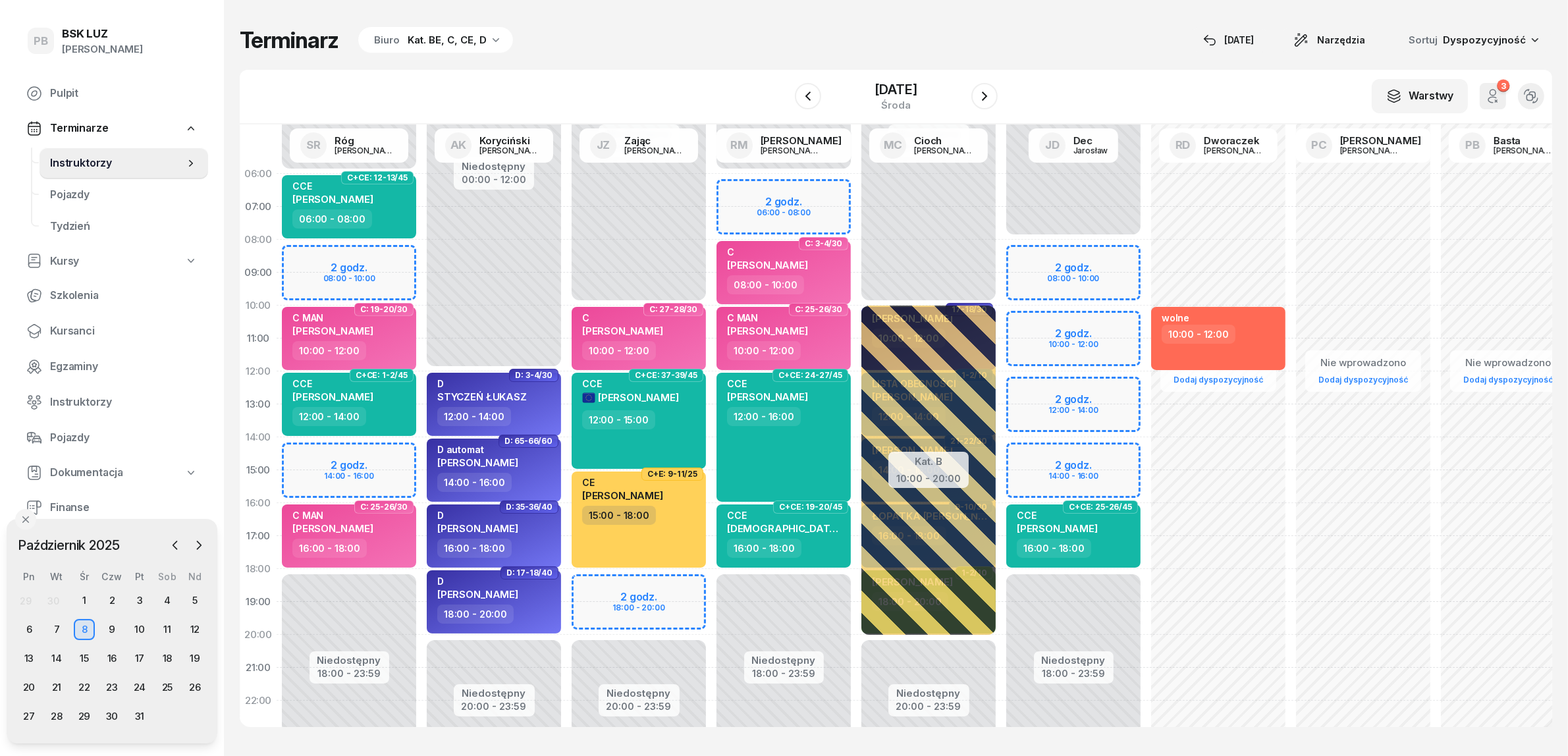
click at [301, 255] on div "Niedostępny 00:00 - 06:00 Niedostępny 18:00 - 23:59 2 godz. 08:00 - 10:00 2 god…" at bounding box center [349, 470] width 145 height 625
select select "08"
select select "10"
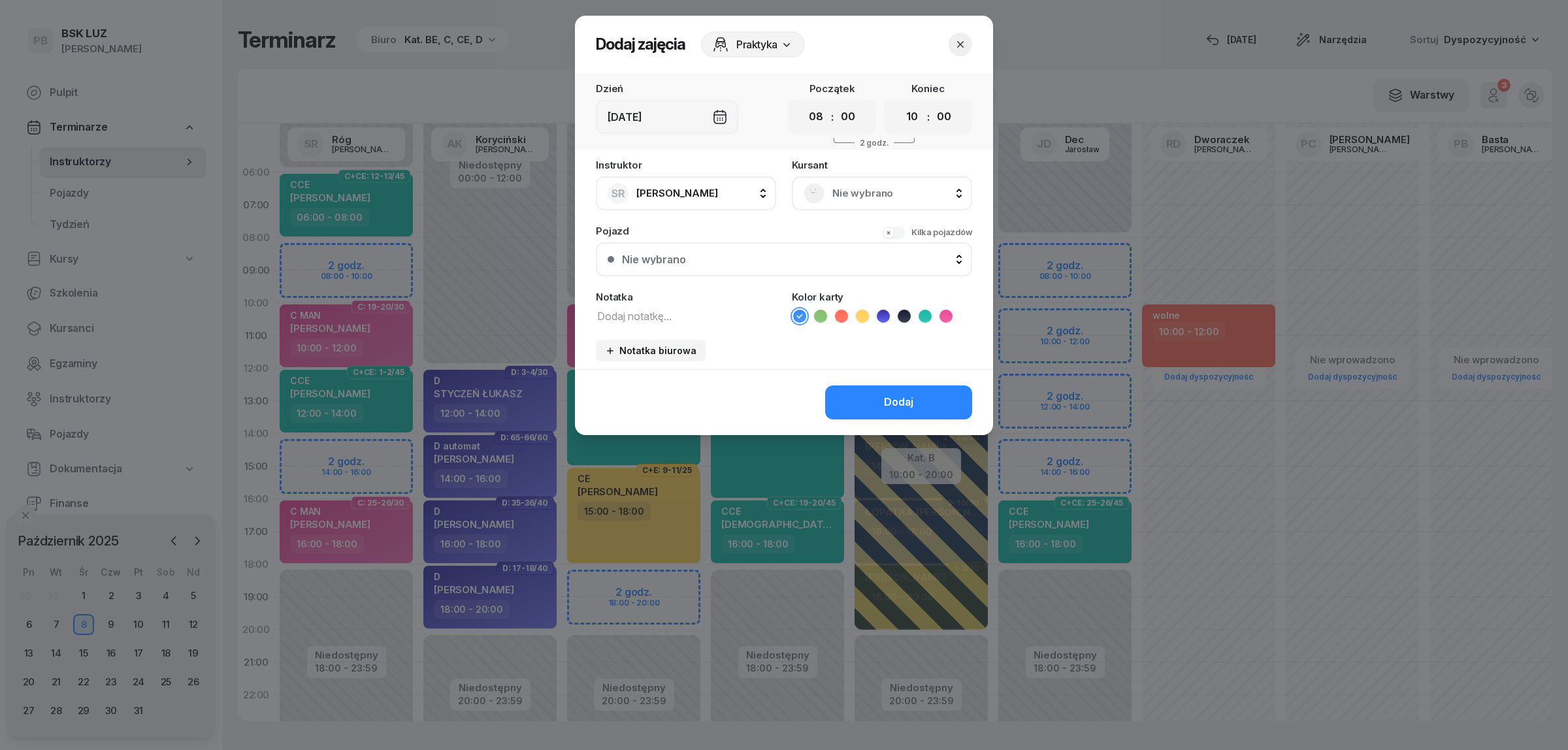
click at [870, 204] on div "Nie wybrano" at bounding box center [881, 193] width 180 height 34
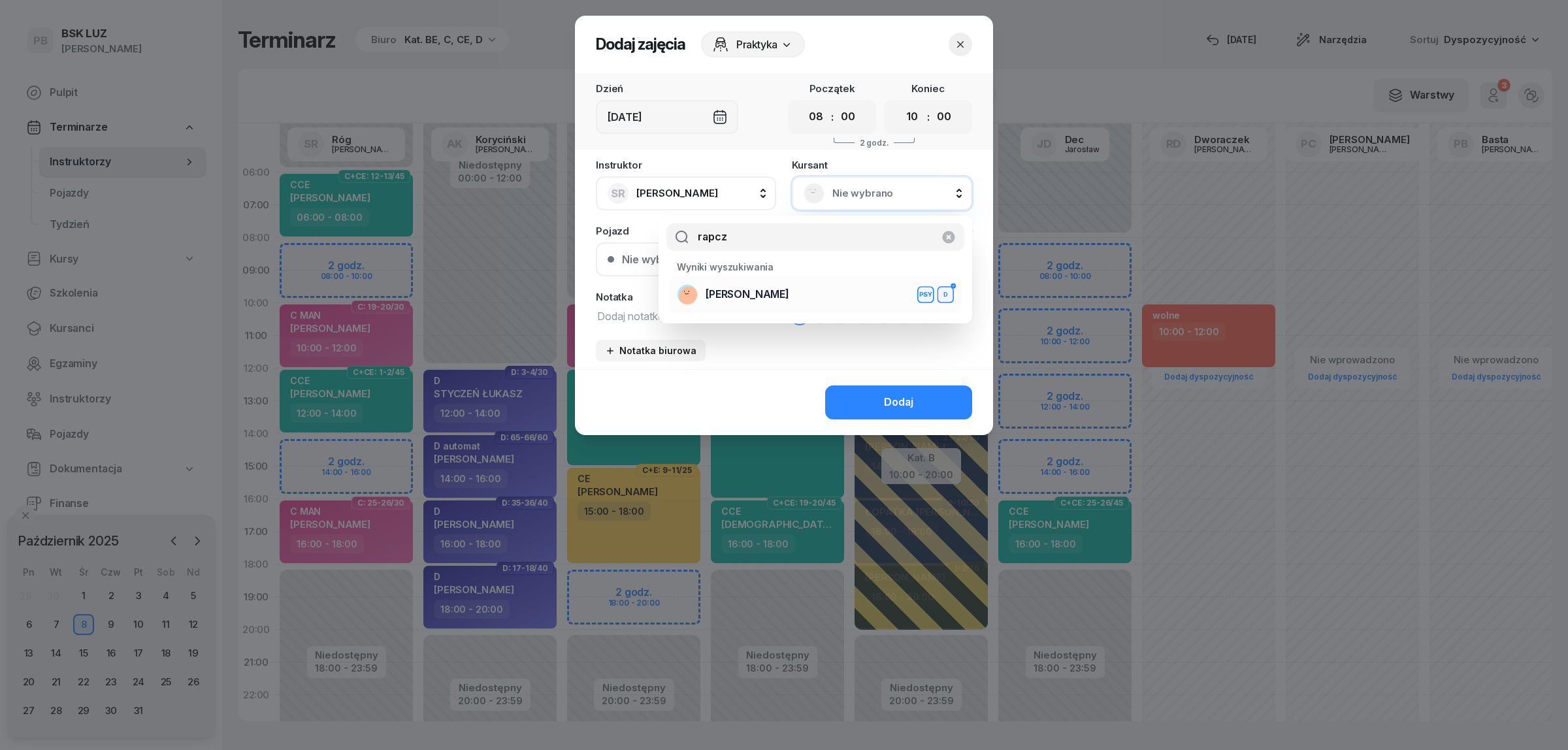
type input "rapcz"
click at [789, 288] on span "[PERSON_NAME]" at bounding box center [747, 294] width 83 height 17
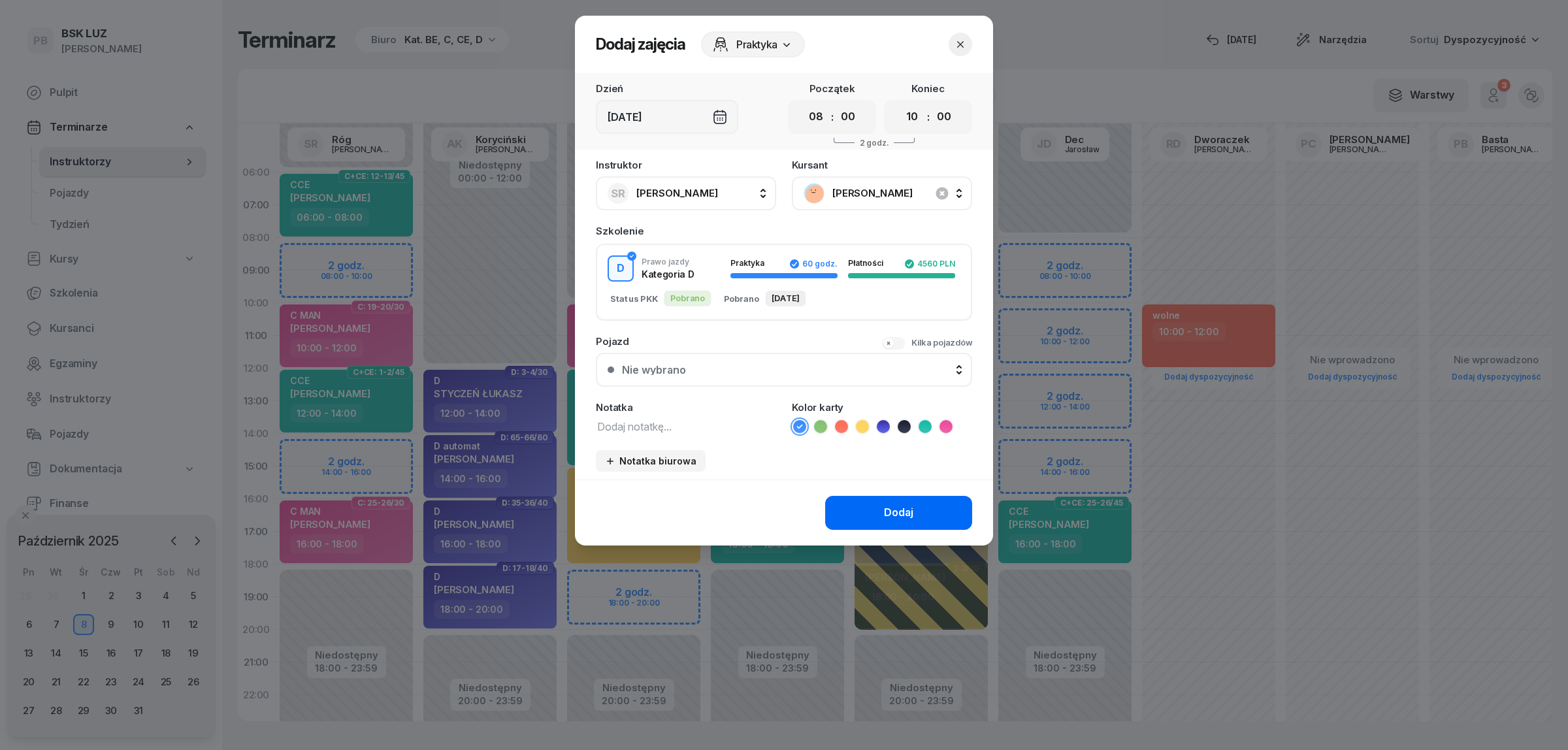
click at [853, 508] on button "Dodaj" at bounding box center [899, 513] width 147 height 34
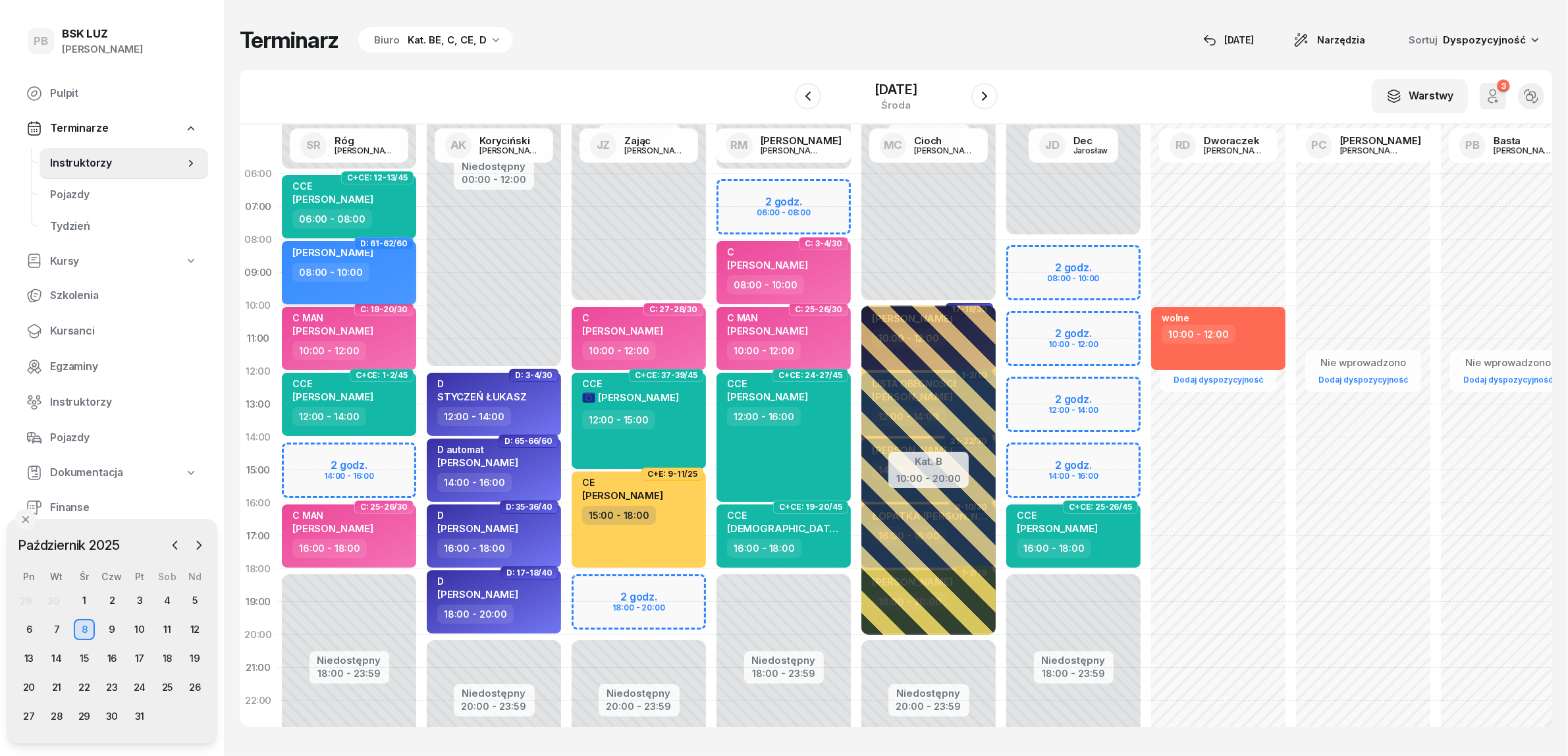
click at [320, 254] on span "[PERSON_NAME]" at bounding box center [333, 252] width 81 height 13
select select "08"
select select "10"
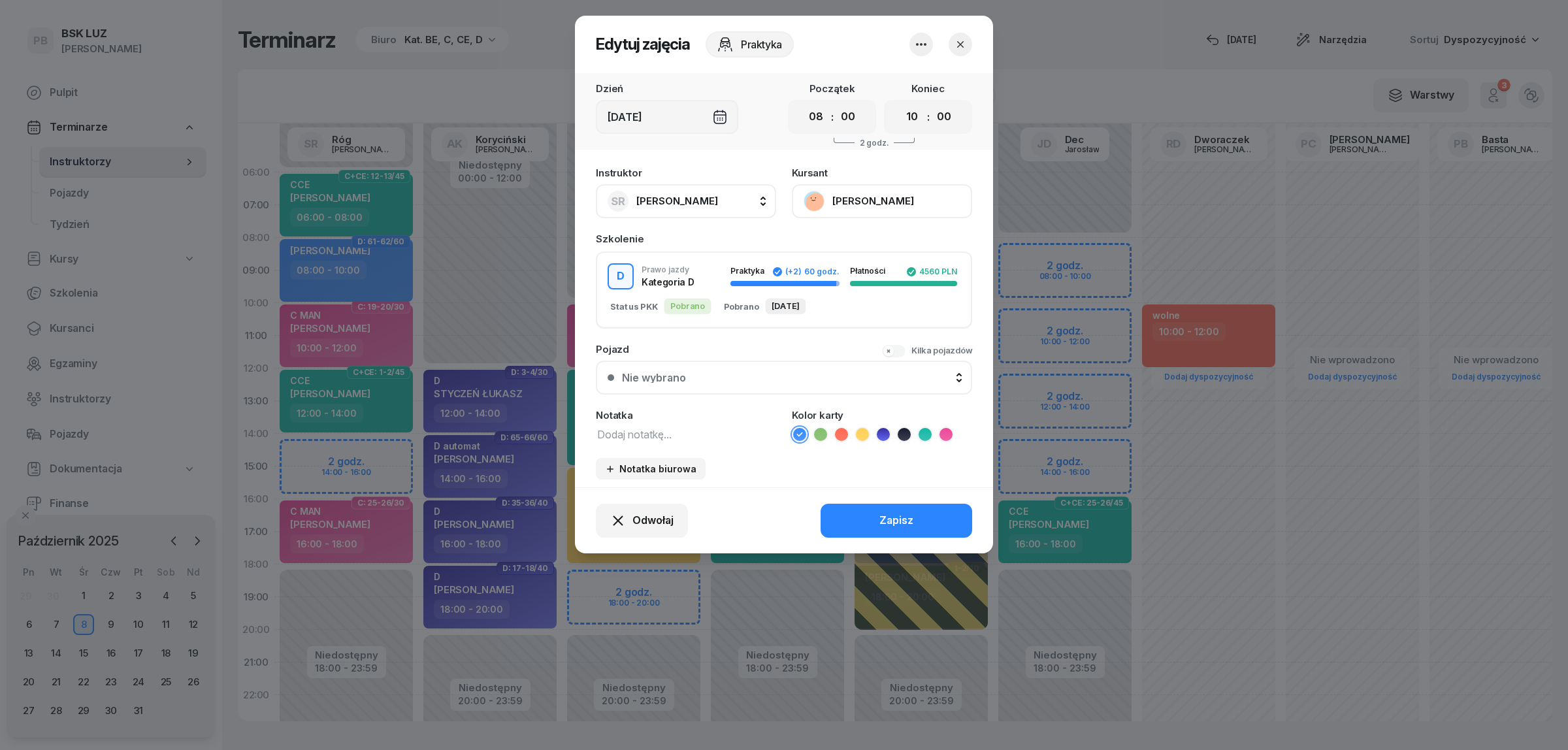
click at [876, 194] on button "[PERSON_NAME]" at bounding box center [881, 201] width 180 height 34
click at [869, 249] on link "Otwórz profil" at bounding box center [880, 245] width 172 height 33
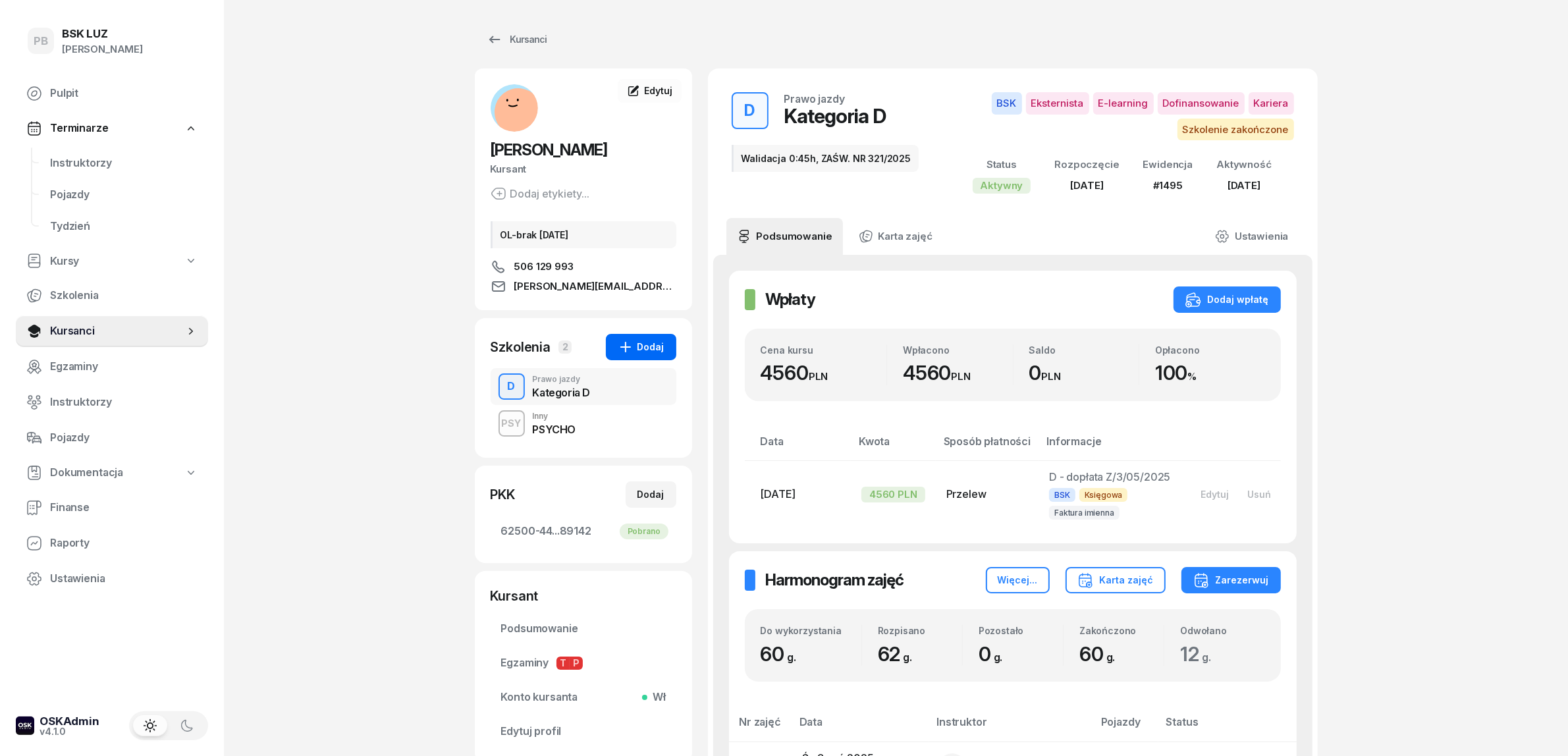
click at [652, 348] on div "Dodaj" at bounding box center [640, 347] width 47 height 16
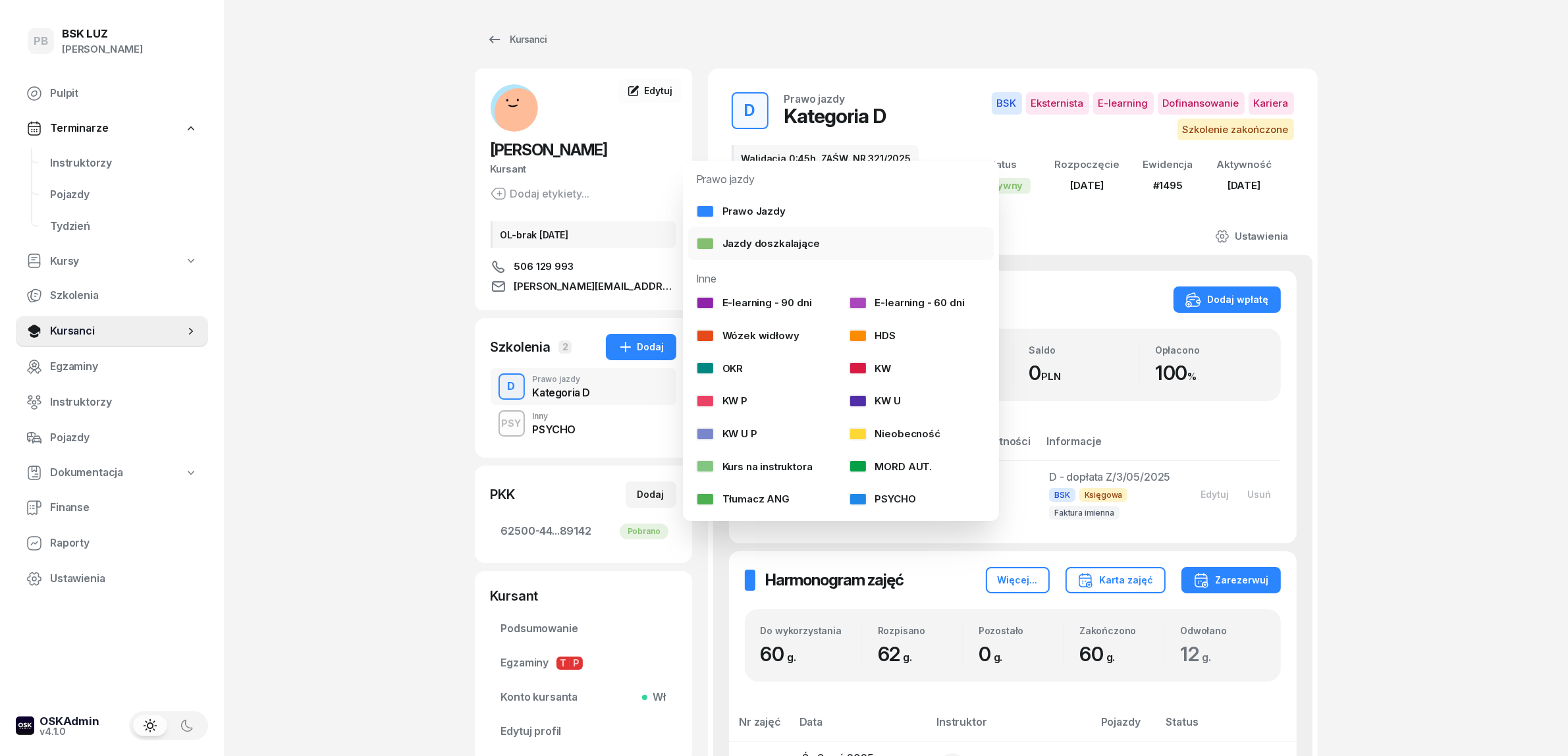
click at [738, 242] on div "Jazdy doszkalające" at bounding box center [758, 243] width 123 height 17
select select "B"
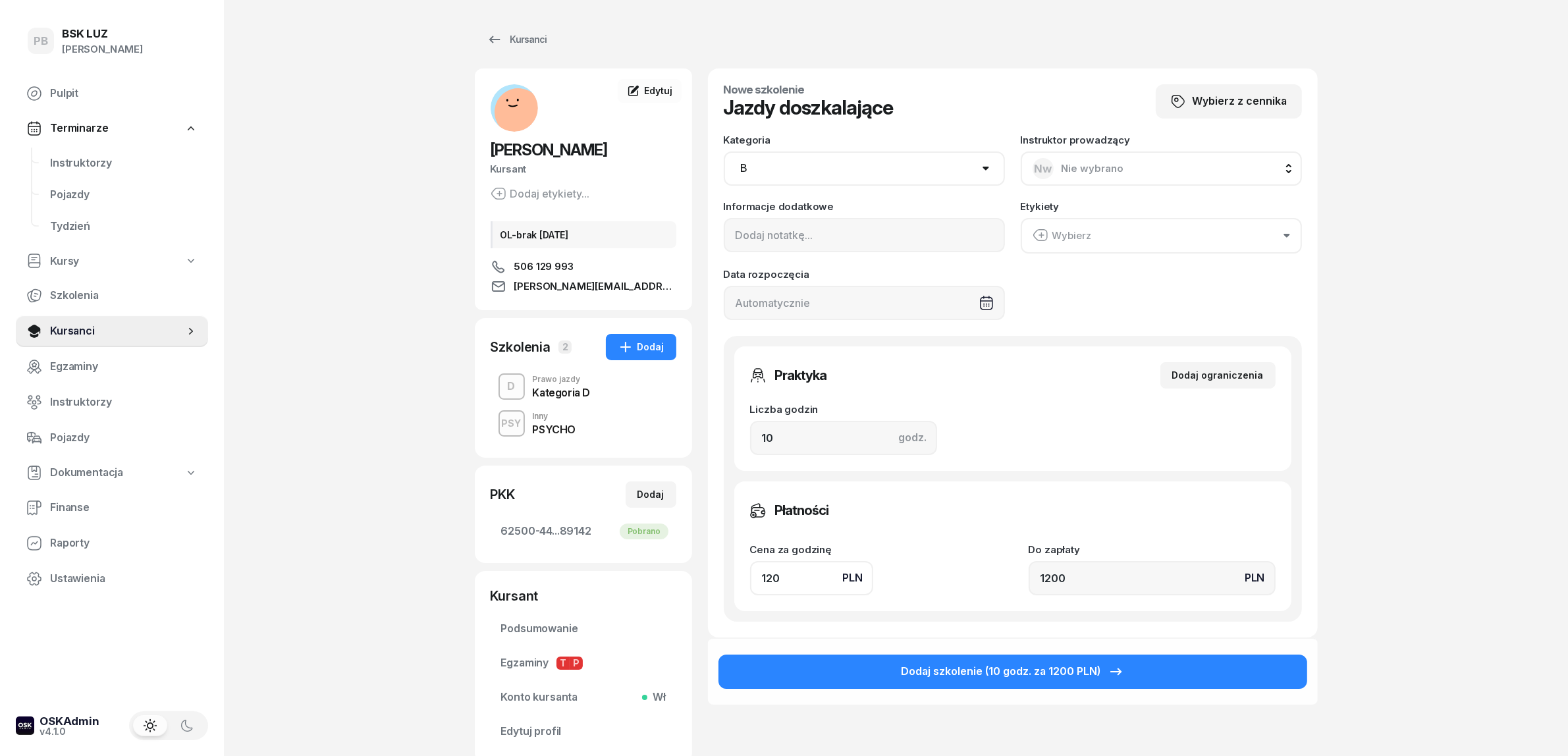
click at [760, 168] on select "AM A1 A2 A B1 B B+E C1 C1+E C C+E D1 D1+E D D+E T Tram C+CE C+D" at bounding box center [864, 168] width 281 height 34
